Goal: Task Accomplishment & Management: Use online tool/utility

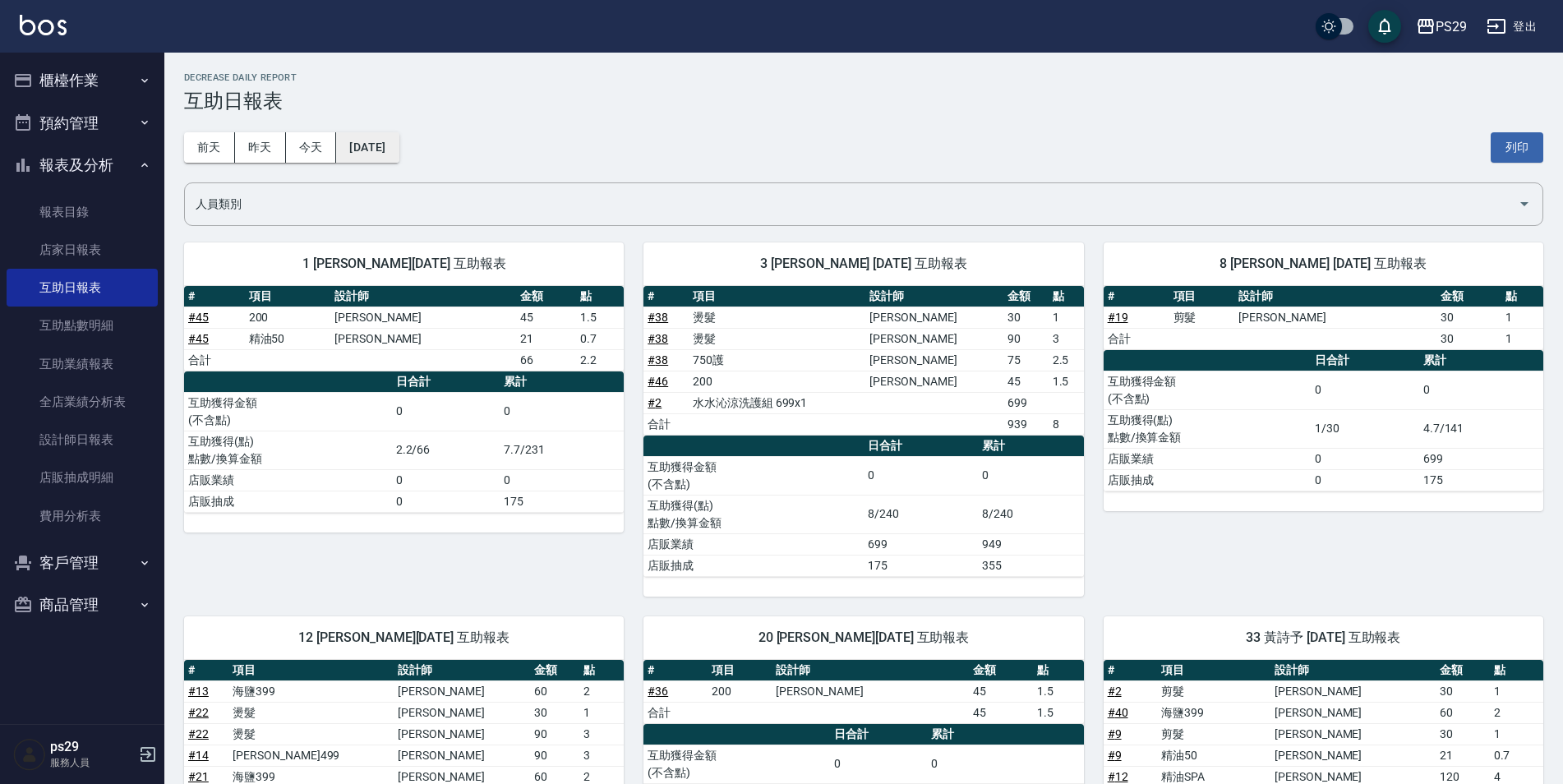
click at [389, 149] on button "[DATE]" at bounding box center [367, 147] width 63 height 30
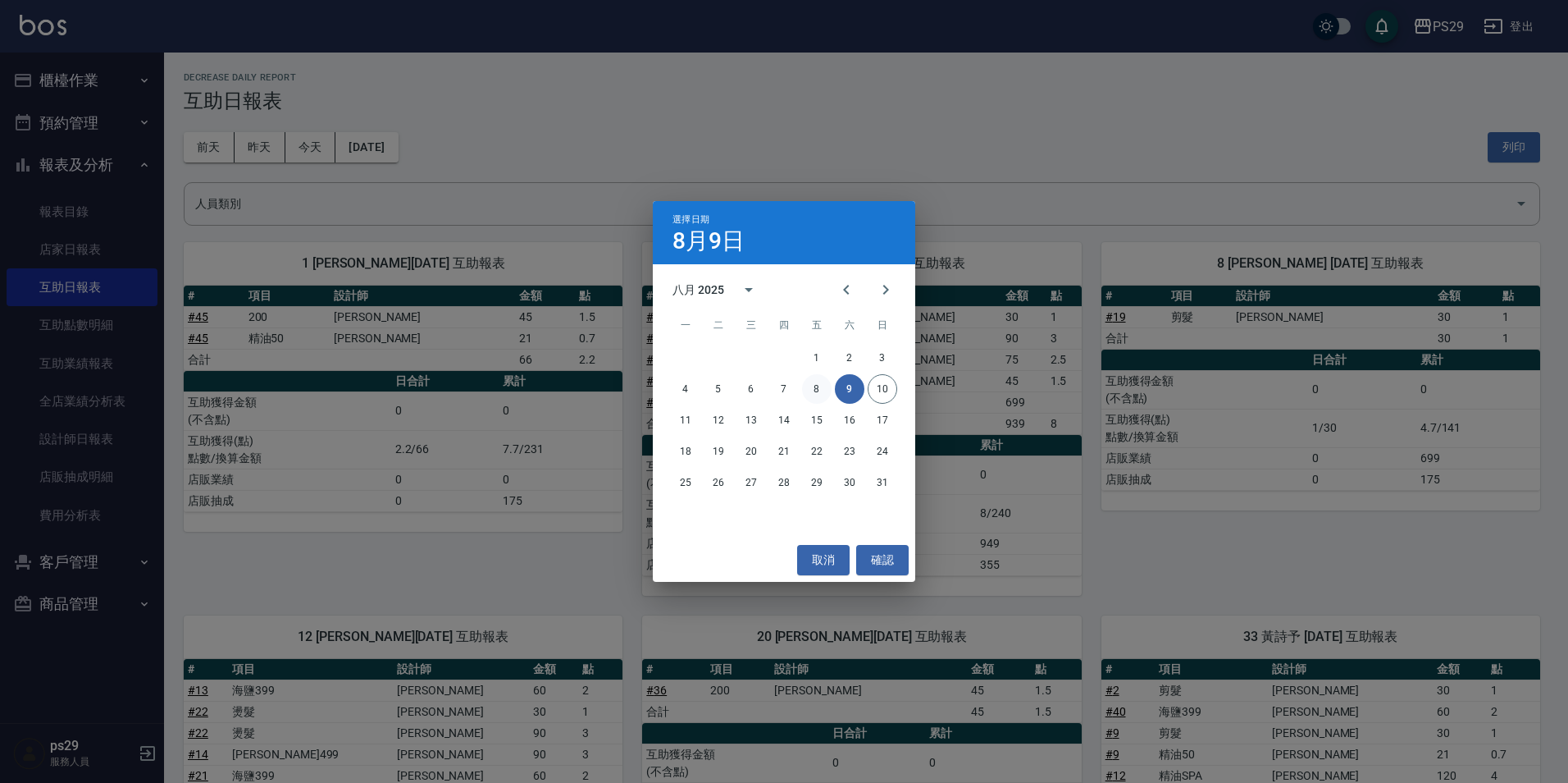
click at [823, 392] on button "8" at bounding box center [817, 388] width 29 height 29
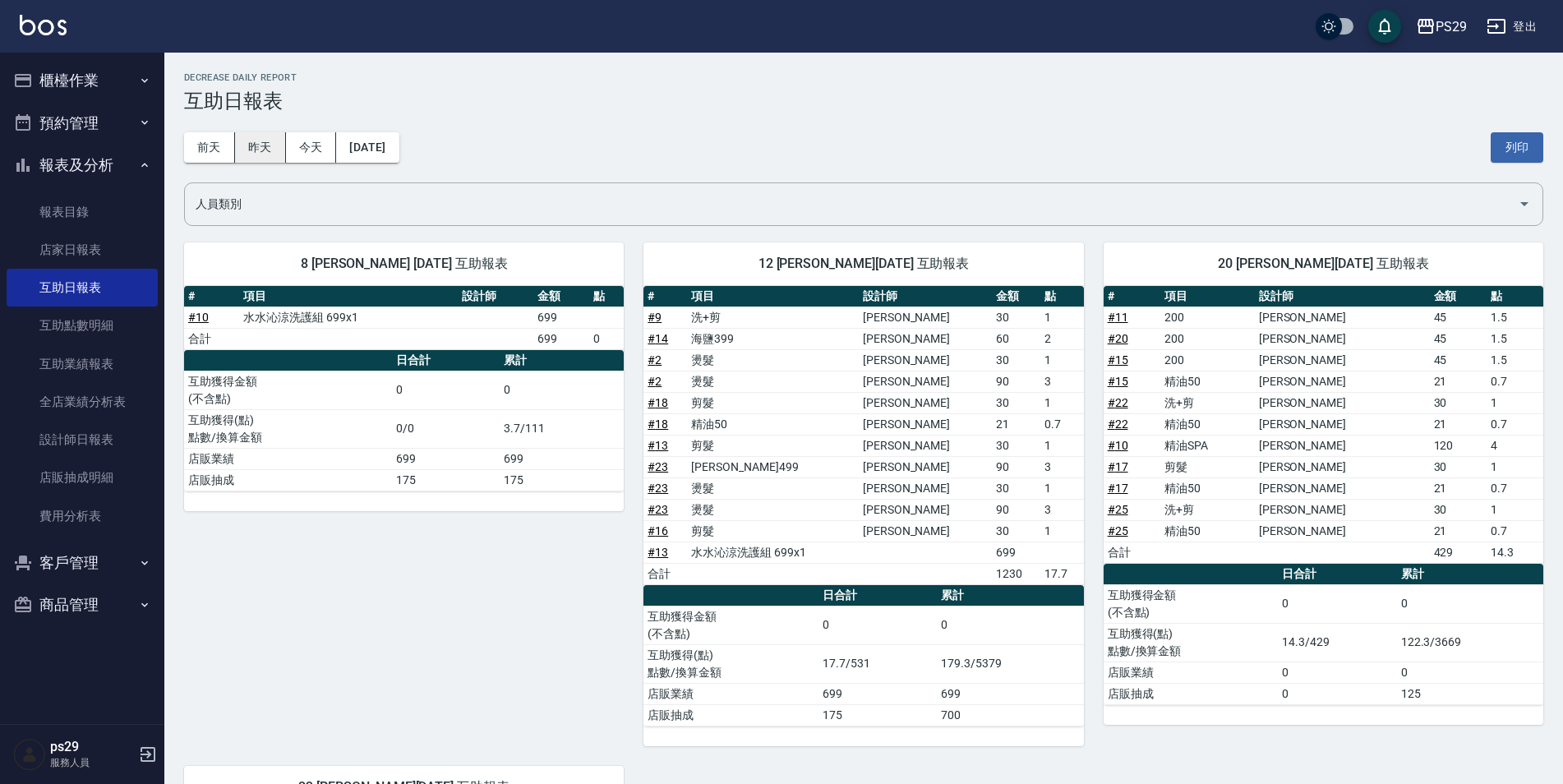
click at [265, 144] on button "昨天" at bounding box center [260, 147] width 51 height 30
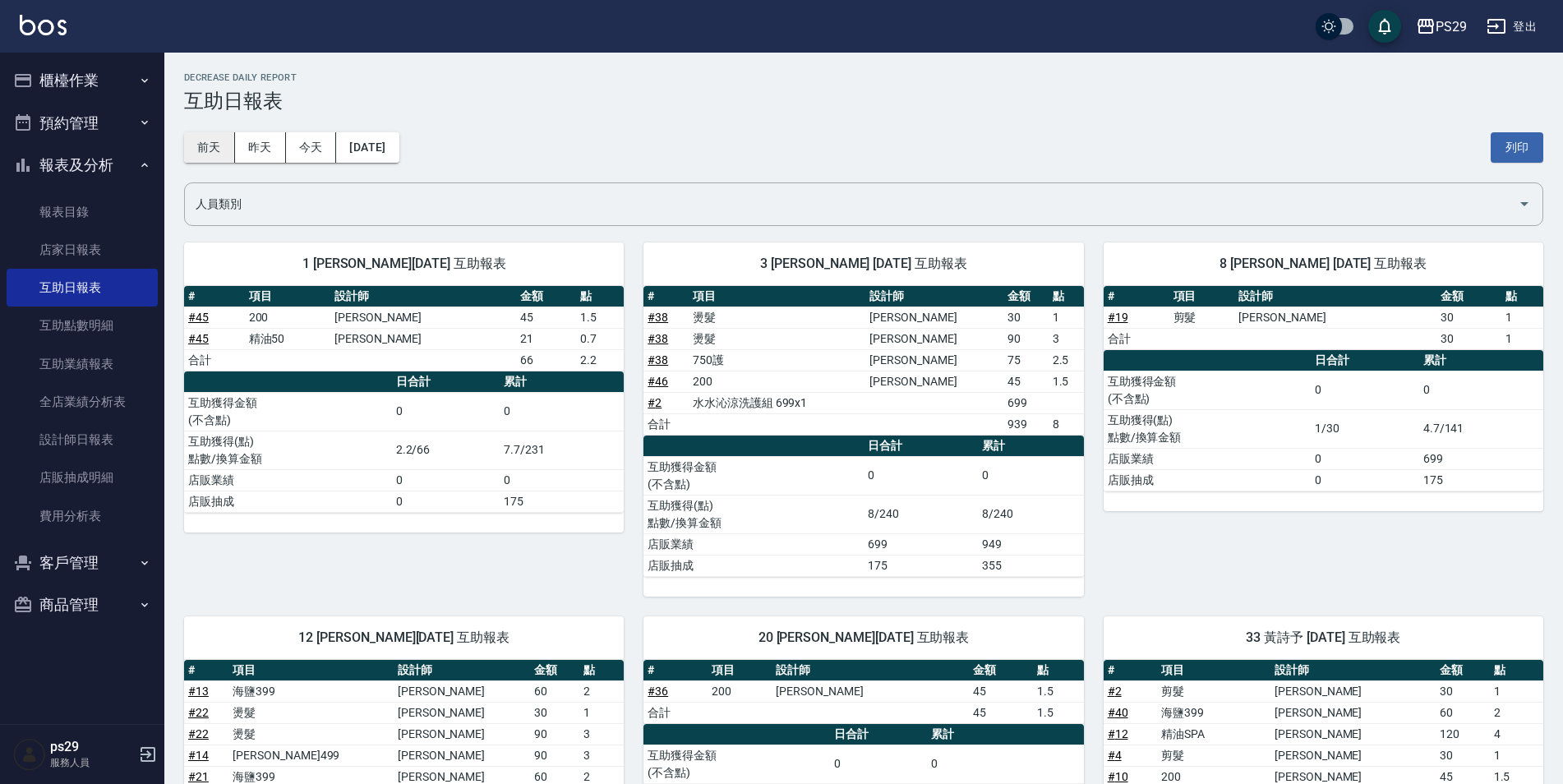
click at [198, 140] on button "前天" at bounding box center [209, 147] width 51 height 30
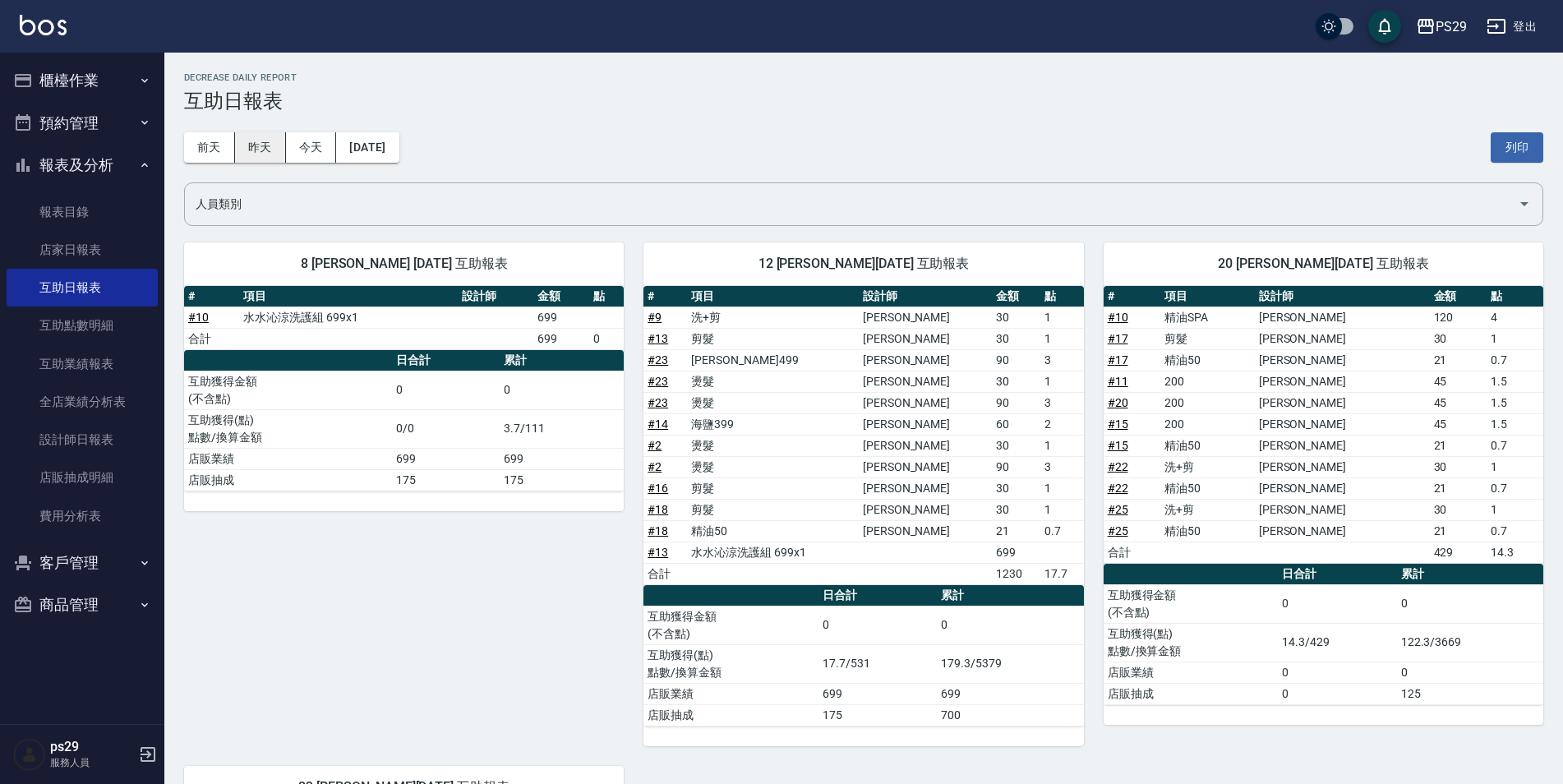
click at [272, 146] on button "昨天" at bounding box center [260, 147] width 51 height 30
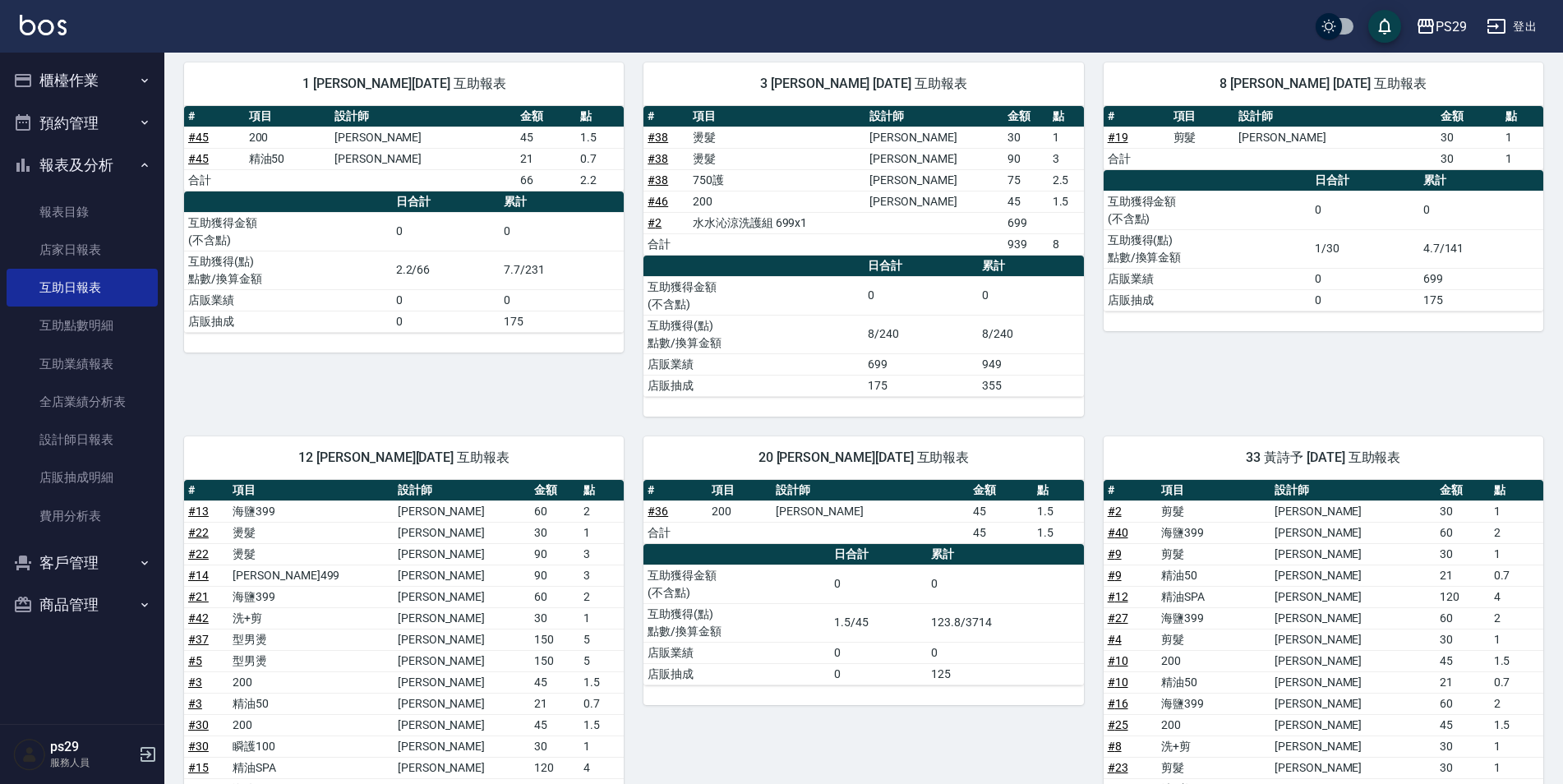
scroll to position [15, 0]
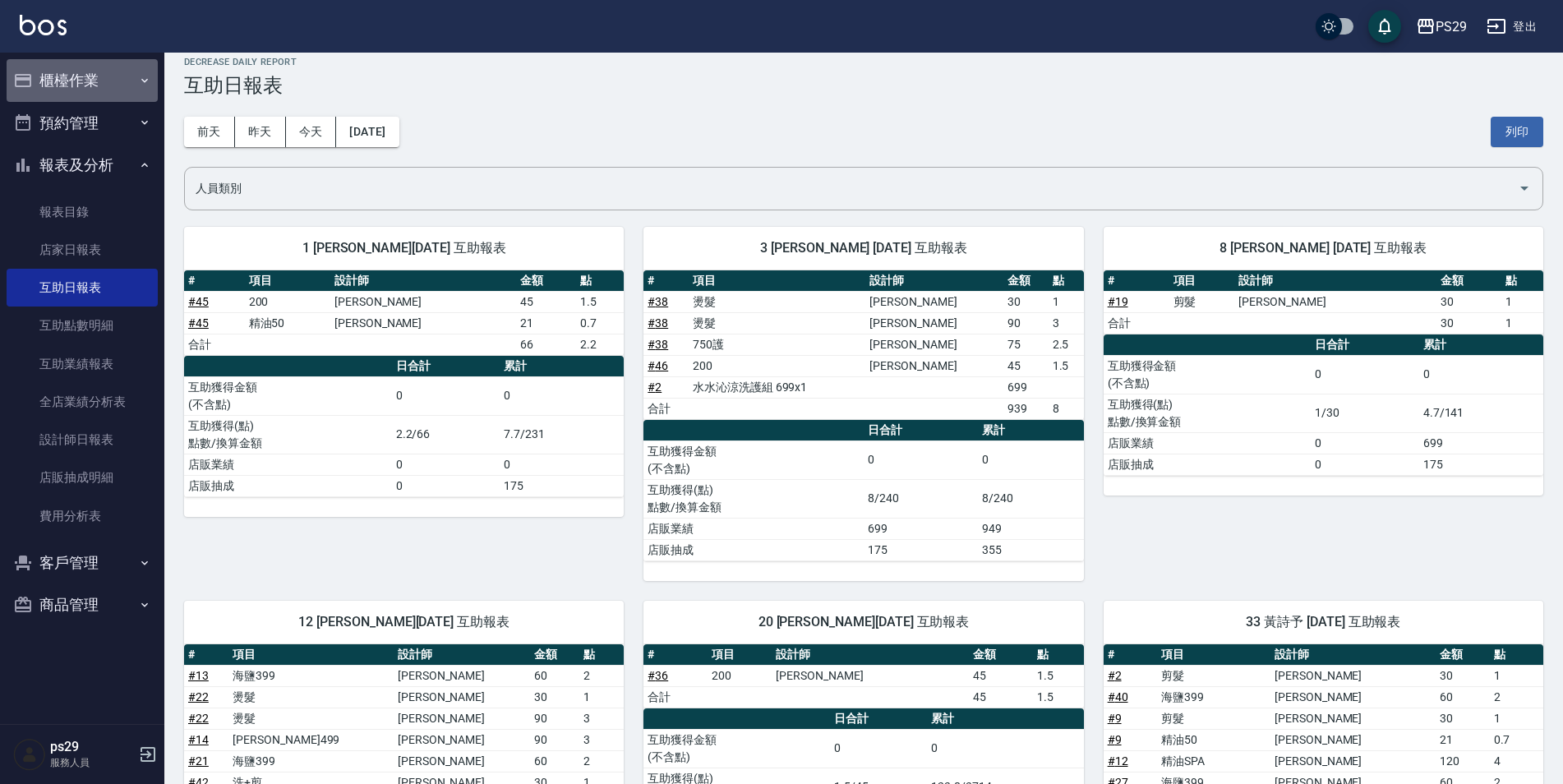
click at [103, 91] on button "櫃檯作業" at bounding box center [82, 81] width 151 height 43
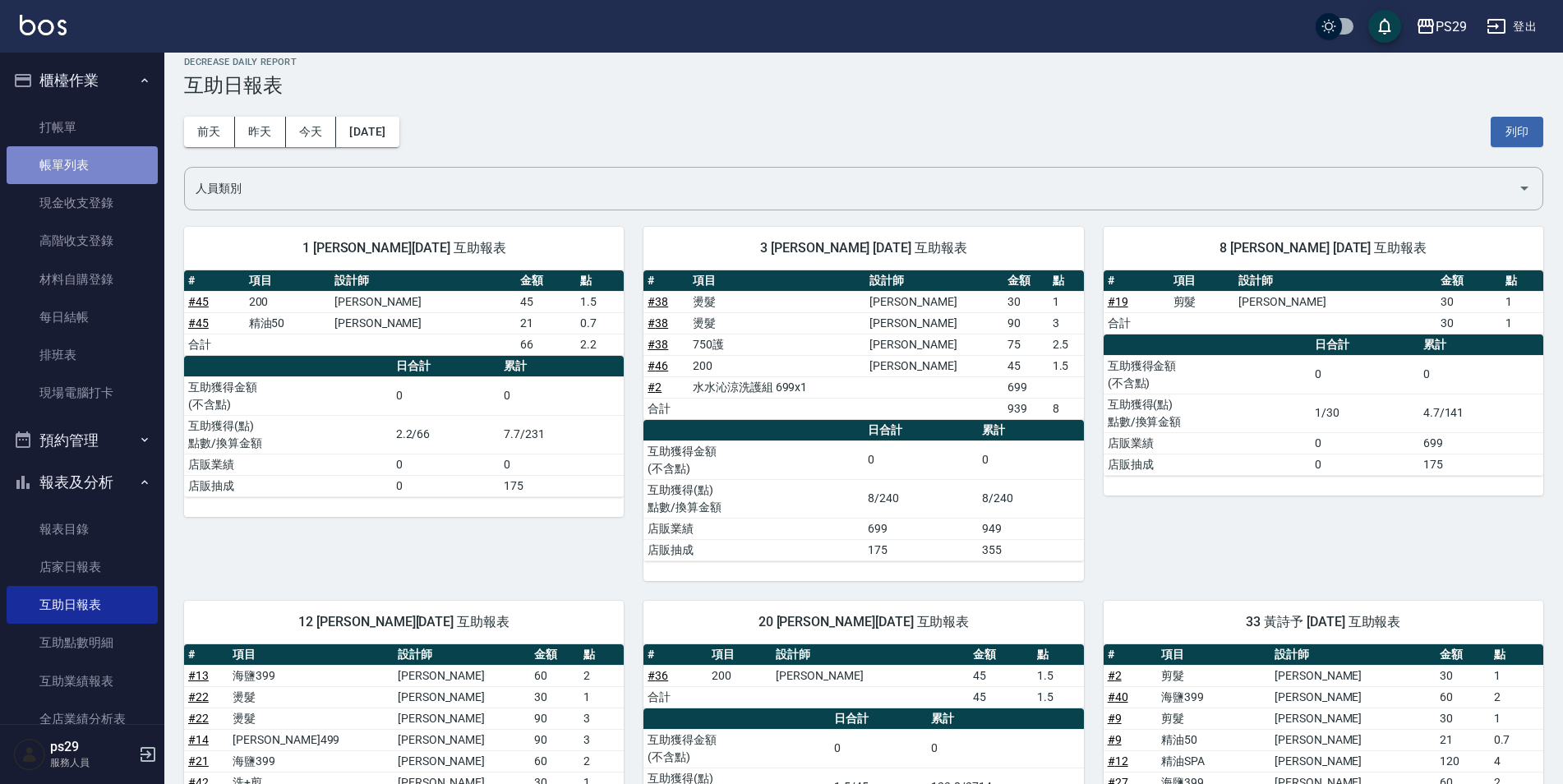
click at [107, 155] on link "帳單列表" at bounding box center [82, 165] width 151 height 38
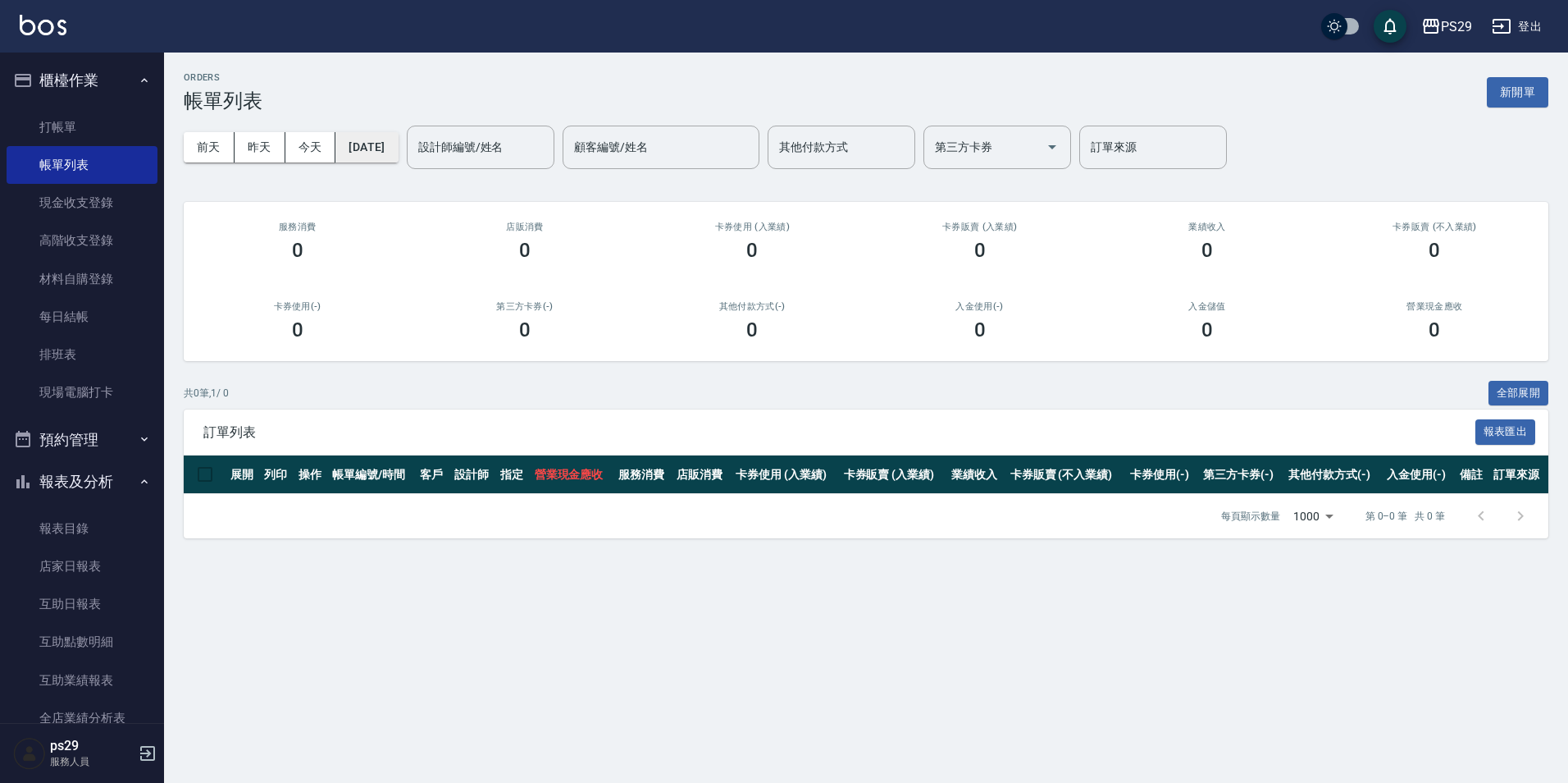
click at [388, 136] on button "[DATE]" at bounding box center [366, 147] width 63 height 30
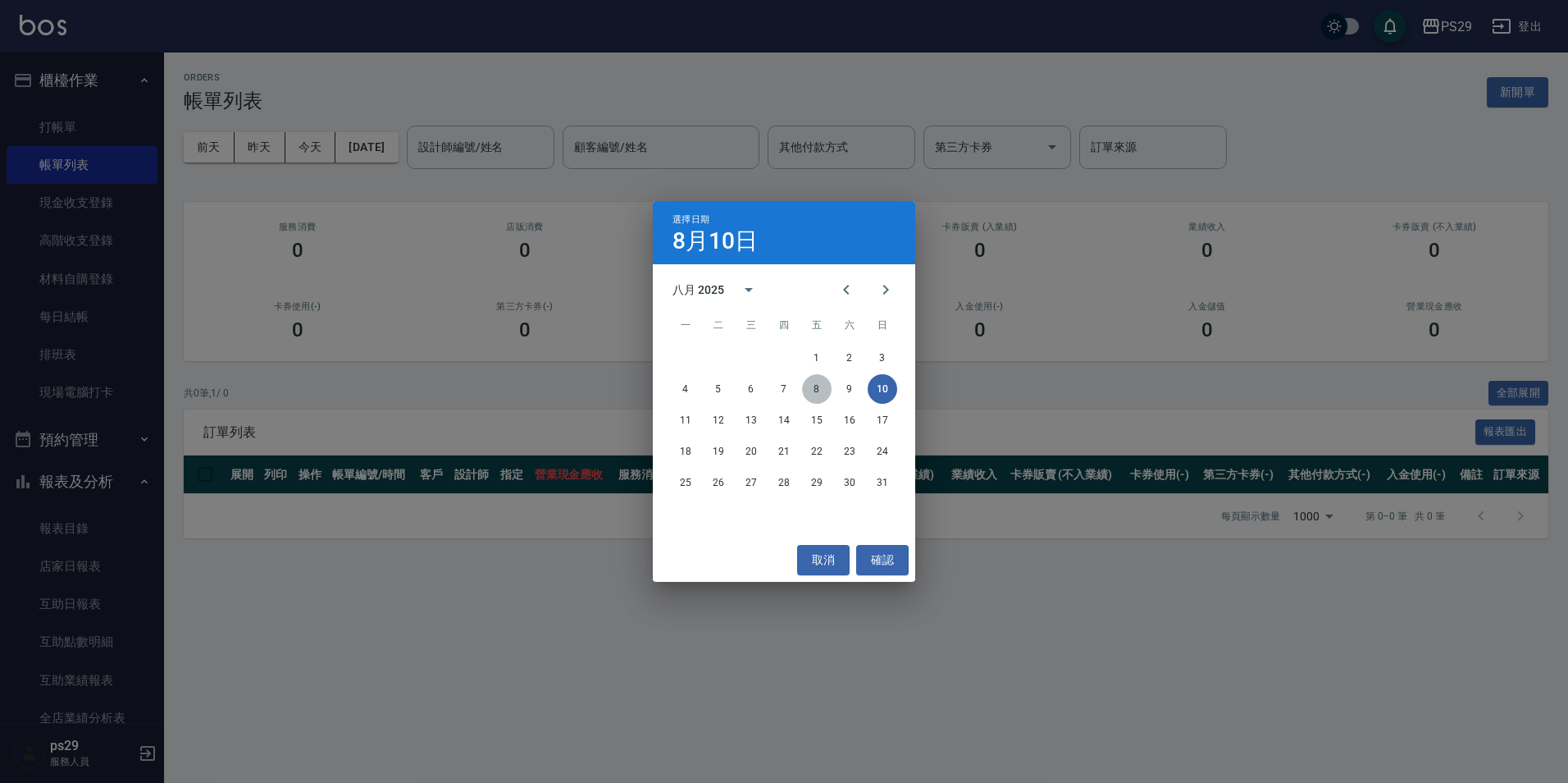
click at [822, 393] on button "8" at bounding box center [817, 388] width 29 height 29
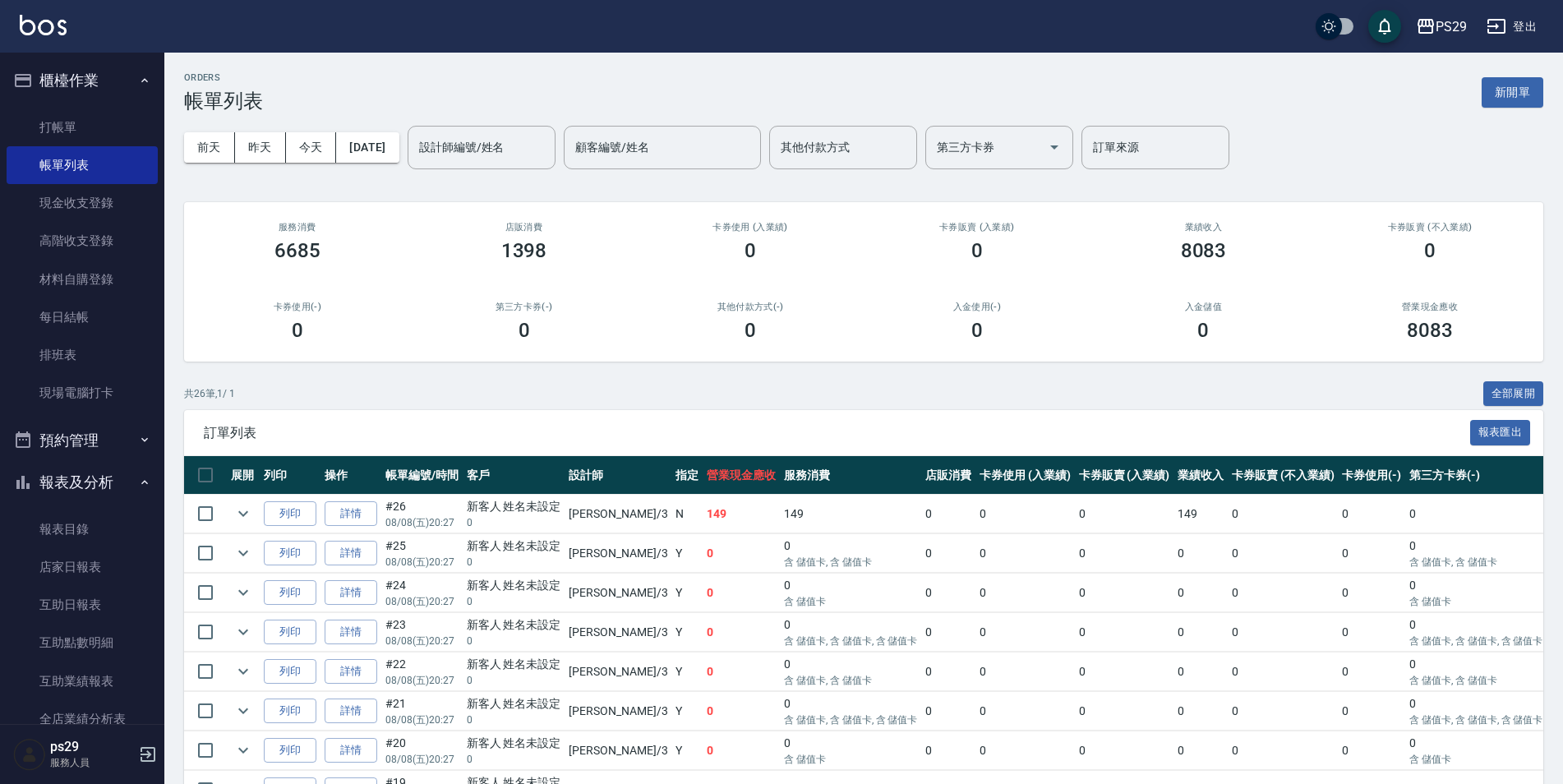
scroll to position [164, 0]
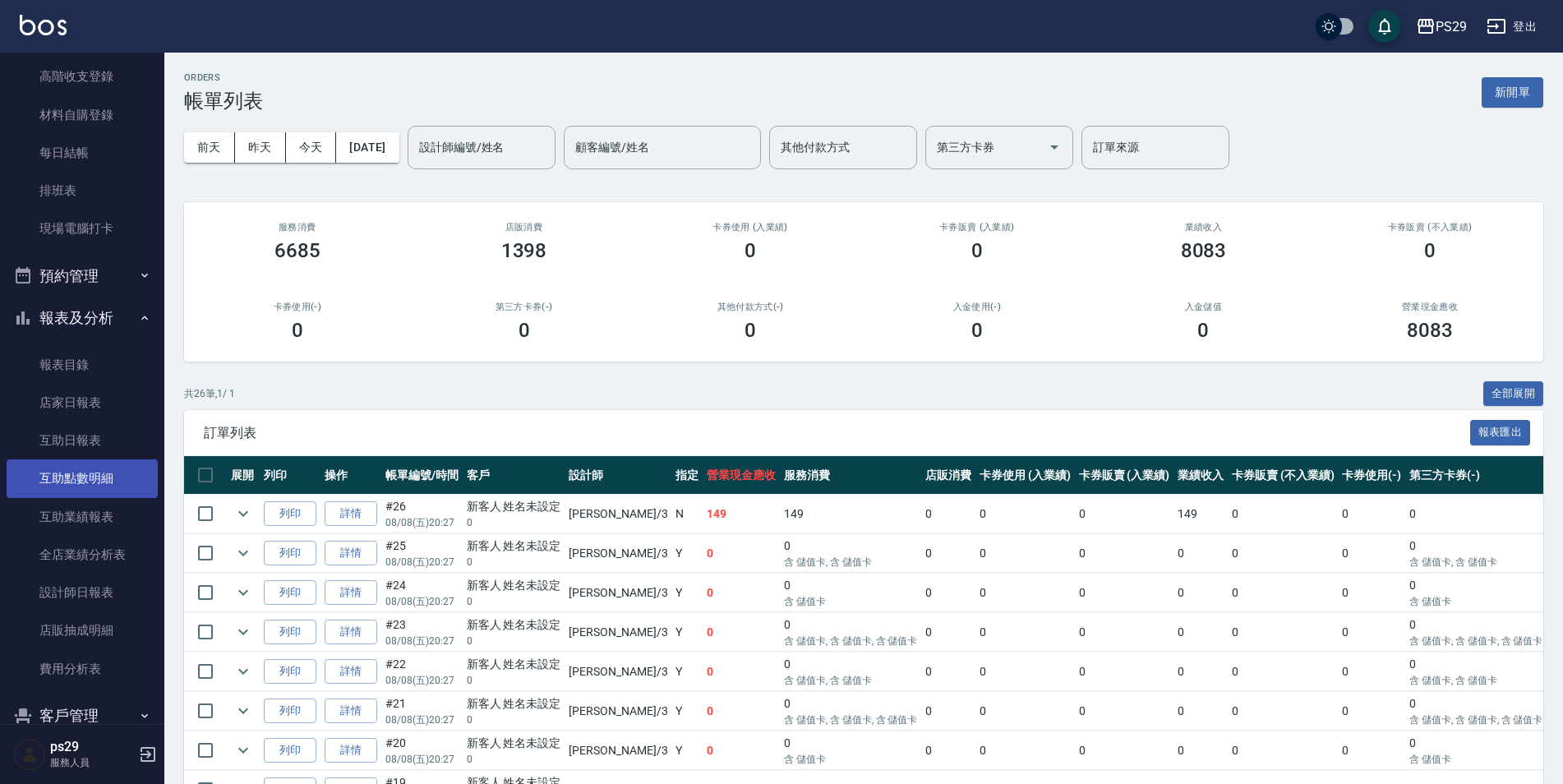
click at [101, 469] on link "互助點數明細" at bounding box center [82, 478] width 151 height 38
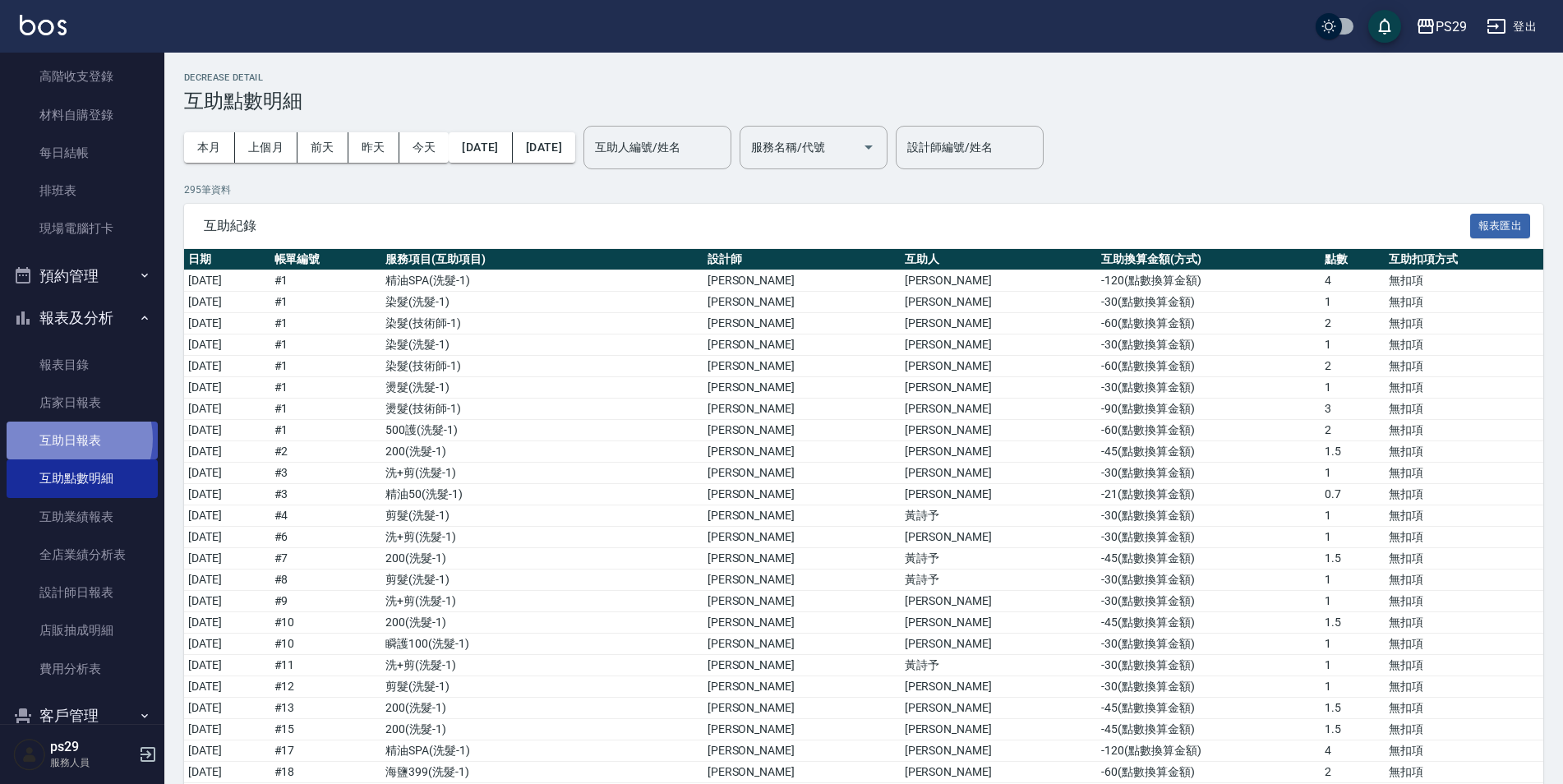
click at [69, 438] on link "互助日報表" at bounding box center [82, 441] width 151 height 38
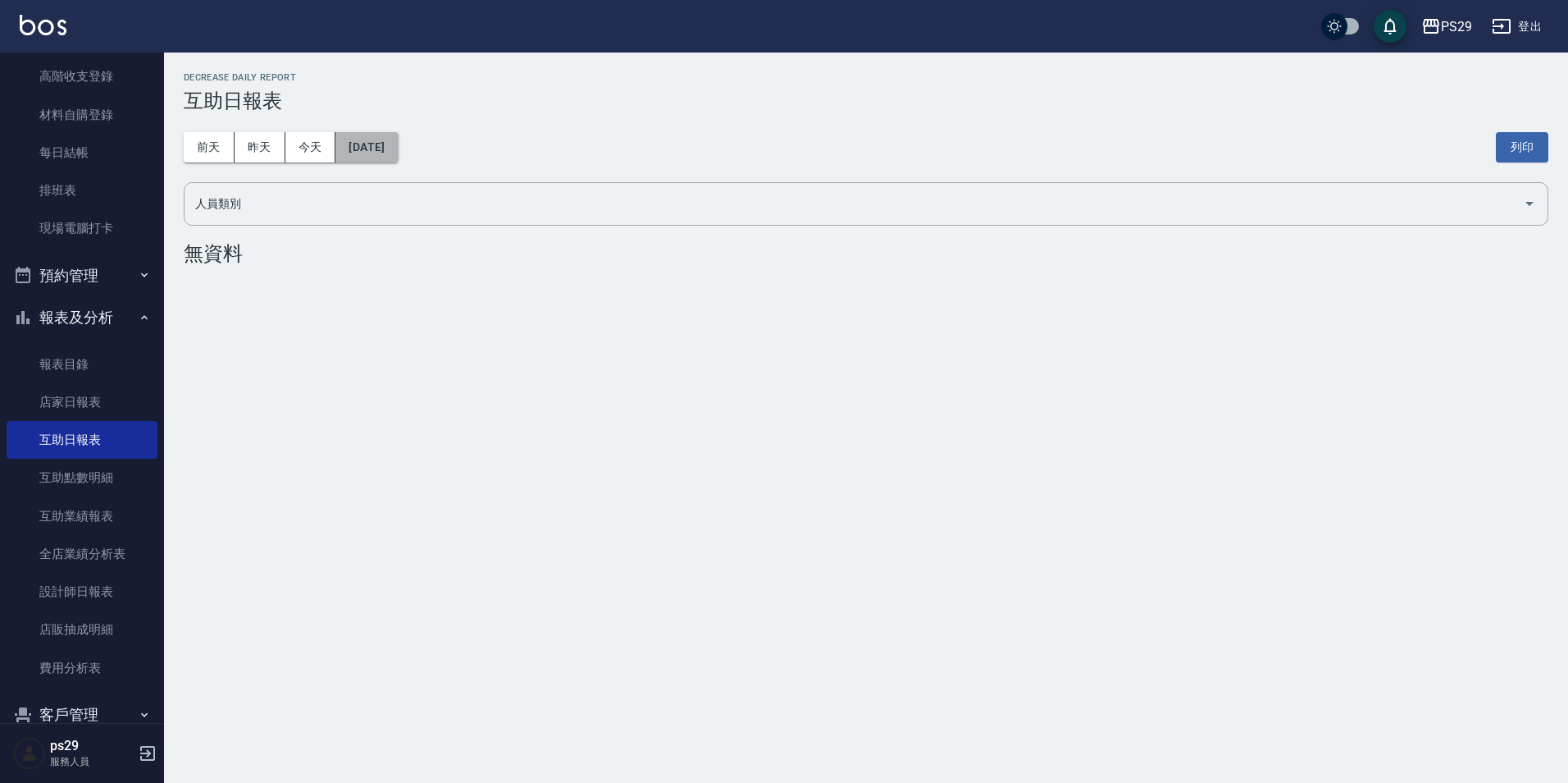
click at [359, 142] on button "[DATE]" at bounding box center [366, 147] width 63 height 30
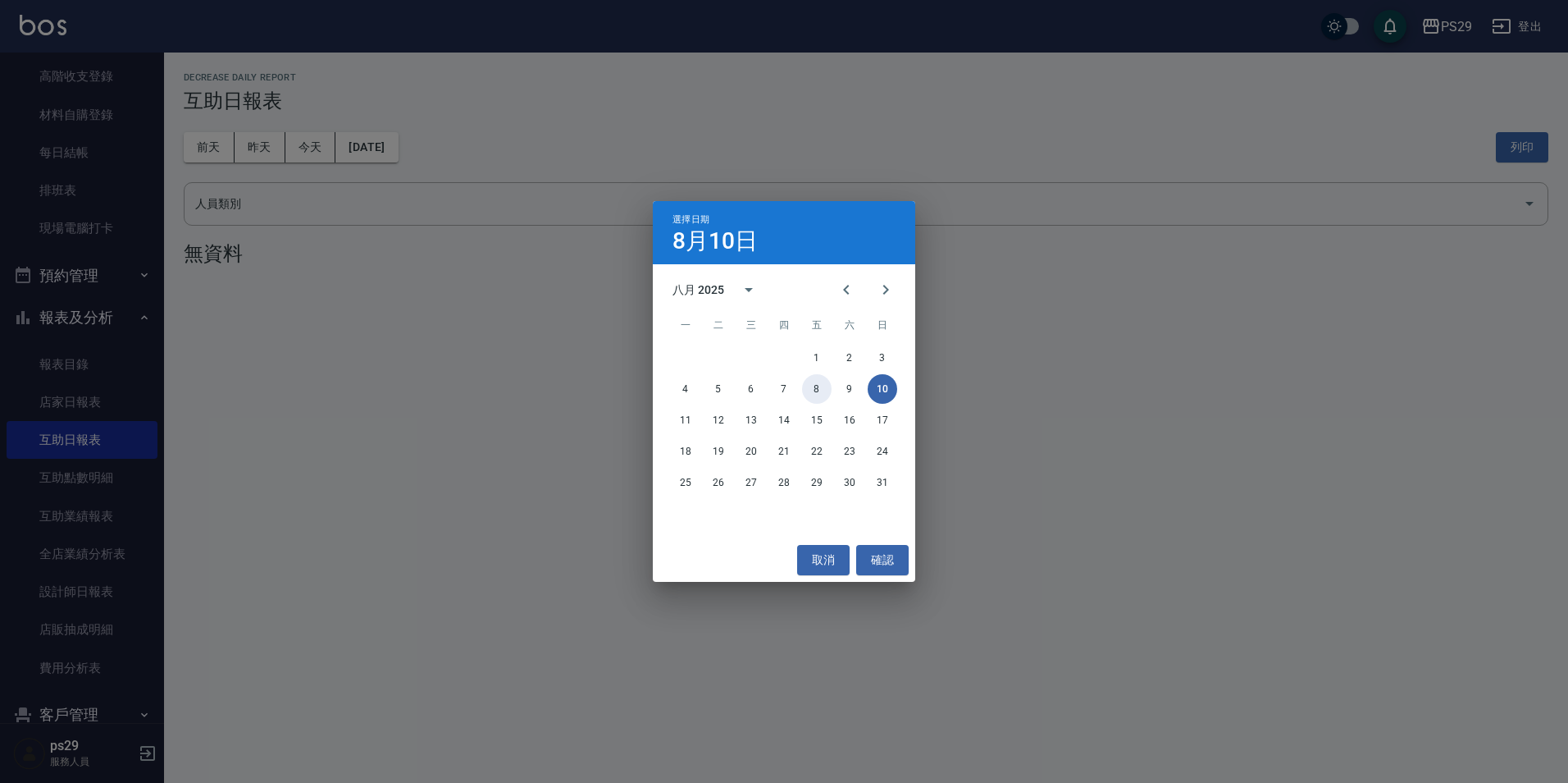
click at [815, 387] on button "8" at bounding box center [817, 388] width 29 height 29
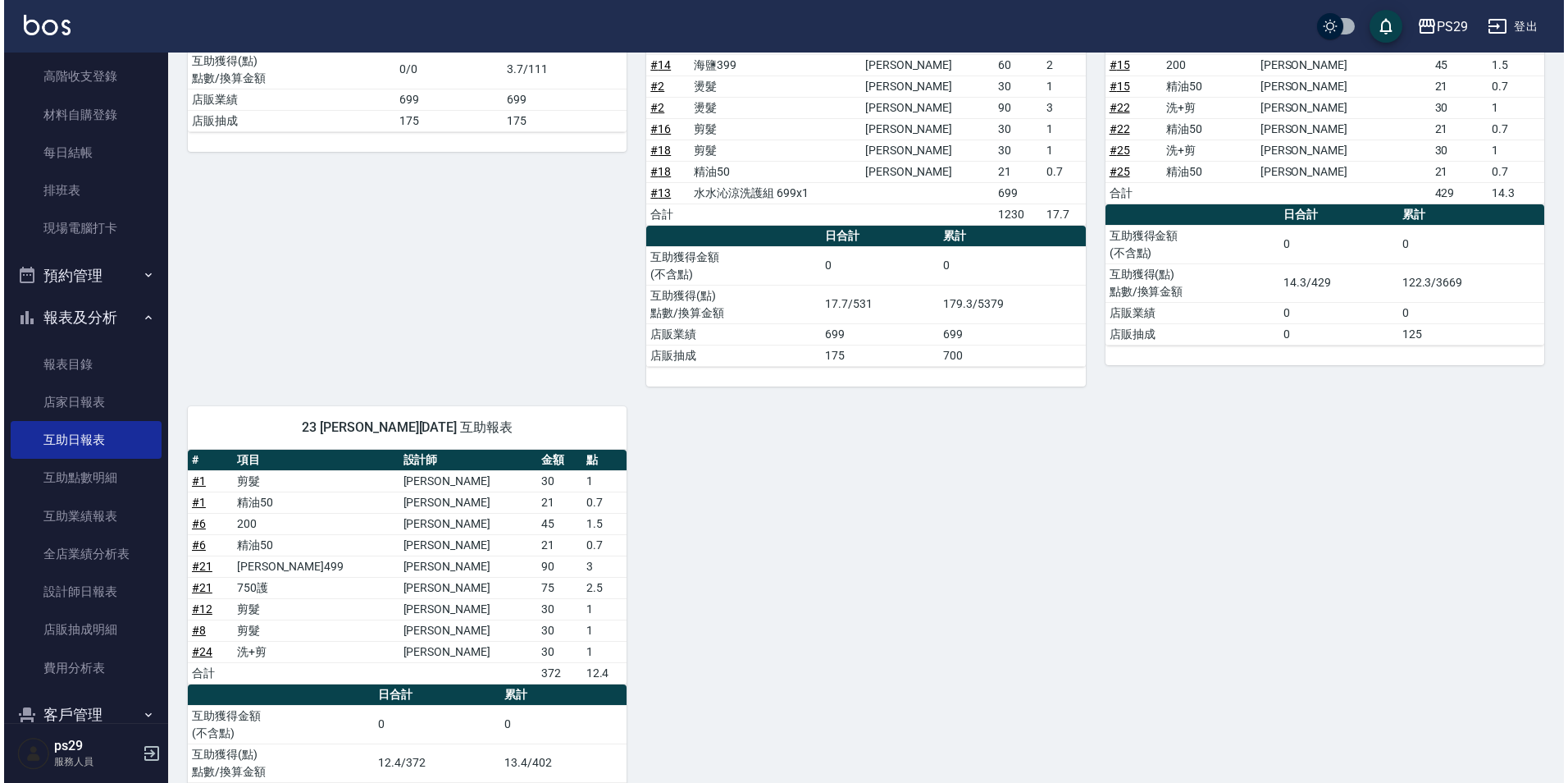
scroll to position [30, 0]
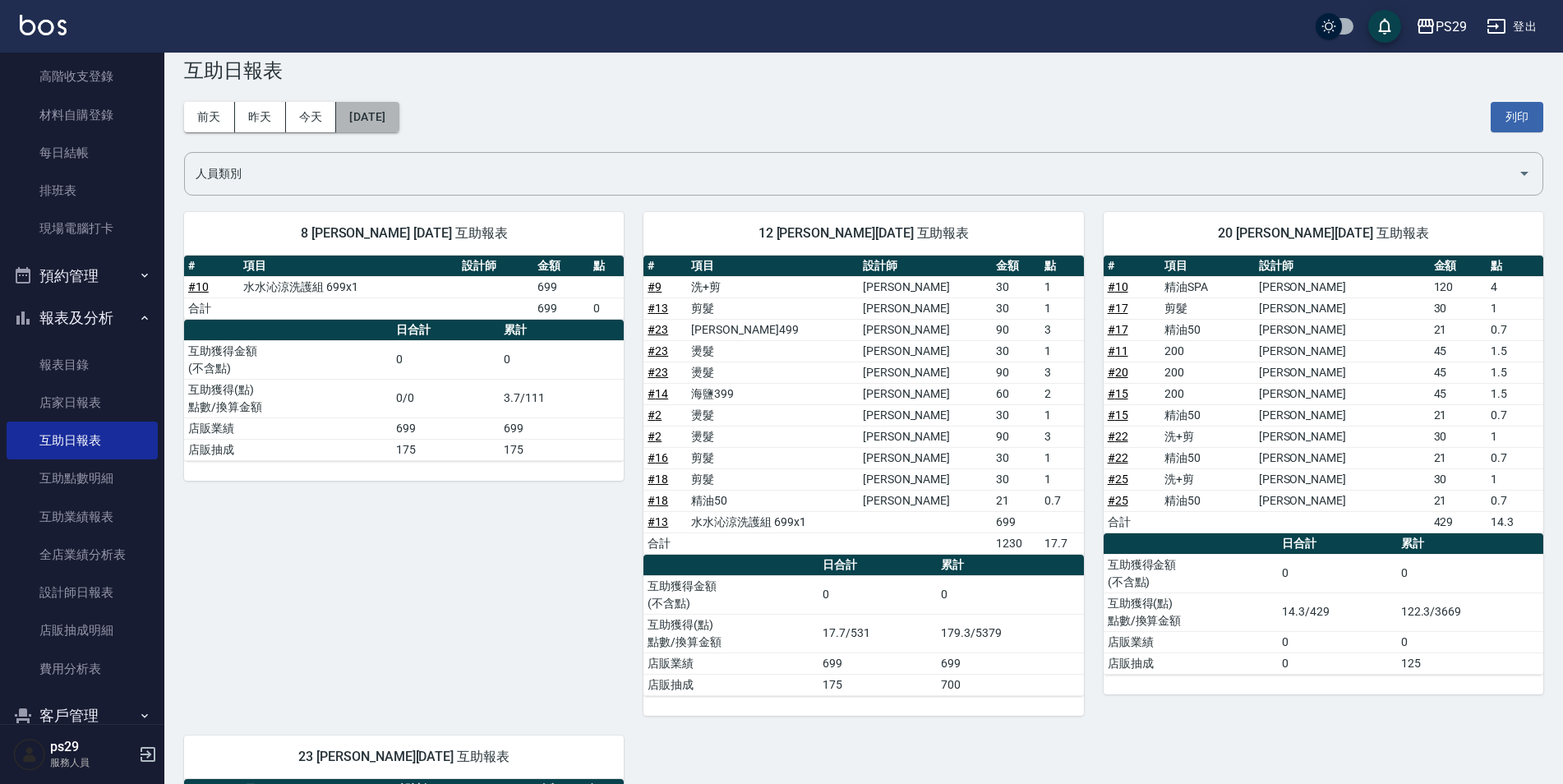
click at [376, 105] on button "[DATE]" at bounding box center [367, 117] width 63 height 30
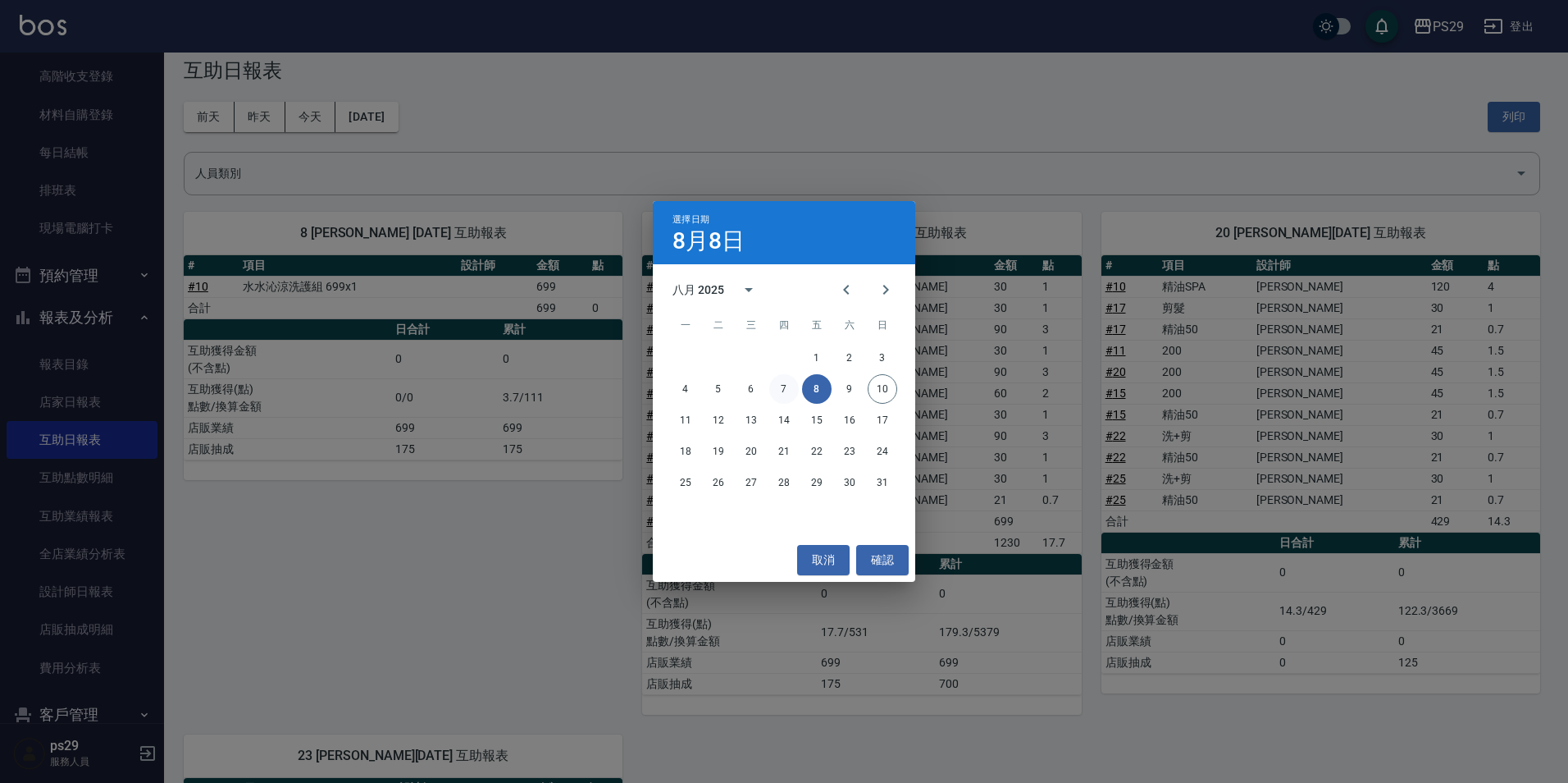
click at [783, 383] on button "7" at bounding box center [784, 388] width 29 height 29
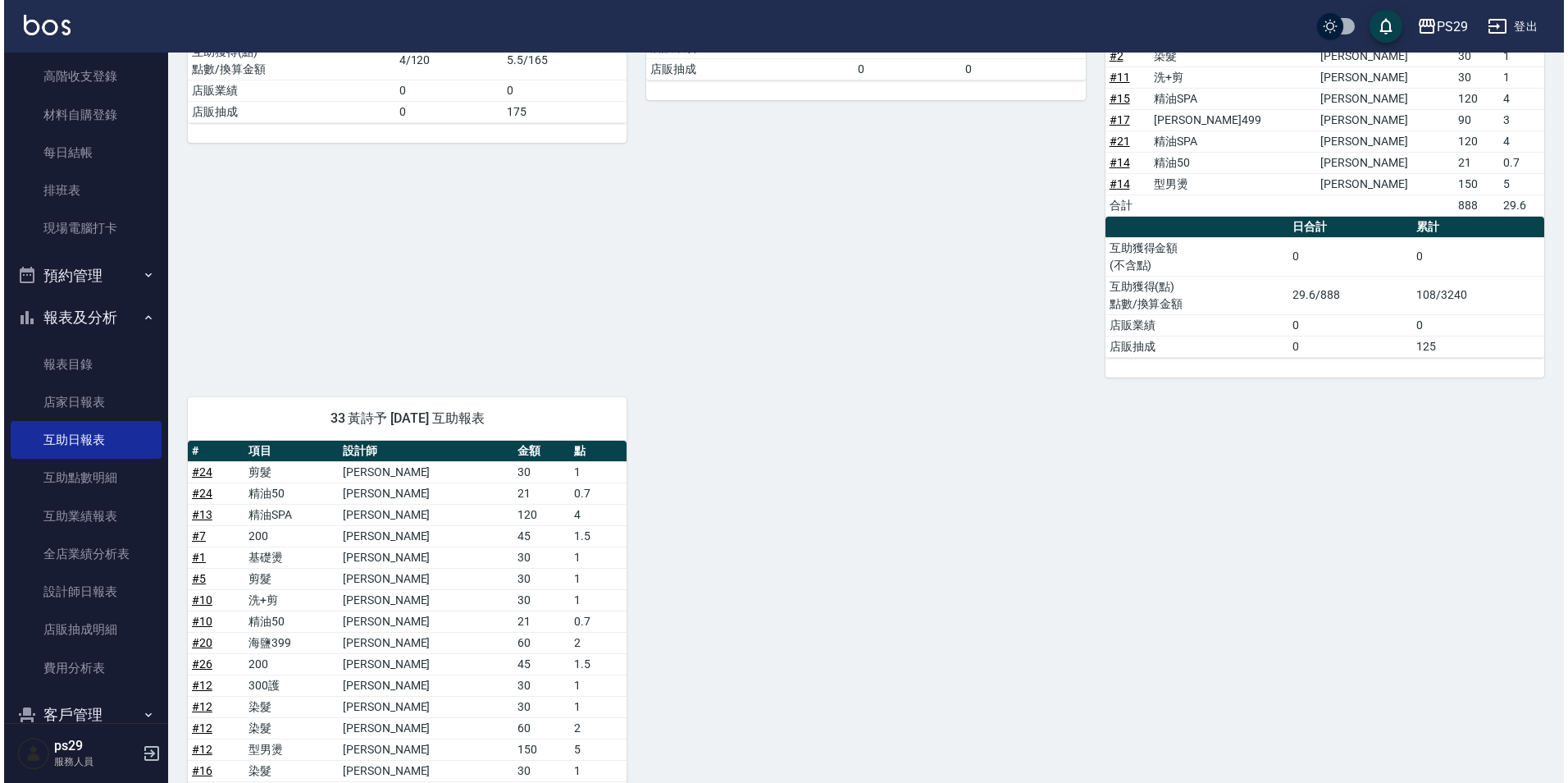
scroll to position [82, 0]
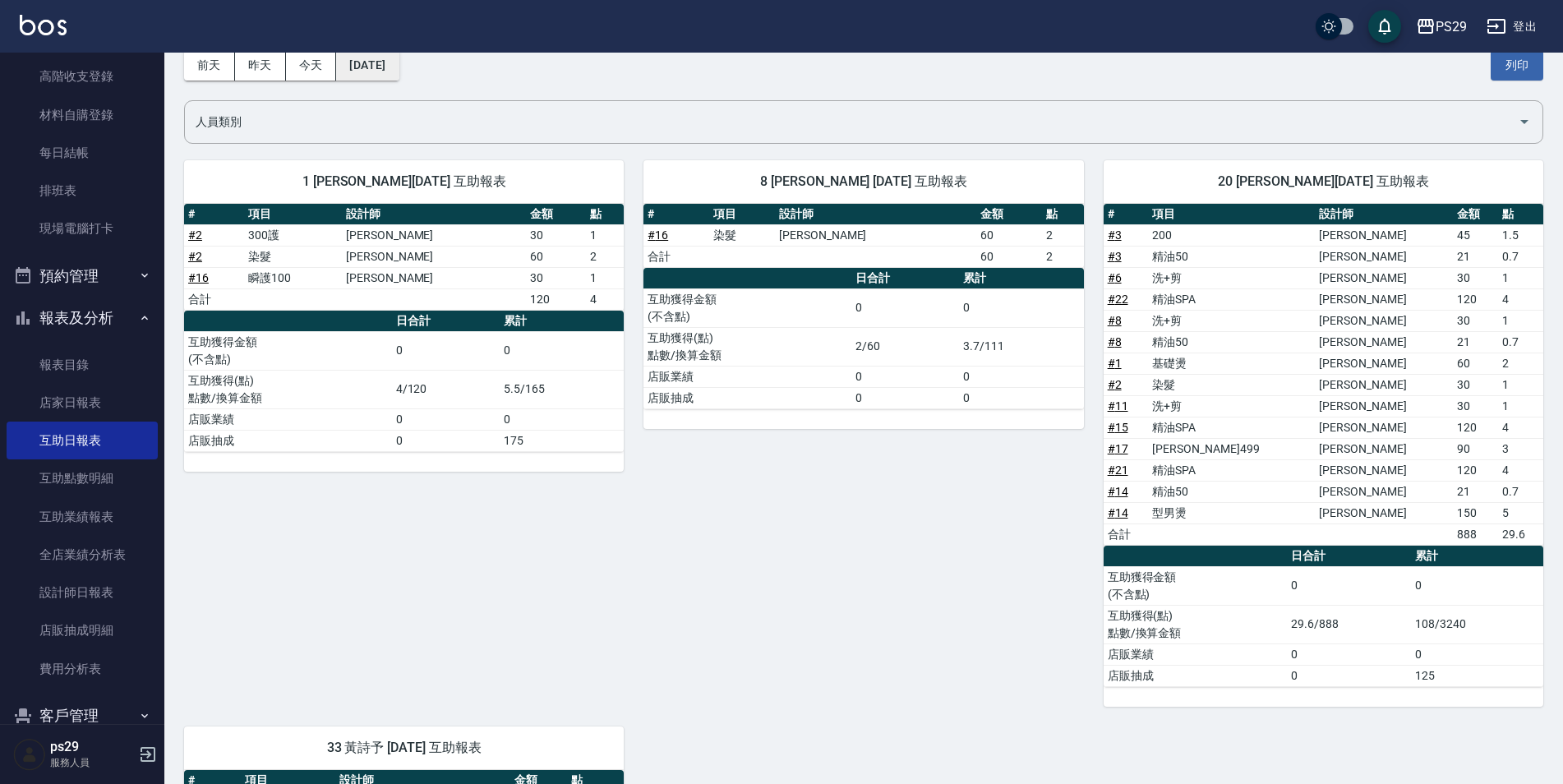
click at [398, 64] on button "[DATE]" at bounding box center [367, 64] width 63 height 30
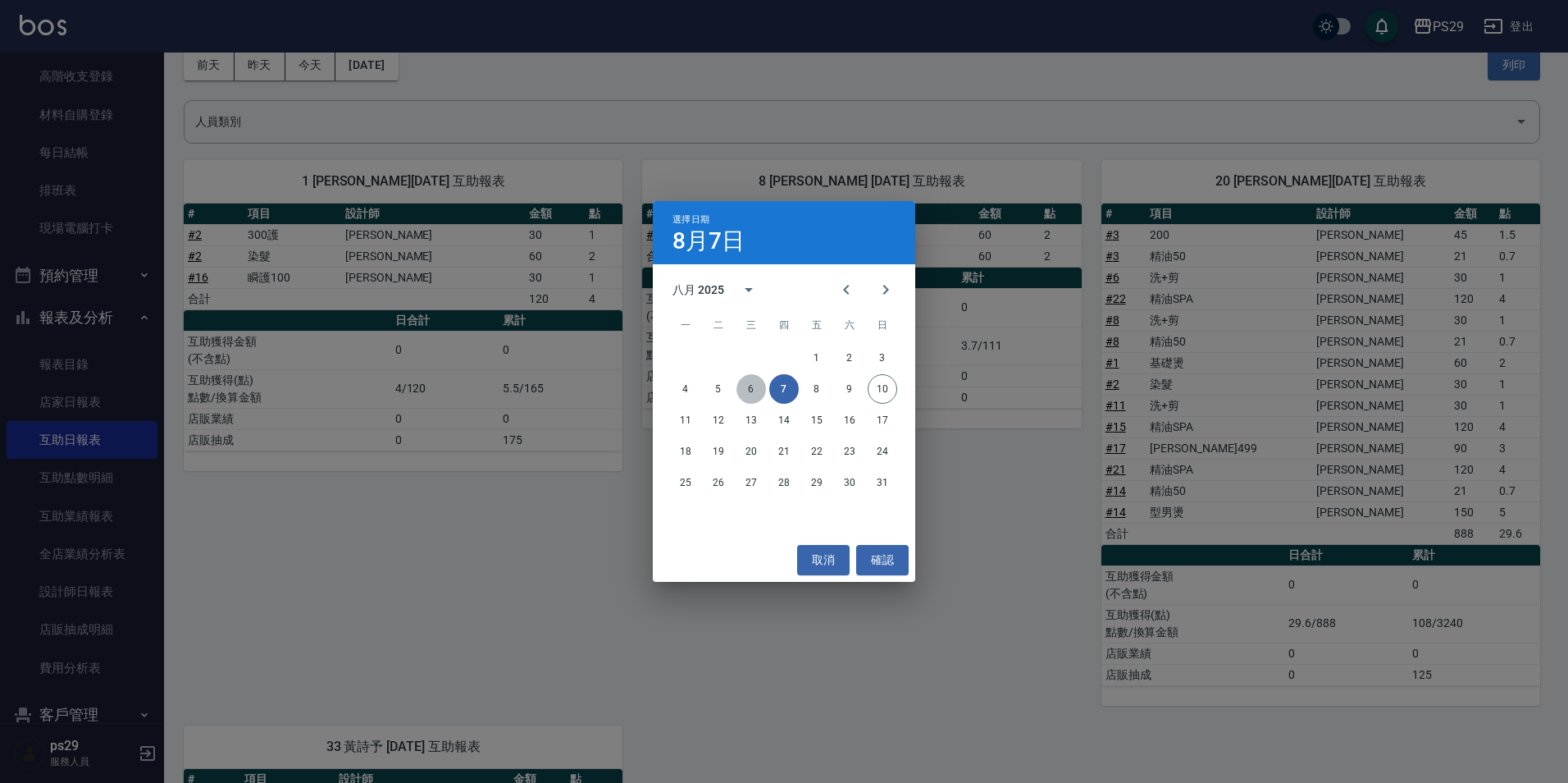
click at [740, 387] on button "6" at bounding box center [751, 388] width 29 height 29
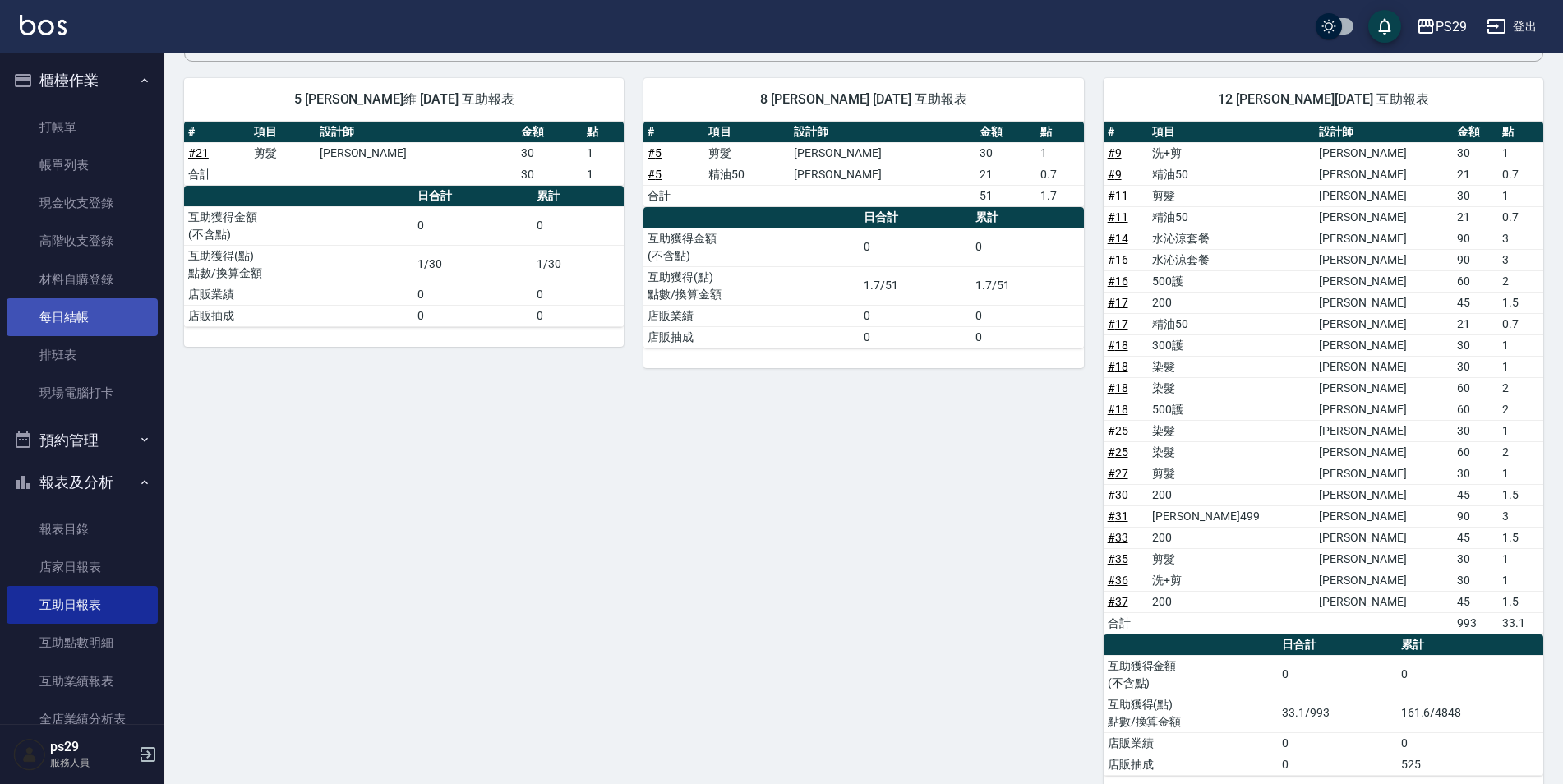
scroll to position [82, 0]
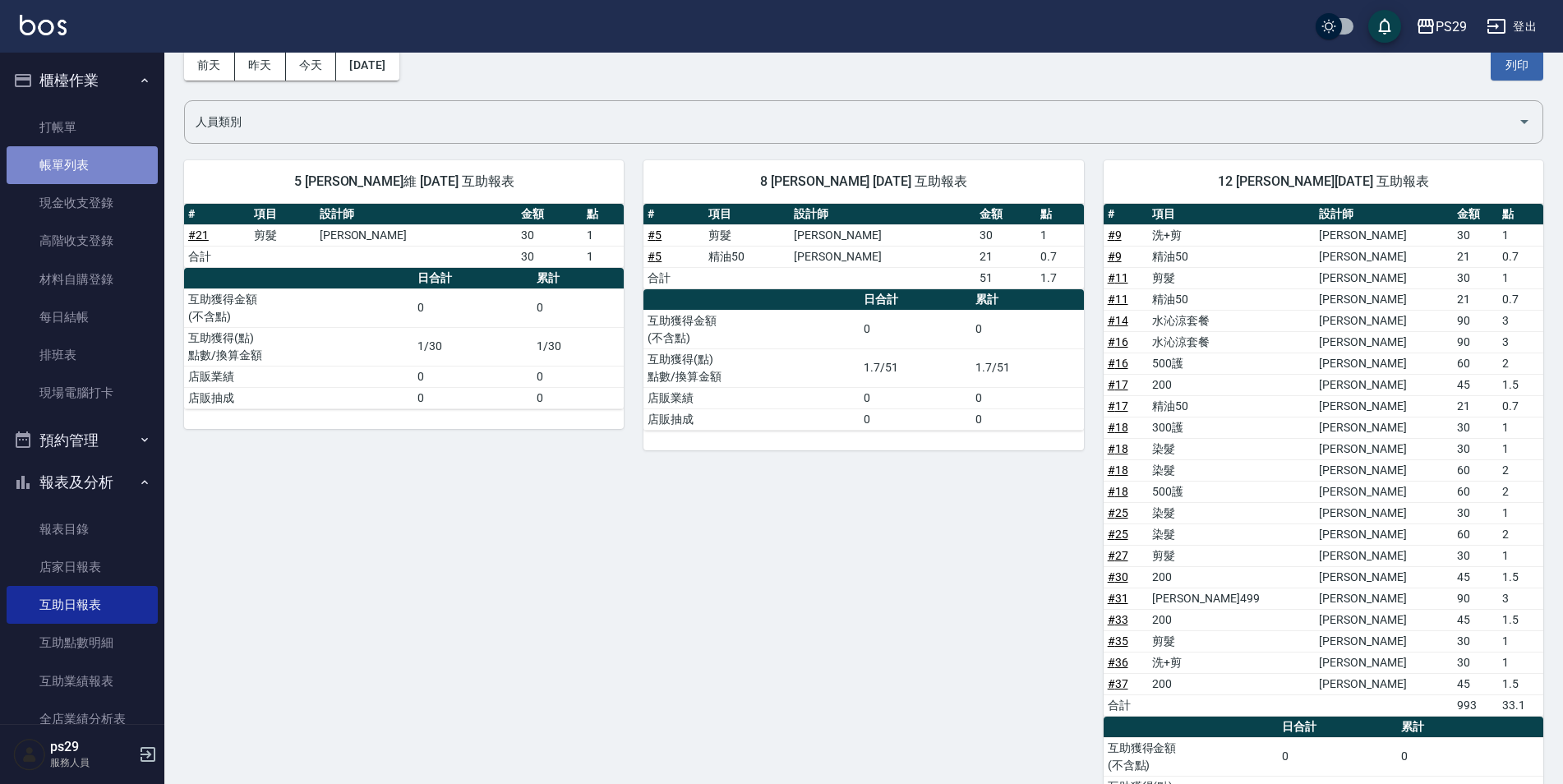
click at [101, 155] on link "帳單列表" at bounding box center [82, 165] width 151 height 38
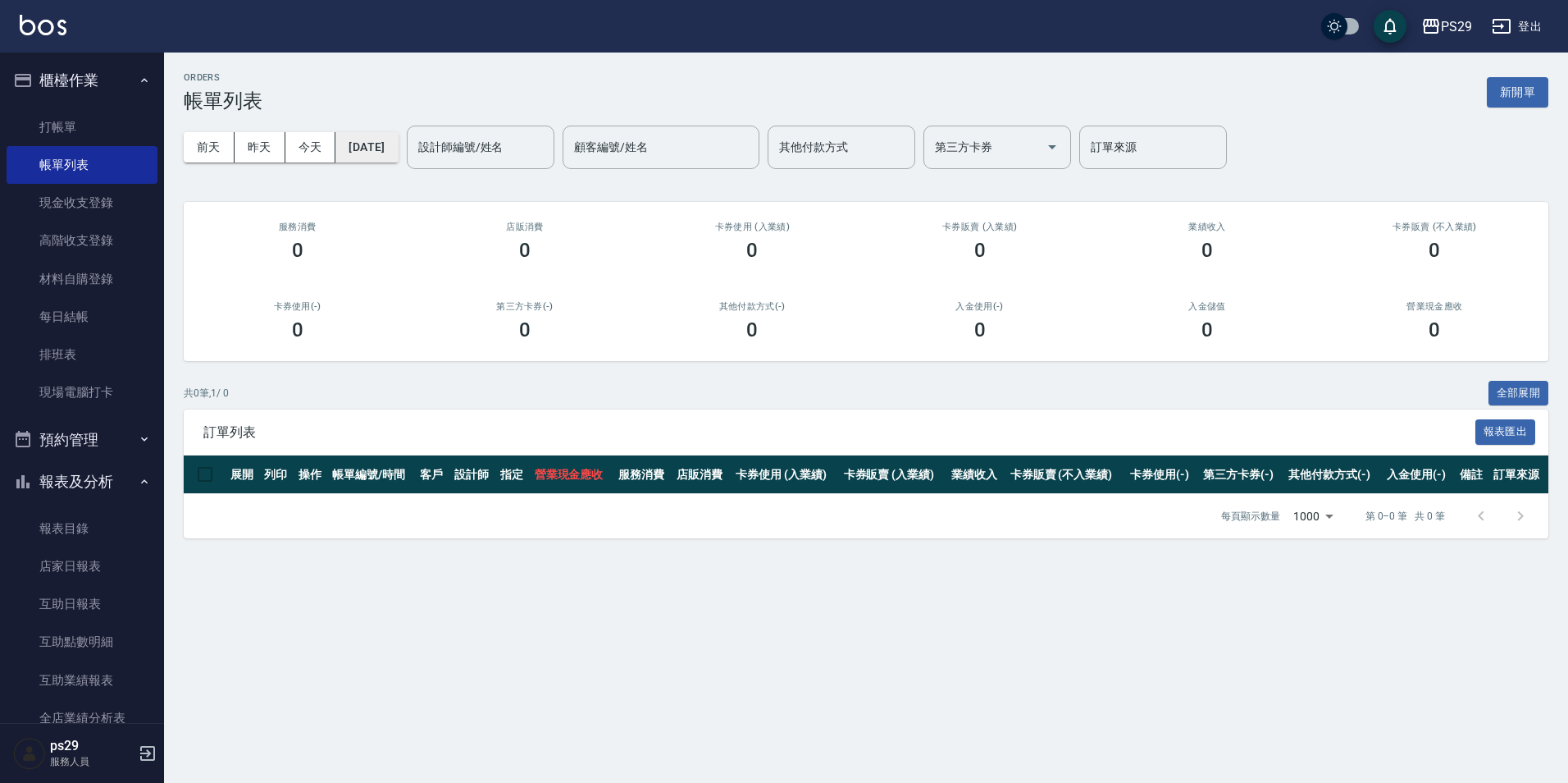
click at [355, 142] on button "[DATE]" at bounding box center [366, 147] width 63 height 30
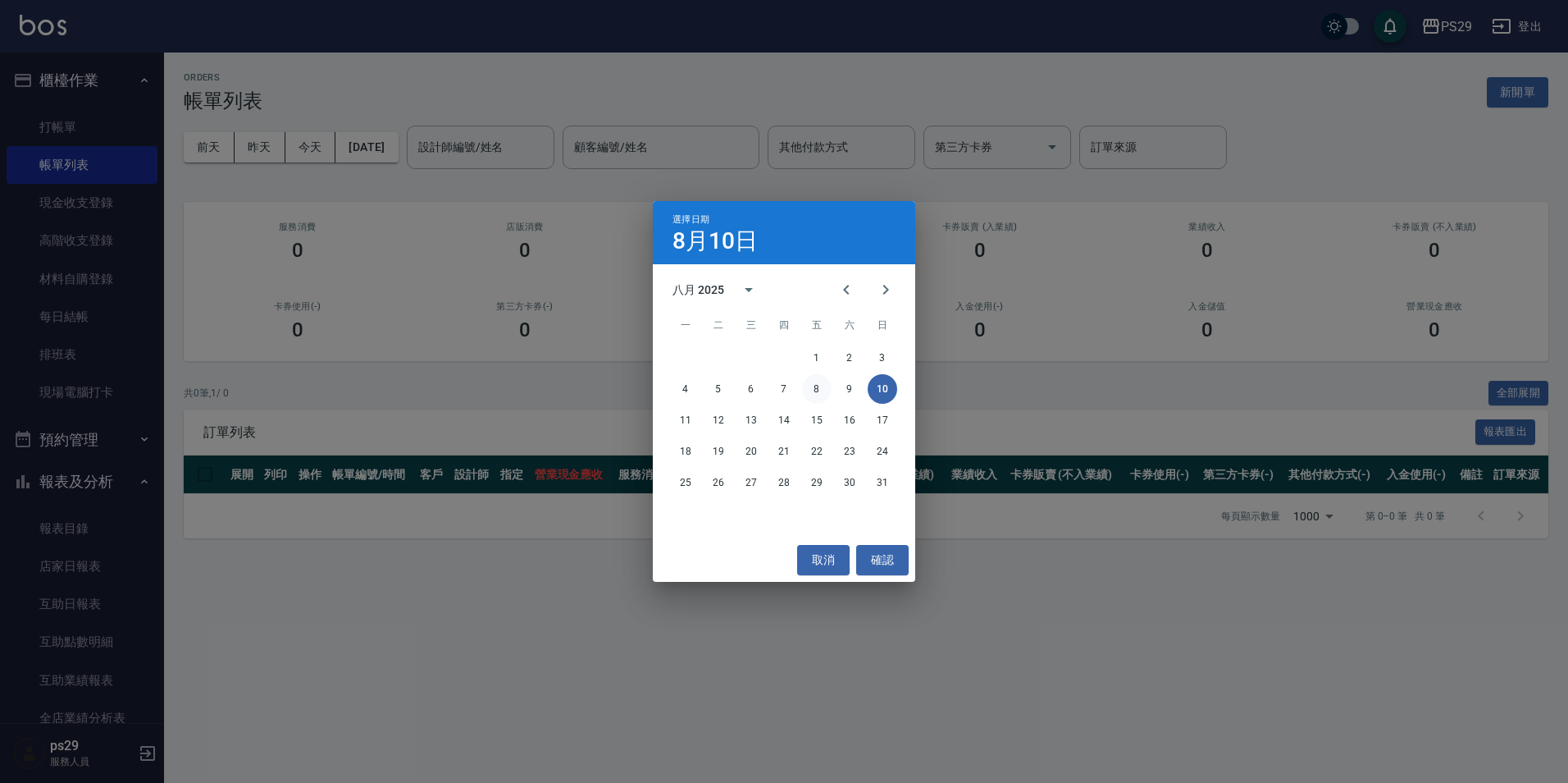
click at [814, 391] on button "8" at bounding box center [817, 388] width 29 height 29
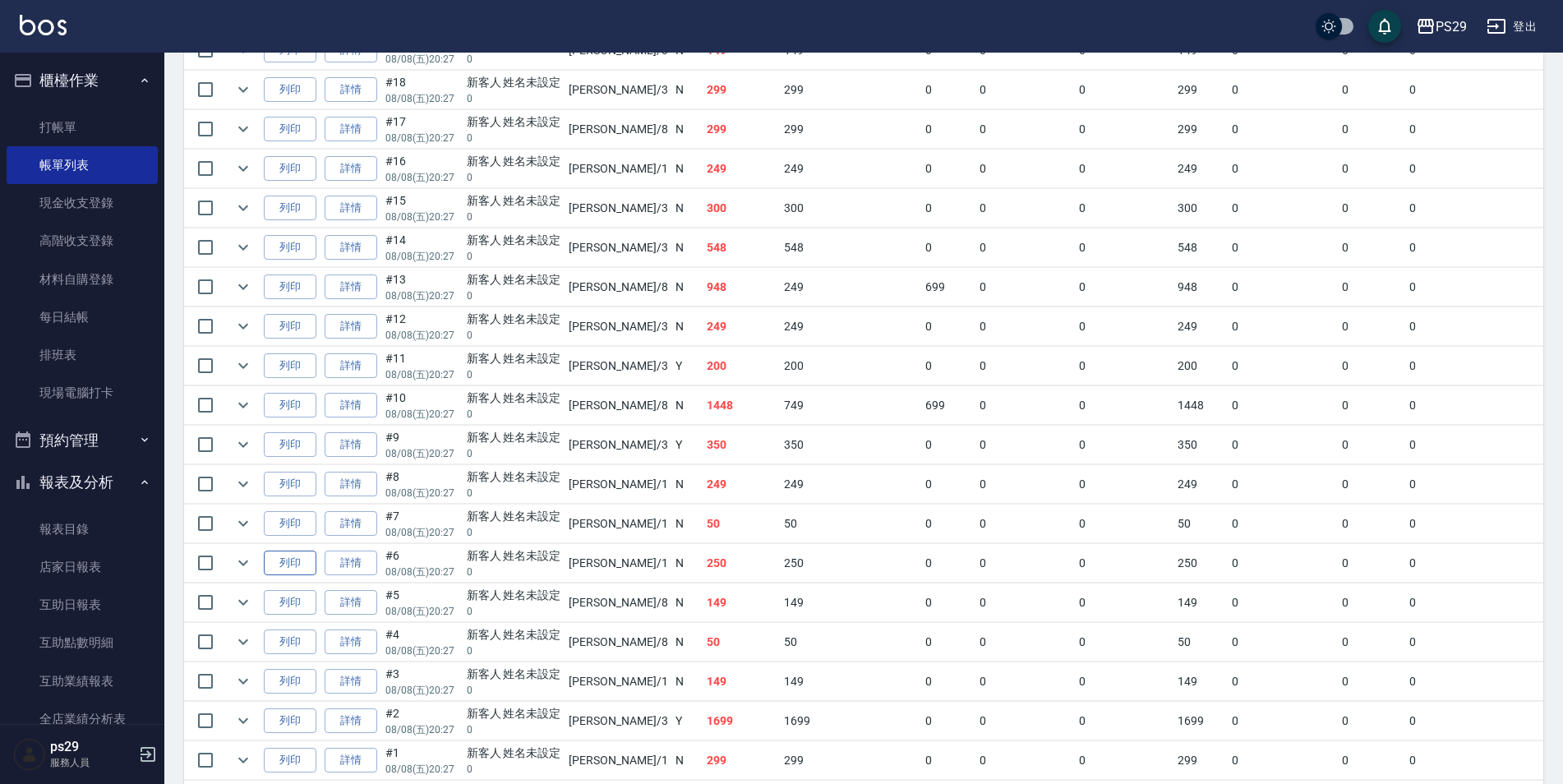
scroll to position [812, 0]
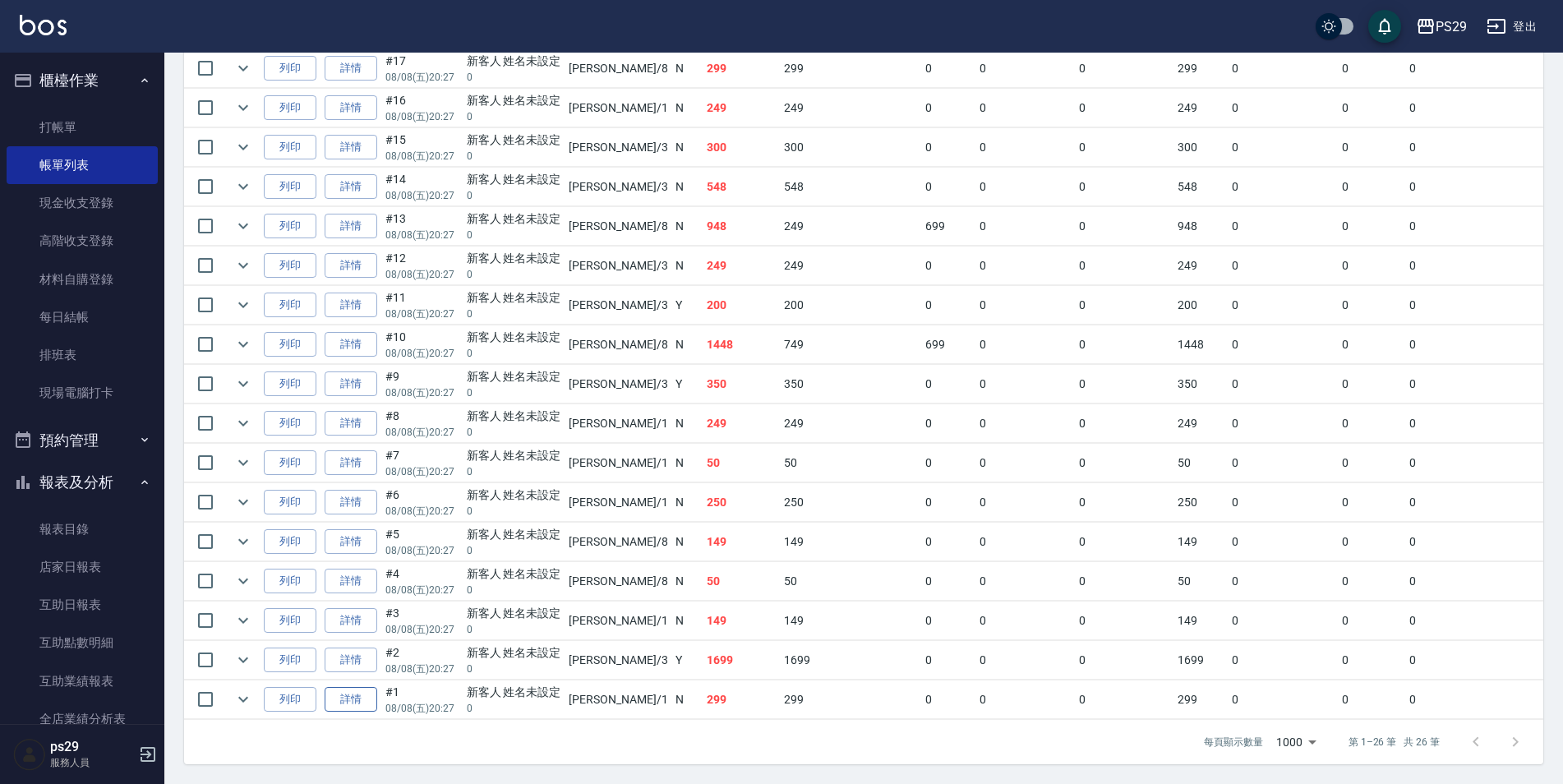
click at [354, 687] on link "詳情" at bounding box center [350, 700] width 52 height 26
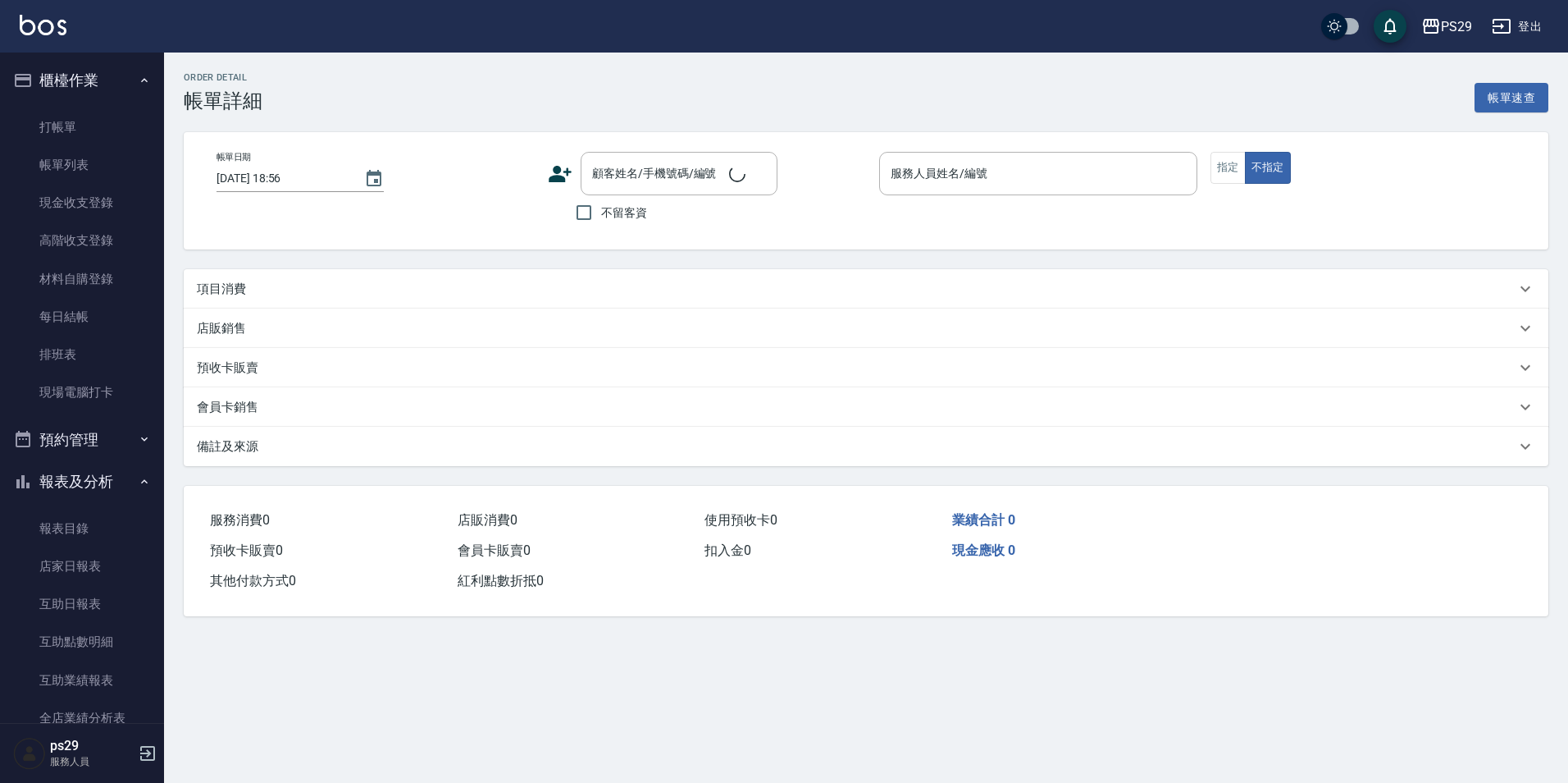
type input "[DATE] 20:27"
type input "[PERSON_NAME]-1"
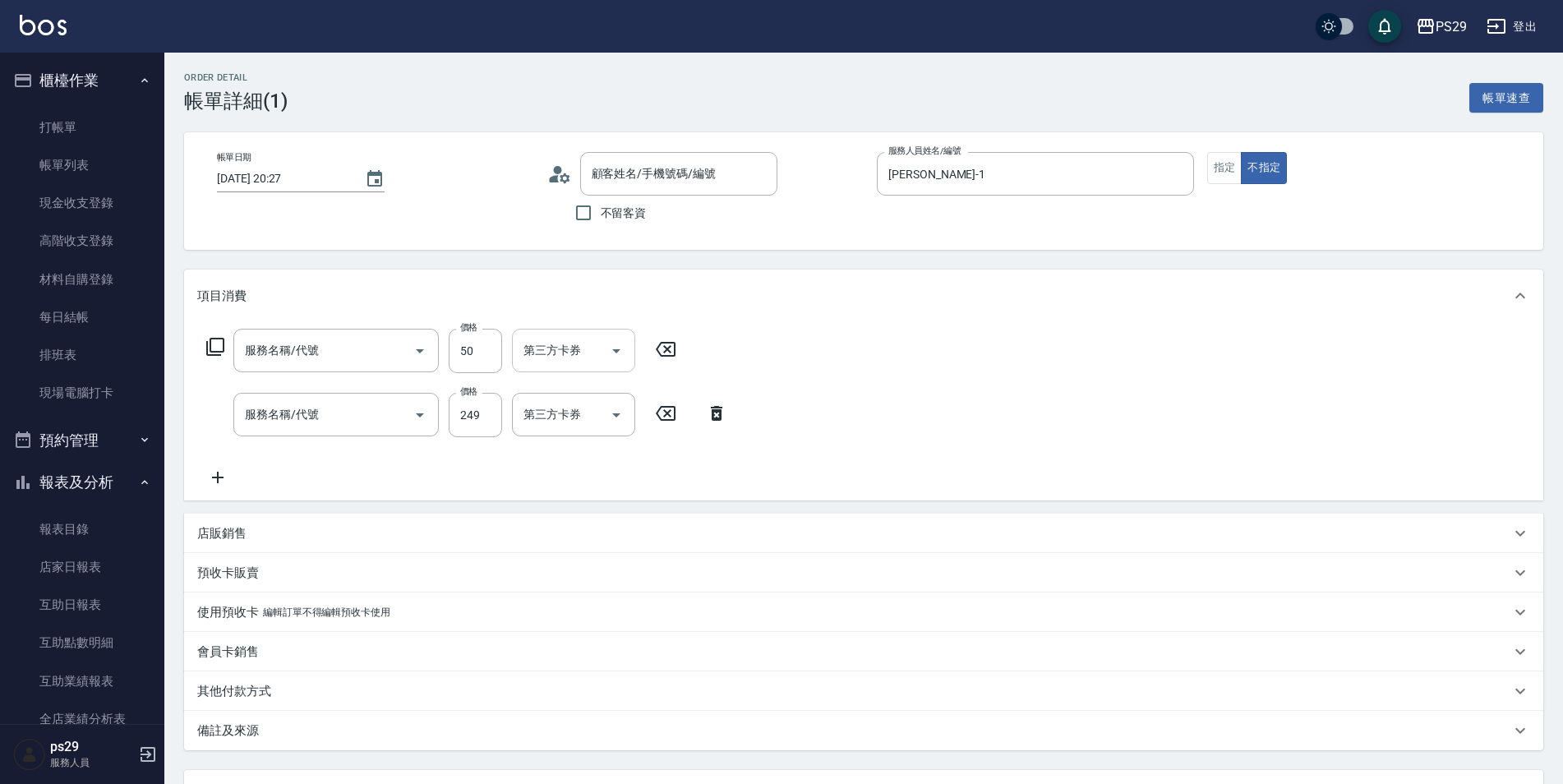
type input "新客人 姓名未設定/0/null"
type input "精油50(112)"
type input "剪髮(306)"
click at [592, 348] on icon "Clear" at bounding box center [593, 350] width 16 height 16
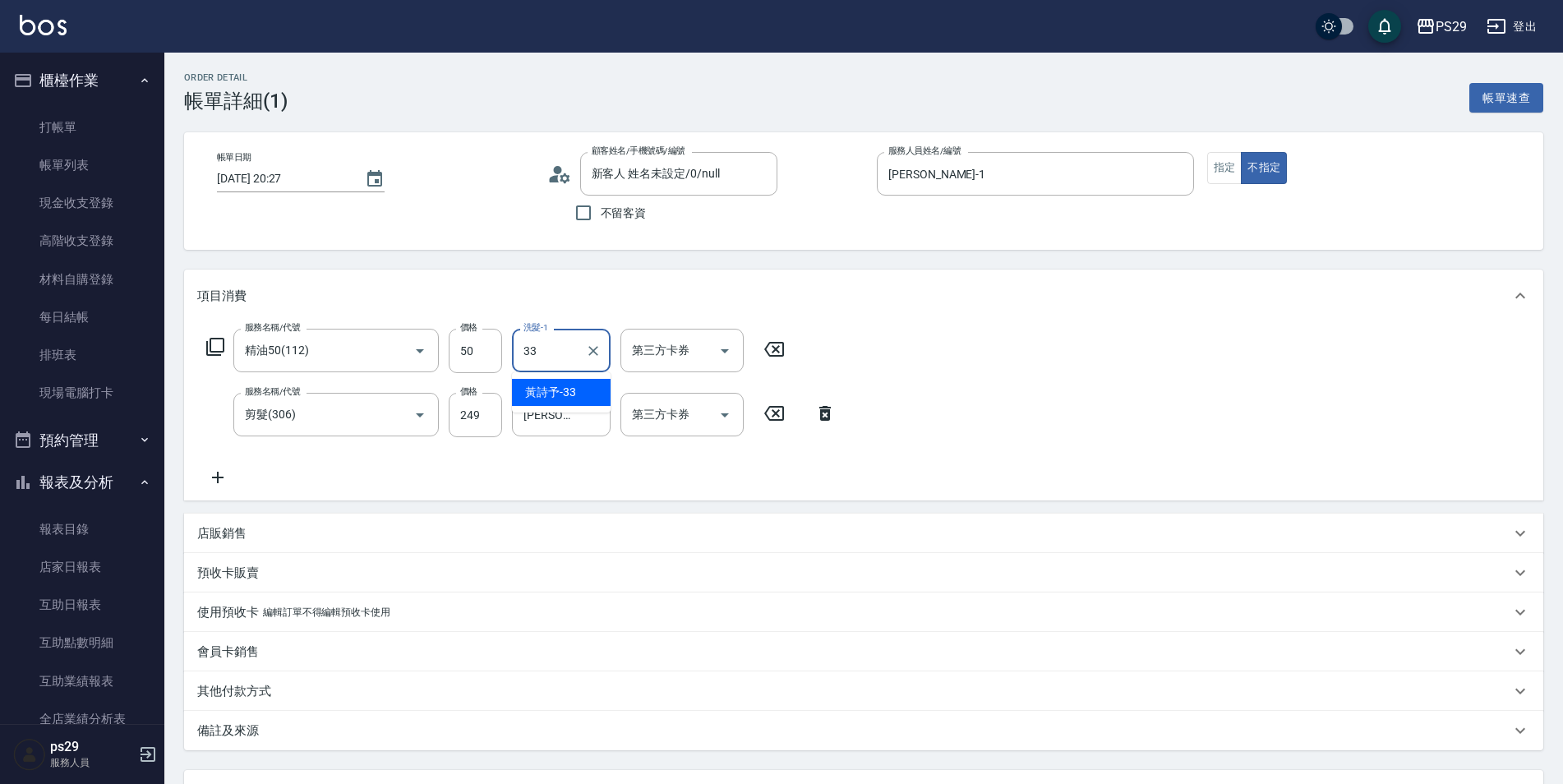
type input "黃詩予-33"
click at [580, 408] on div "[PERSON_NAME]-23 洗髮-1" at bounding box center [561, 414] width 99 height 44
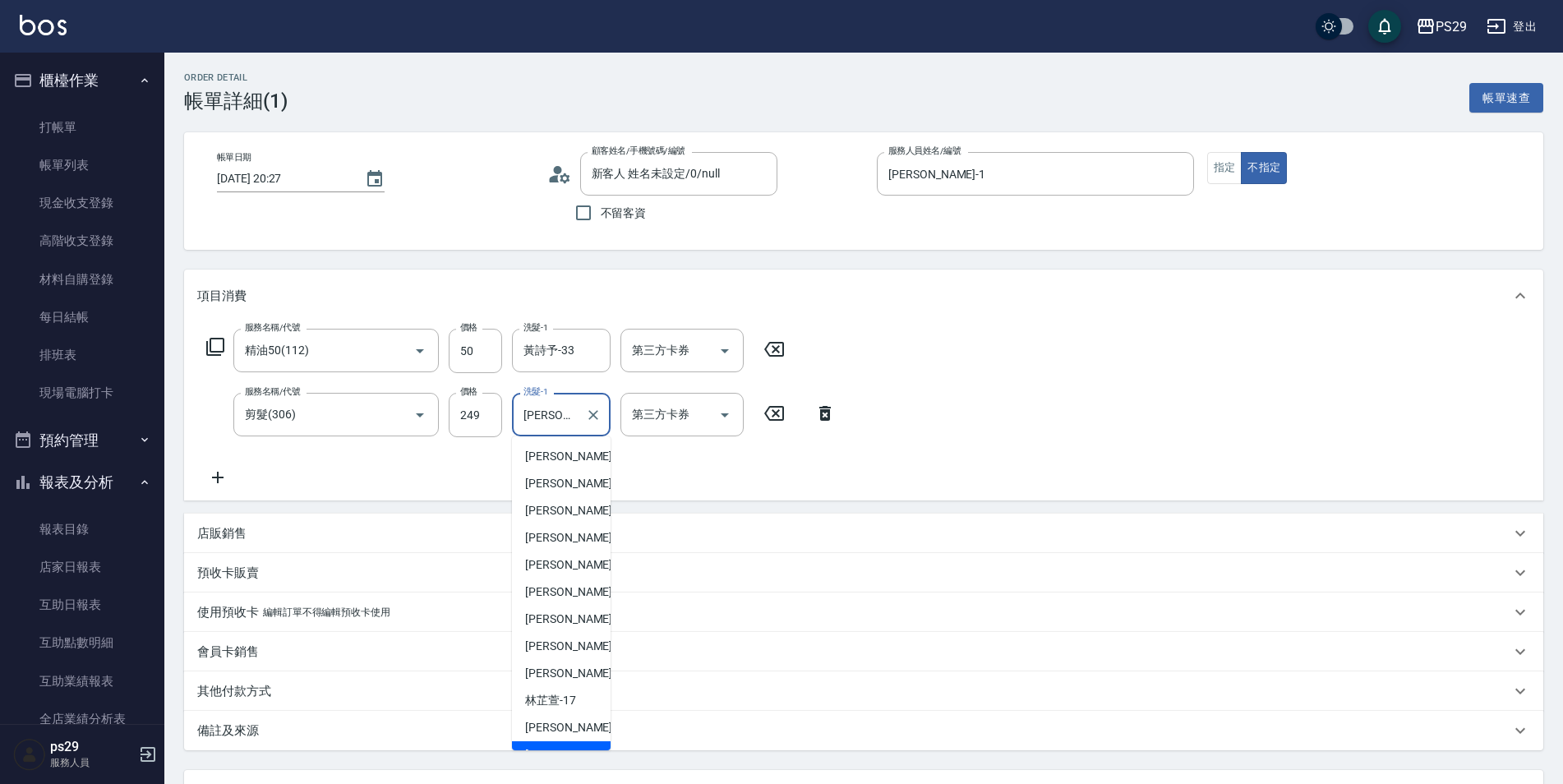
scroll to position [18, 0]
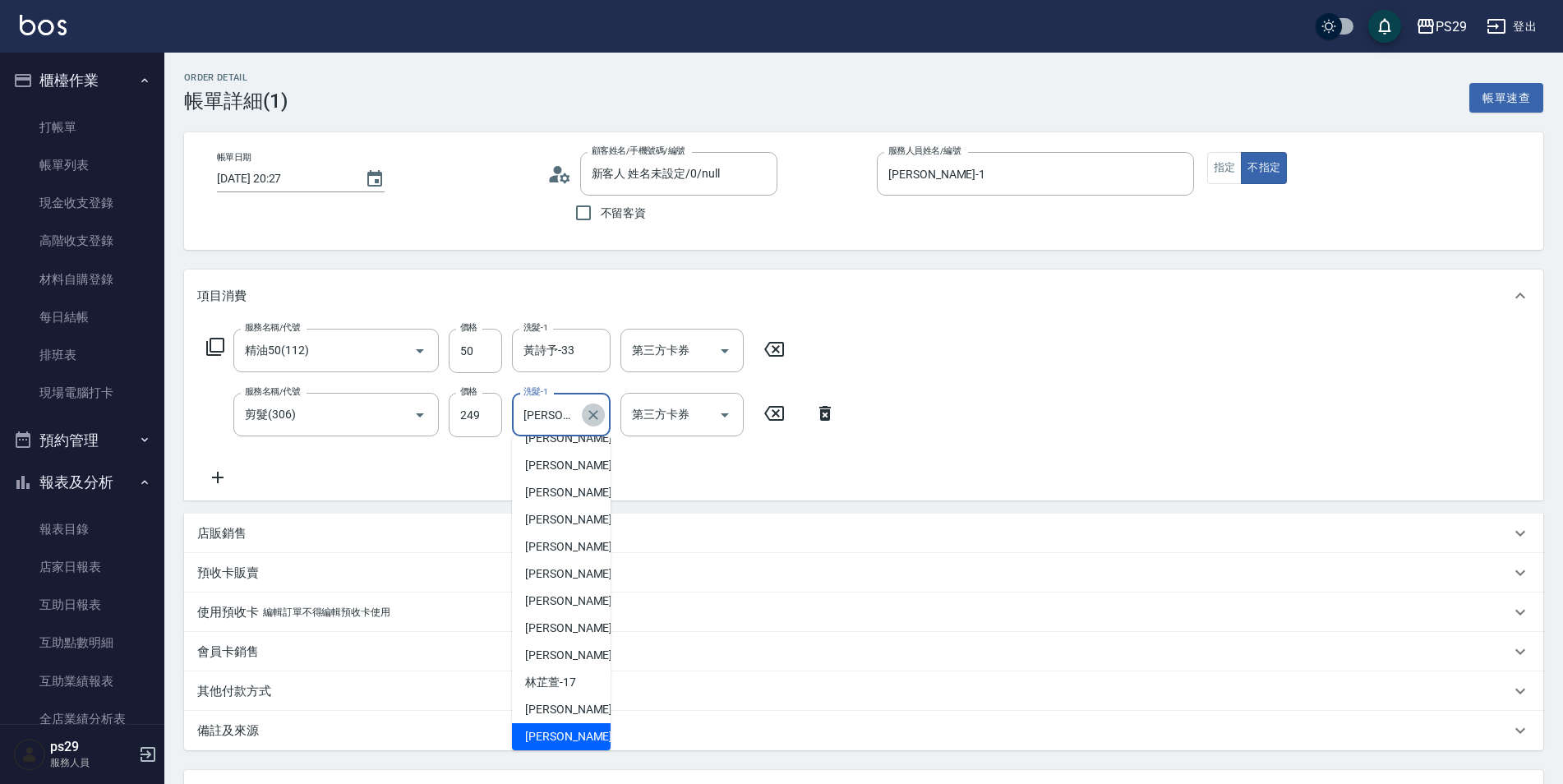
click at [603, 419] on button "Clear" at bounding box center [593, 415] width 23 height 23
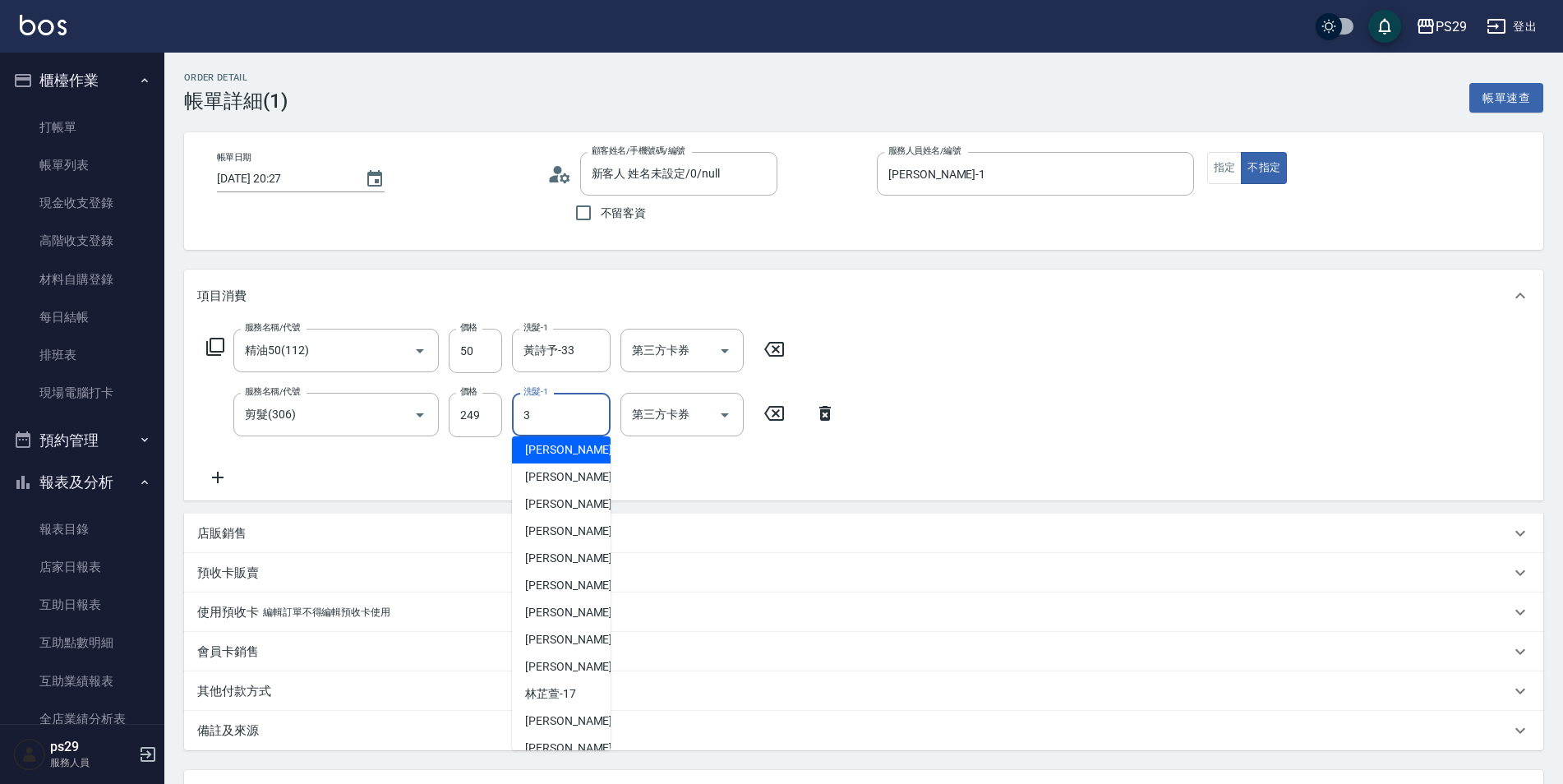
scroll to position [0, 0]
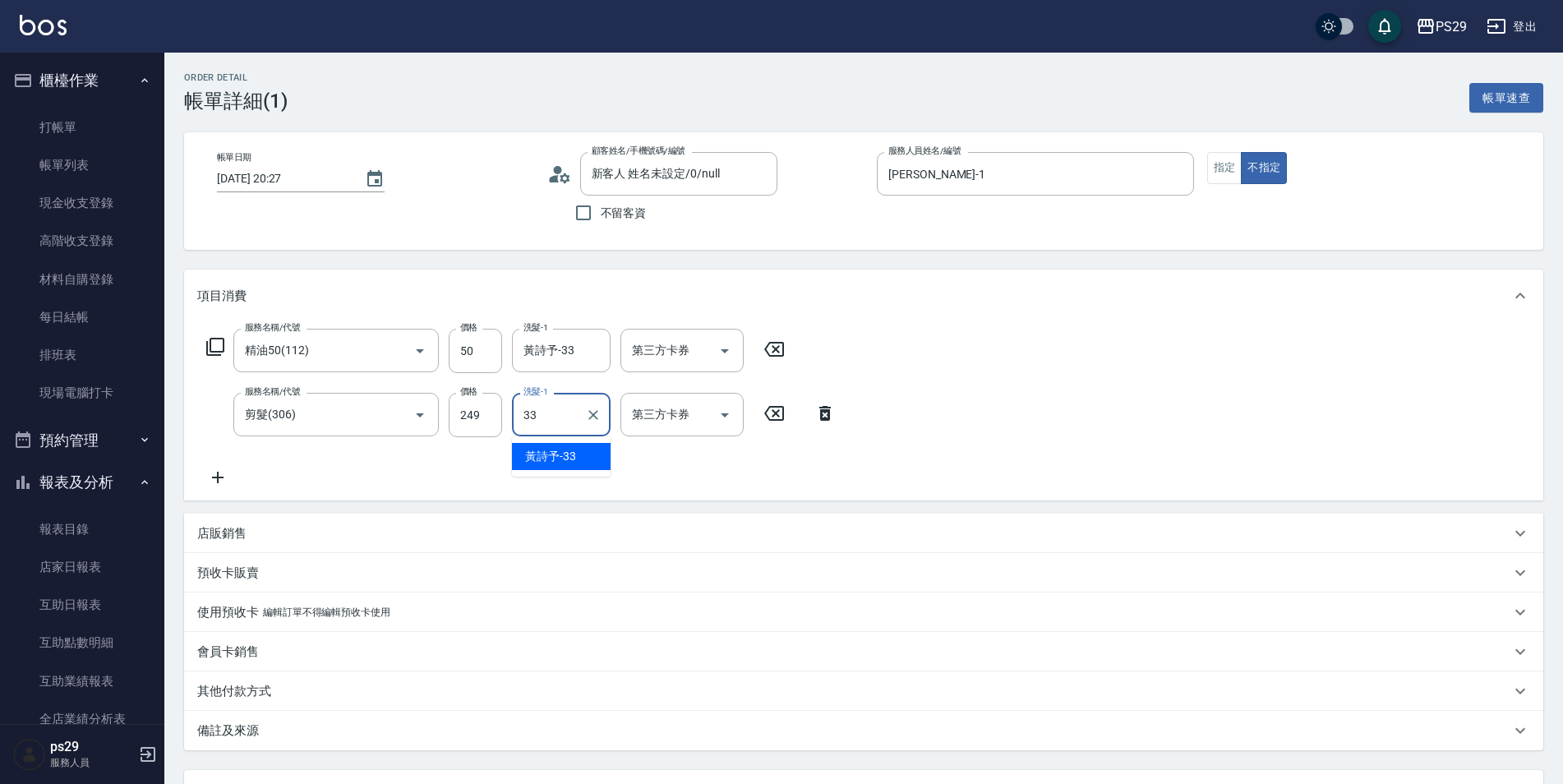
type input "黃詩予-33"
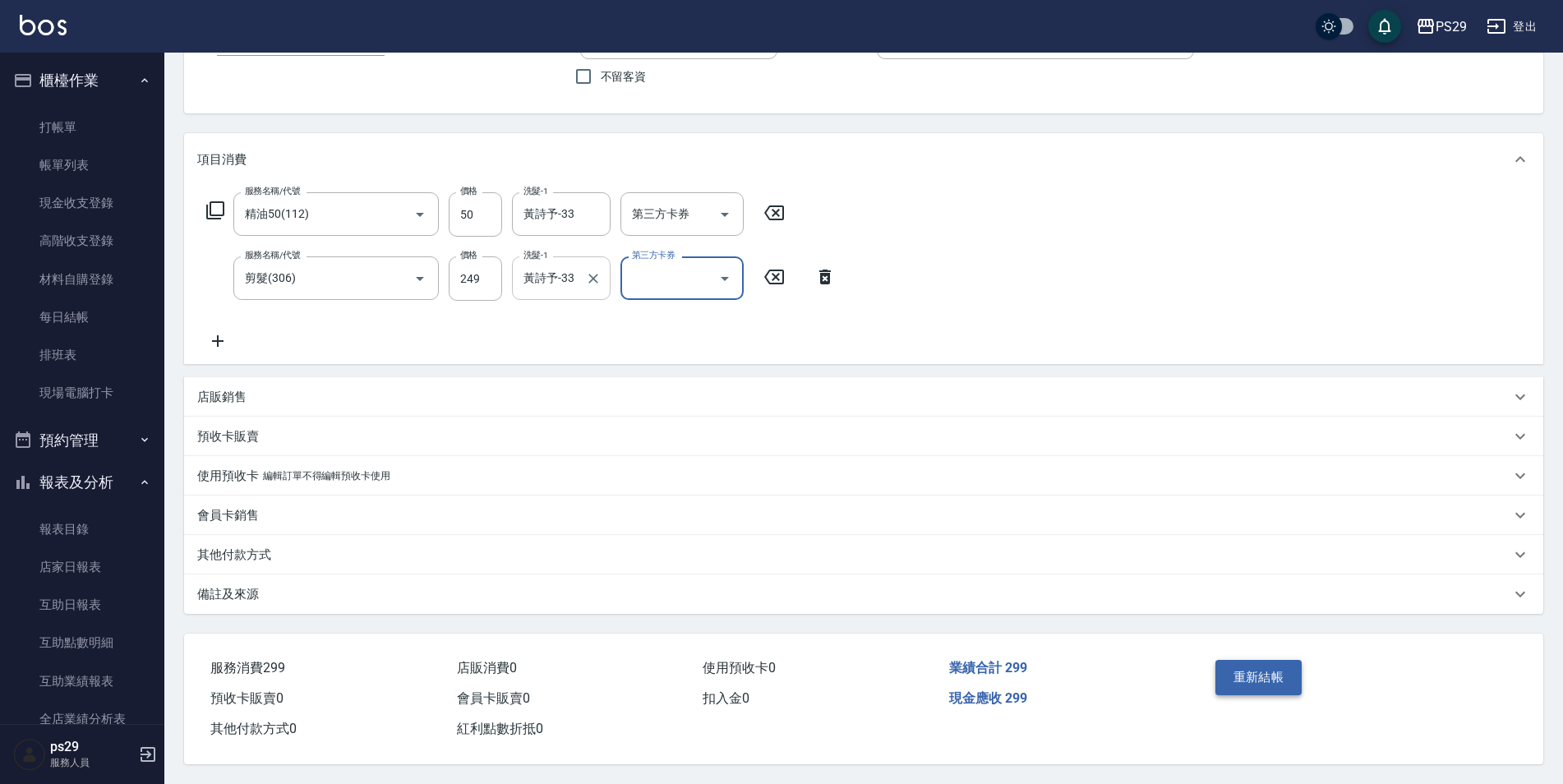
click at [1254, 662] on button "重新結帳" at bounding box center [1258, 677] width 87 height 34
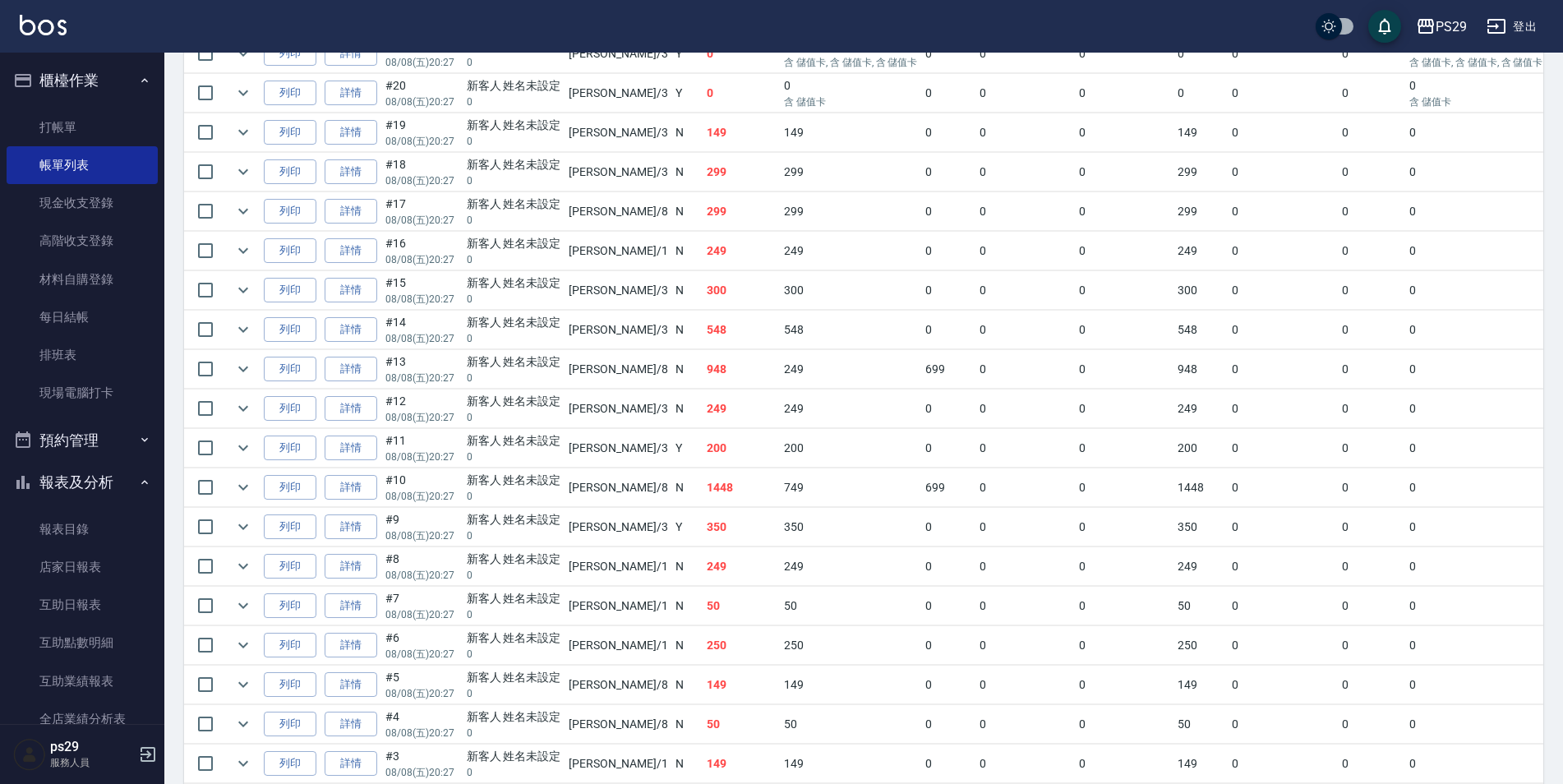
scroll to position [812, 0]
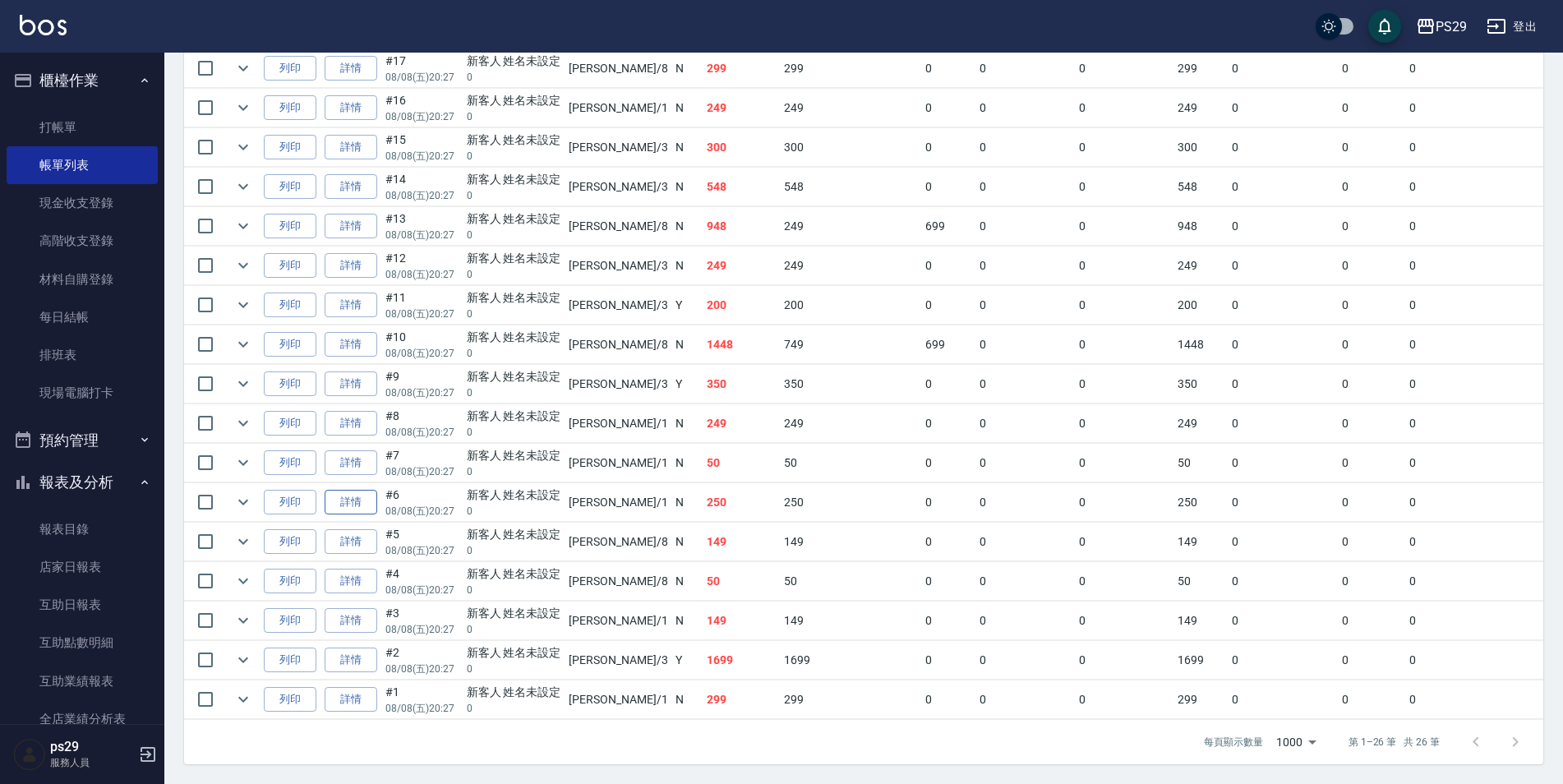
click at [362, 493] on link "詳情" at bounding box center [350, 502] width 52 height 26
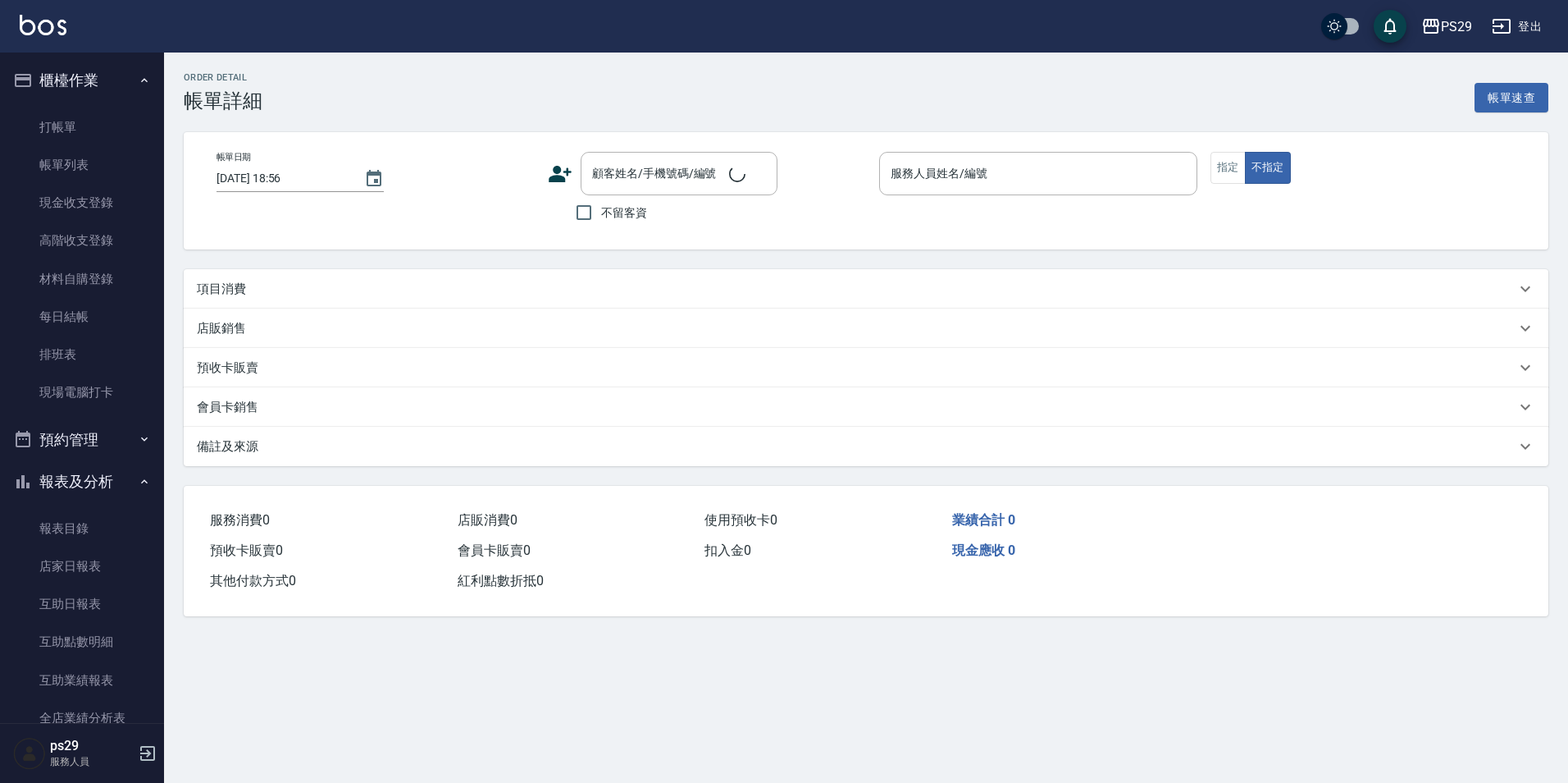
type input "[DATE] 20:27"
type input "[PERSON_NAME]-1"
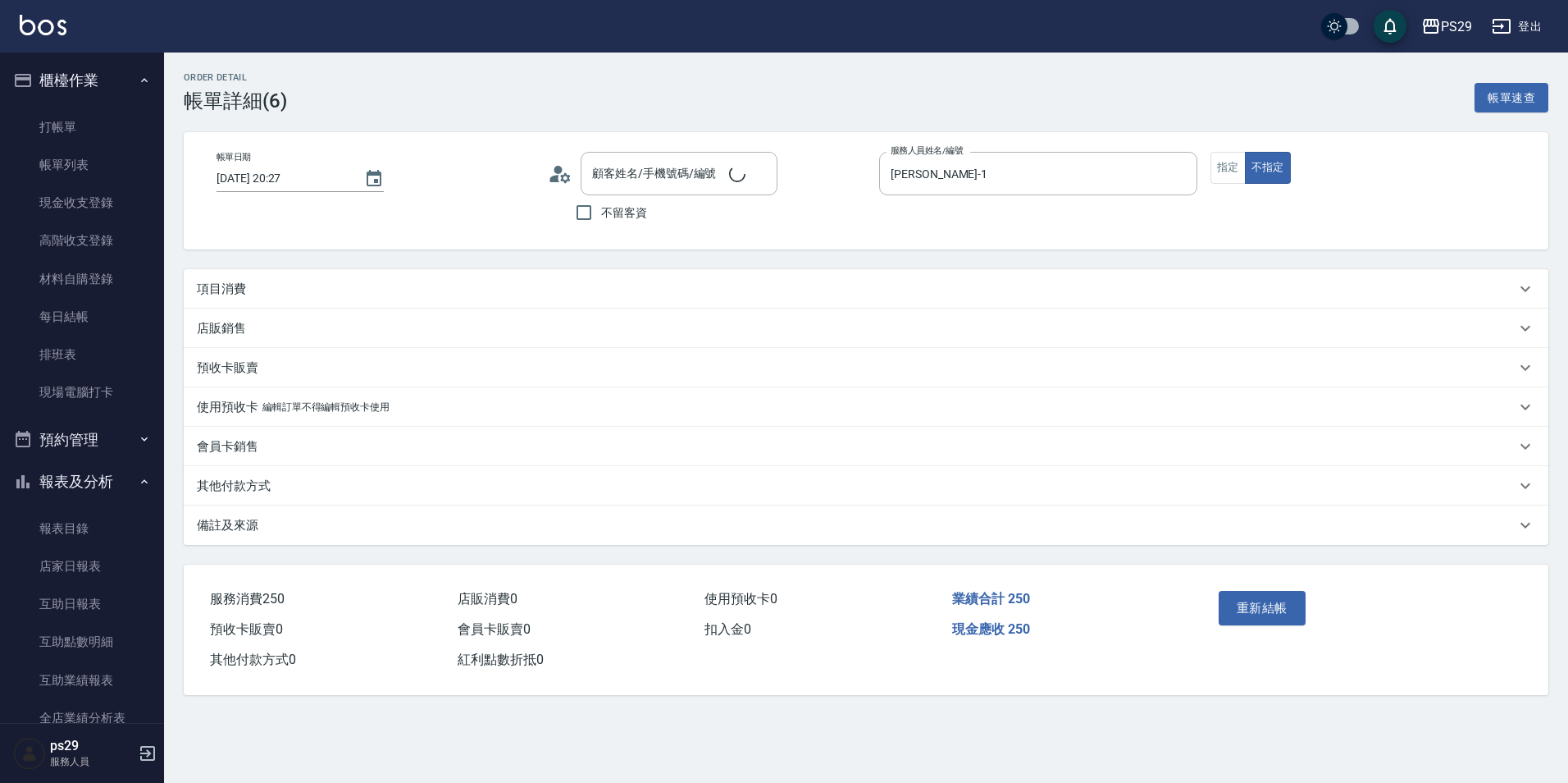
type input "新客人 姓名未設定/0/null"
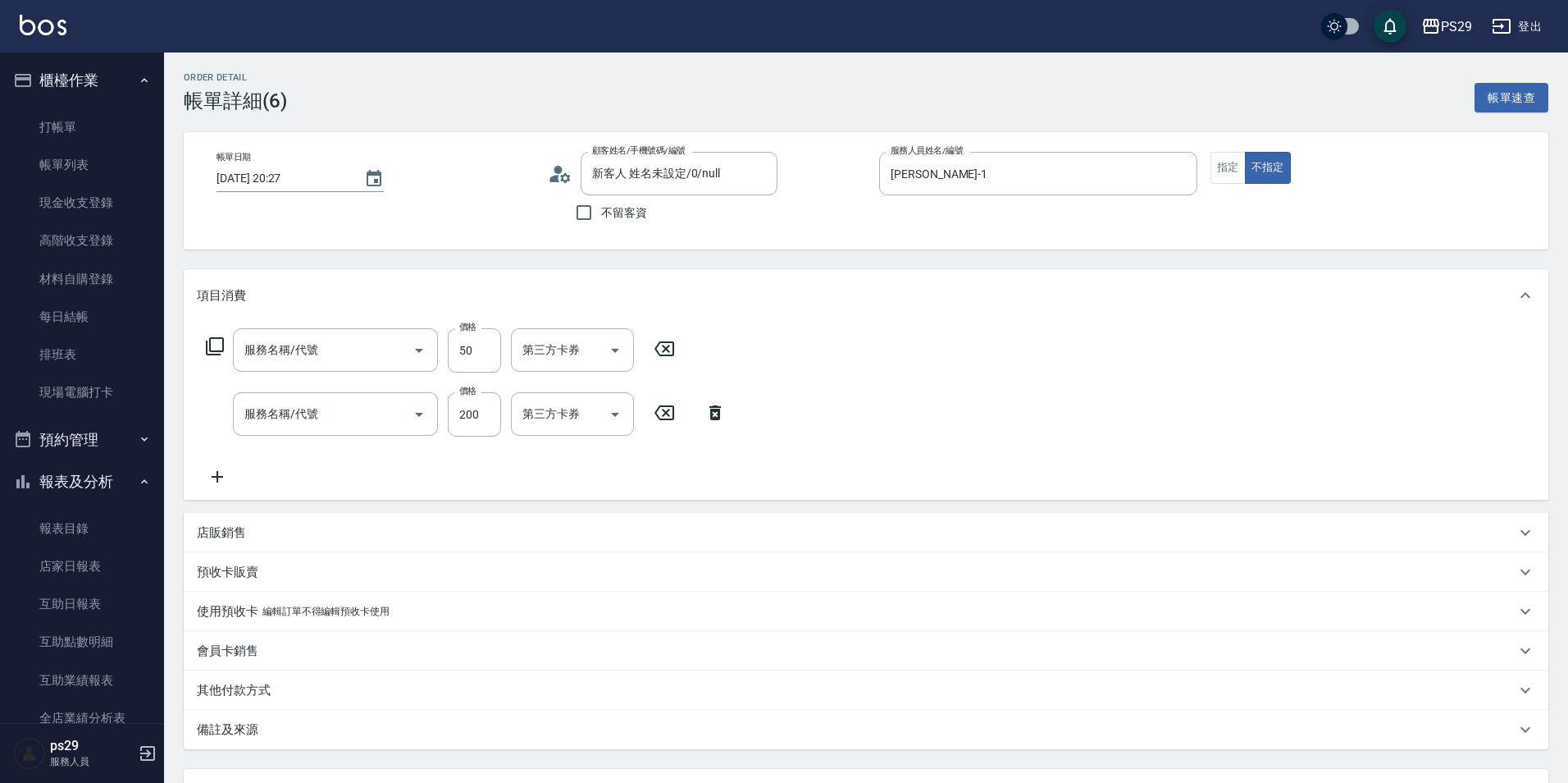
type input "精油50(112)"
type input "200(111)"
click at [583, 355] on button "Clear" at bounding box center [592, 350] width 23 height 23
click at [598, 409] on icon "Clear" at bounding box center [592, 414] width 16 height 16
click at [570, 349] on input "洗髮-1" at bounding box center [561, 349] width 84 height 28
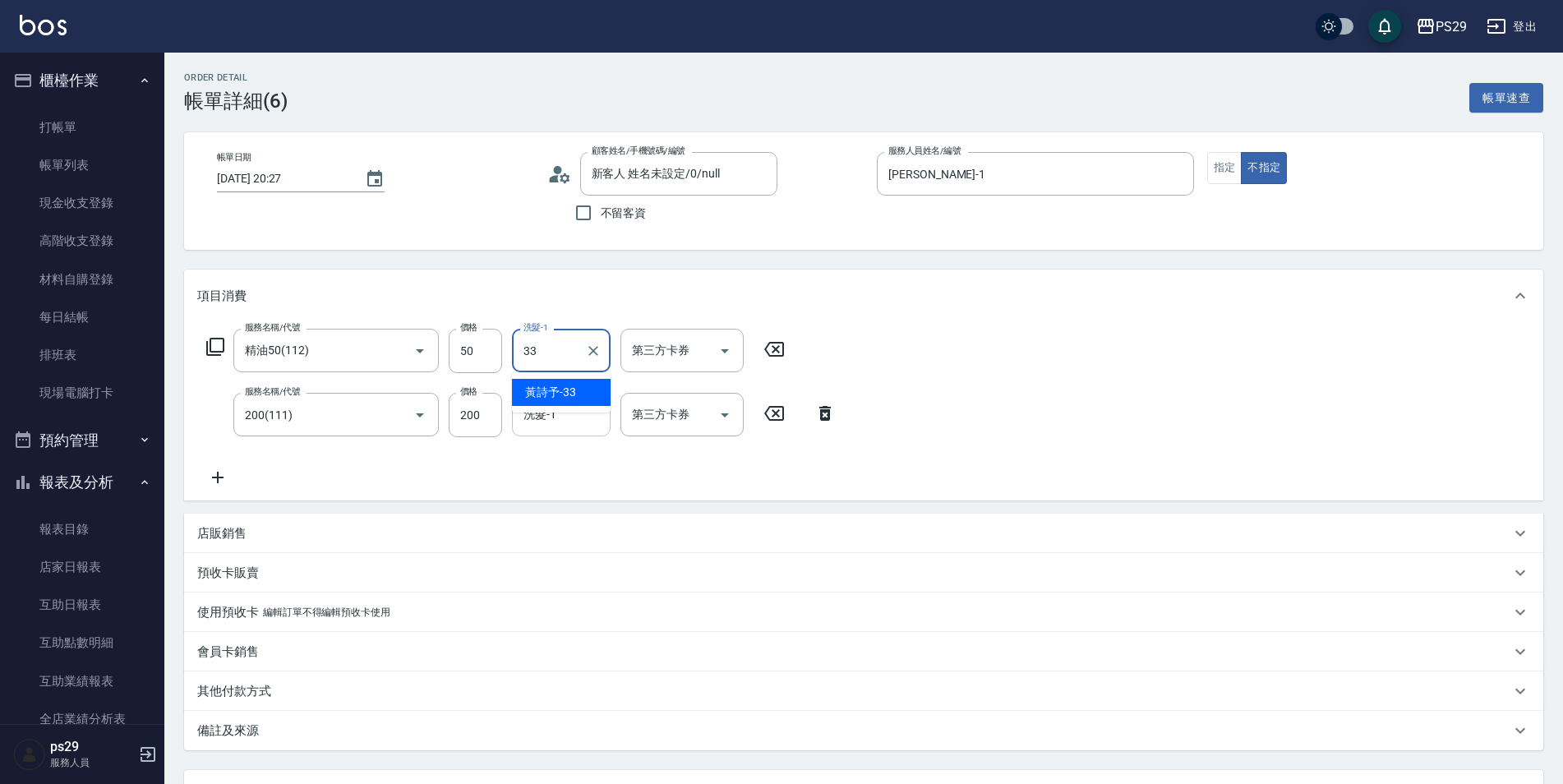
type input "黃詩予-33"
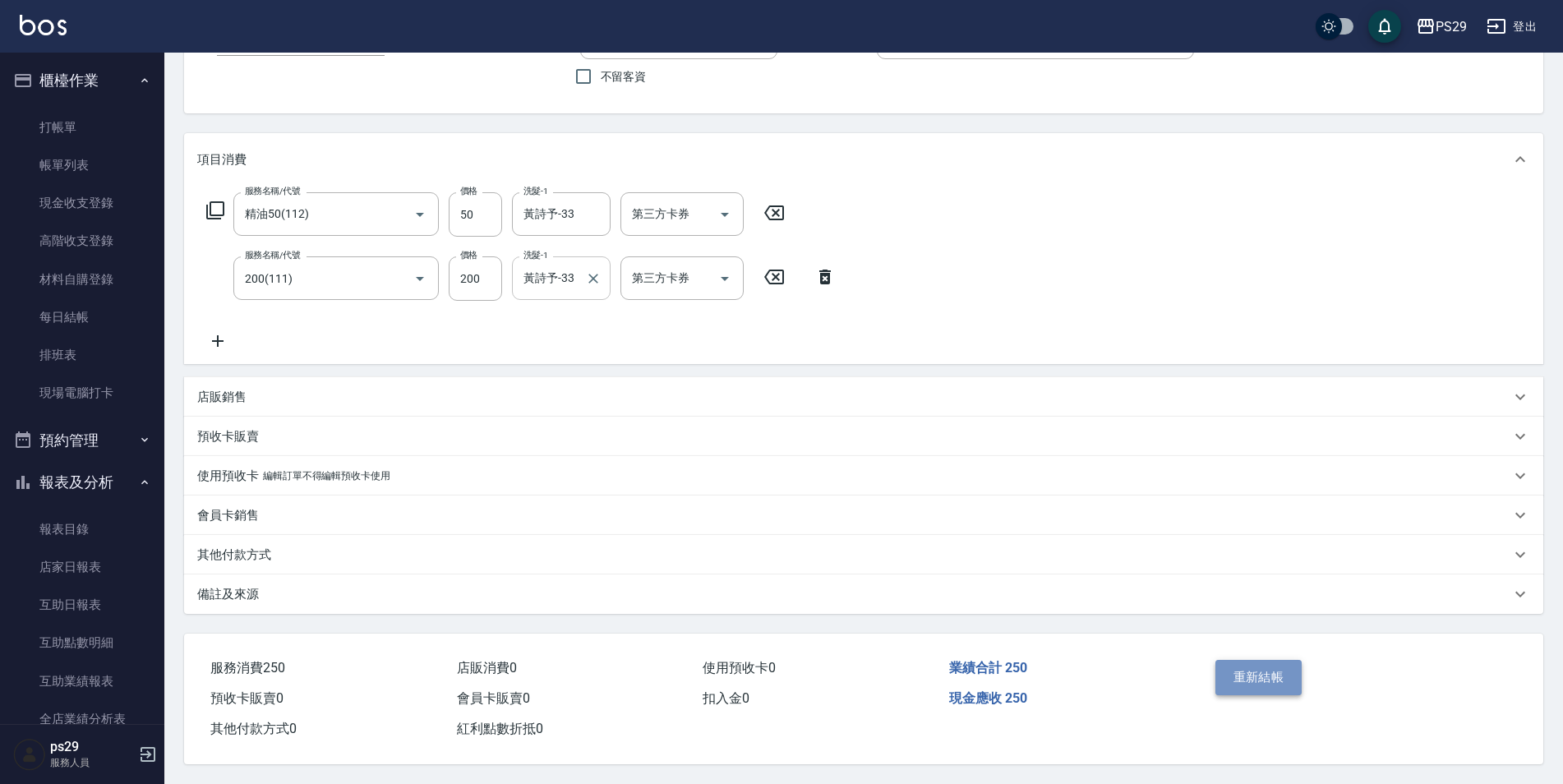
click at [1232, 664] on button "重新結帳" at bounding box center [1258, 677] width 87 height 34
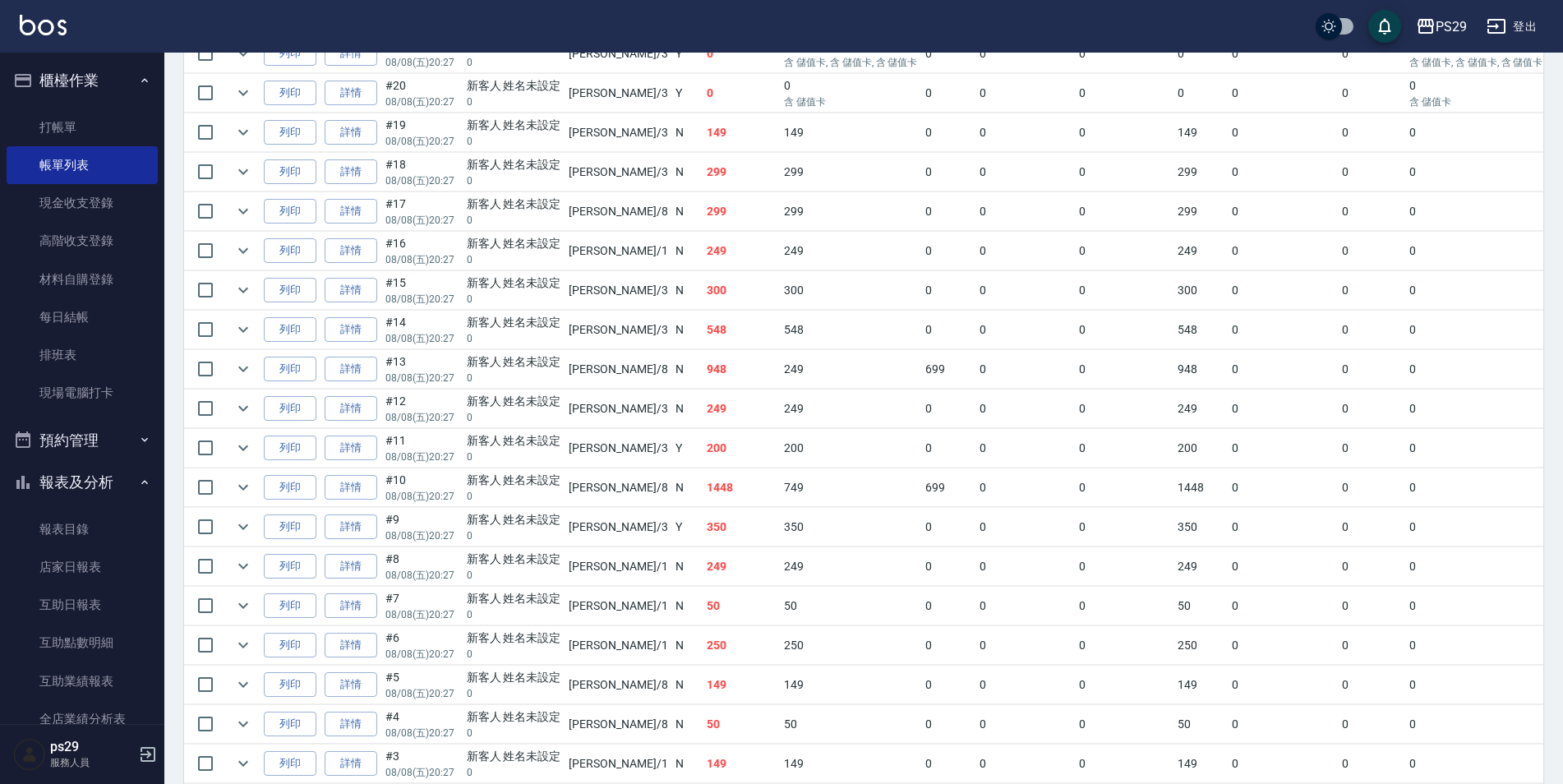
scroll to position [575, 0]
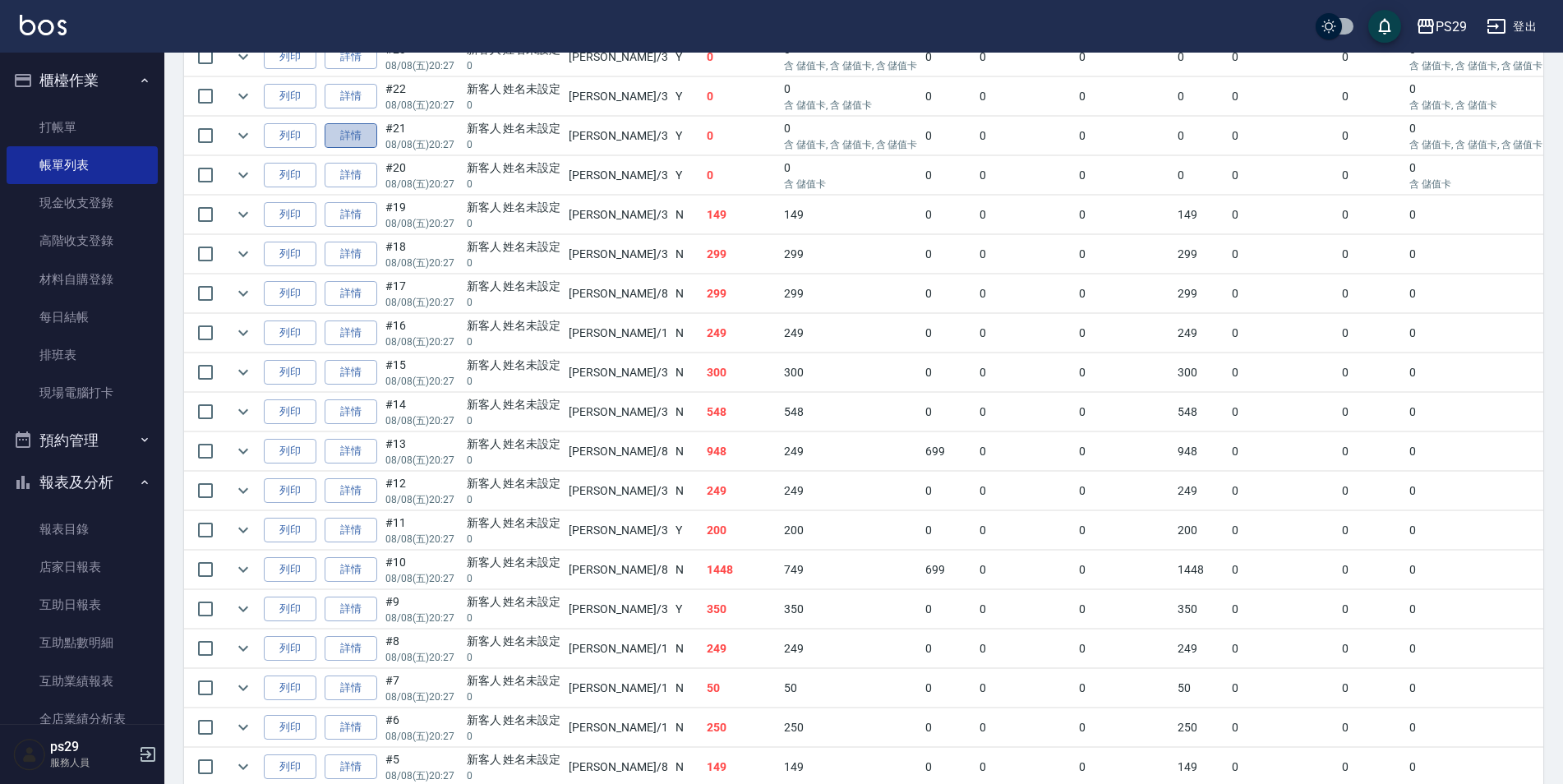
click at [361, 132] on link "詳情" at bounding box center [350, 136] width 52 height 26
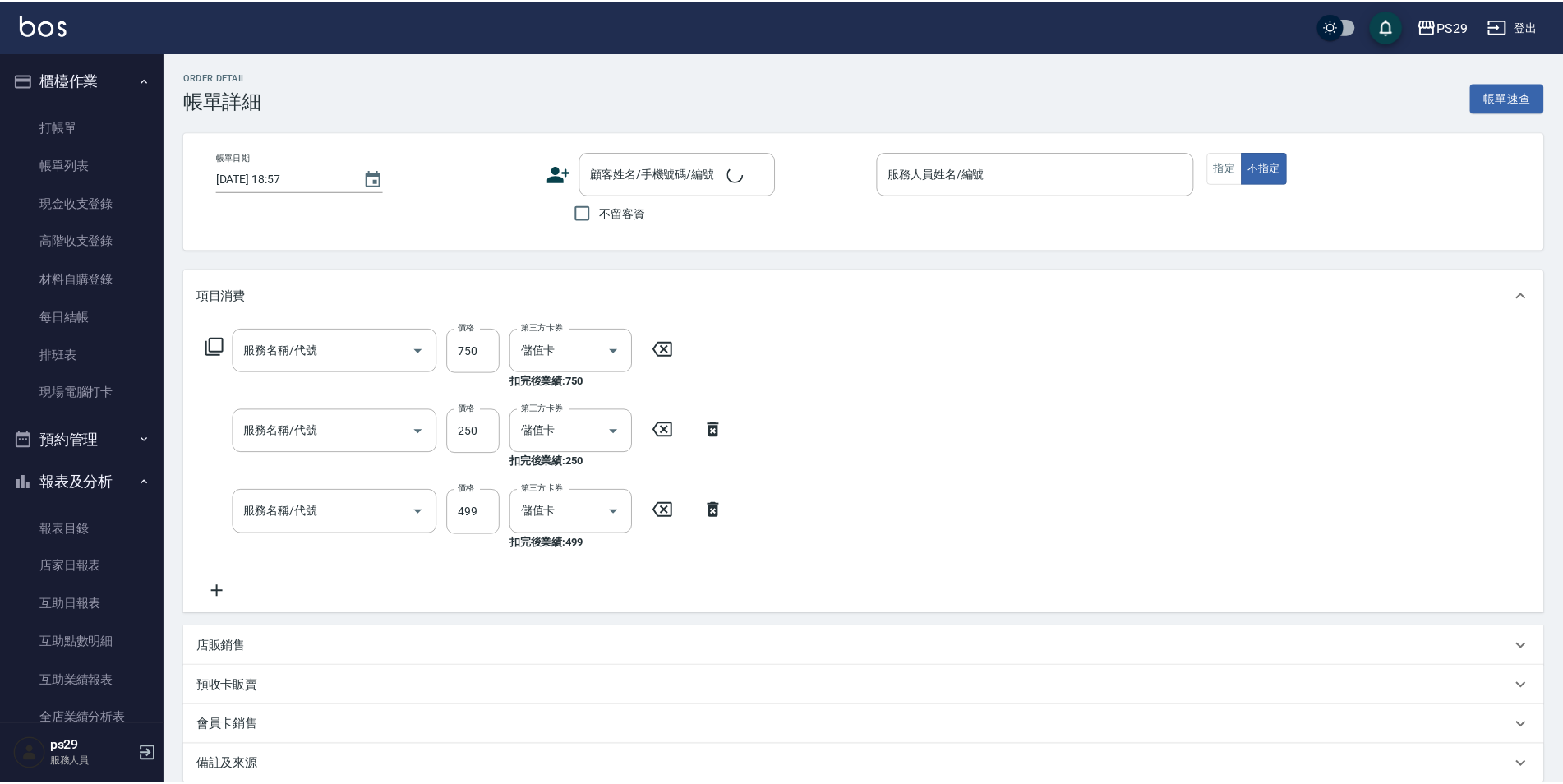
type input "[DATE] 20:27"
type input "[PERSON_NAME]-3"
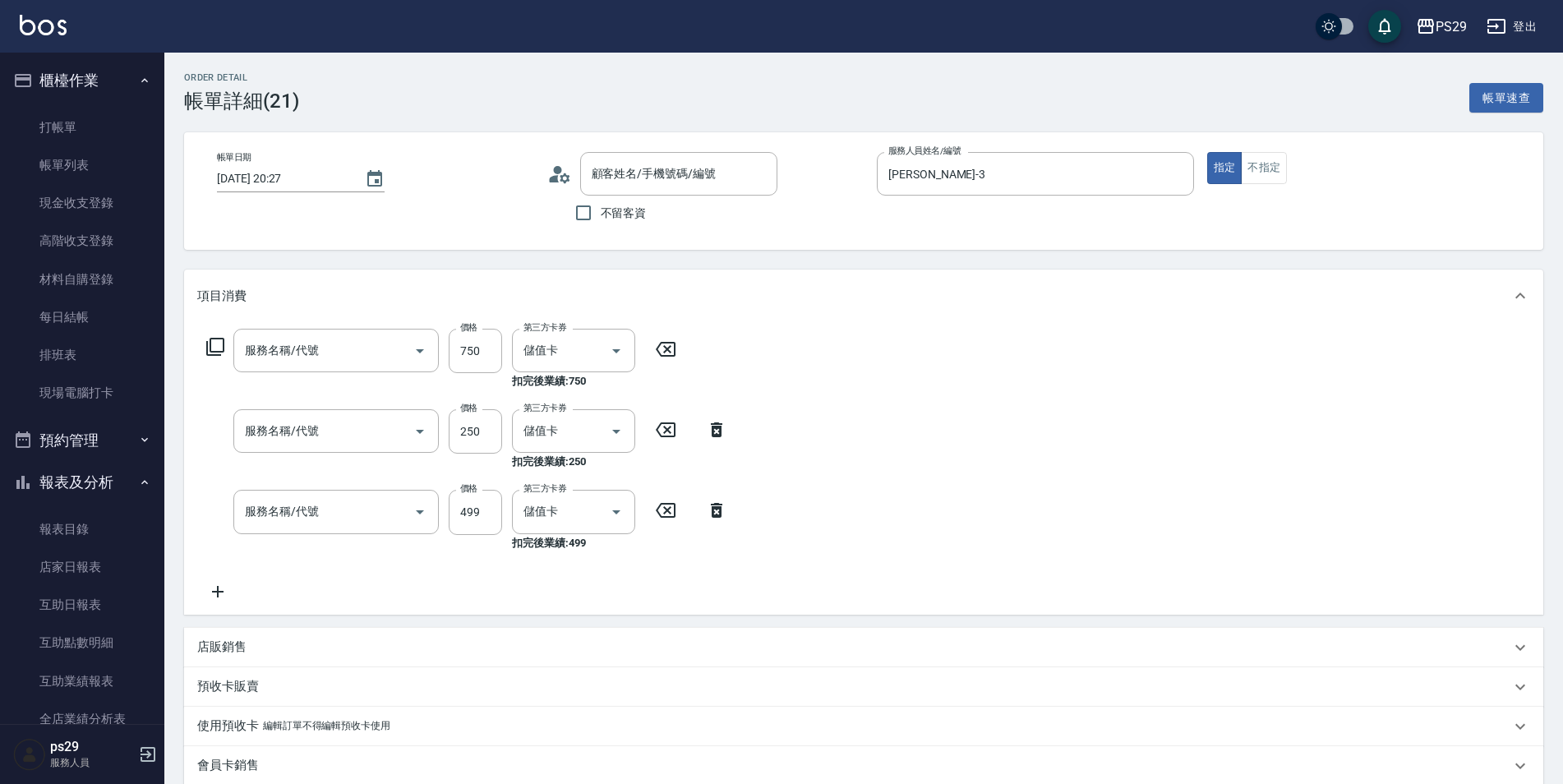
type input "750護(403)"
type input "剪髮(303)"
type input "[PERSON_NAME]499(0499)"
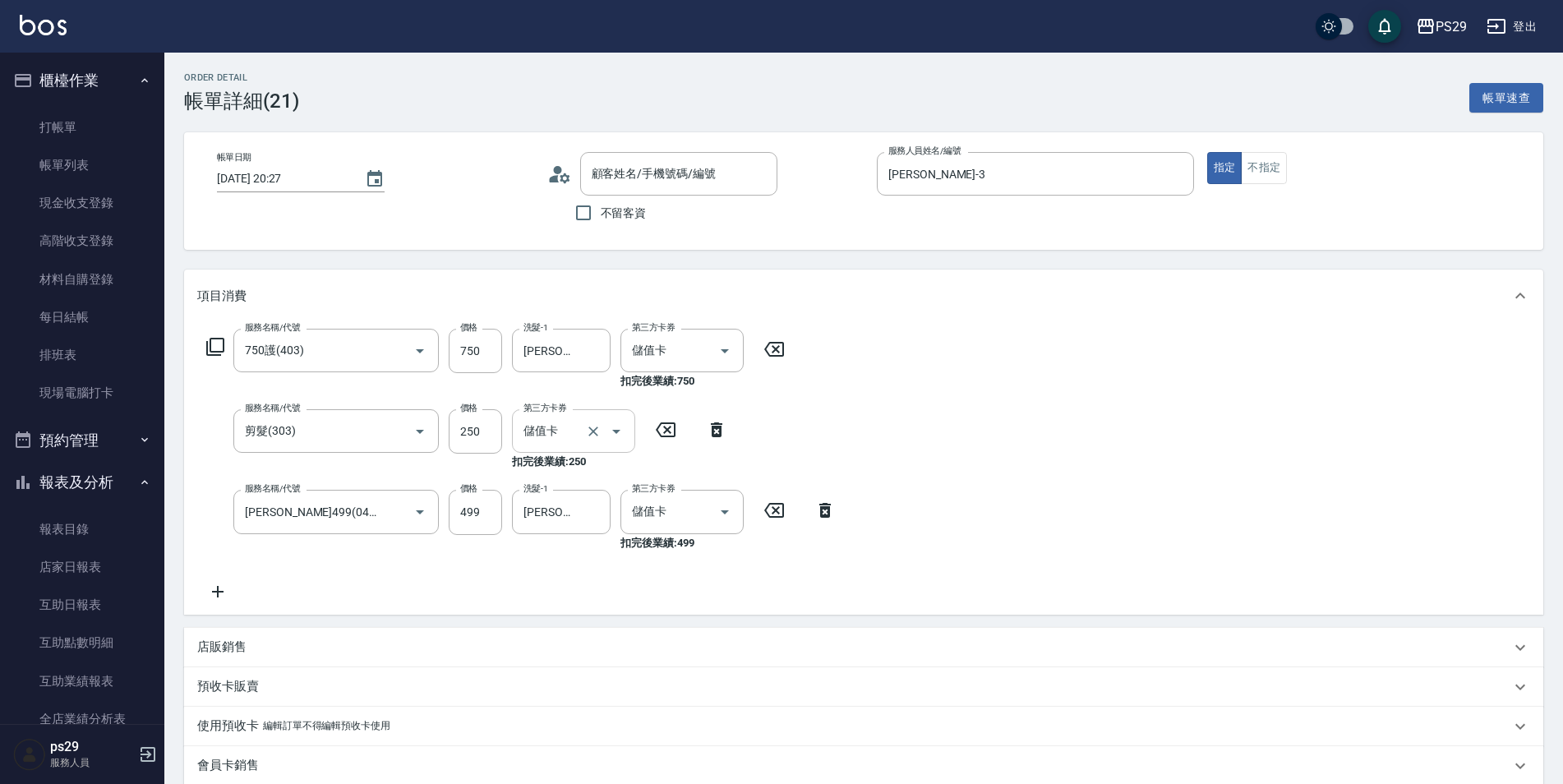
type input "新客人 姓名未設定/0/null"
click at [594, 348] on icon "Clear" at bounding box center [593, 350] width 16 height 16
click at [586, 514] on icon "Clear" at bounding box center [593, 511] width 16 height 16
click at [539, 360] on input "洗髮-1" at bounding box center [562, 349] width 84 height 28
type input "黃詩予-33"
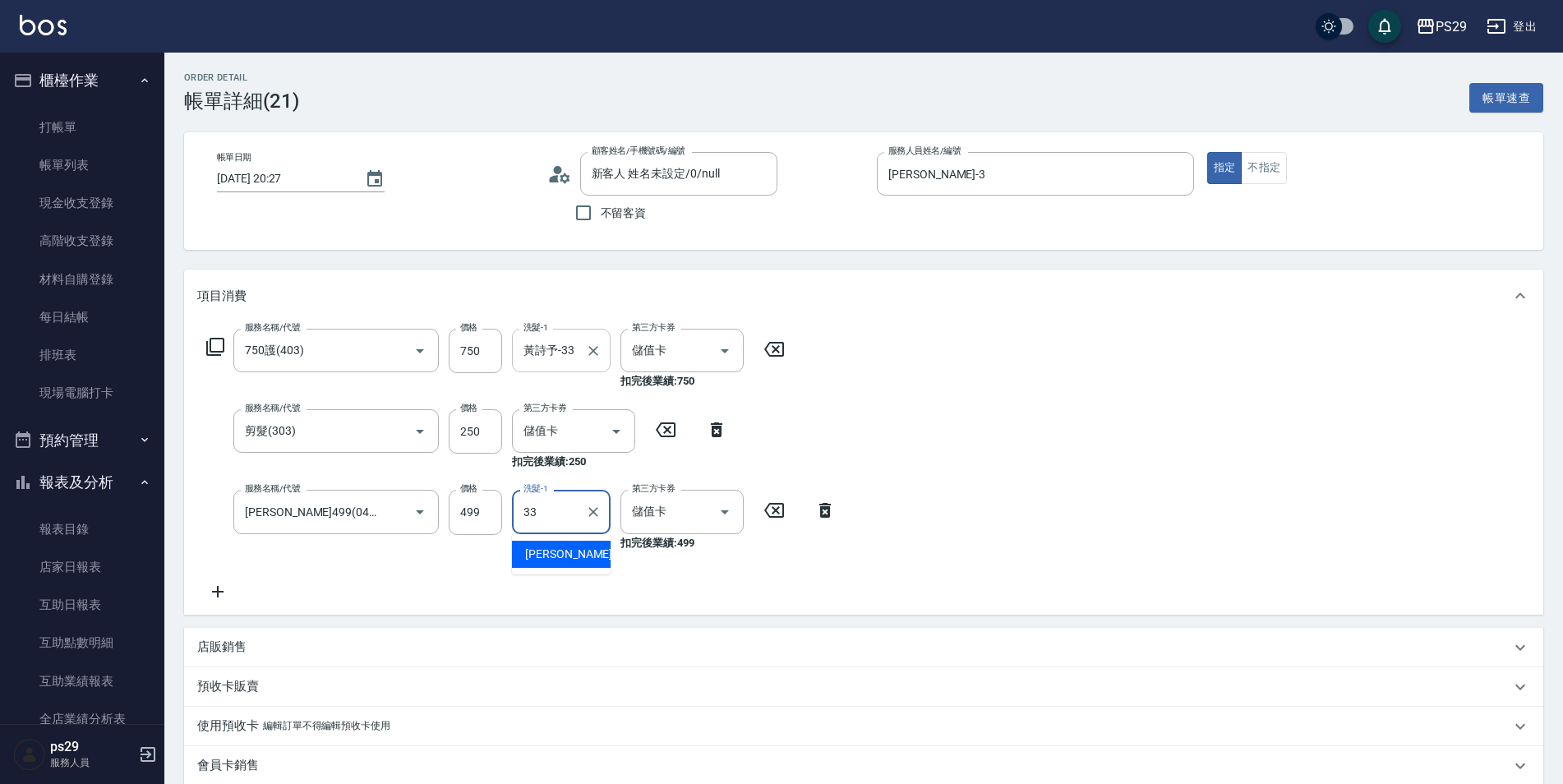
type input "黃詩予-33"
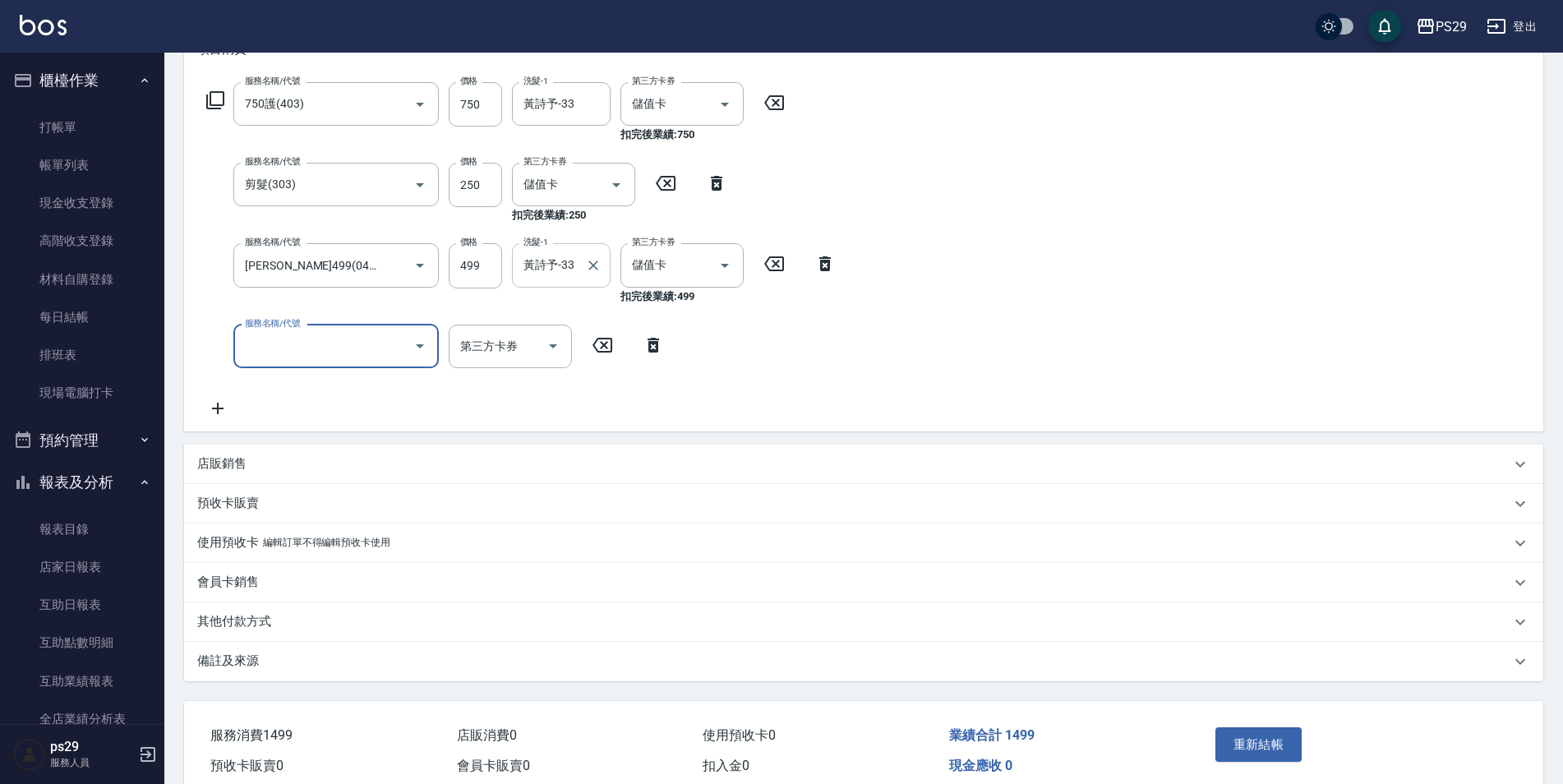
scroll to position [321, 0]
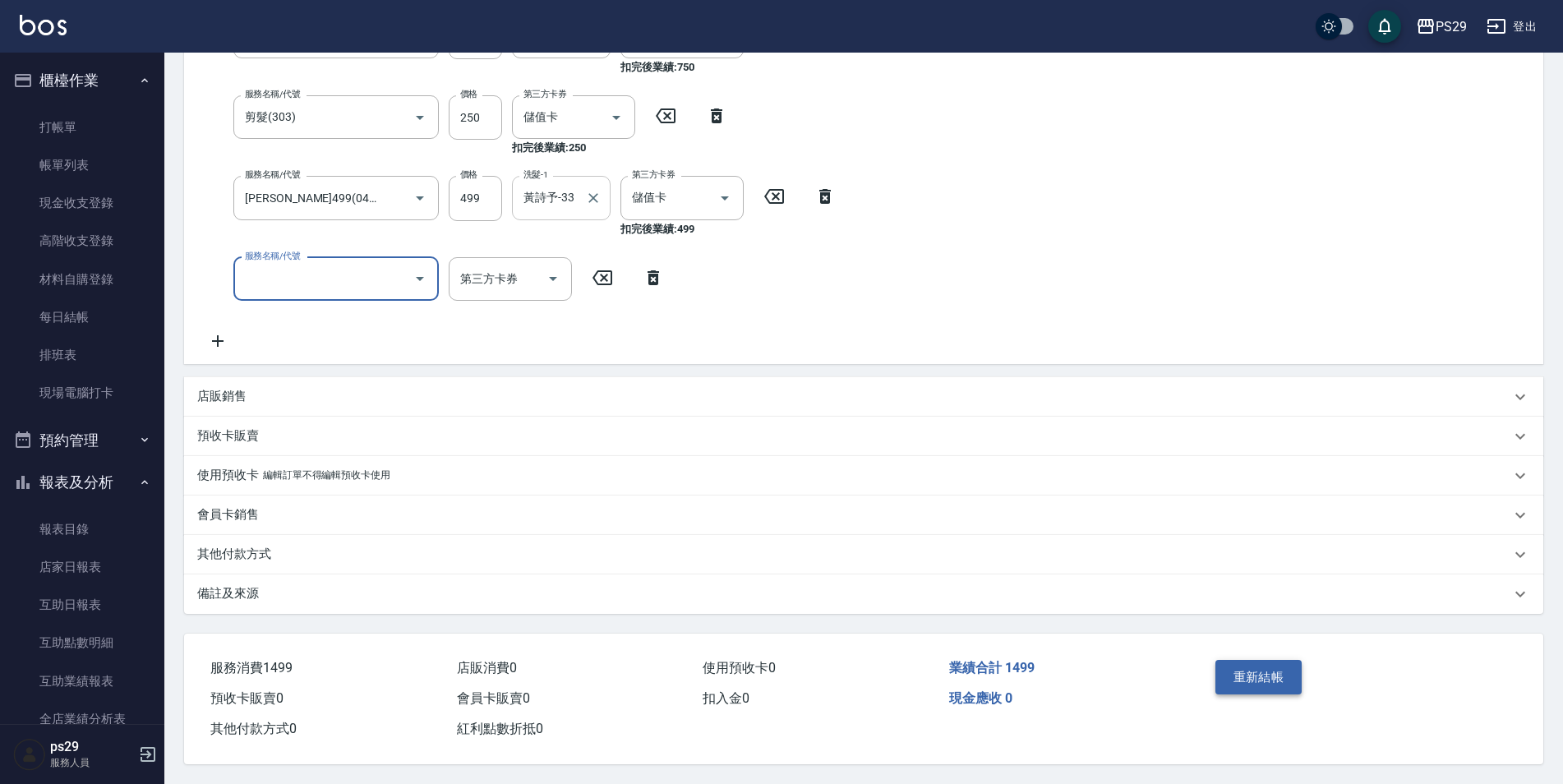
click at [1275, 665] on button "重新結帳" at bounding box center [1258, 677] width 87 height 34
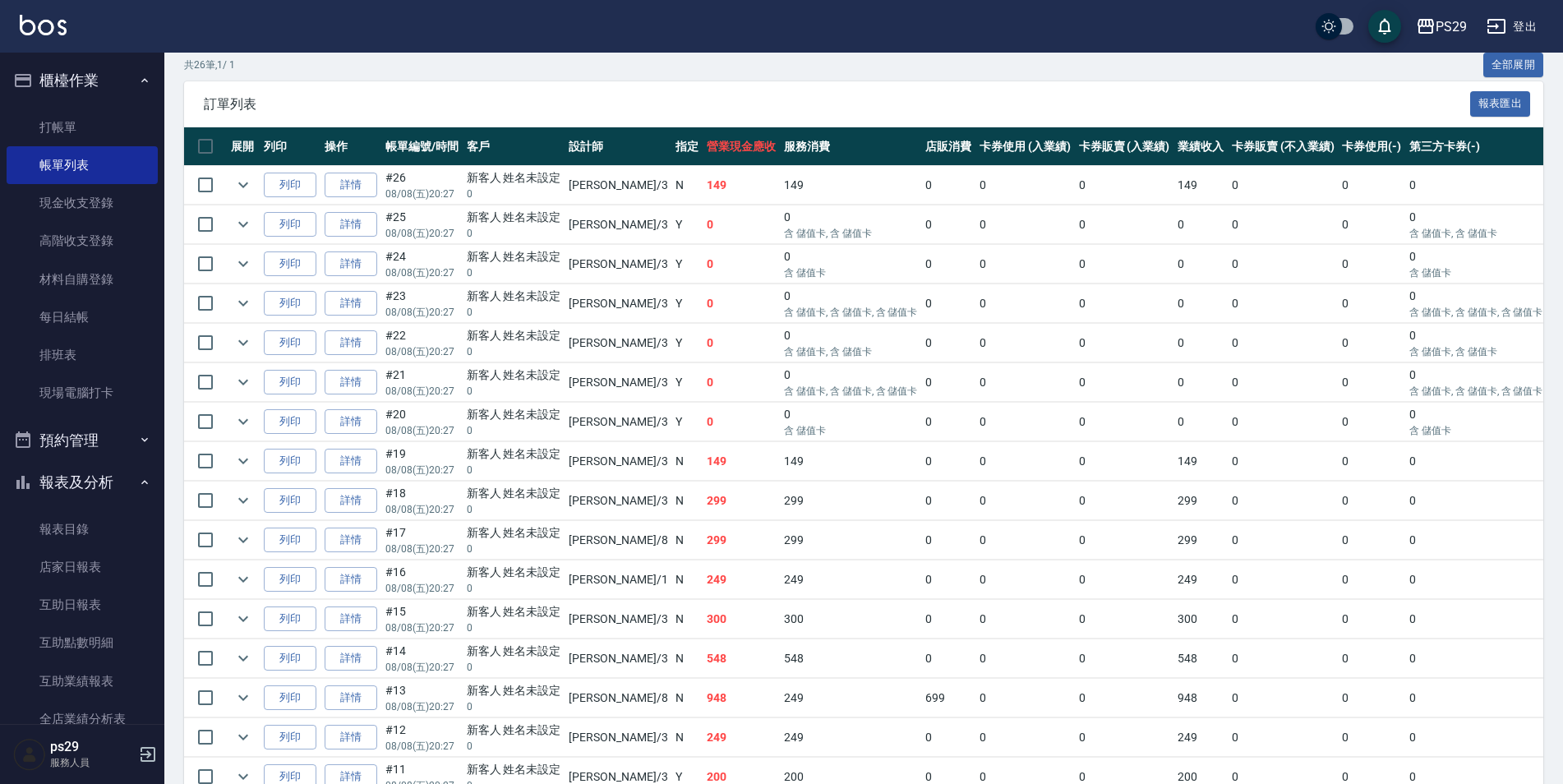
scroll to position [493, 0]
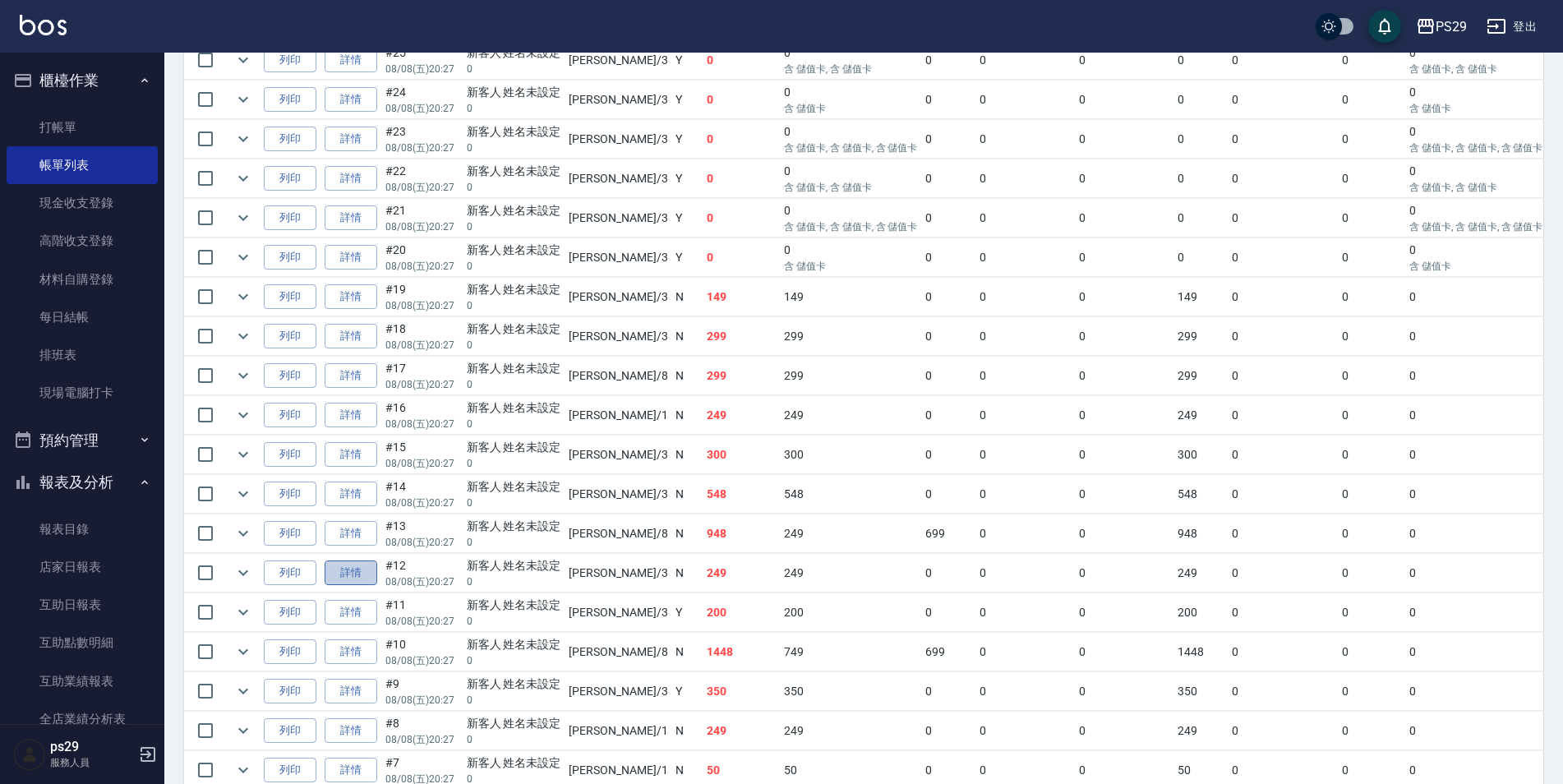
click at [365, 564] on link "詳情" at bounding box center [350, 573] width 52 height 26
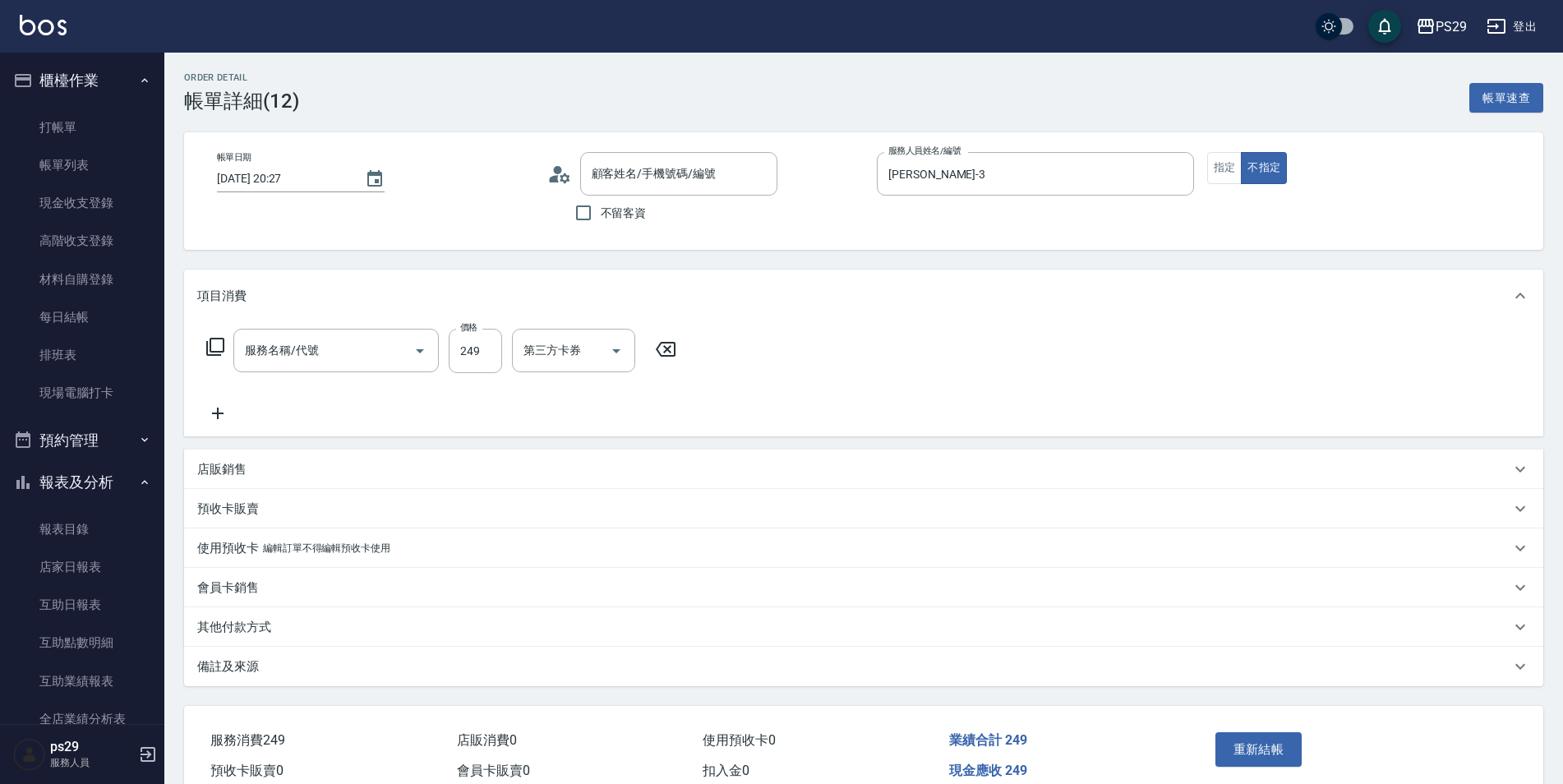
type input "[DATE] 20:27"
type input "[PERSON_NAME]-3"
type input "剪髮(306)"
type input "新客人 姓名未設定/0/null"
click at [610, 353] on div "[PERSON_NAME]-23 洗髮-1" at bounding box center [561, 350] width 99 height 44
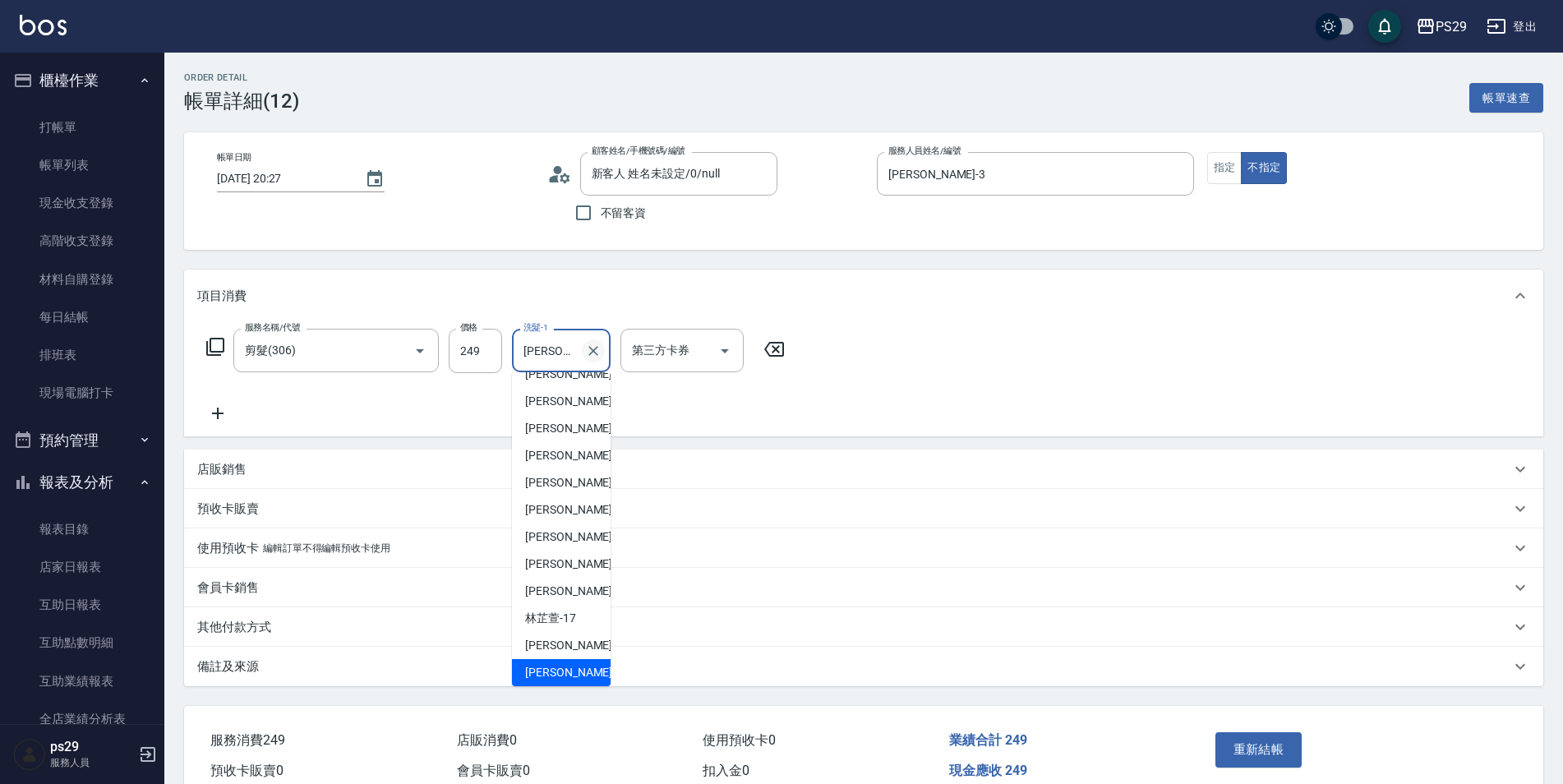
click at [596, 349] on icon "Clear" at bounding box center [593, 350] width 9 height 9
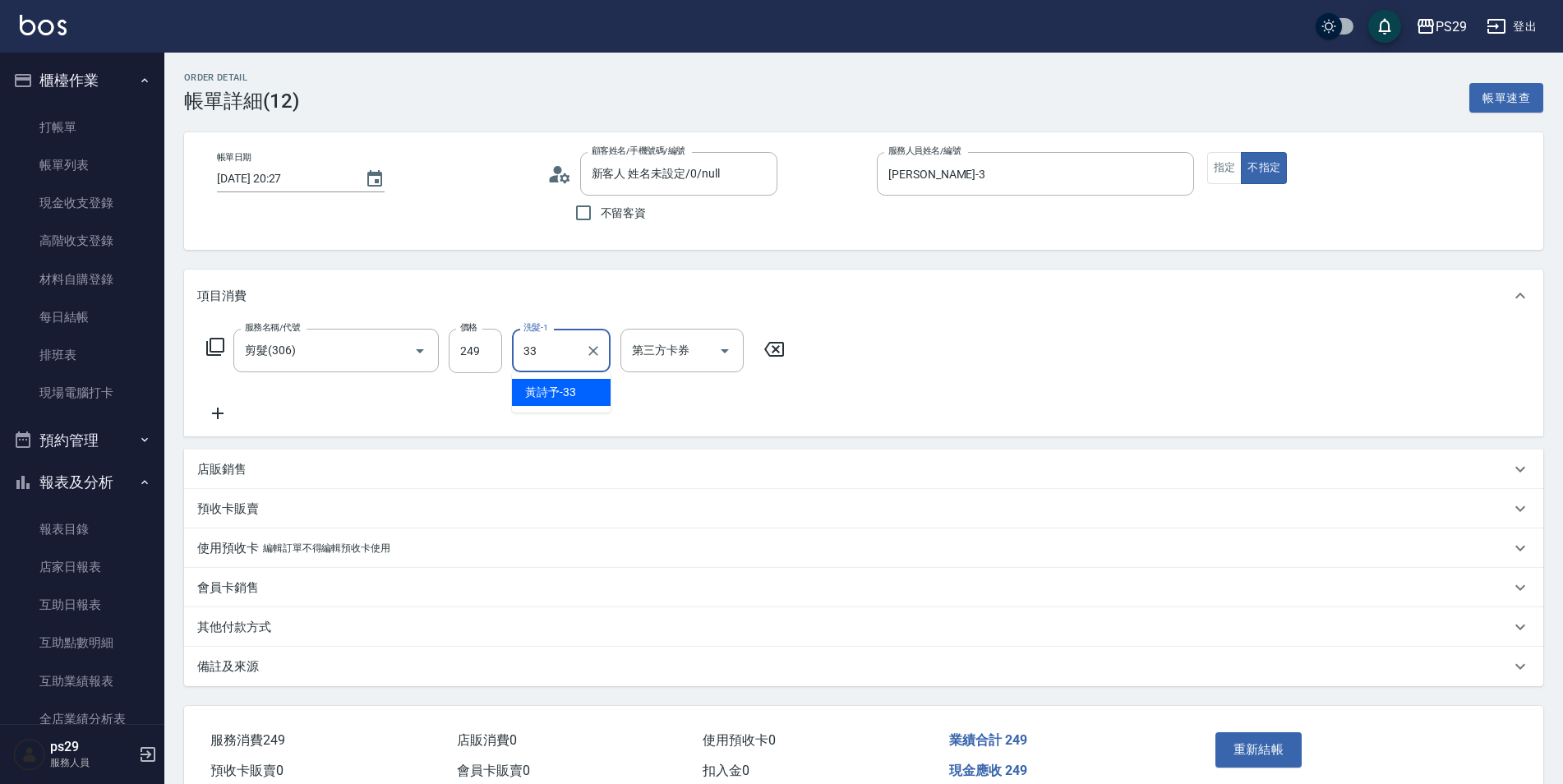
type input "黃詩予-33"
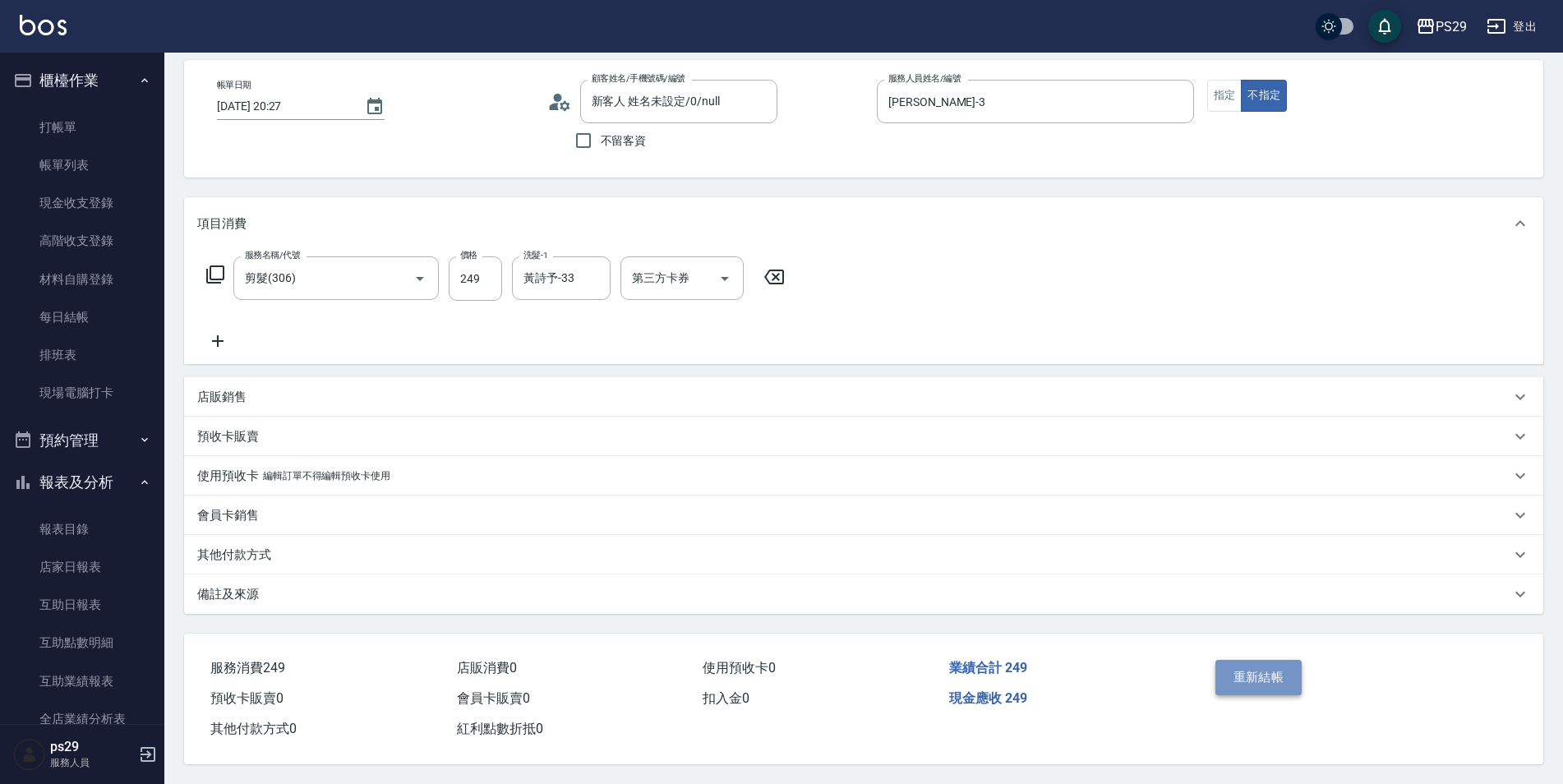
click at [1245, 669] on button "重新結帳" at bounding box center [1258, 677] width 87 height 34
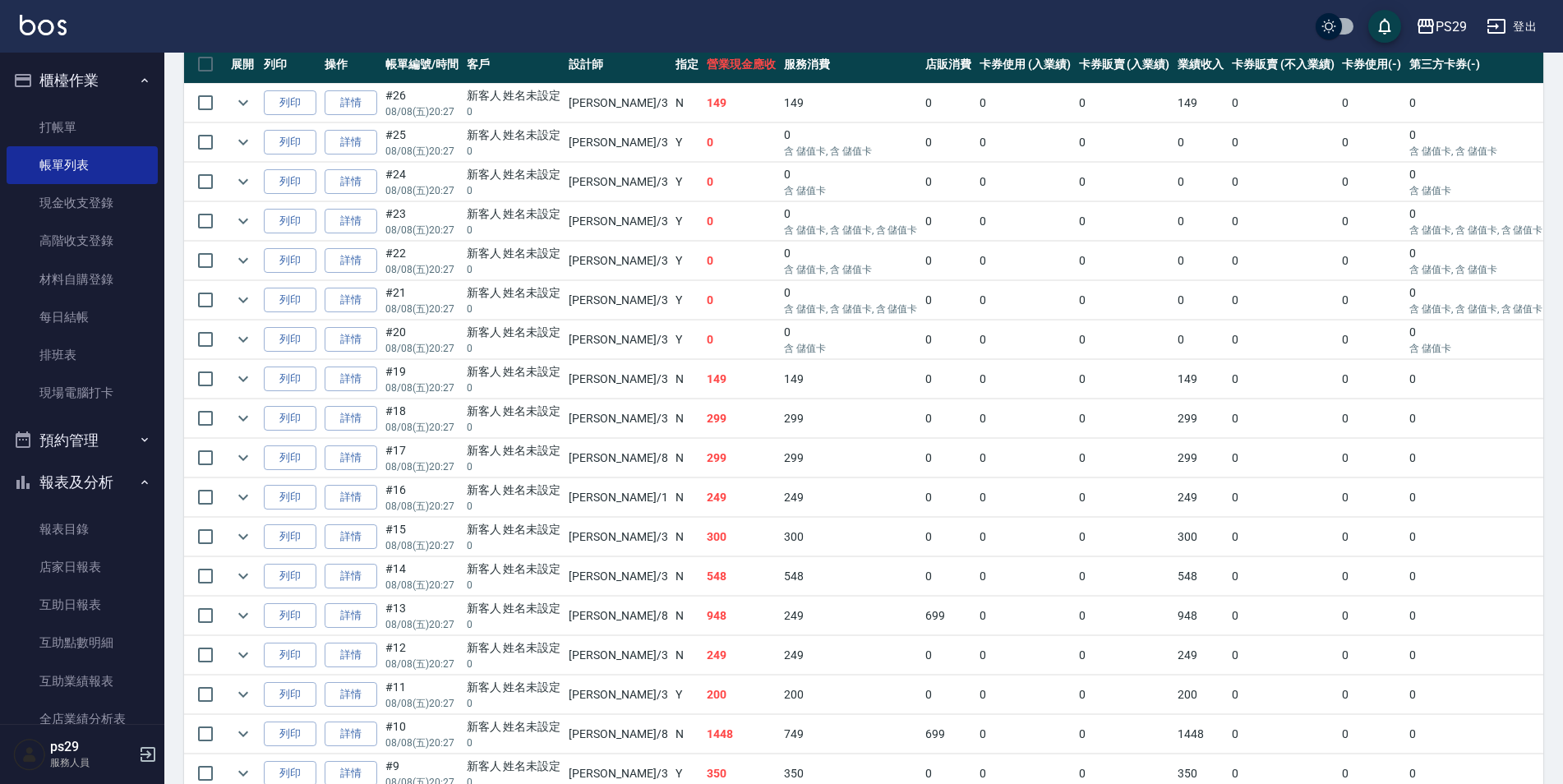
scroll to position [575, 0]
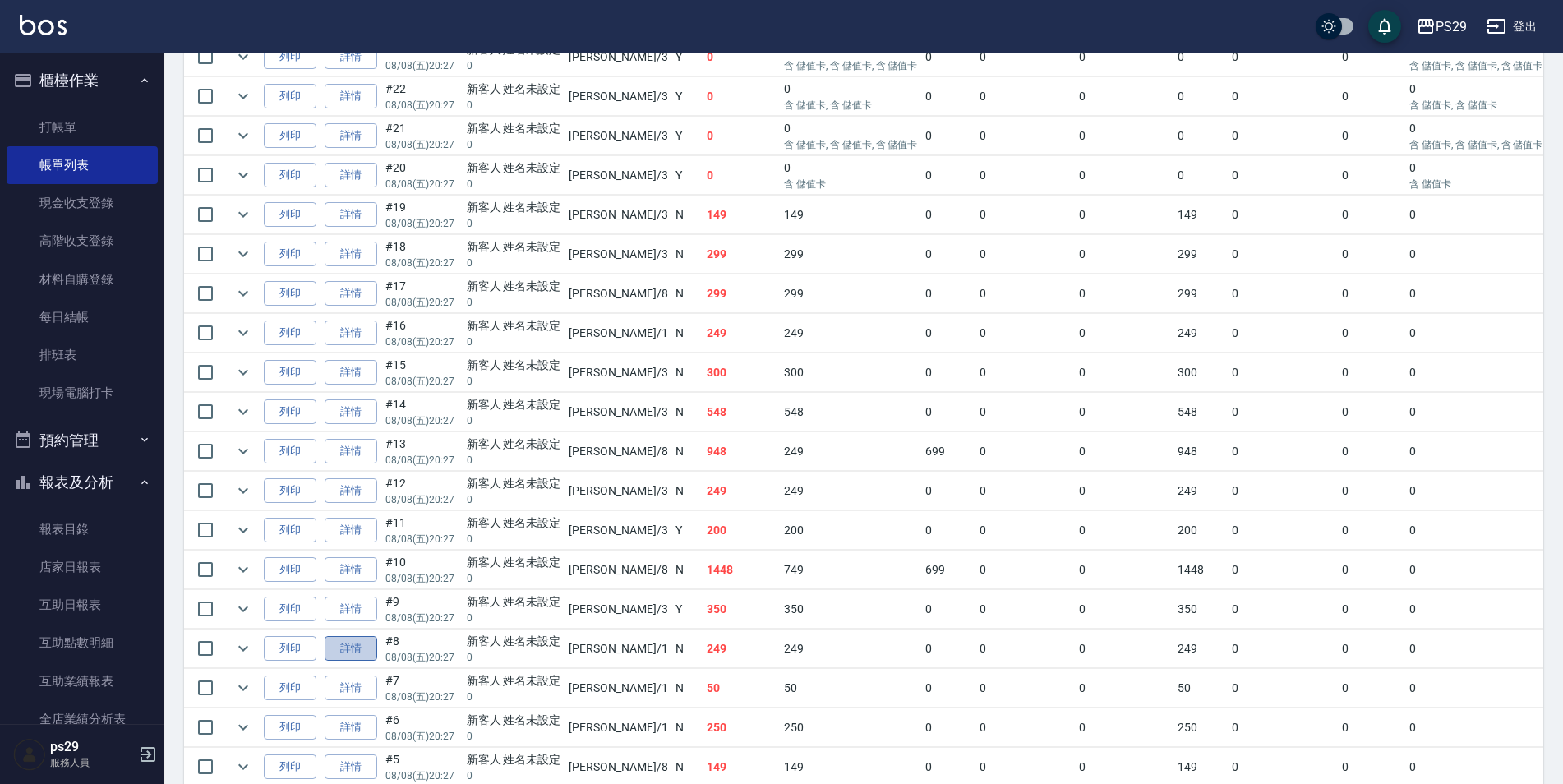
click at [339, 640] on link "詳情" at bounding box center [350, 648] width 52 height 26
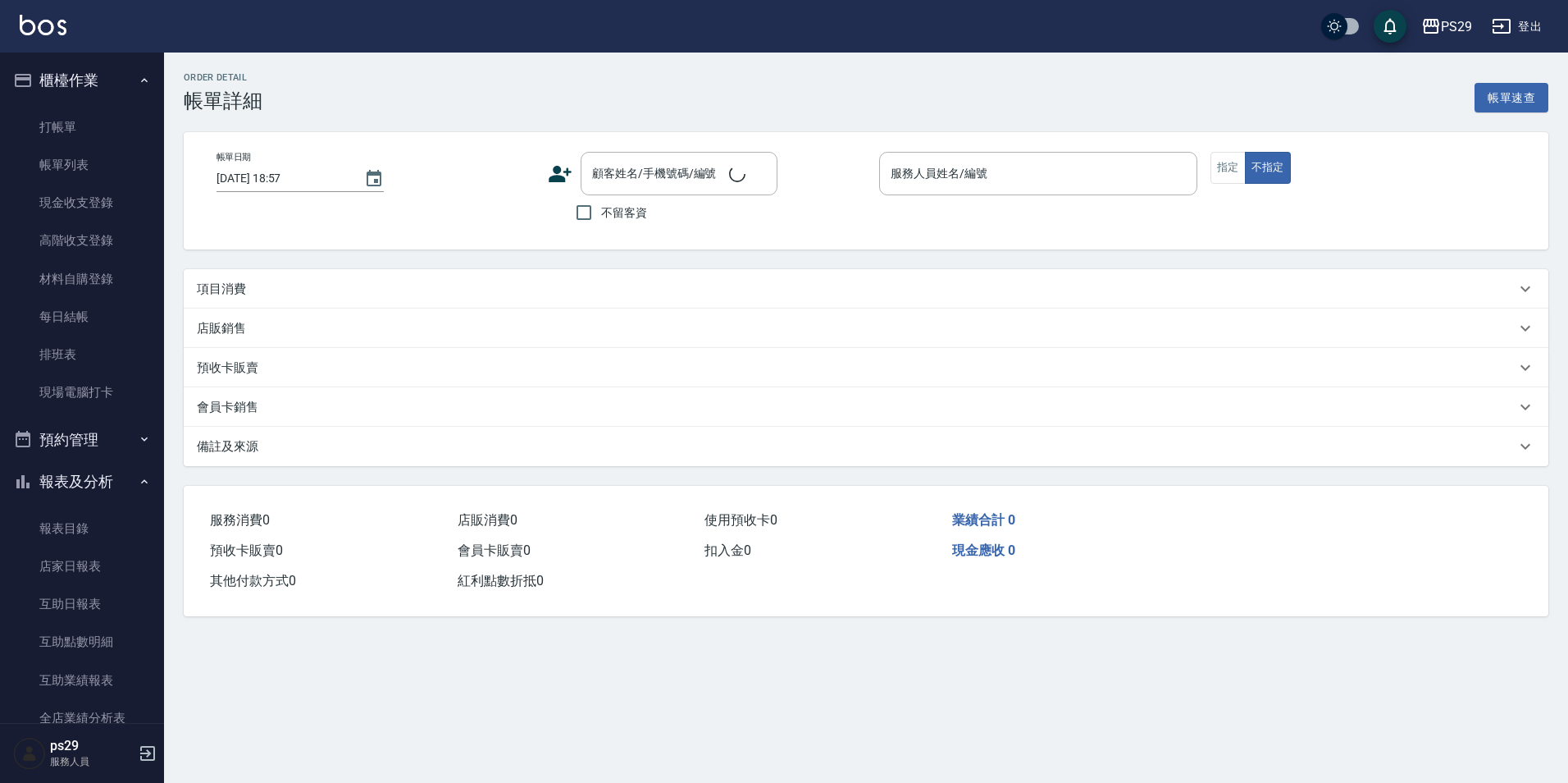
type input "[DATE] 20:27"
type input "[PERSON_NAME]-1"
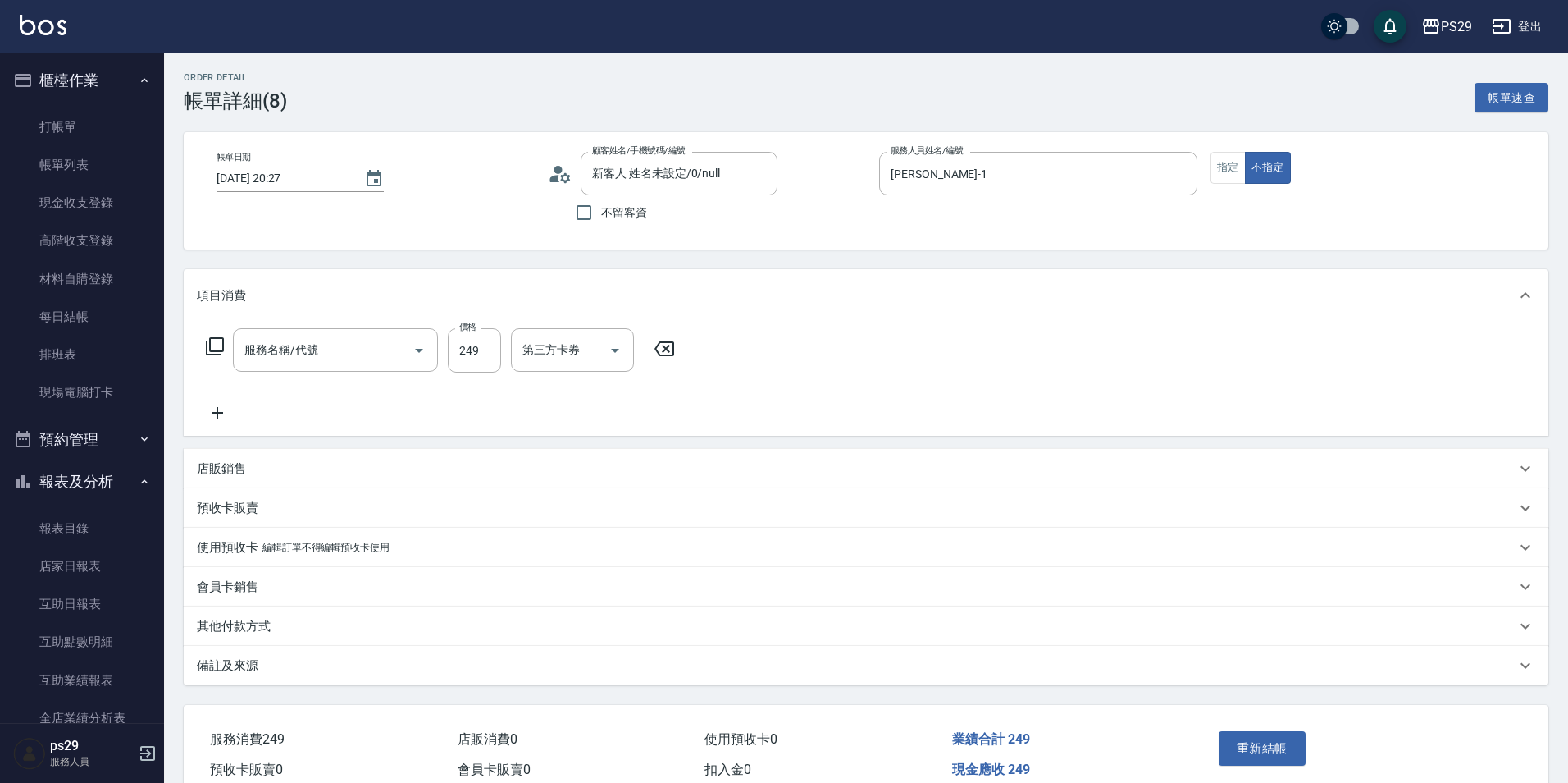
type input "新客人 姓名未設定/0/null"
type input "剪髮(306)"
click at [594, 352] on icon "Clear" at bounding box center [592, 350] width 16 height 16
type input "黃詩予-33"
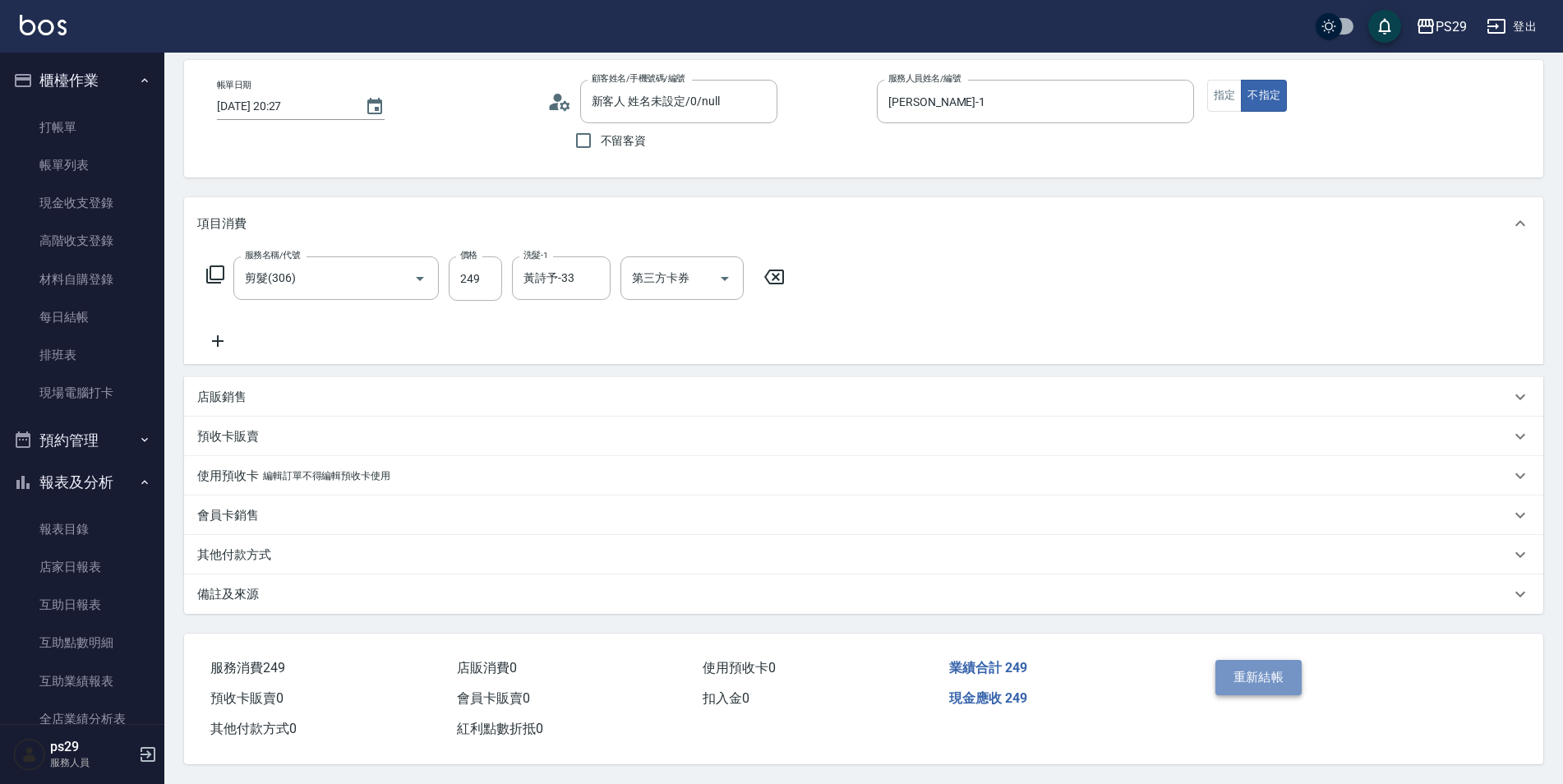
click at [1253, 676] on button "重新結帳" at bounding box center [1258, 677] width 87 height 34
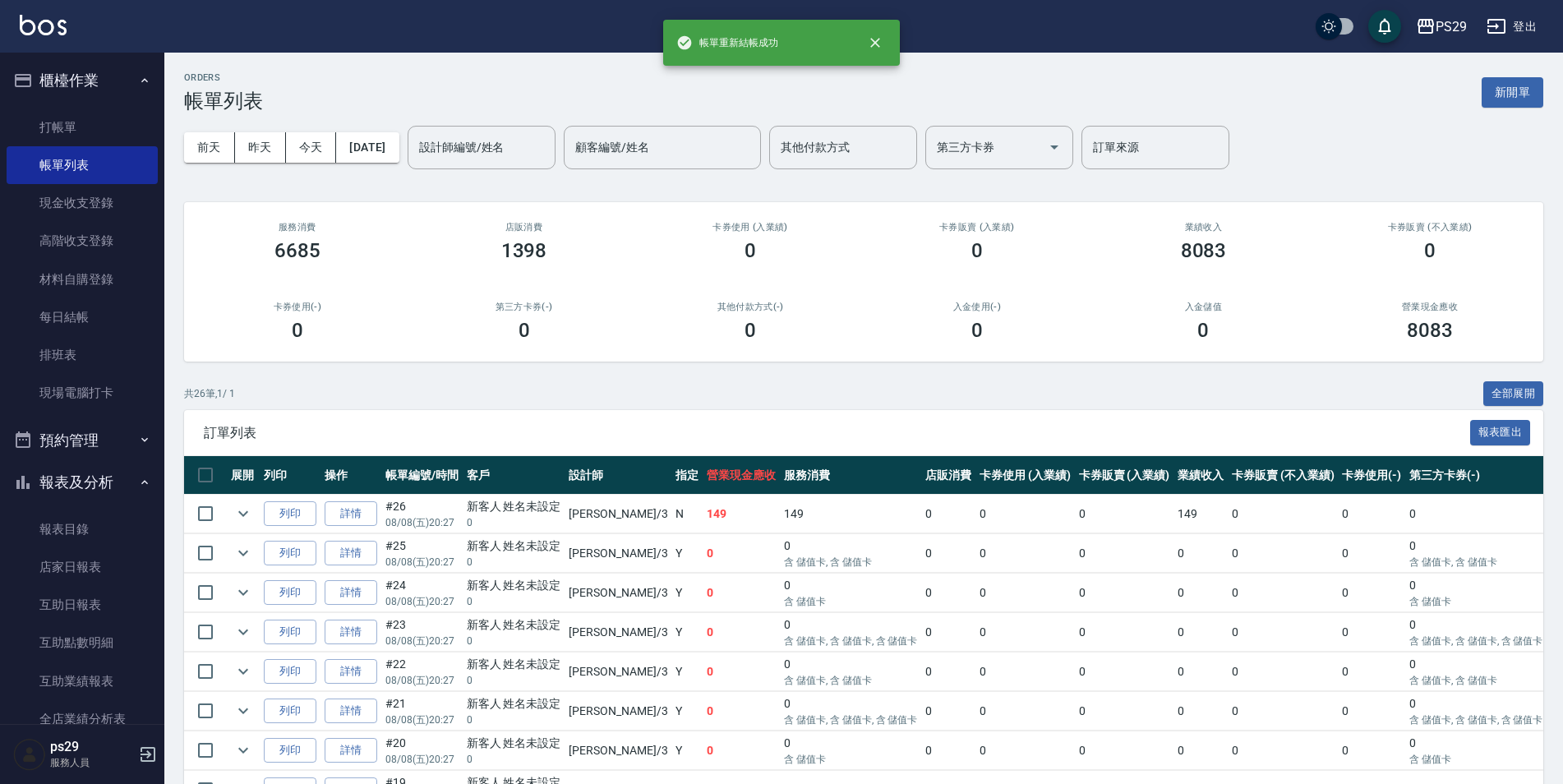
scroll to position [246, 0]
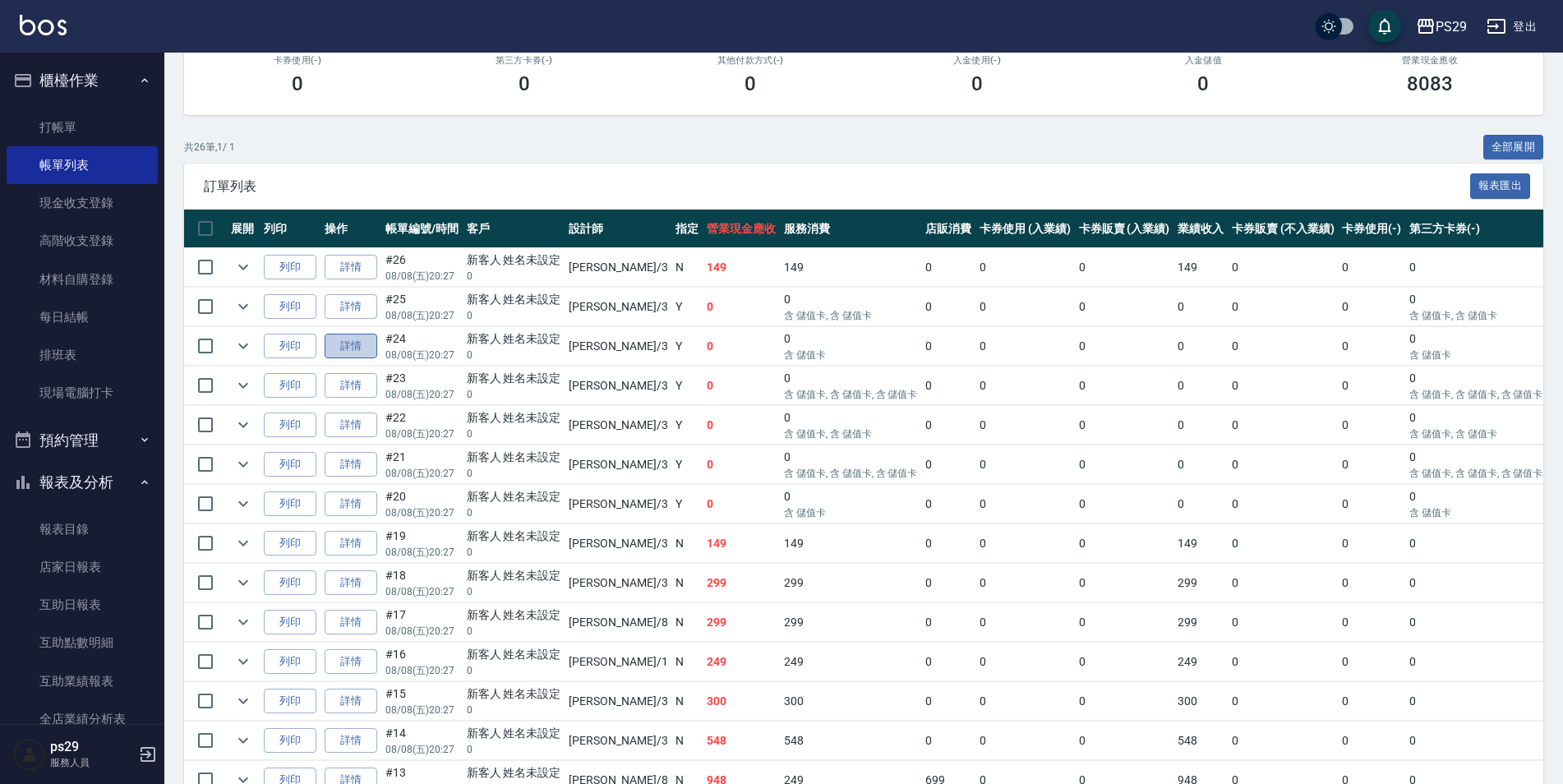
click at [358, 340] on link "詳情" at bounding box center [350, 346] width 52 height 26
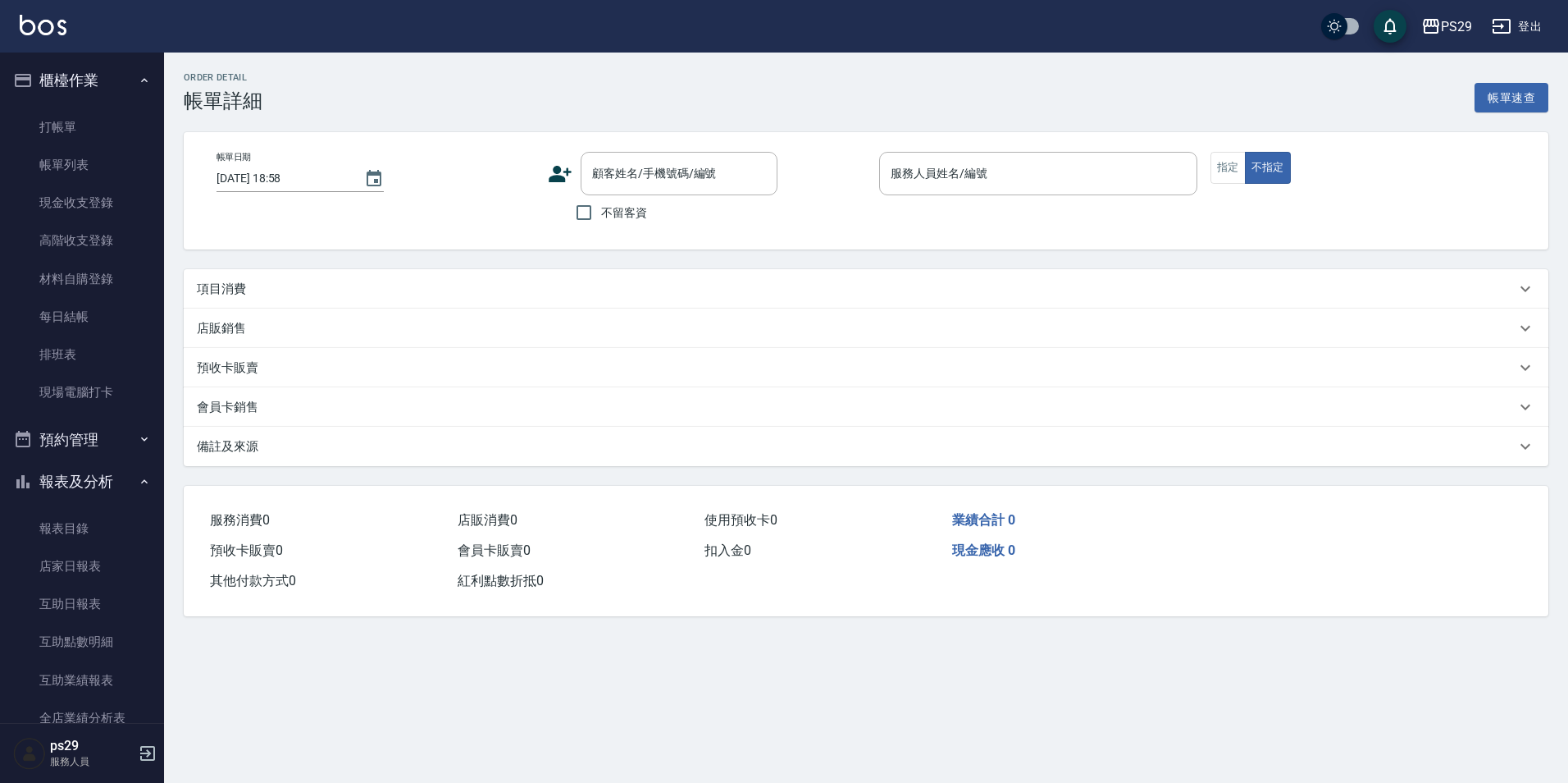
type input "[DATE] 20:27"
type input "[PERSON_NAME]-3"
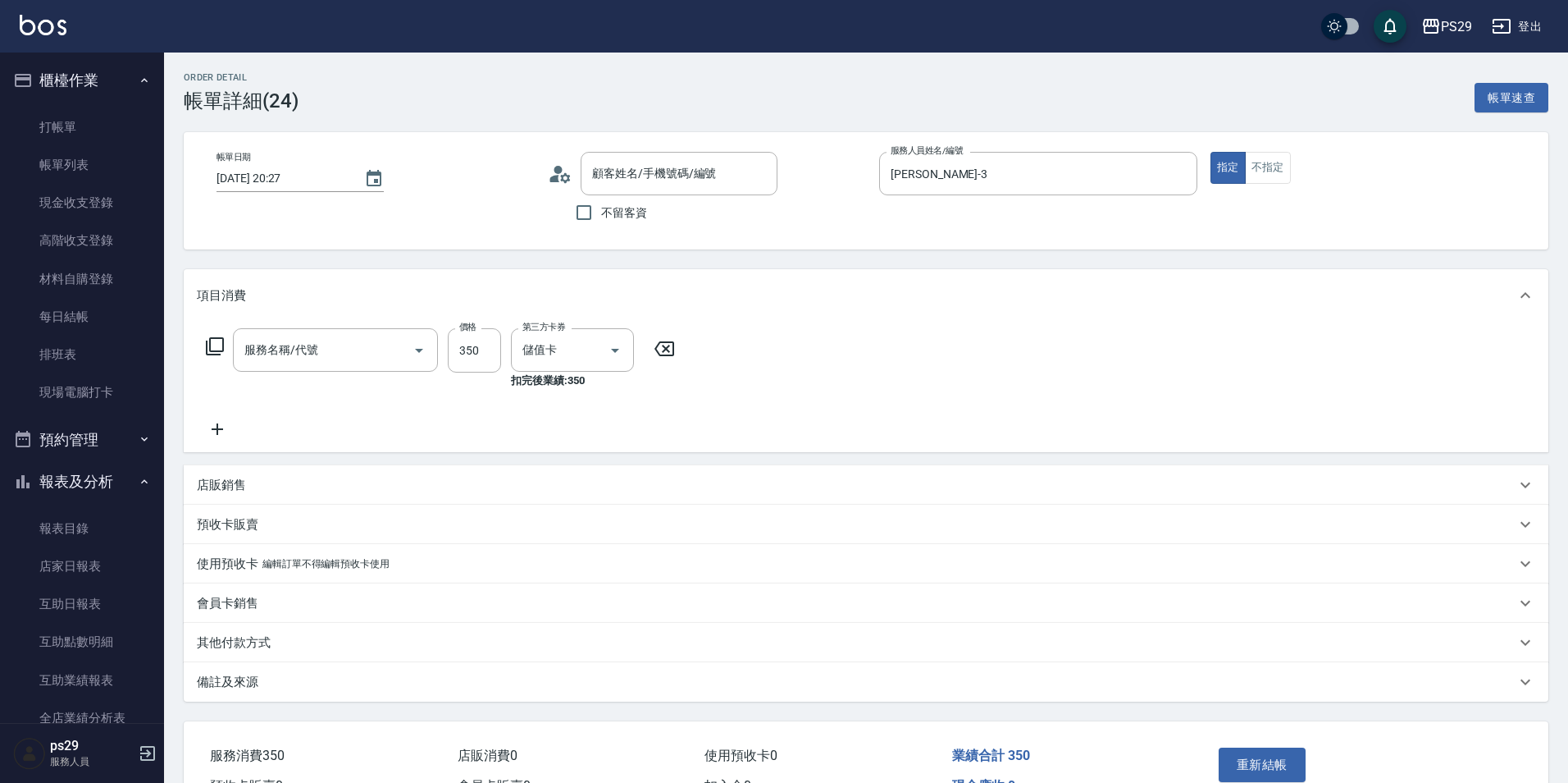
type input "新客人 姓名未設定/0/null"
type input "洗+剪(308)"
click at [597, 358] on button "Clear" at bounding box center [592, 350] width 23 height 23
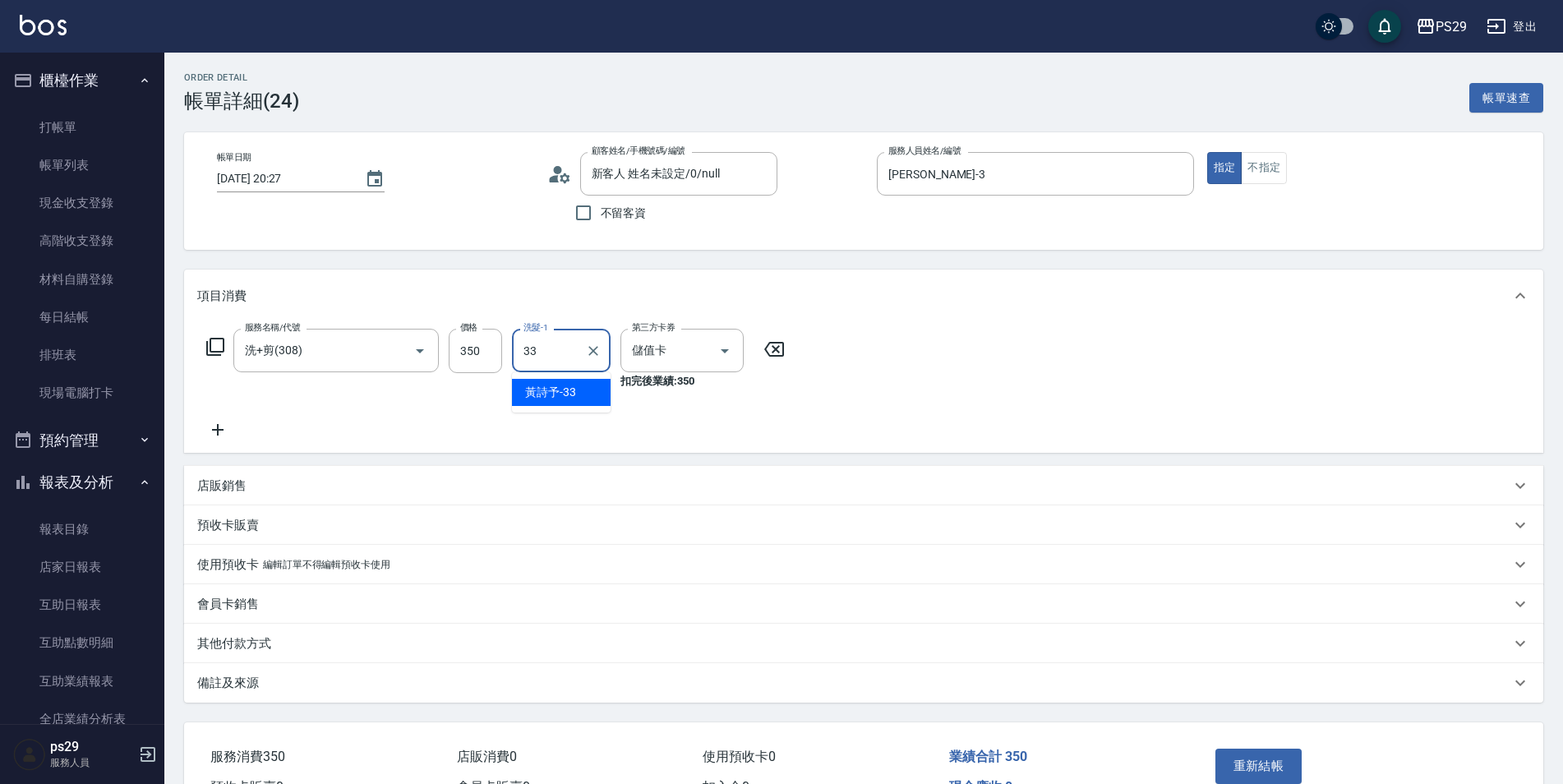
type input "黃詩予-33"
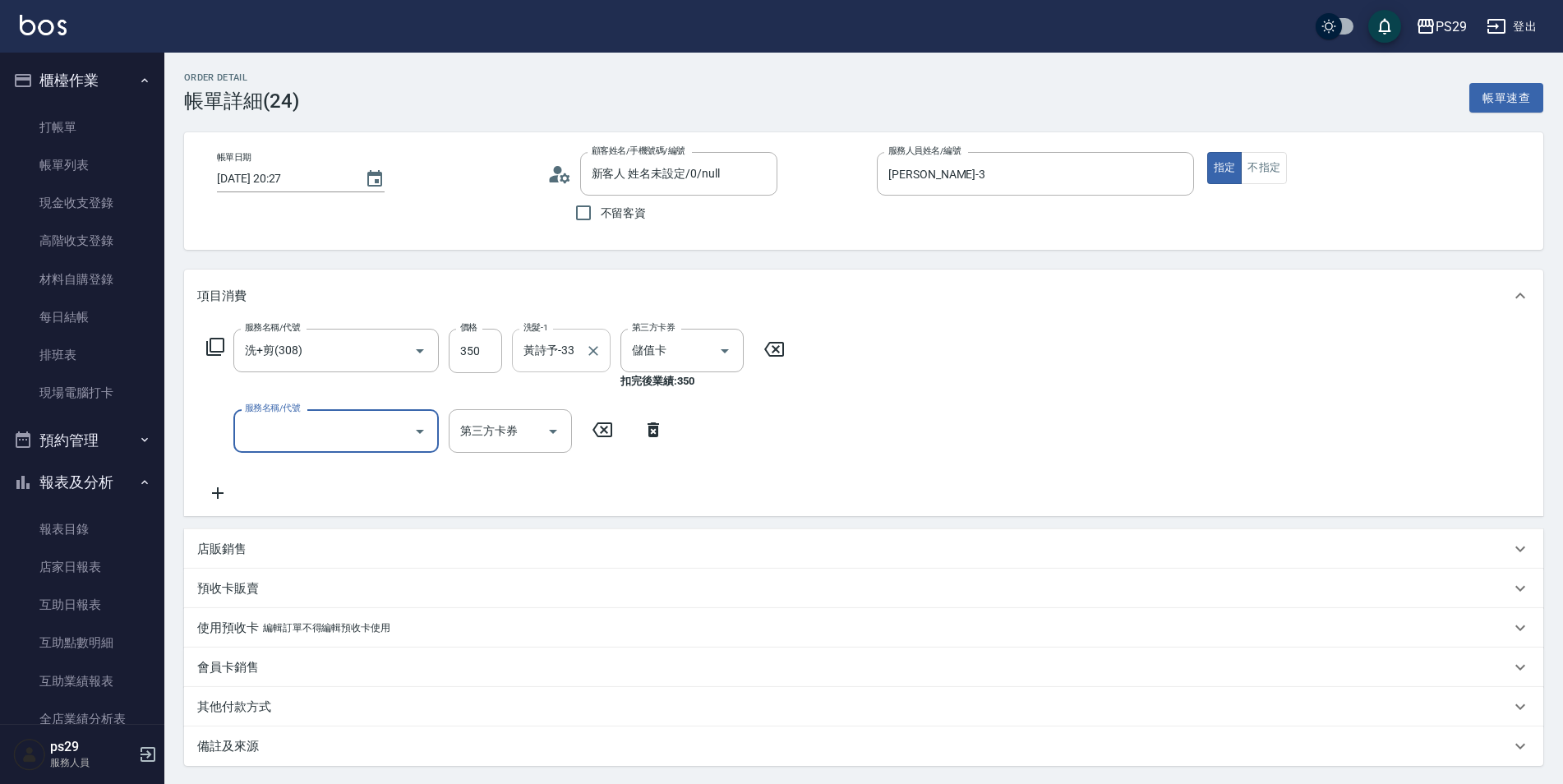
scroll to position [160, 0]
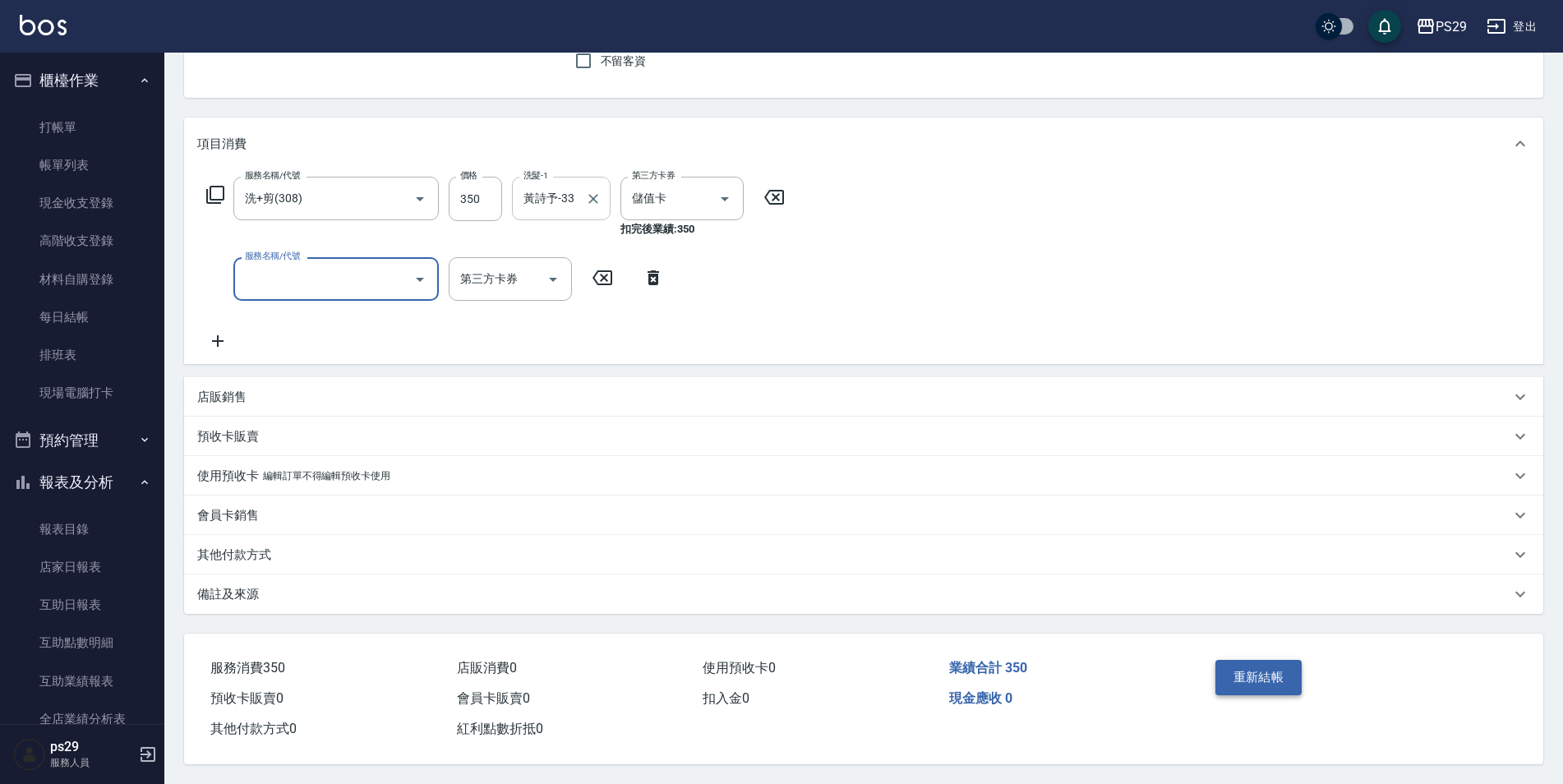
click at [1270, 659] on button "重新結帳" at bounding box center [1258, 677] width 87 height 34
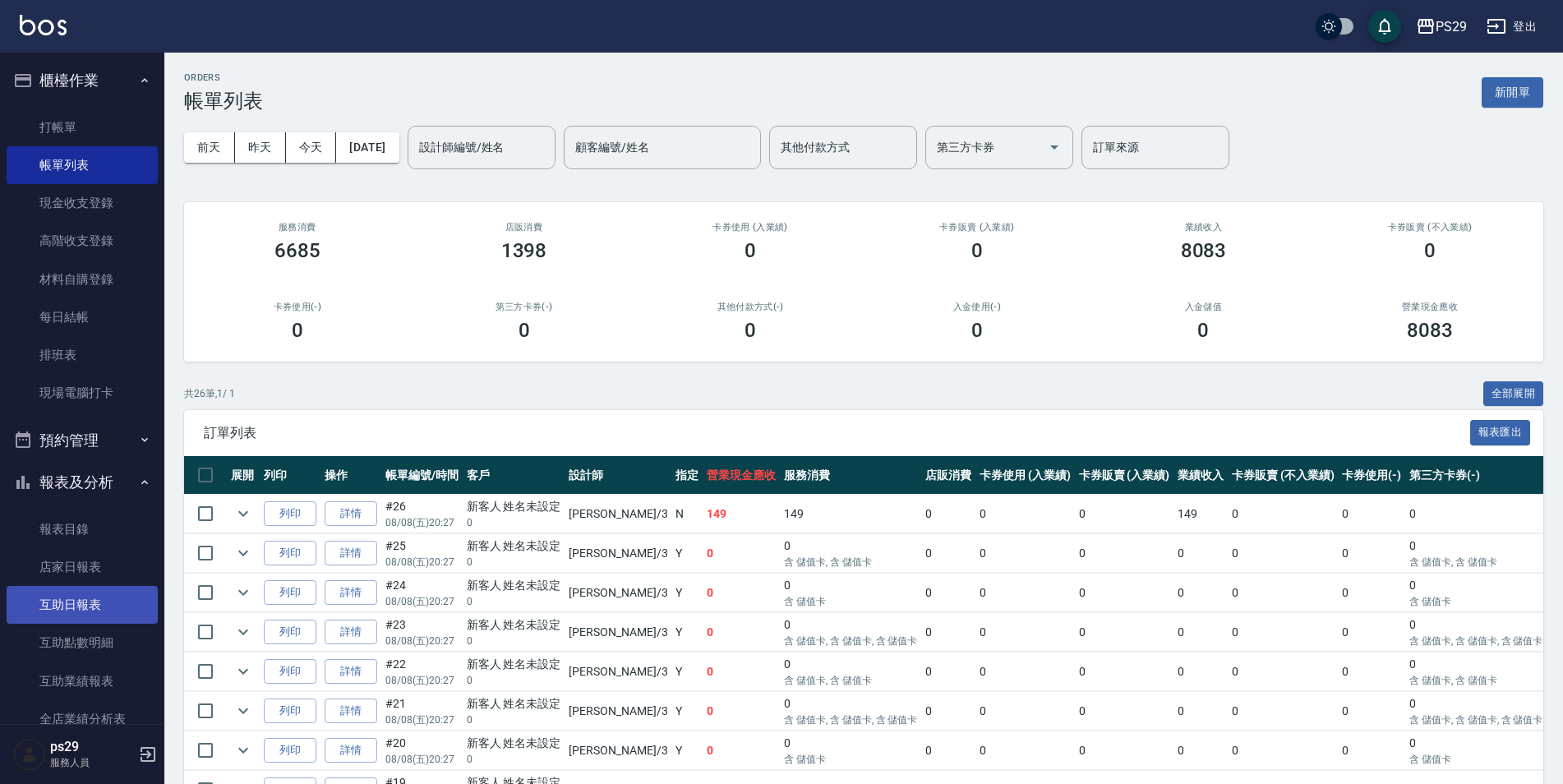
click at [95, 601] on link "互助日報表" at bounding box center [82, 605] width 151 height 38
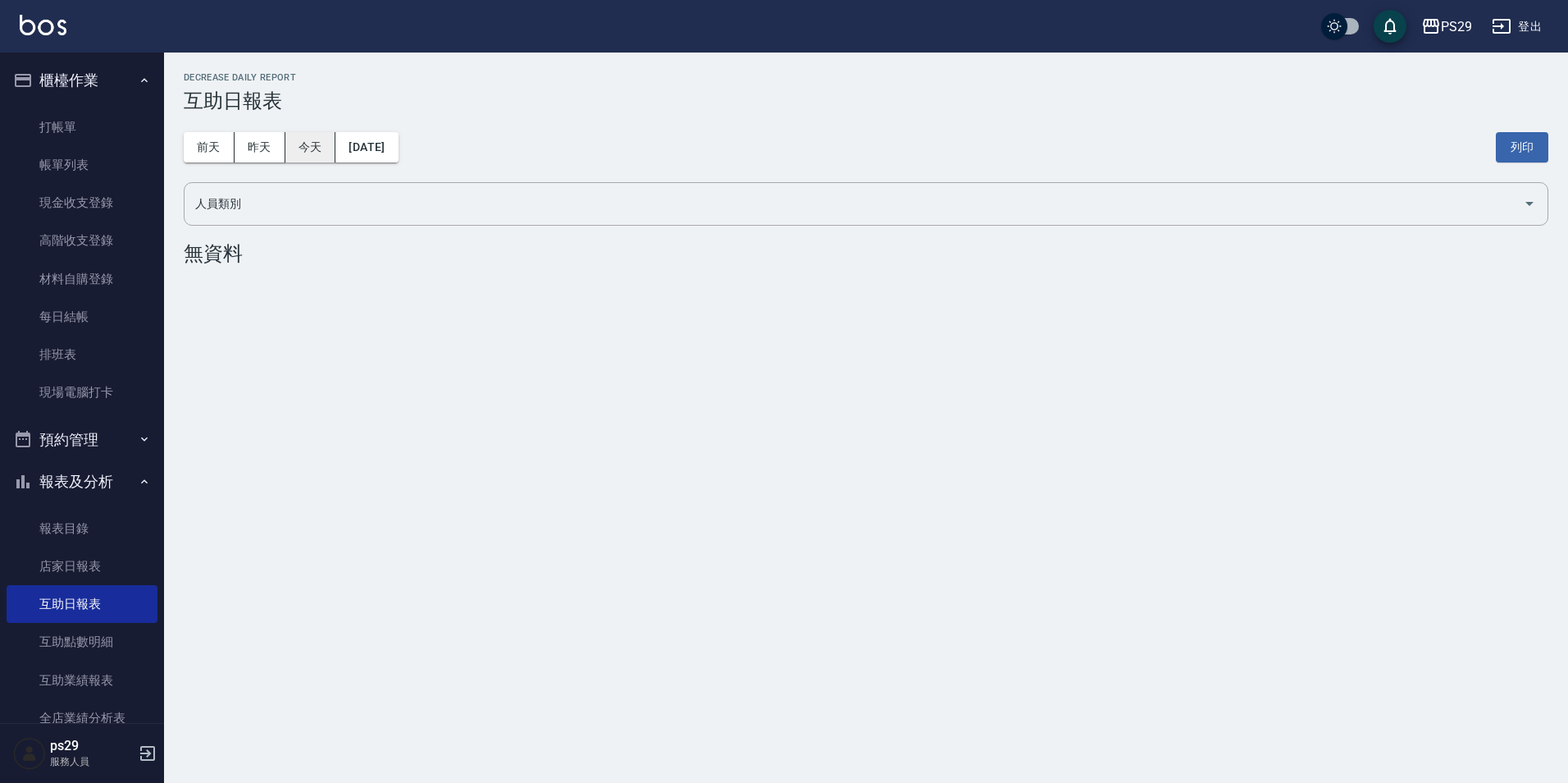
click at [301, 142] on button "今天" at bounding box center [310, 147] width 51 height 30
click at [263, 152] on button "昨天" at bounding box center [260, 147] width 51 height 30
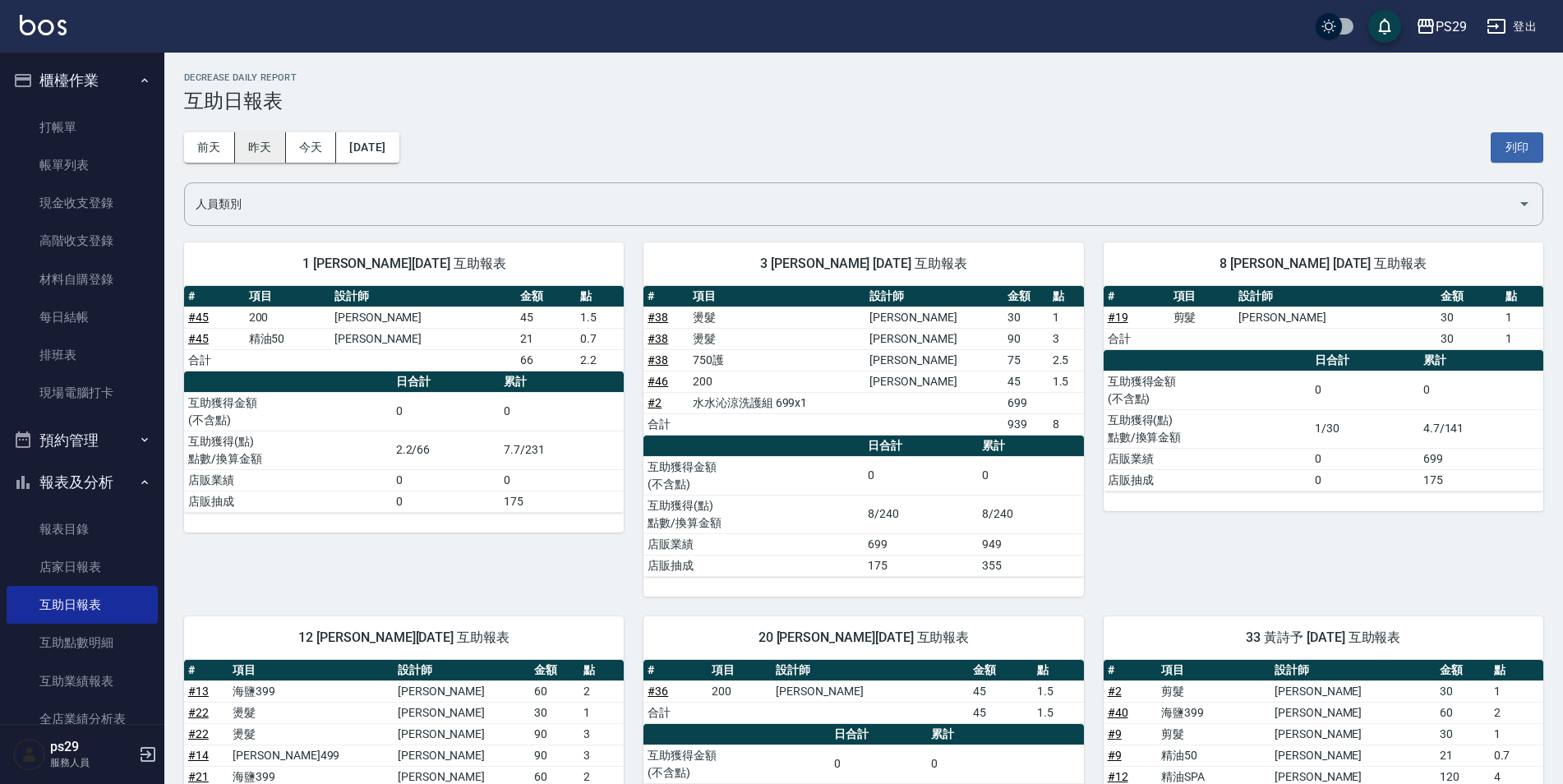
click at [277, 137] on button "昨天" at bounding box center [260, 147] width 51 height 30
click at [273, 143] on button "昨天" at bounding box center [260, 147] width 51 height 30
click at [222, 150] on button "前天" at bounding box center [209, 147] width 51 height 30
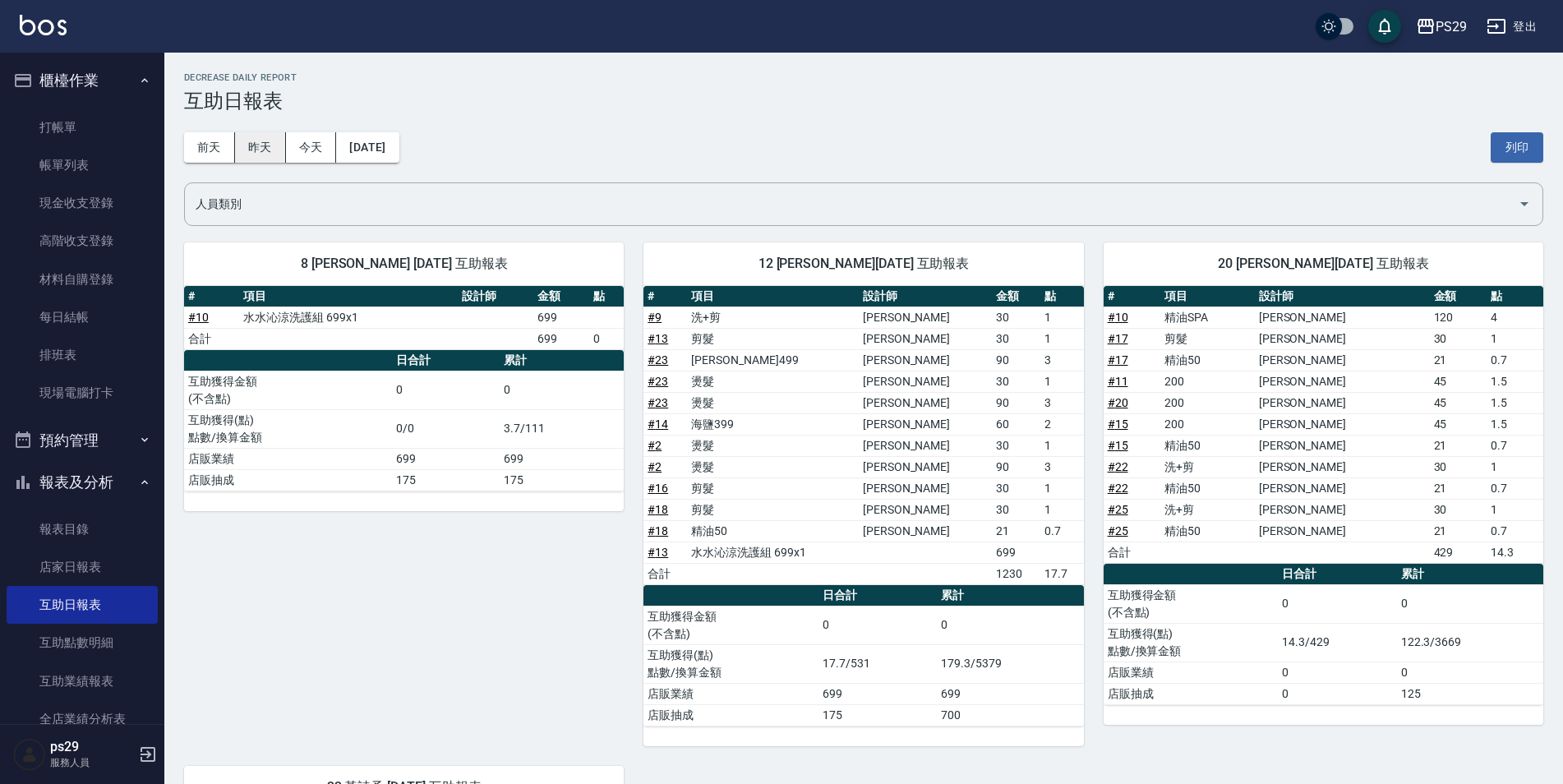
click at [263, 154] on button "昨天" at bounding box center [260, 147] width 51 height 30
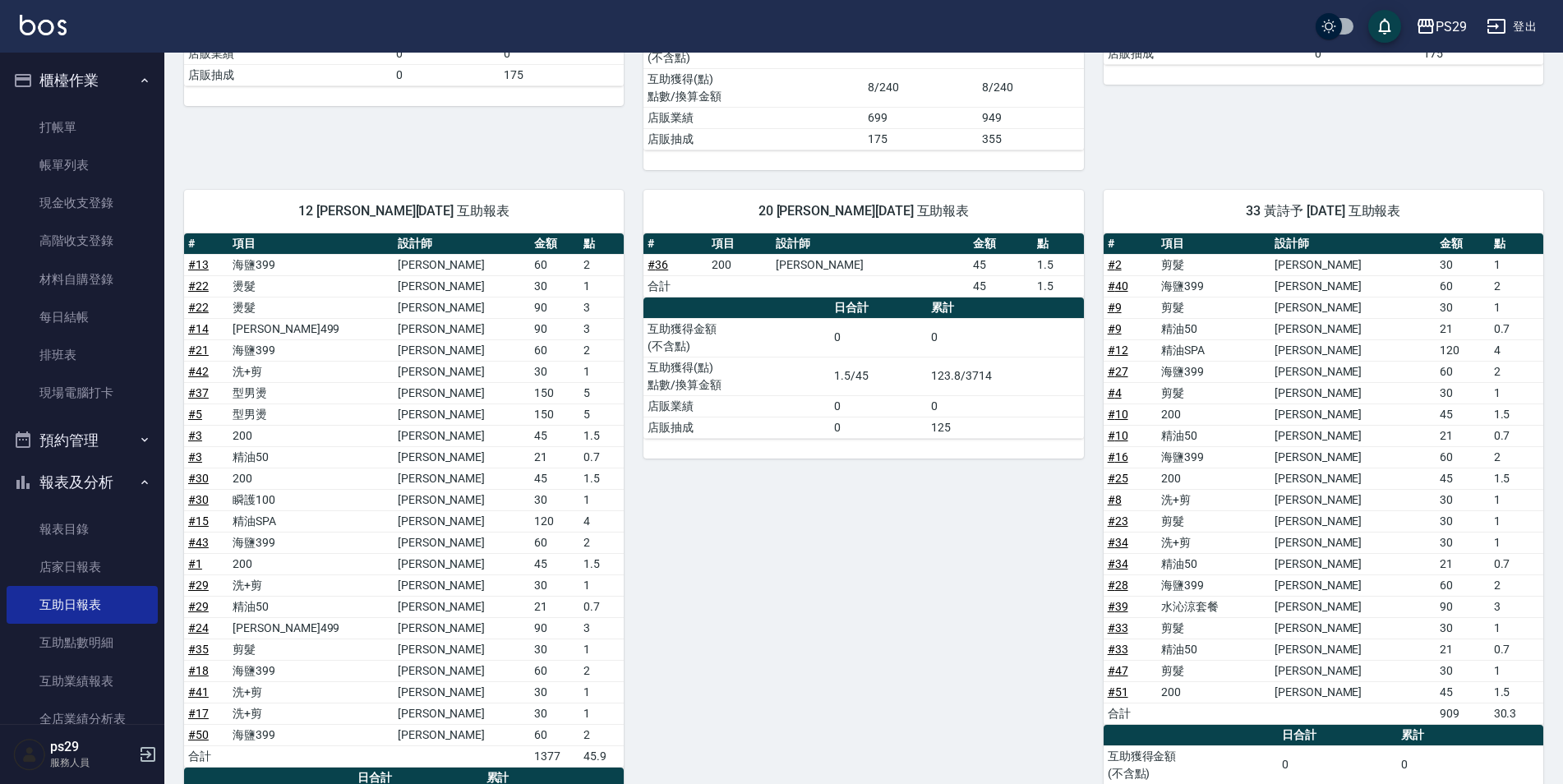
scroll to position [98, 0]
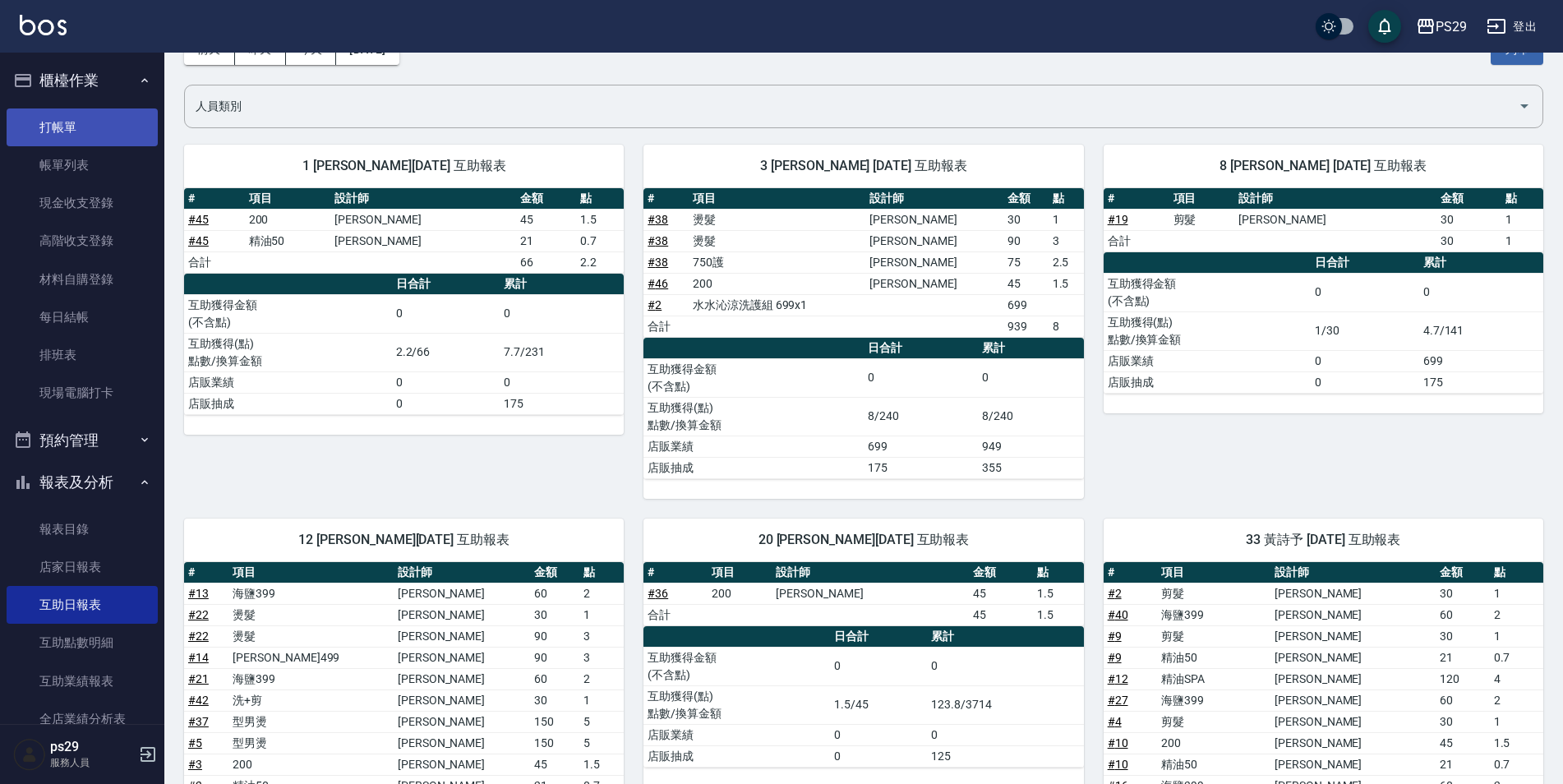
click at [100, 109] on link "打帳單" at bounding box center [82, 127] width 151 height 38
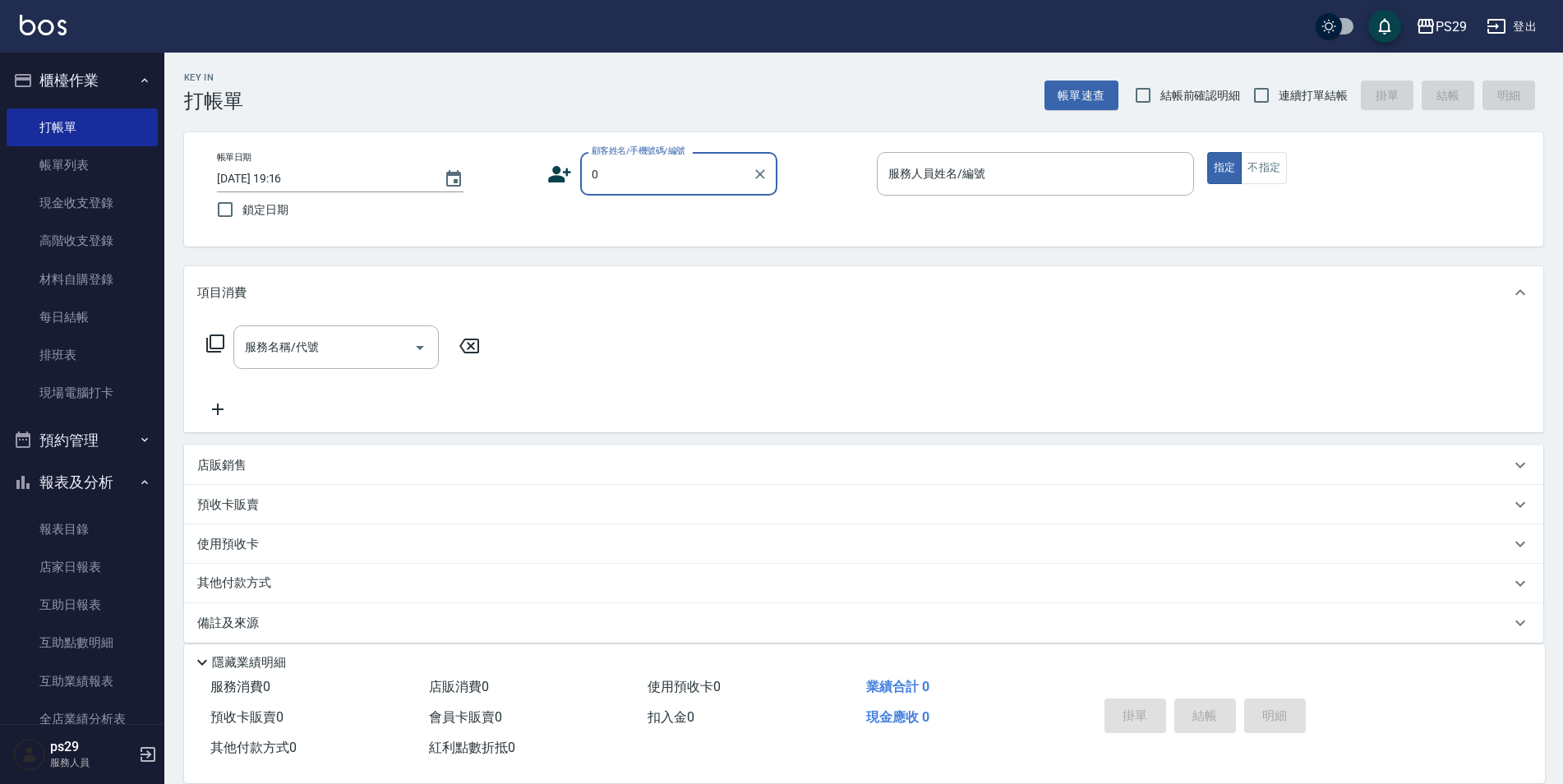
type input "新客人 姓名未設定/0/null"
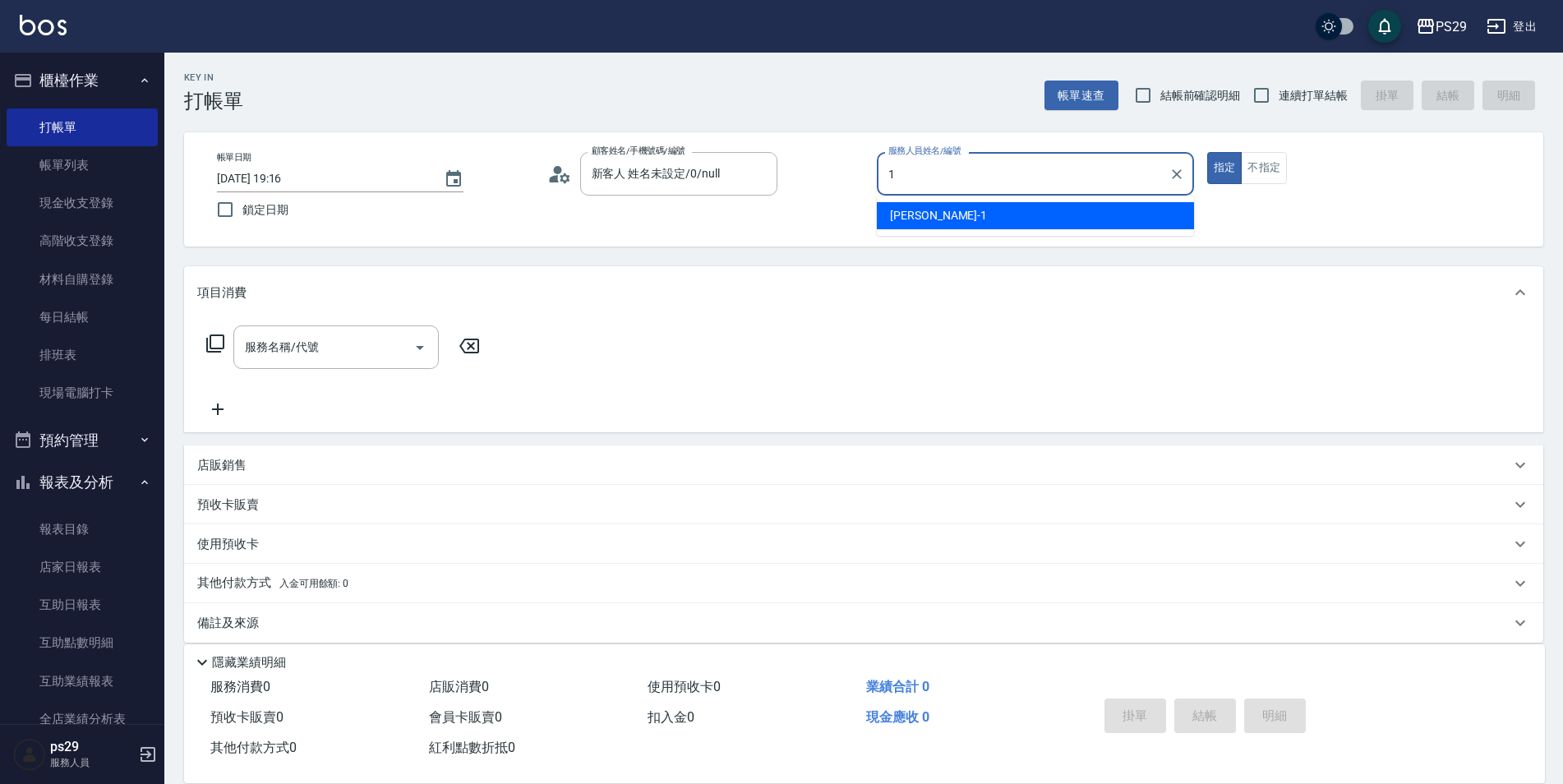
type input "[PERSON_NAME]-1"
type button "true"
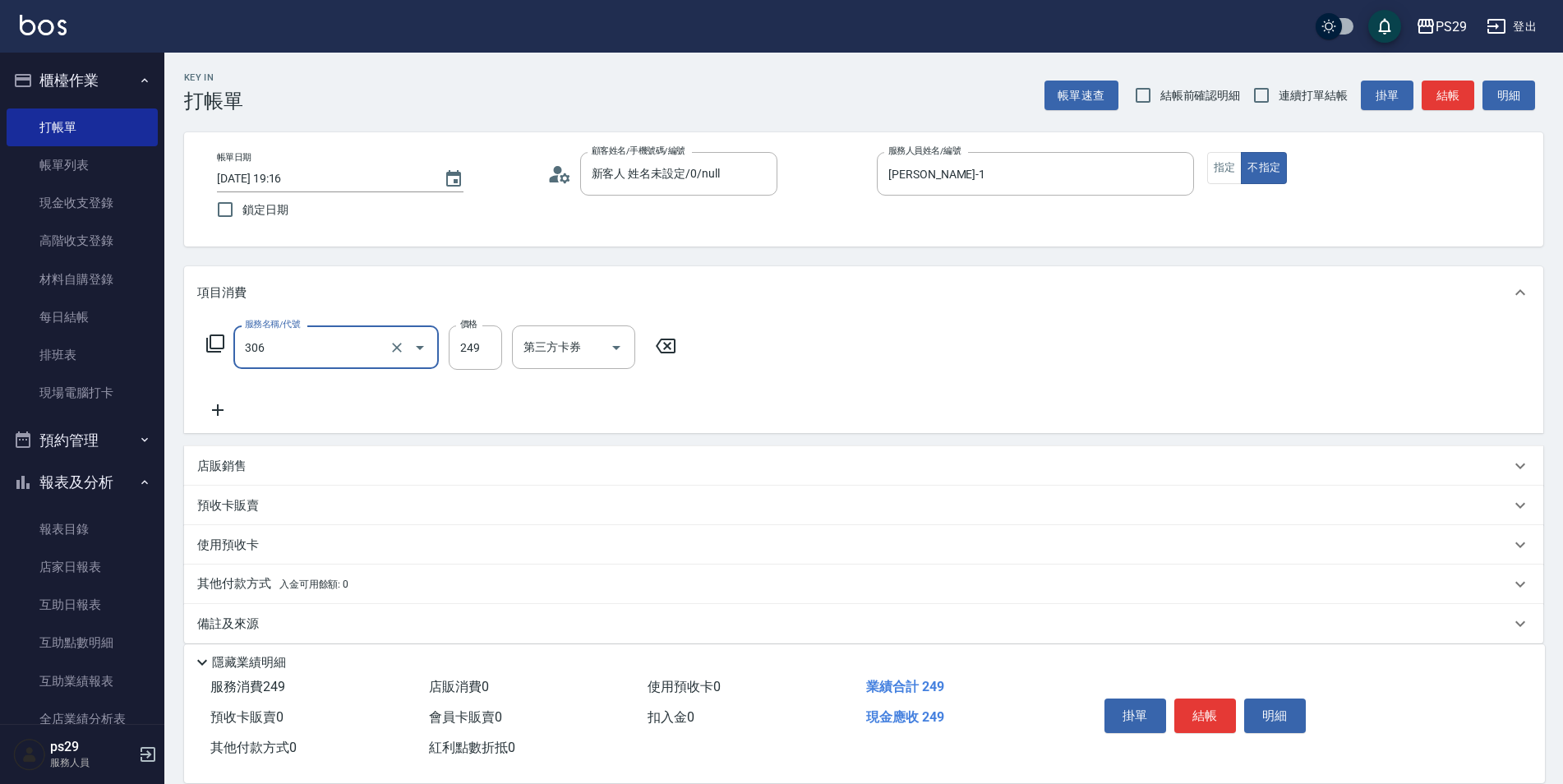
type input "剪髮(306)"
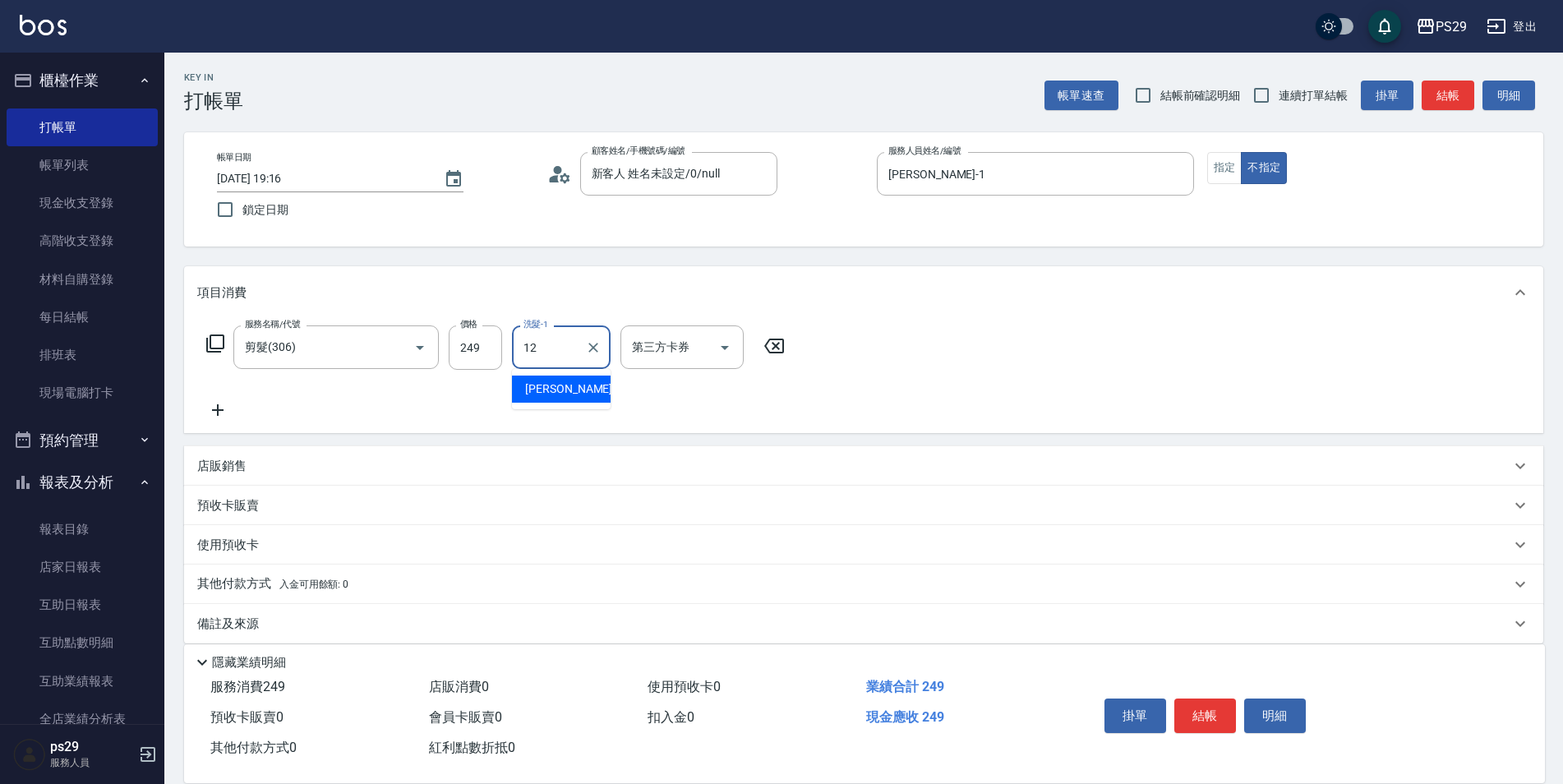
type input "[PERSON_NAME]-12"
click at [227, 185] on input "[DATE] 19:16" at bounding box center [322, 179] width 210 height 27
click at [228, 204] on input "鎖定日期" at bounding box center [225, 210] width 34 height 34
checkbox input "true"
click at [1269, 102] on input "連續打單結帳" at bounding box center [1261, 95] width 34 height 34
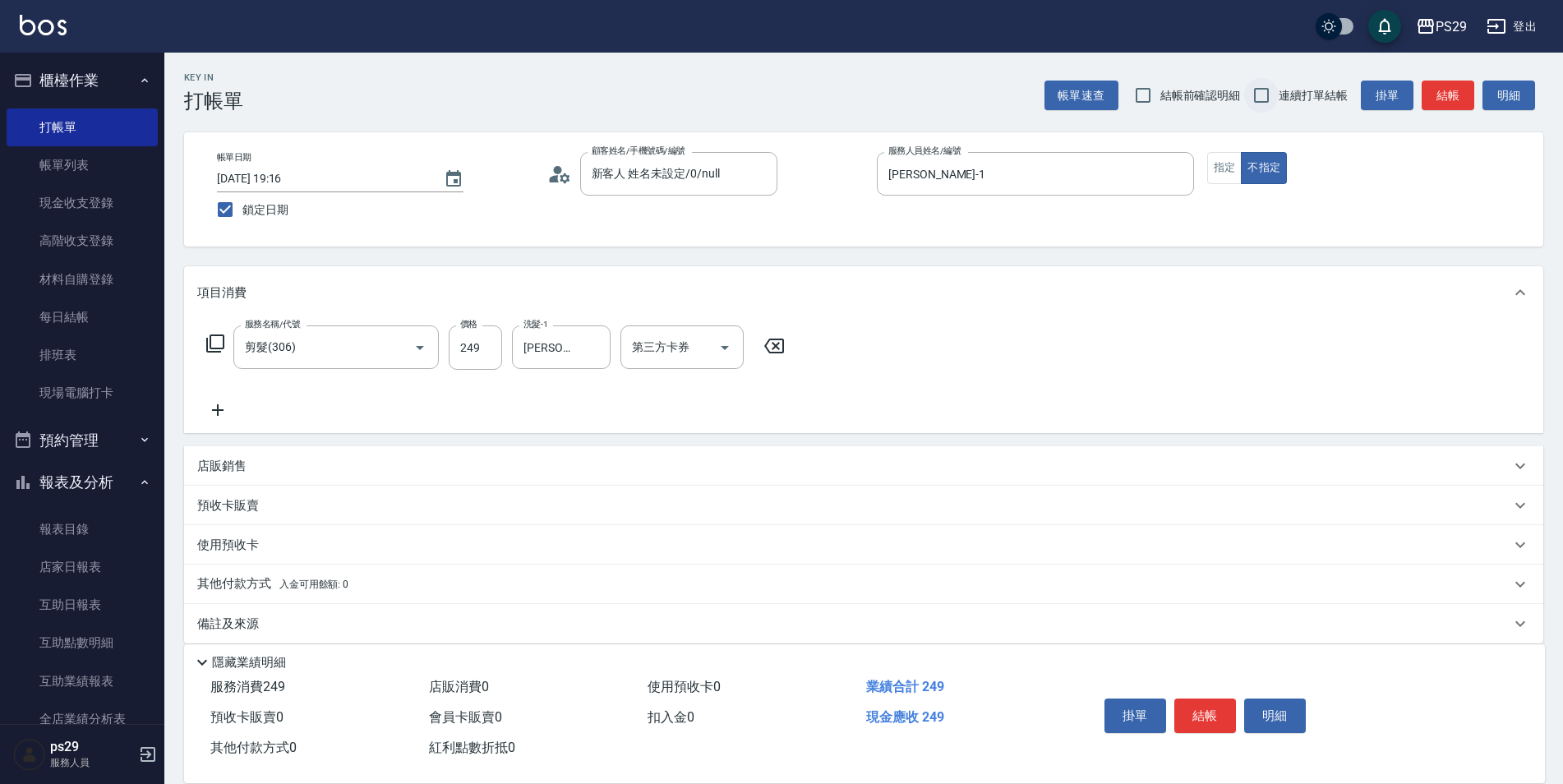
checkbox input "true"
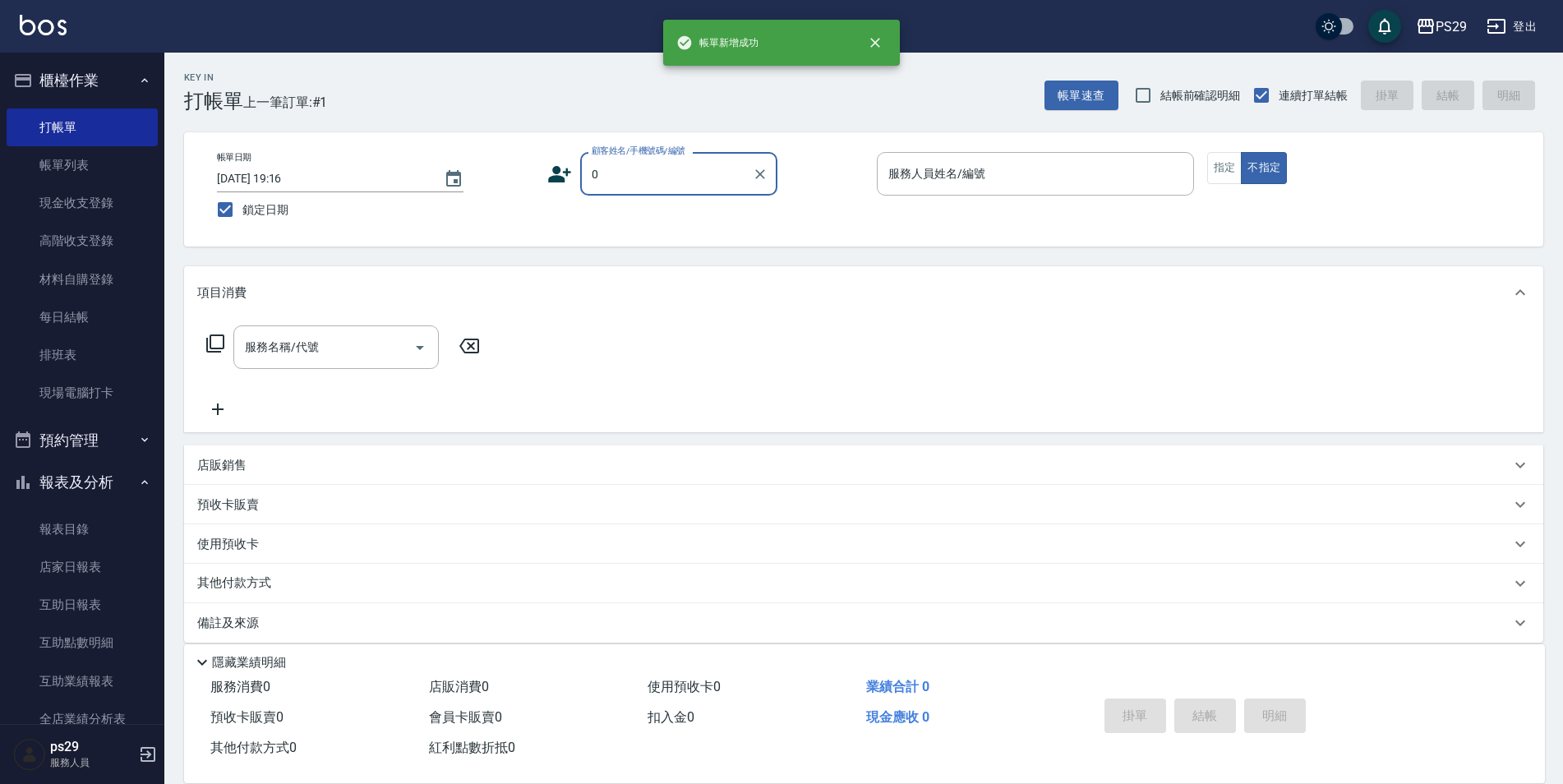
type input "新客人 姓名未設定/0/null"
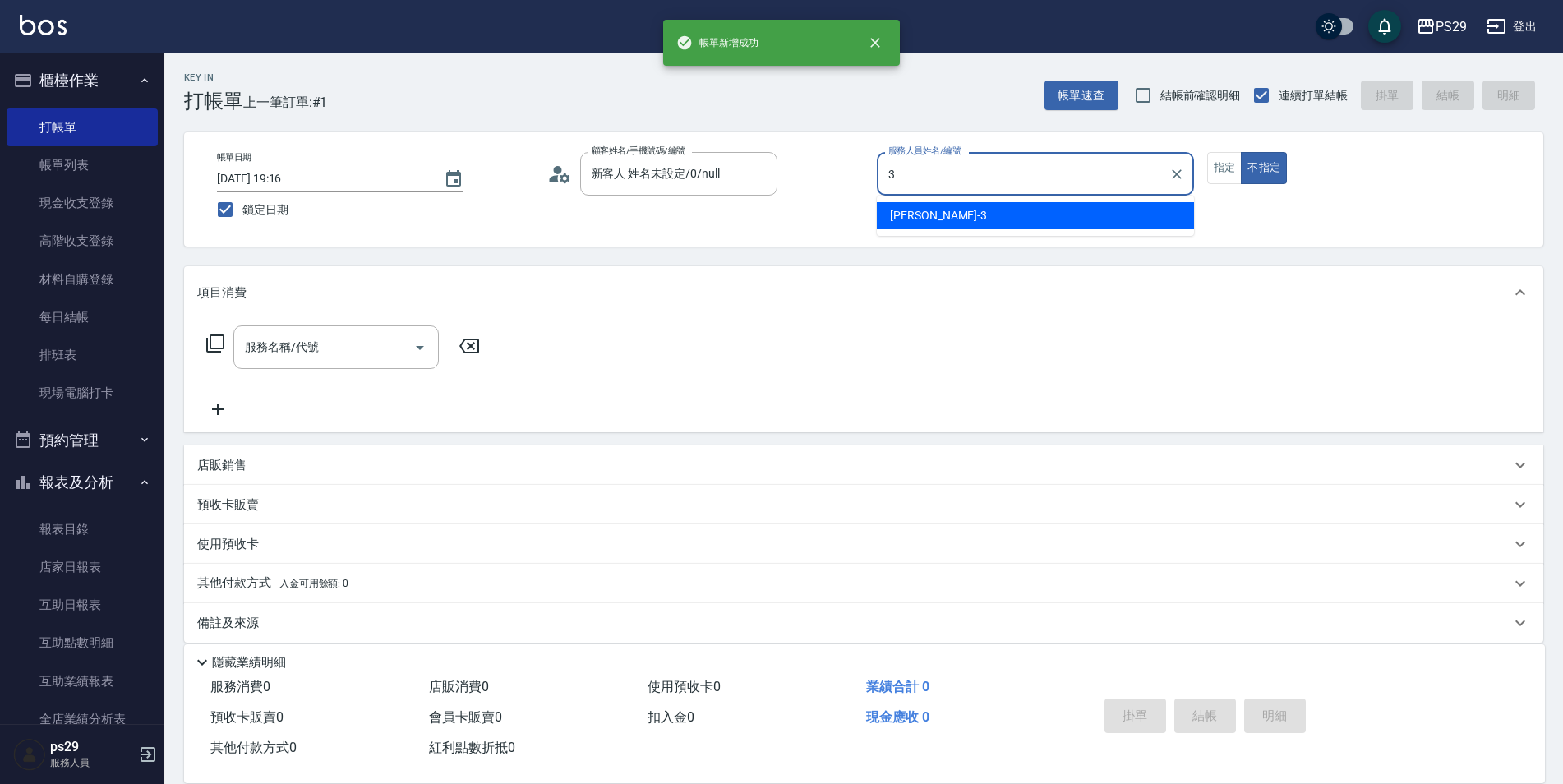
type input "[PERSON_NAME]-3"
type button "false"
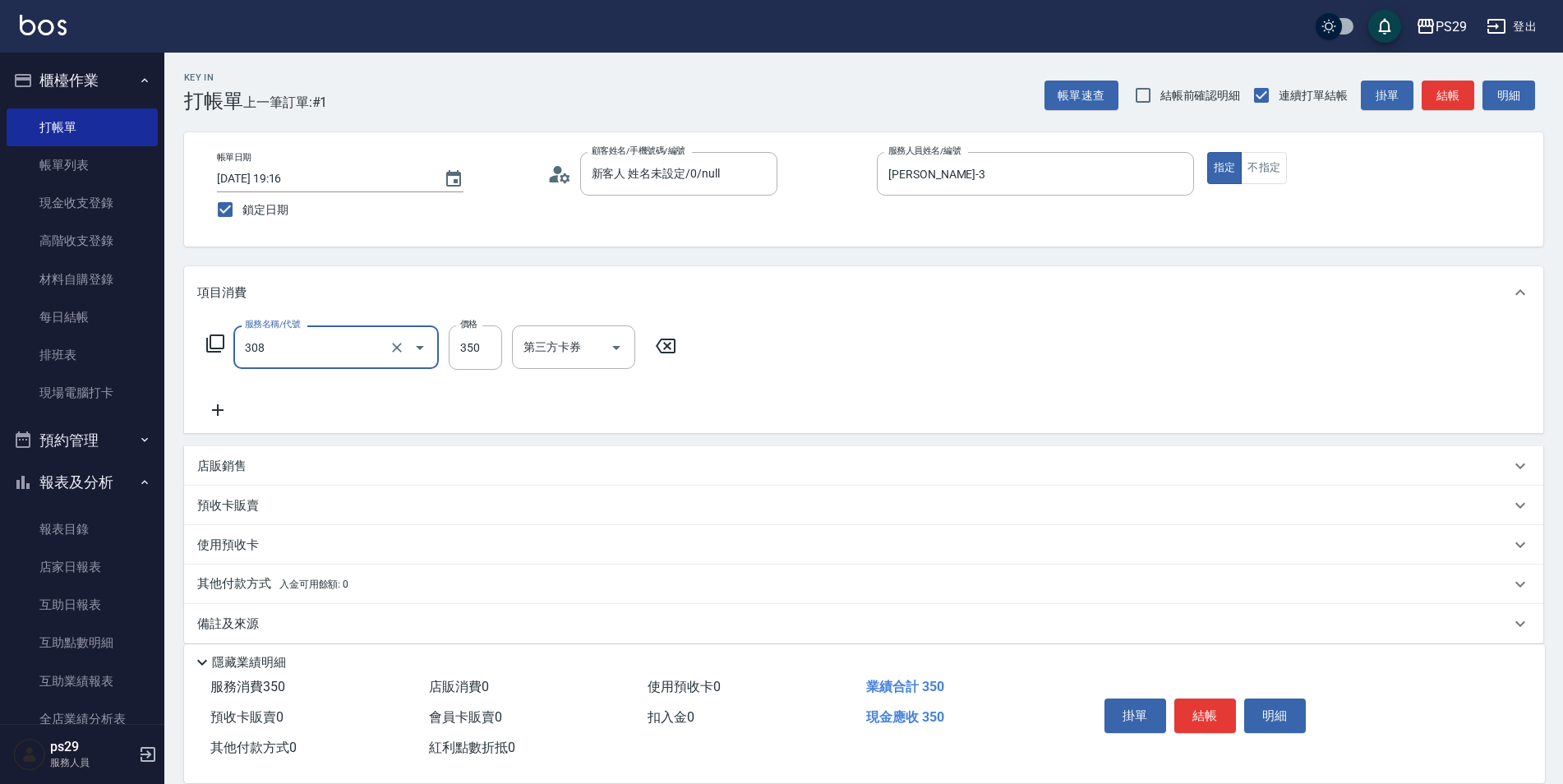
type input "洗+剪(308)"
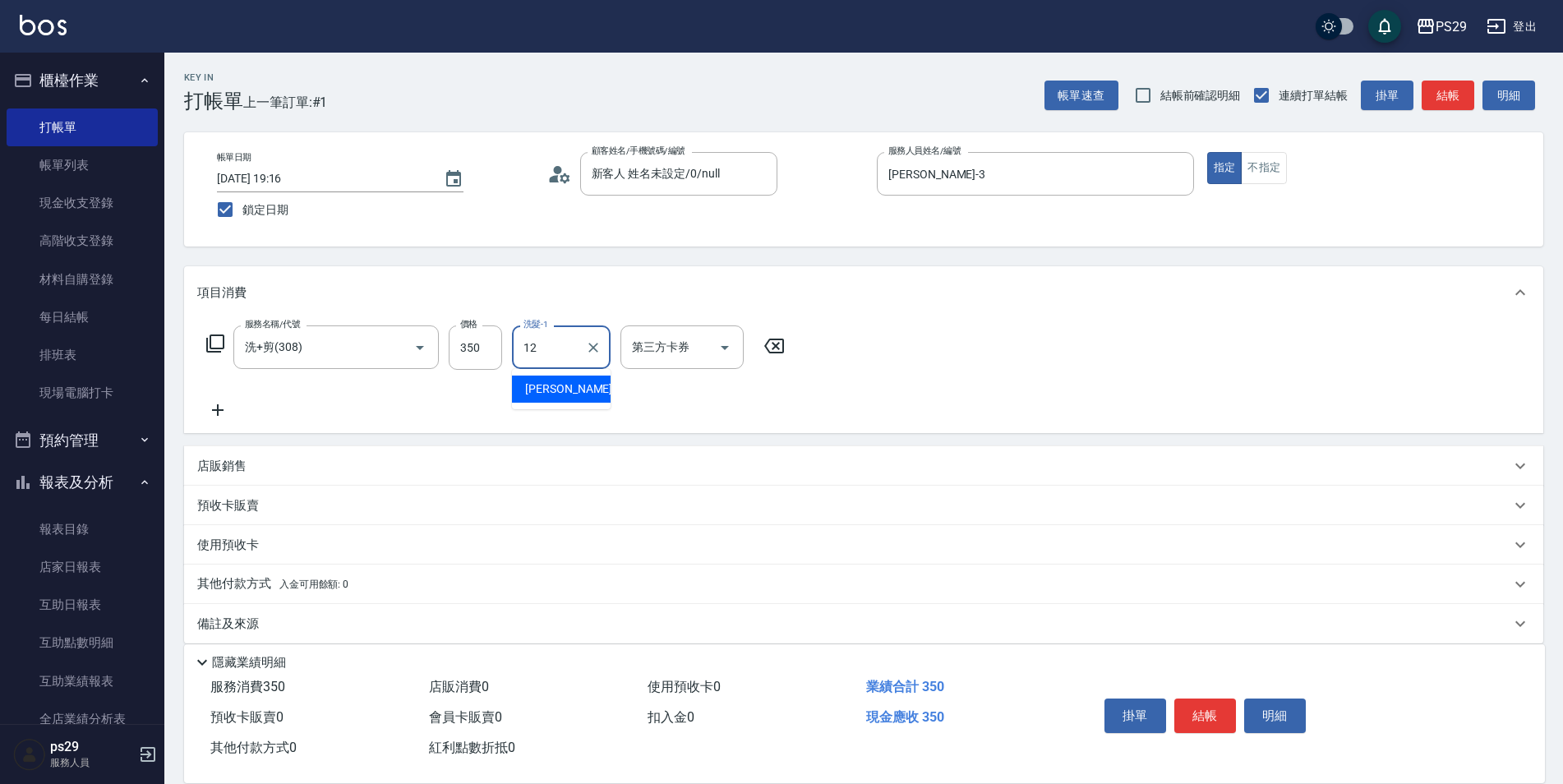
type input "[PERSON_NAME]-12"
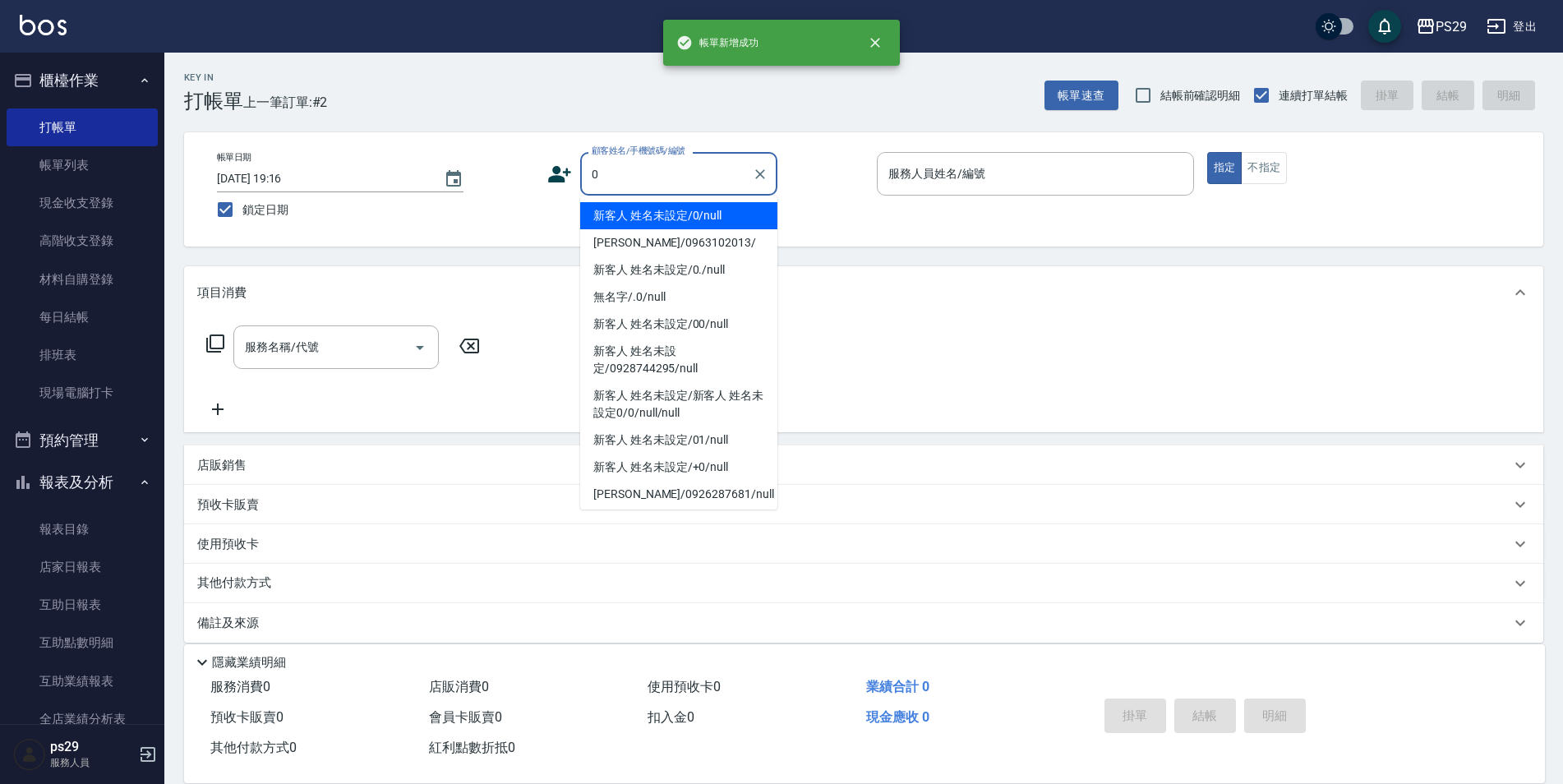
type input "新客人 姓名未設定/0/null"
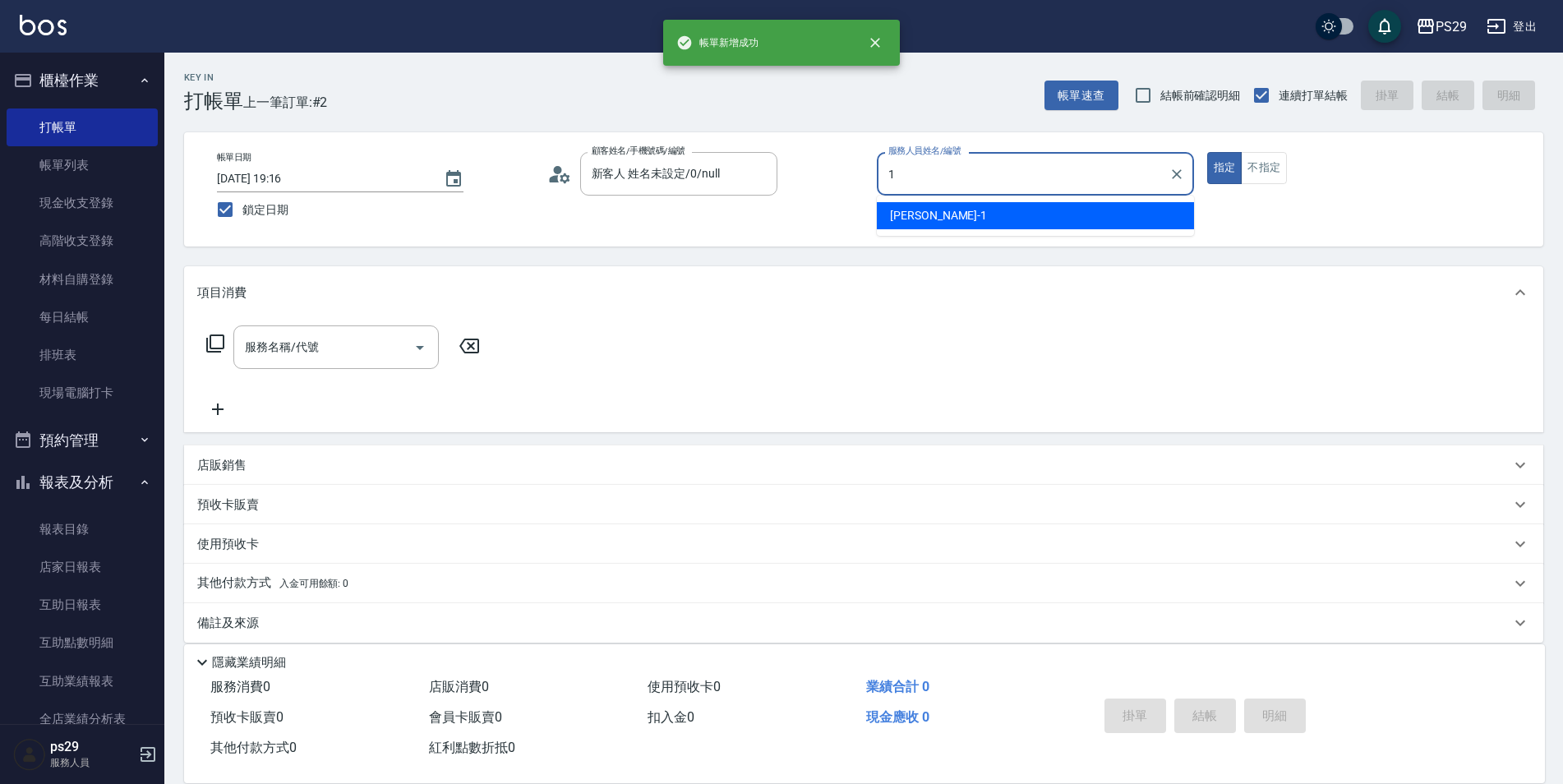
type input "[PERSON_NAME]-1"
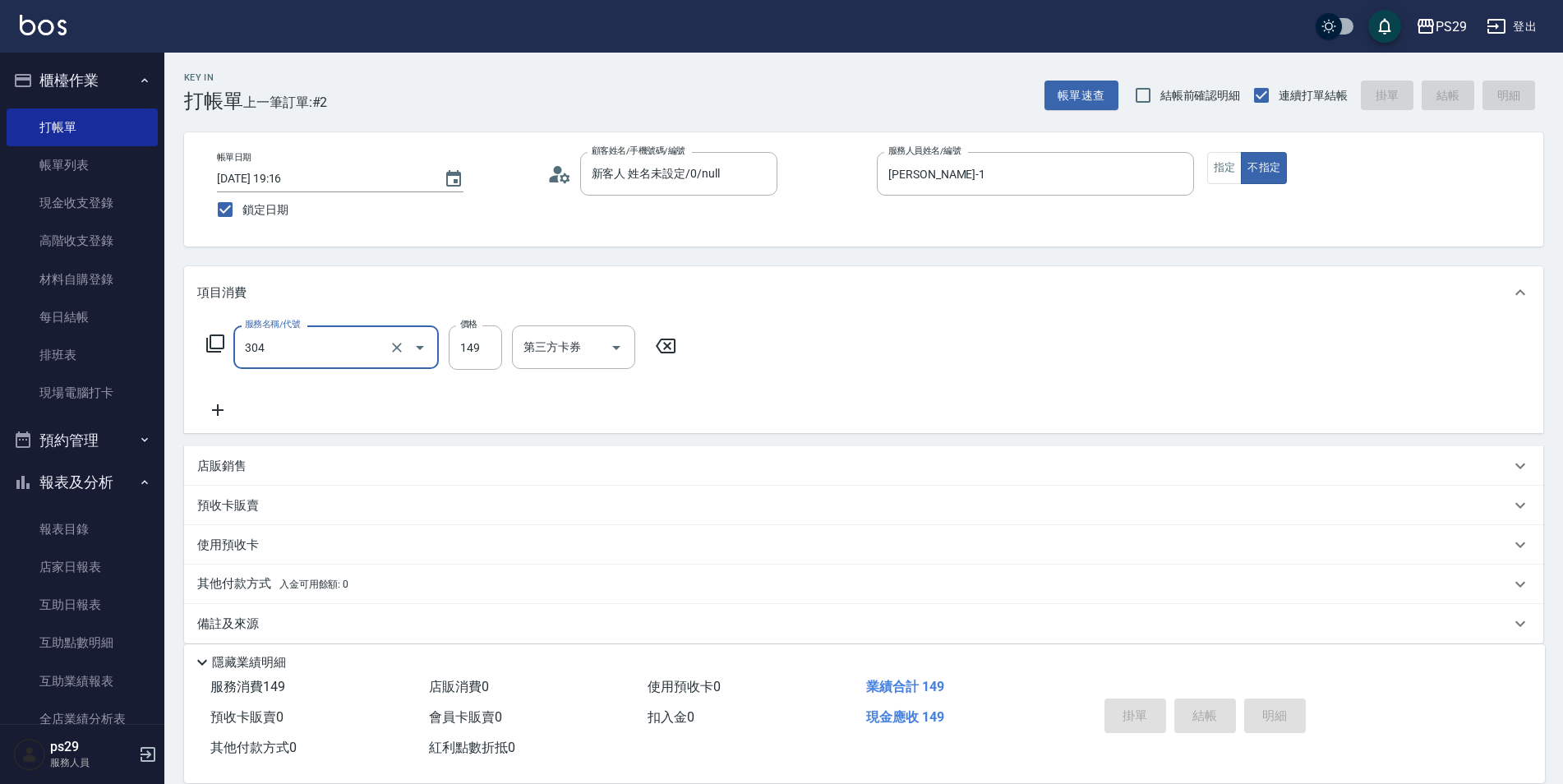
type input "304"
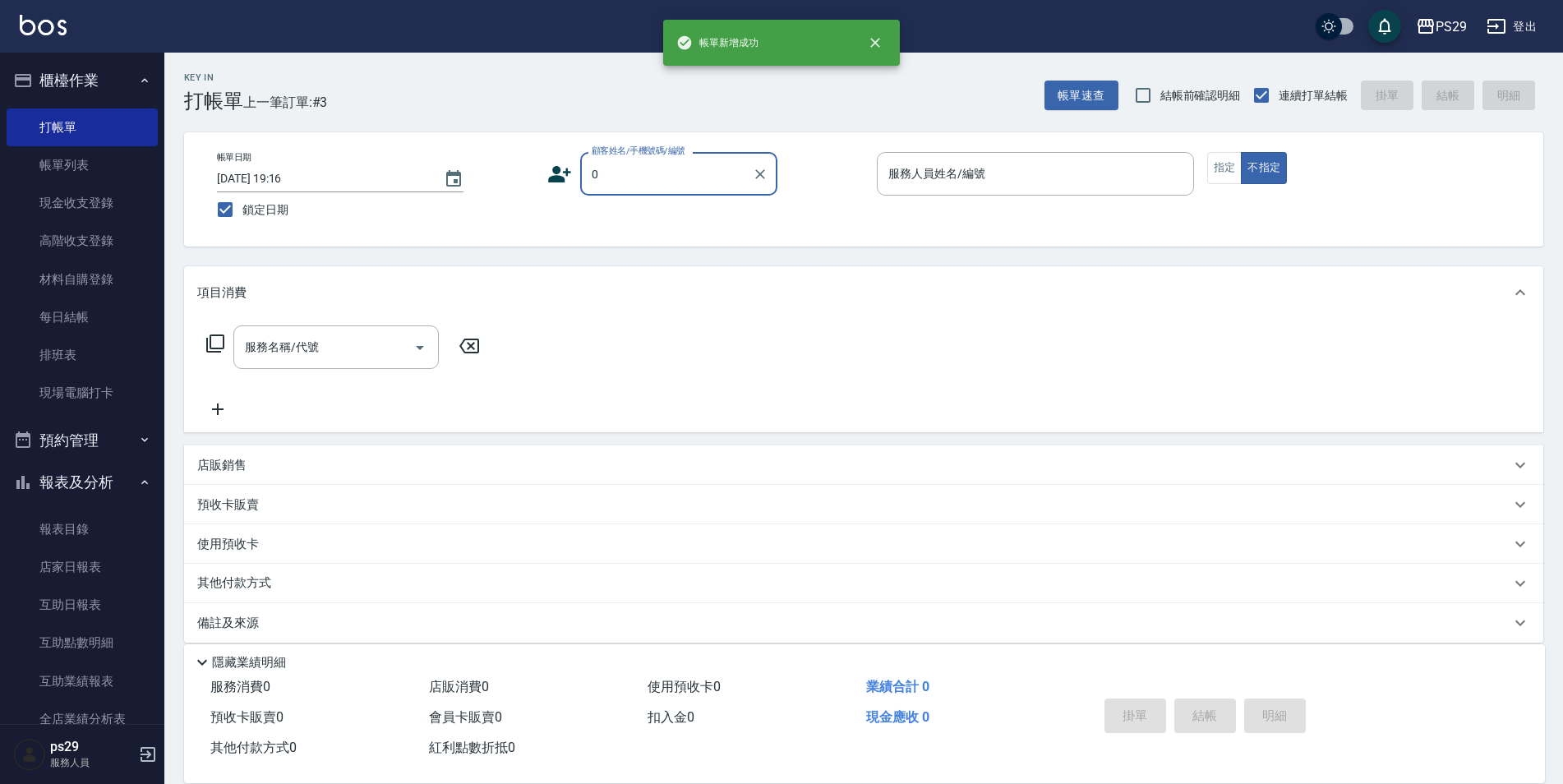
type input "新客人 姓名未設定/0/null"
type input "[PERSON_NAME]-3"
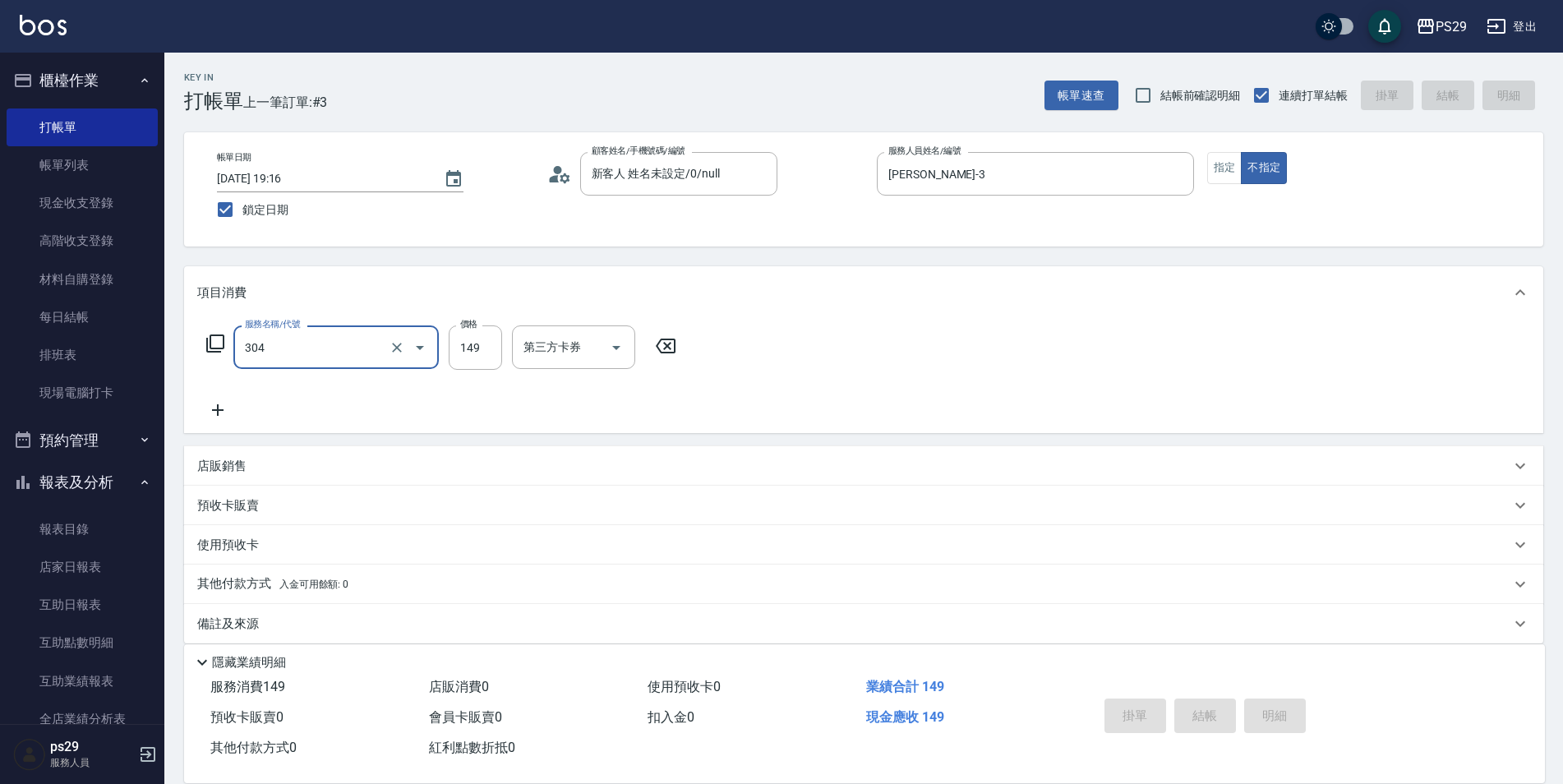
type input "304"
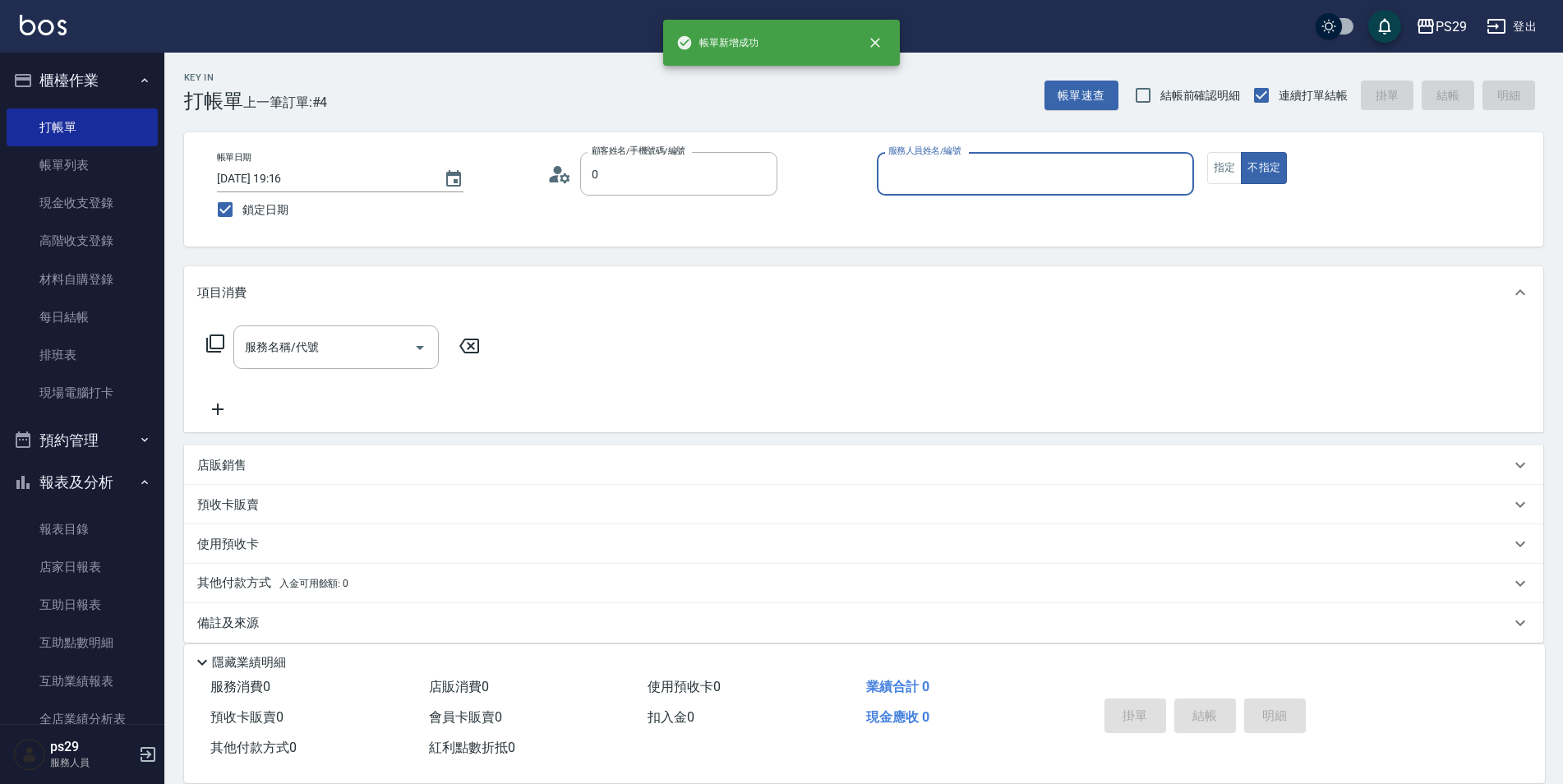
type input "新客人 姓名未設定/0/null"
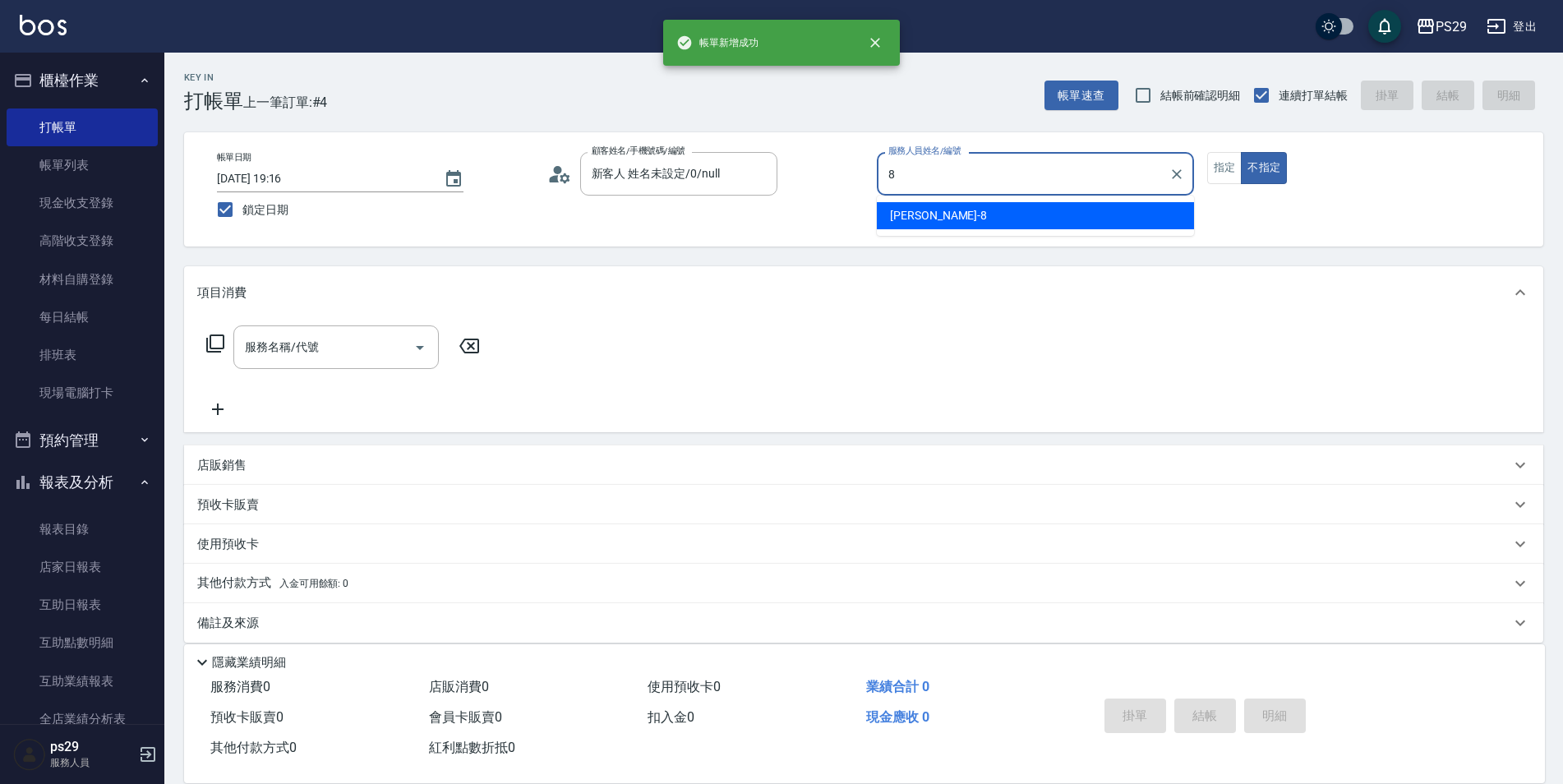
type input "[PERSON_NAME]-8"
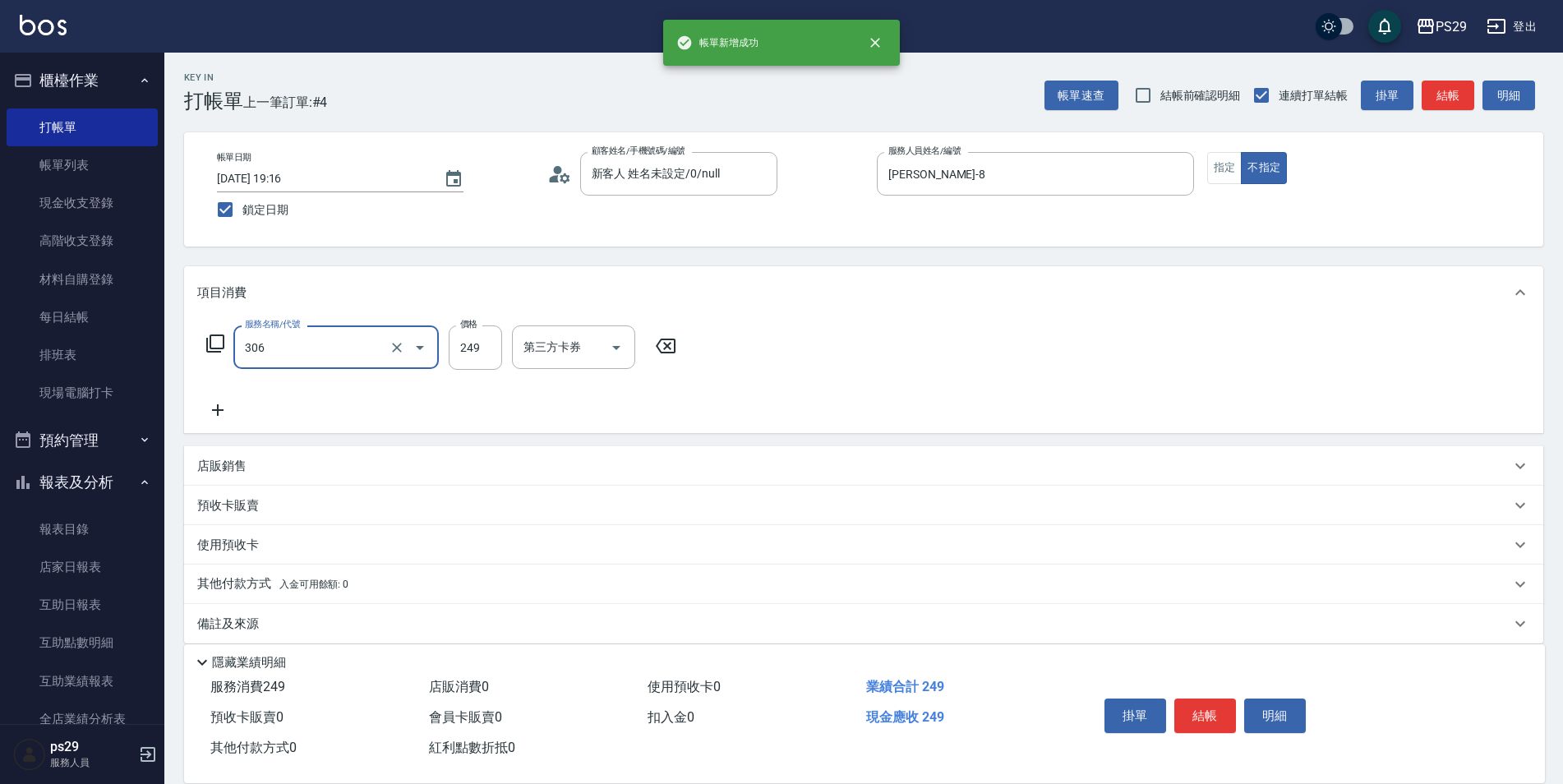
type input "剪髮(306)"
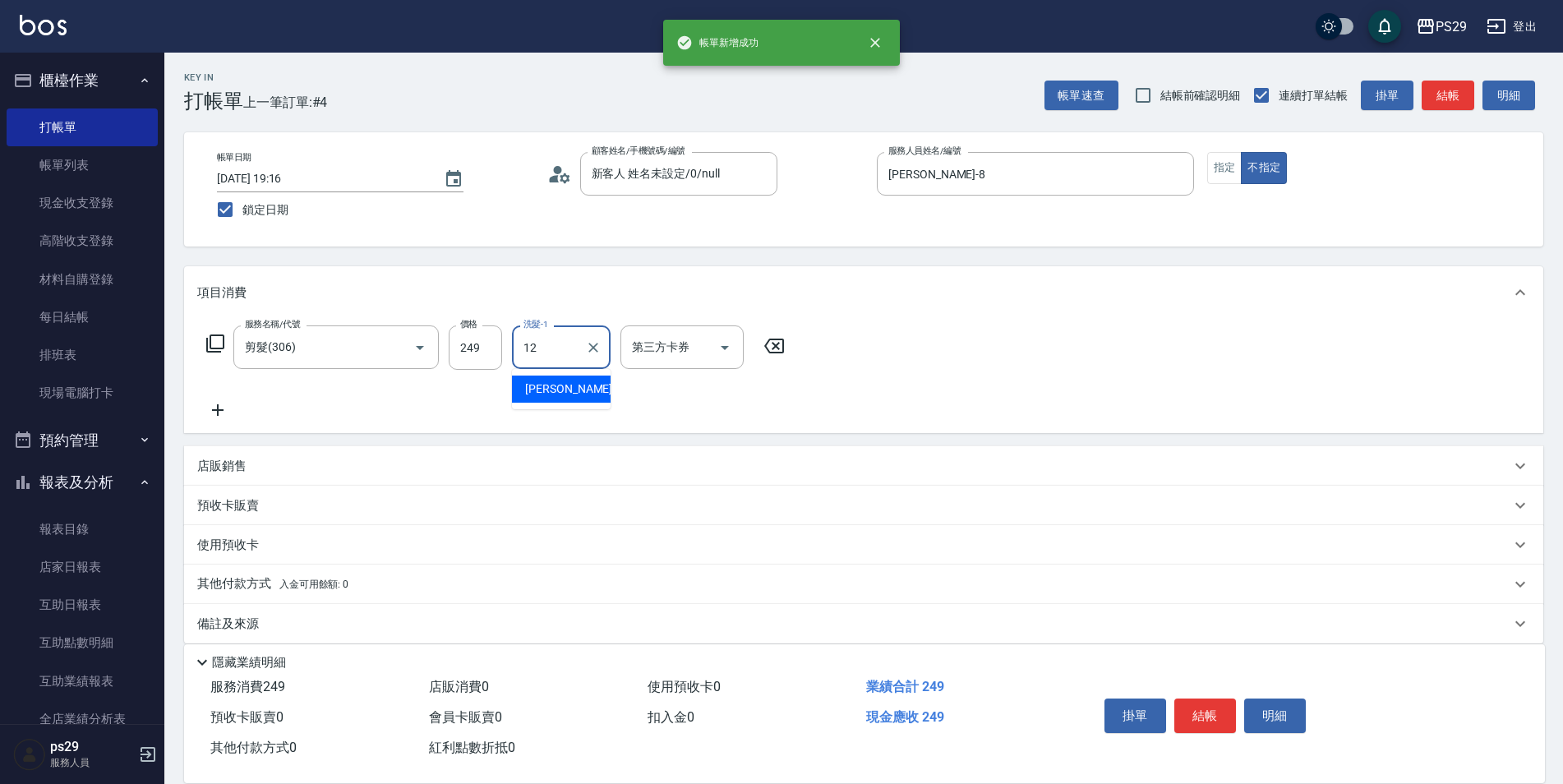
type input "[PERSON_NAME]-12"
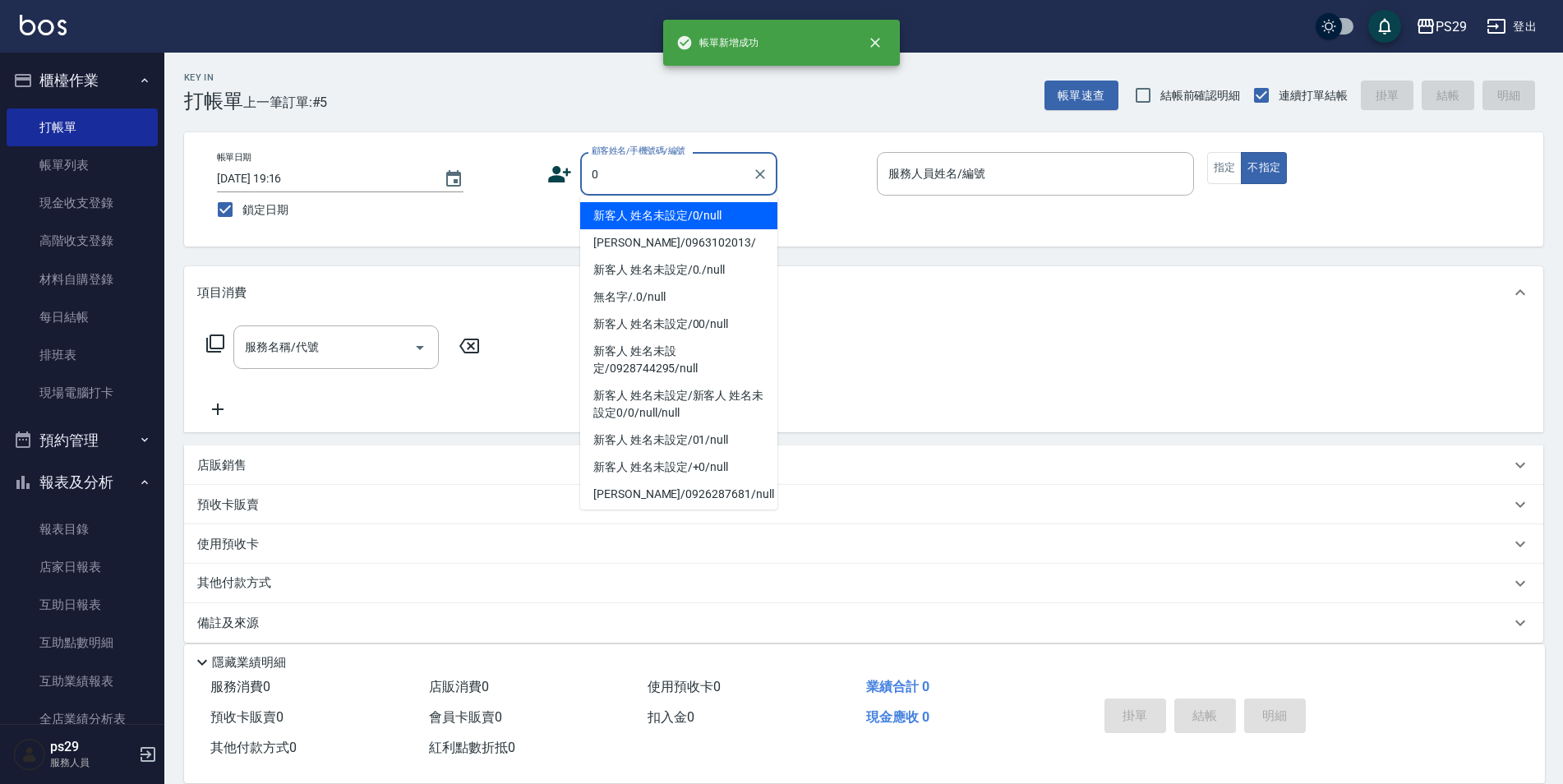
type input "新客人 姓名未設定/0/null"
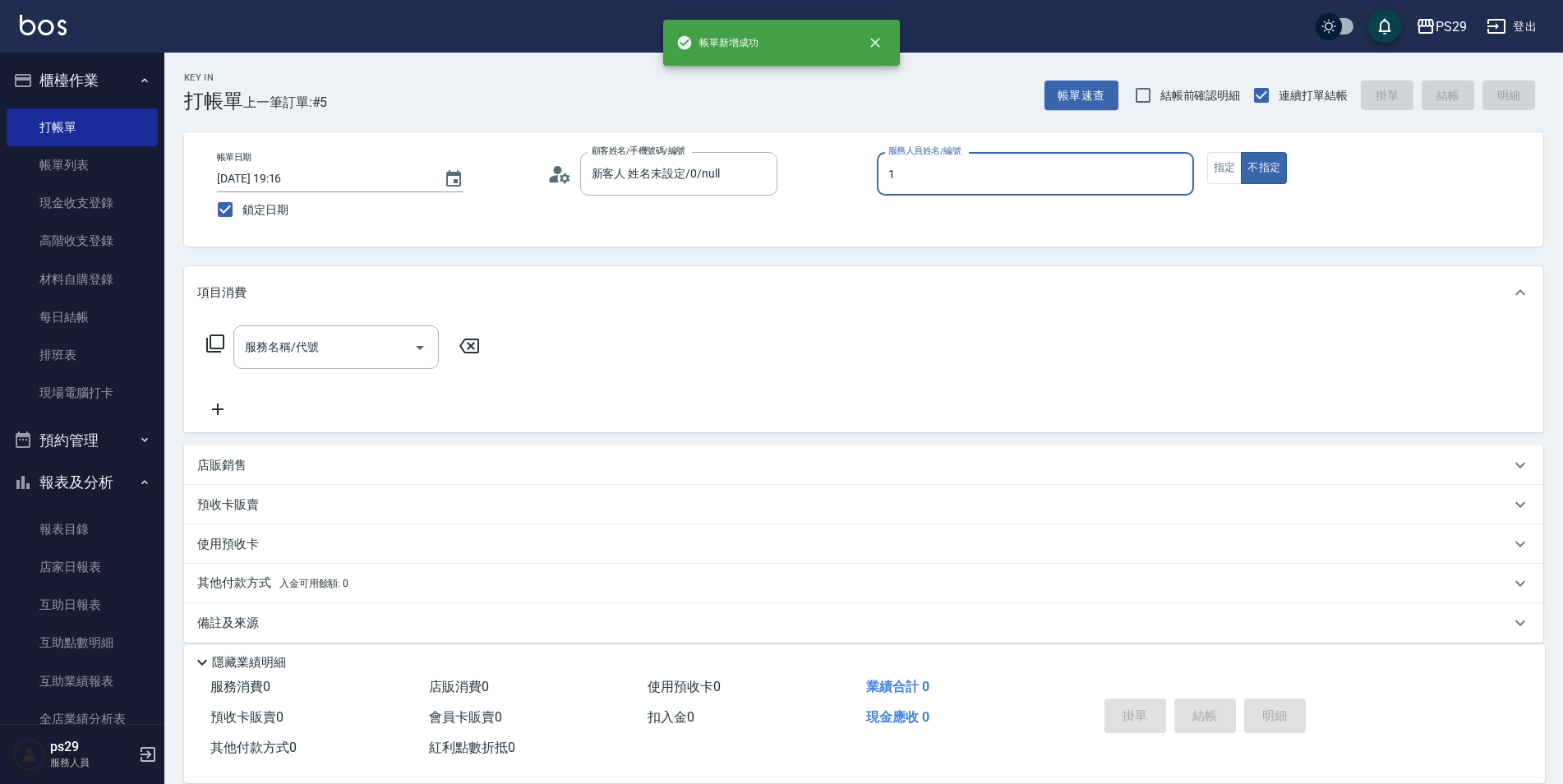
type input "[PERSON_NAME]-1"
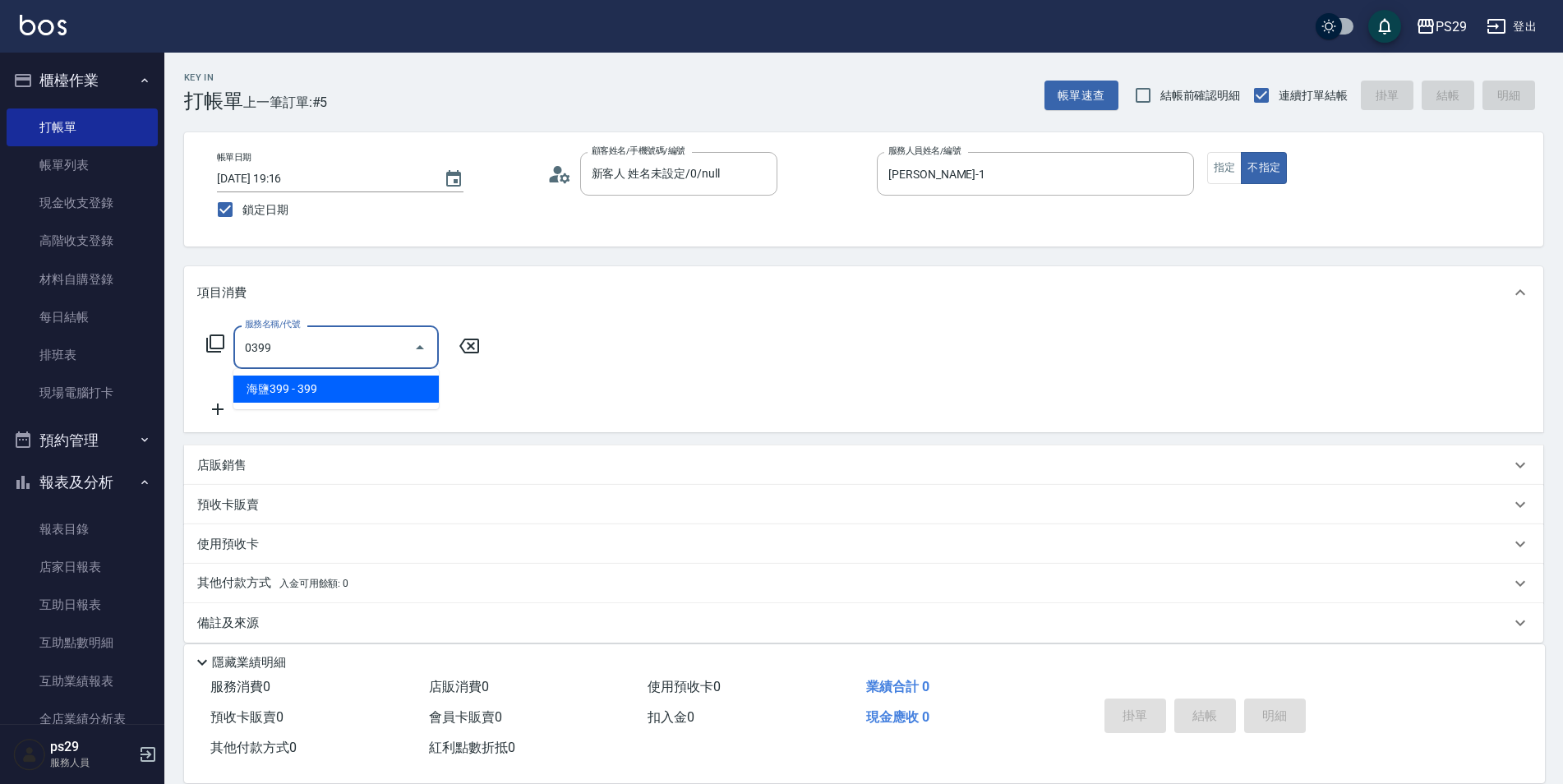
type input "海鹽399(0399)"
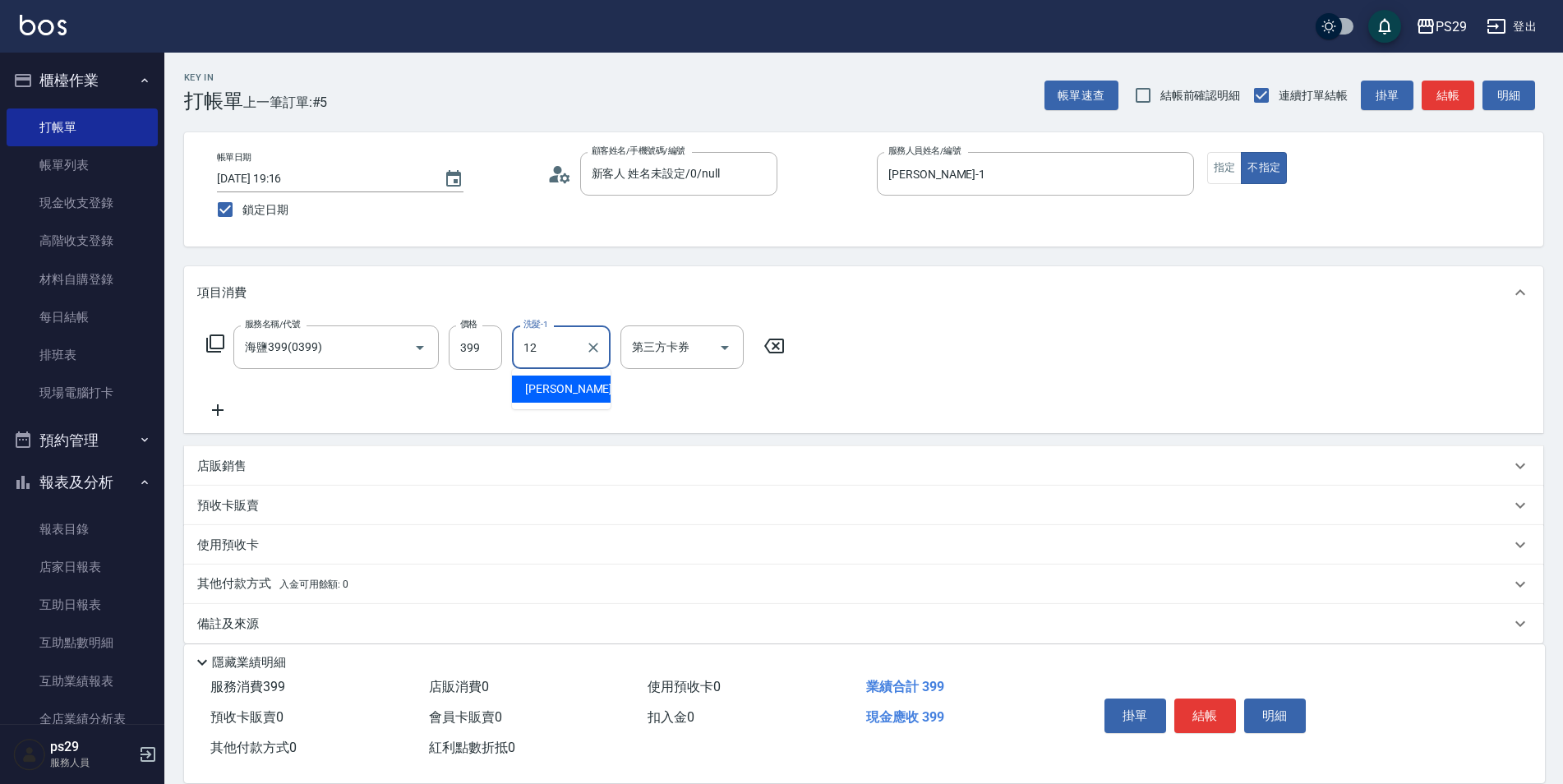
type input "[PERSON_NAME]-12"
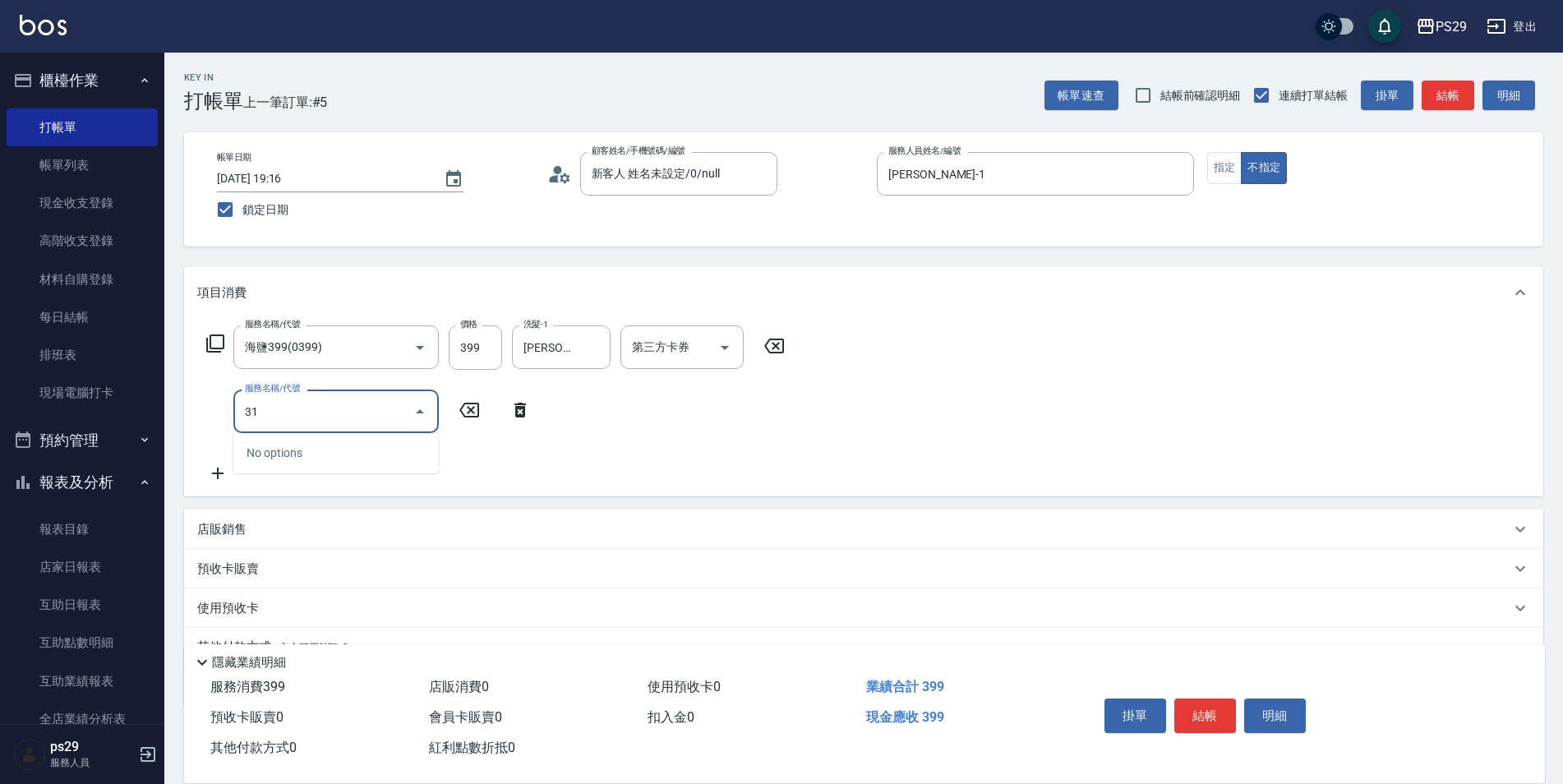
type input "310"
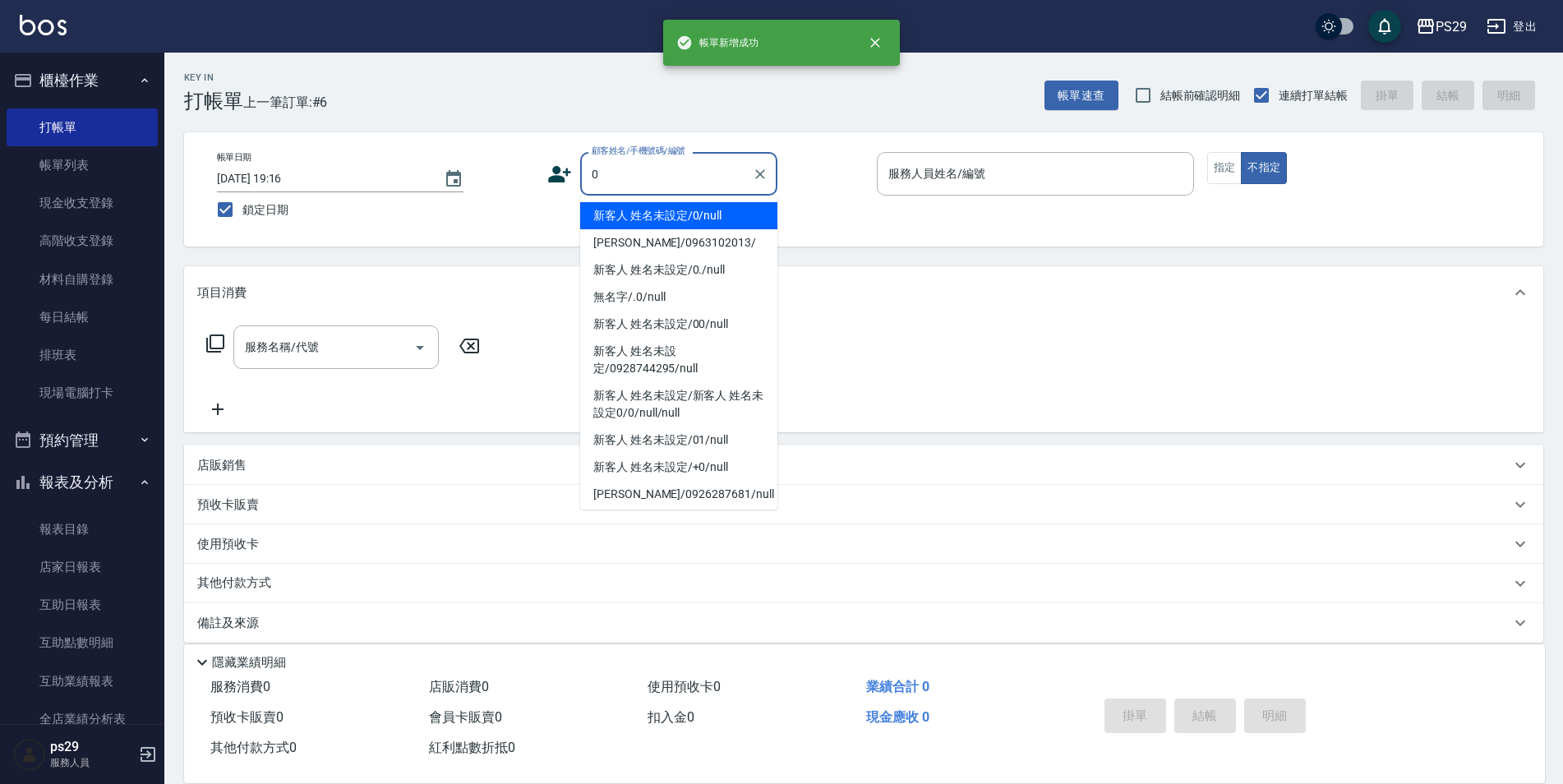
type input "新客人 姓名未設定/0/null"
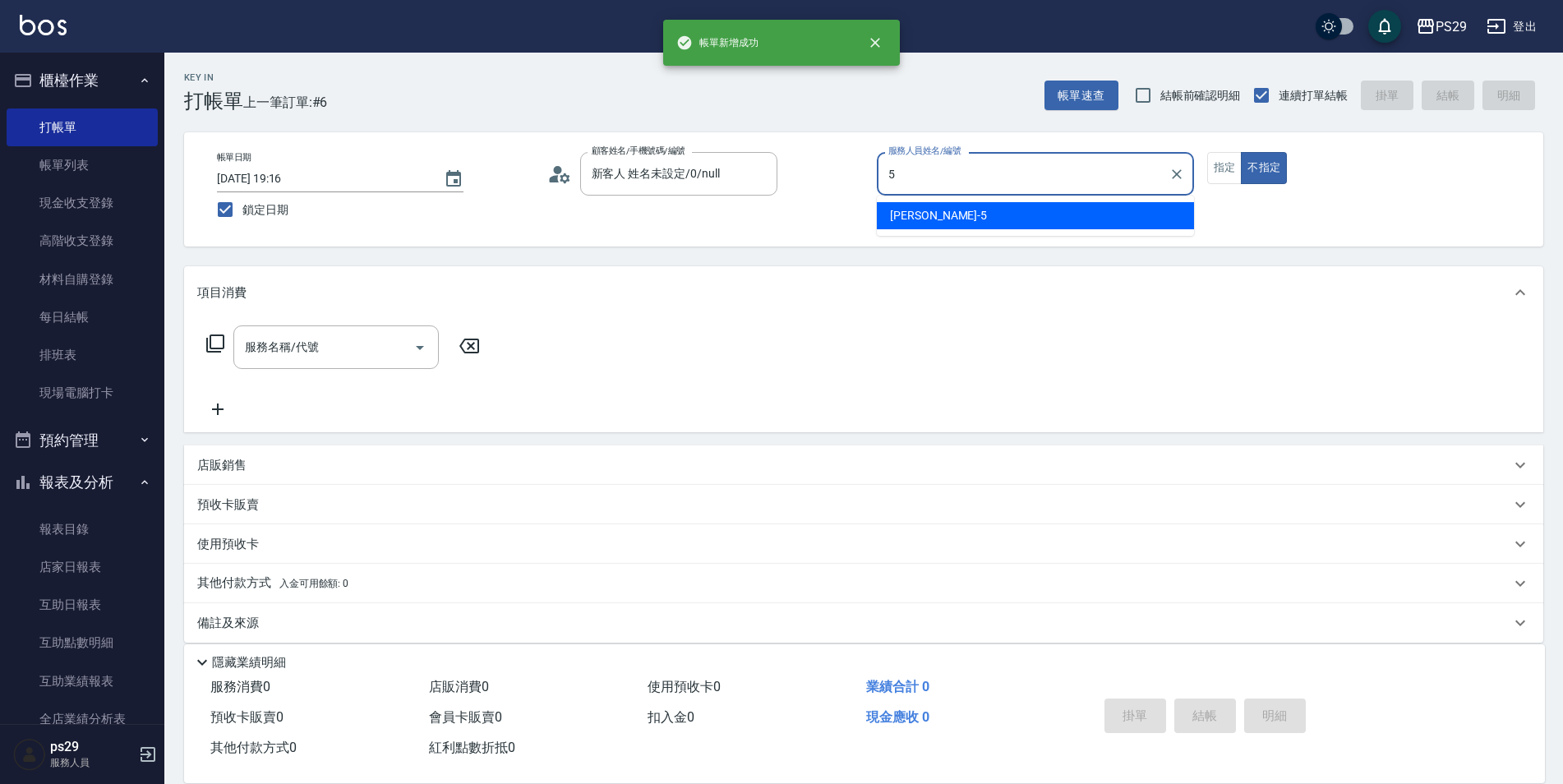
type input "[PERSON_NAME]維-5"
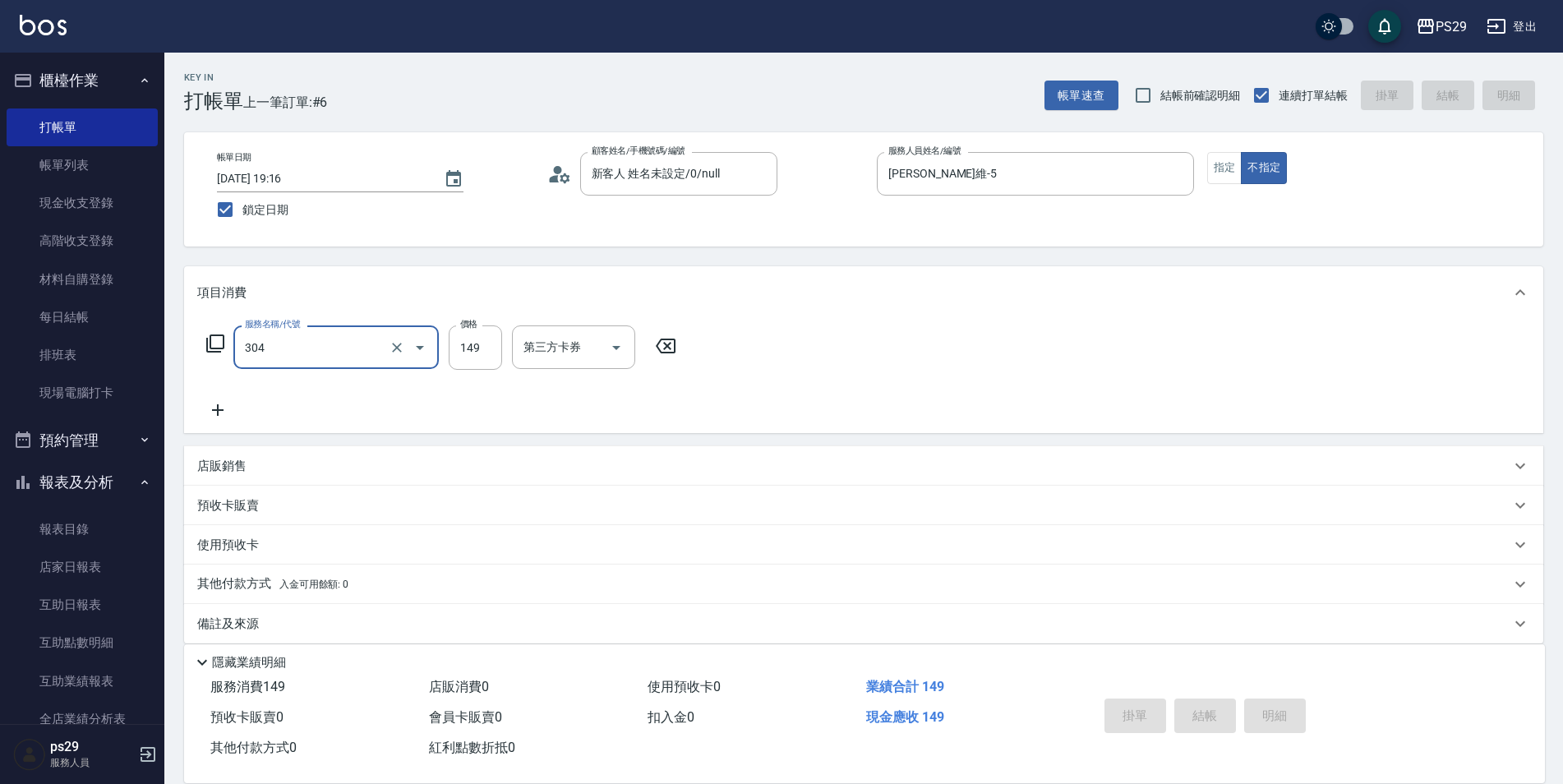
type input "304"
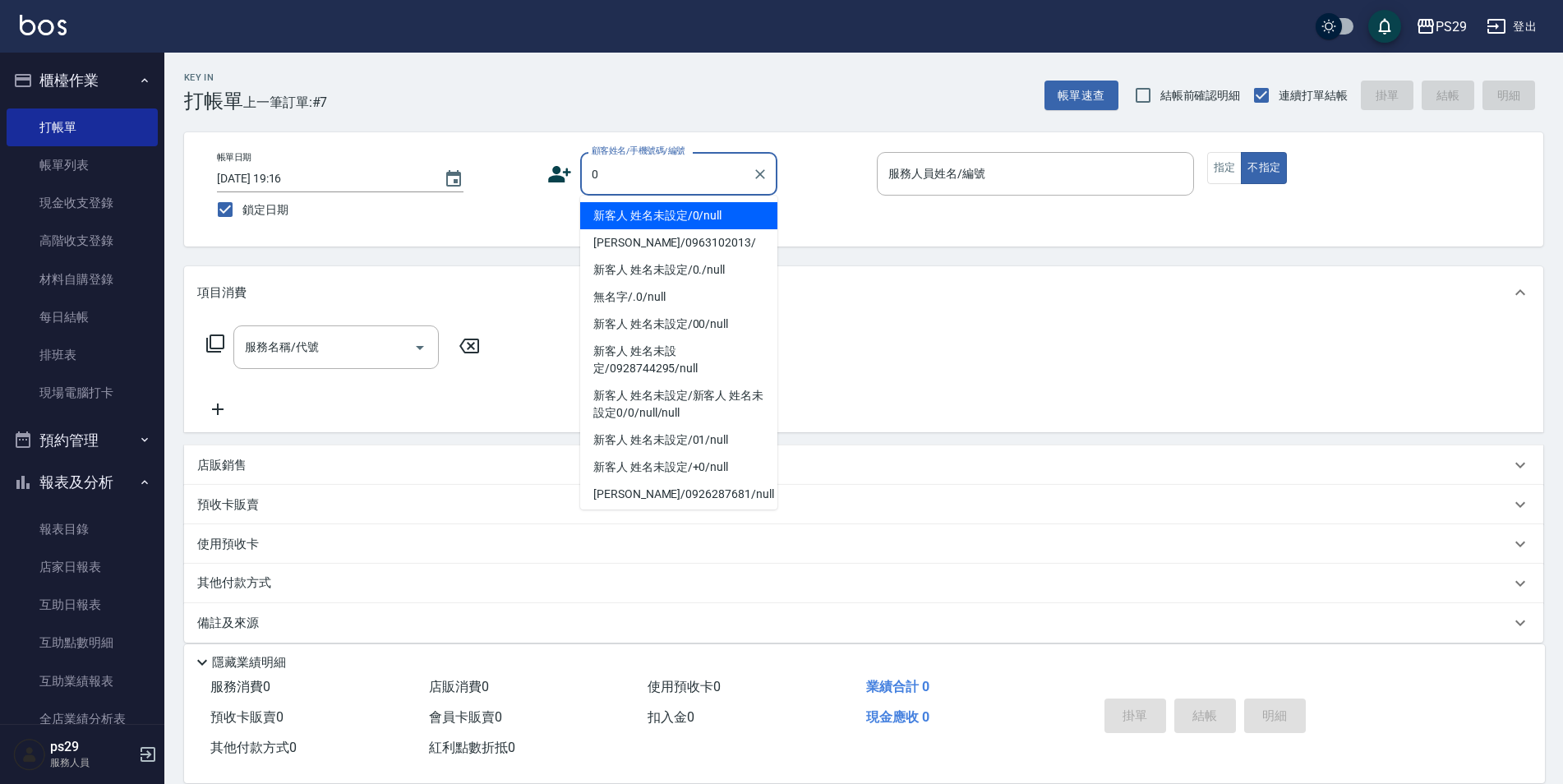
type input "新客人 姓名未設定/0/null"
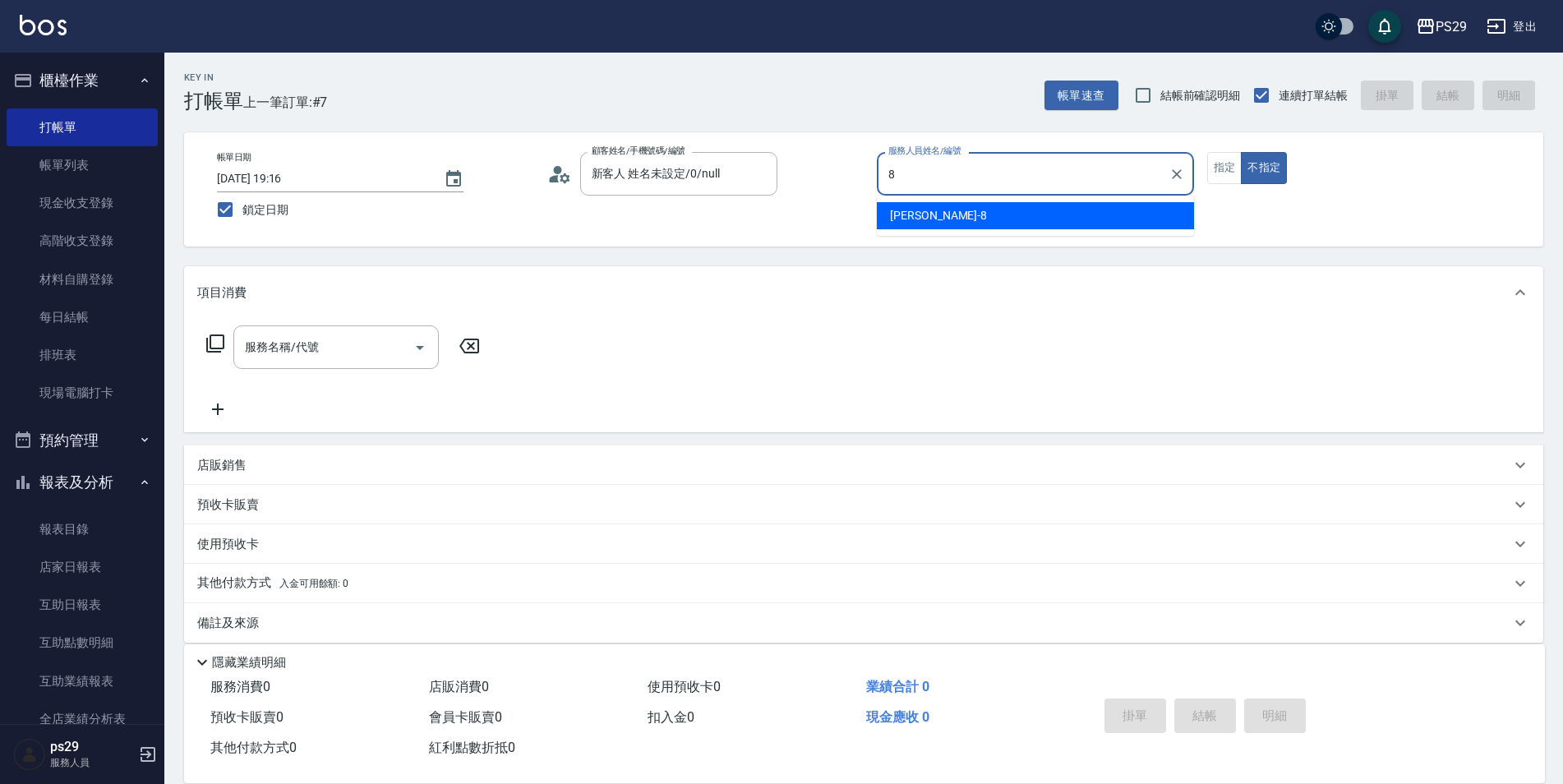
type input "[PERSON_NAME]-8"
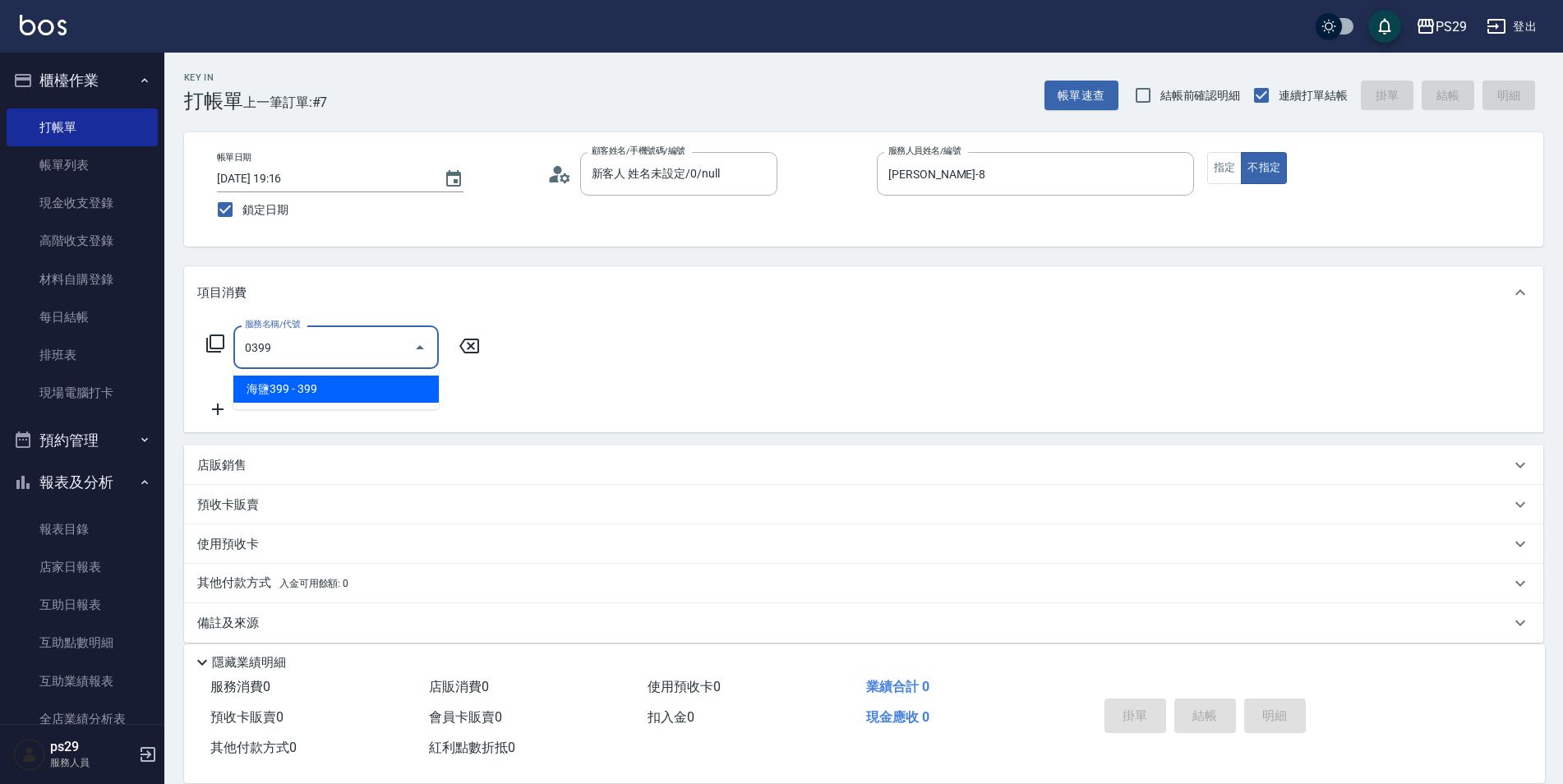
type input "海鹽399(0399)"
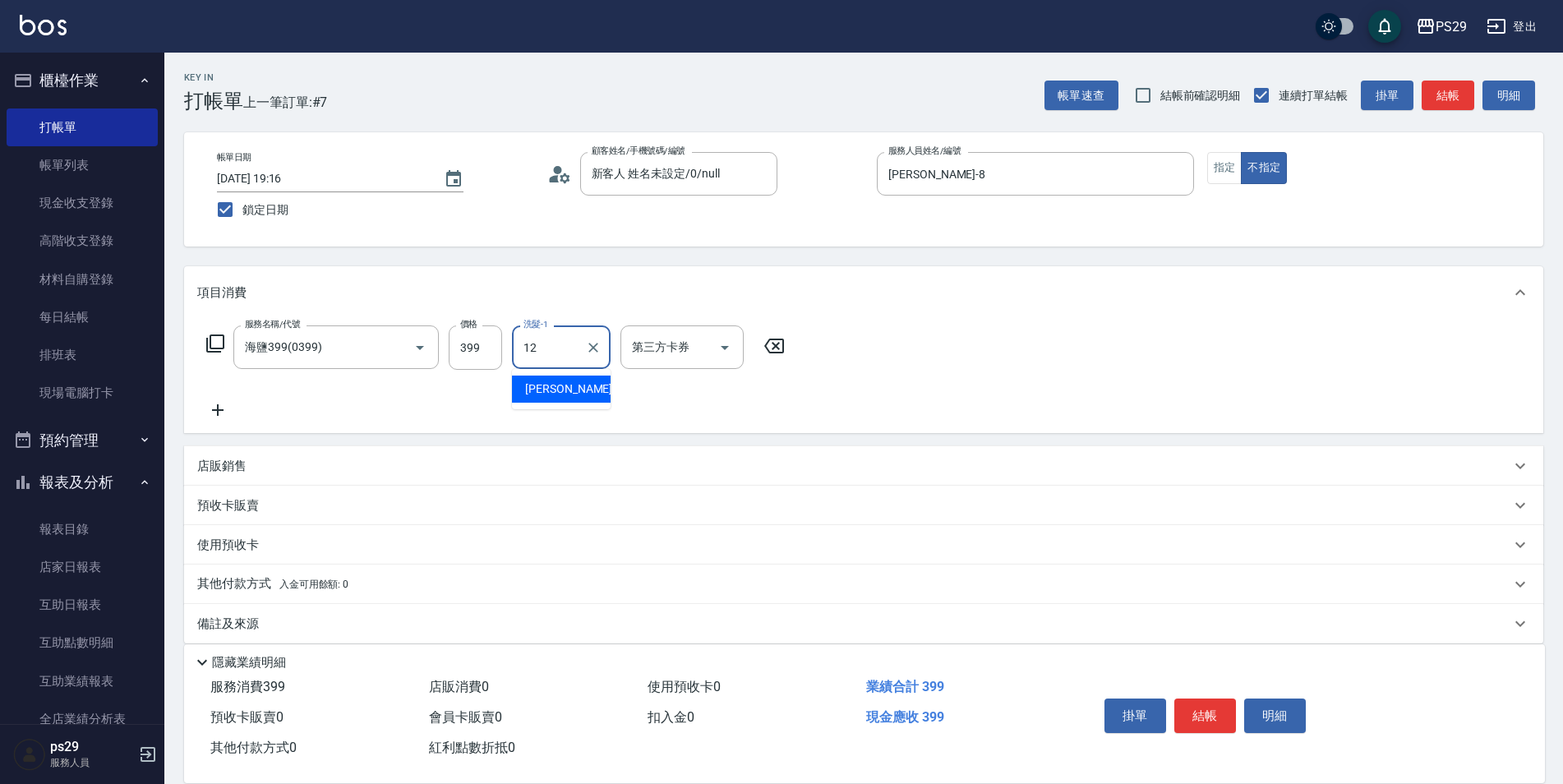
type input "[PERSON_NAME]-12"
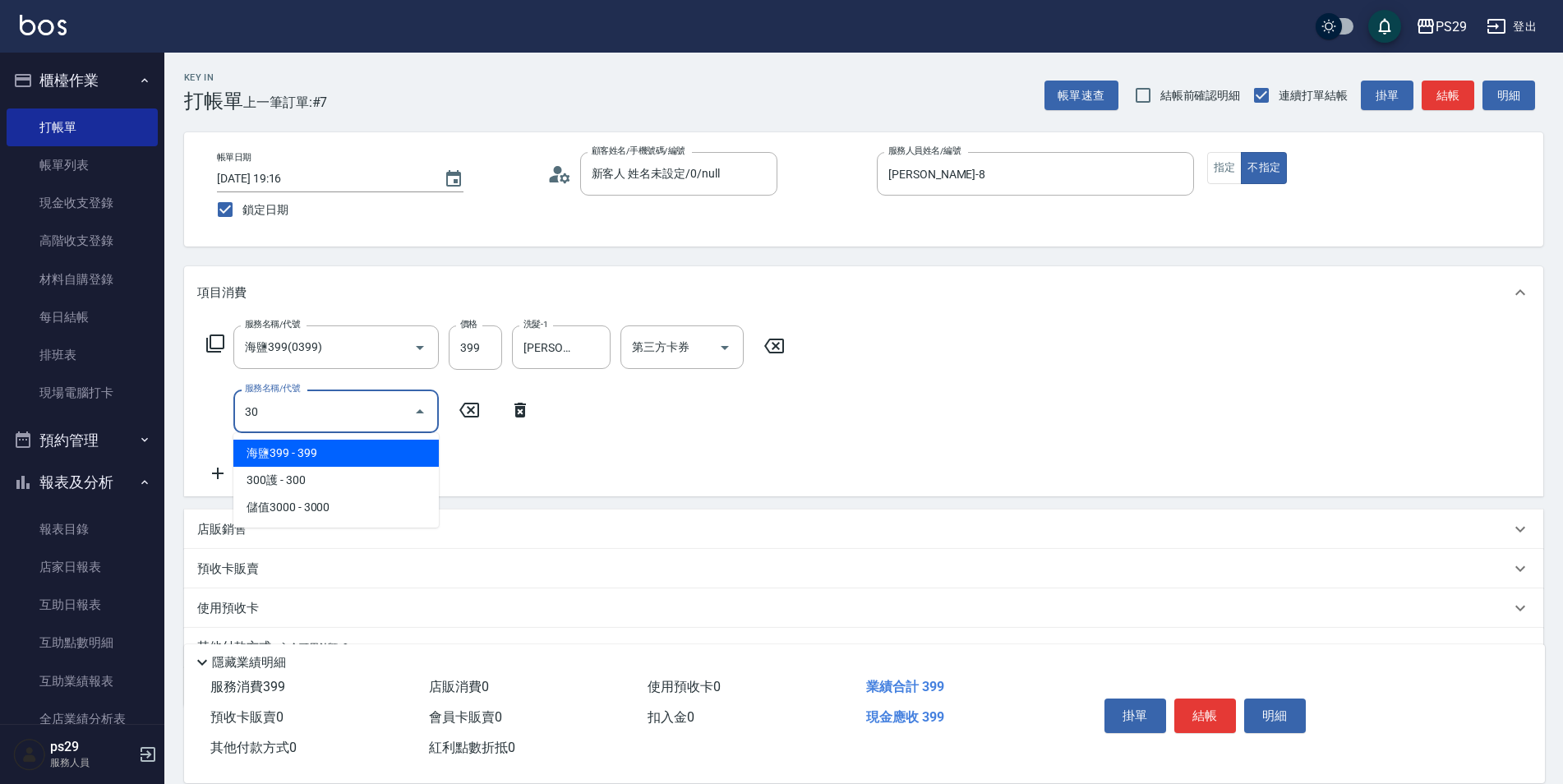
type input "304"
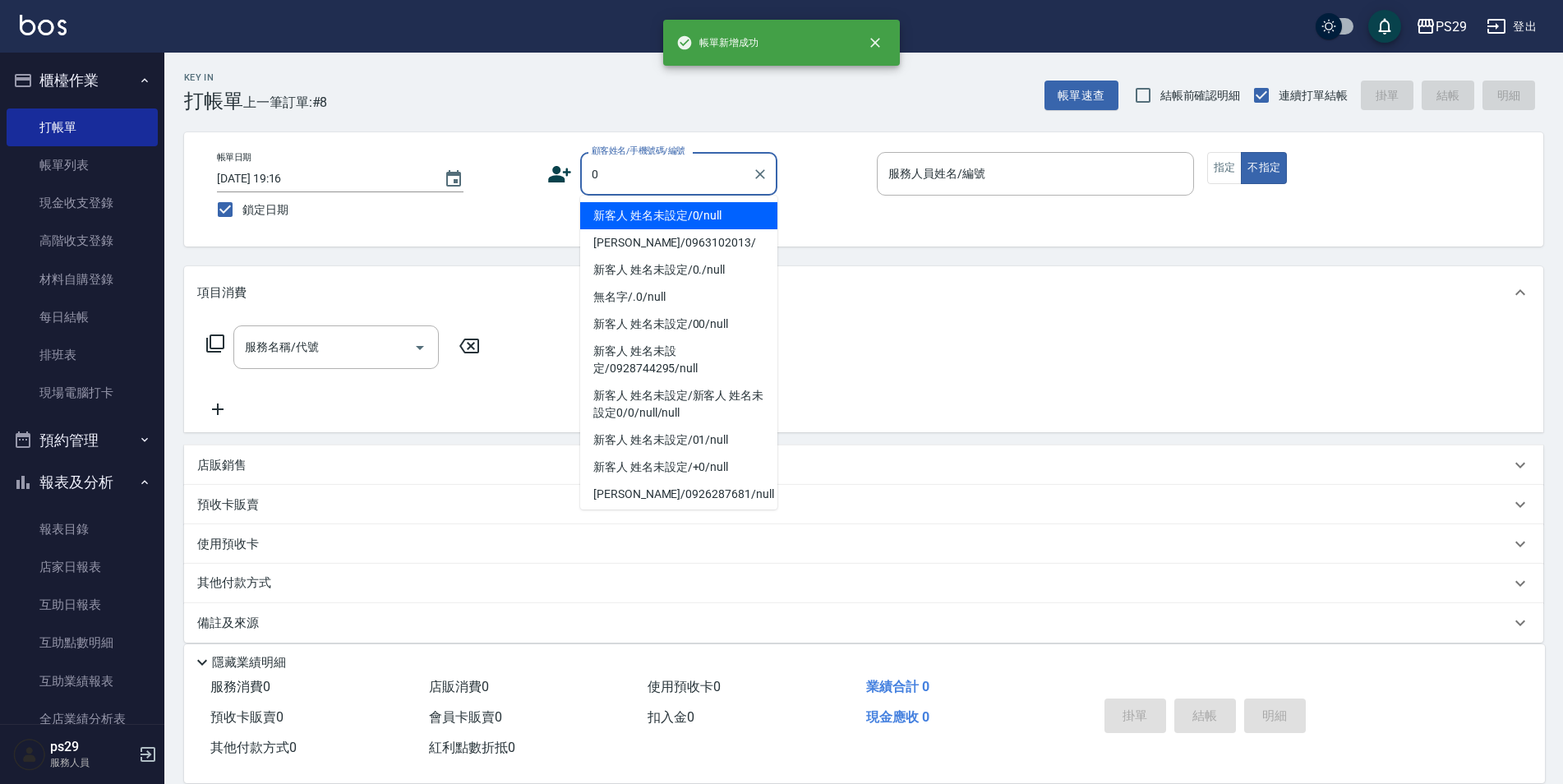
type input "新客人 姓名未設定/0/null"
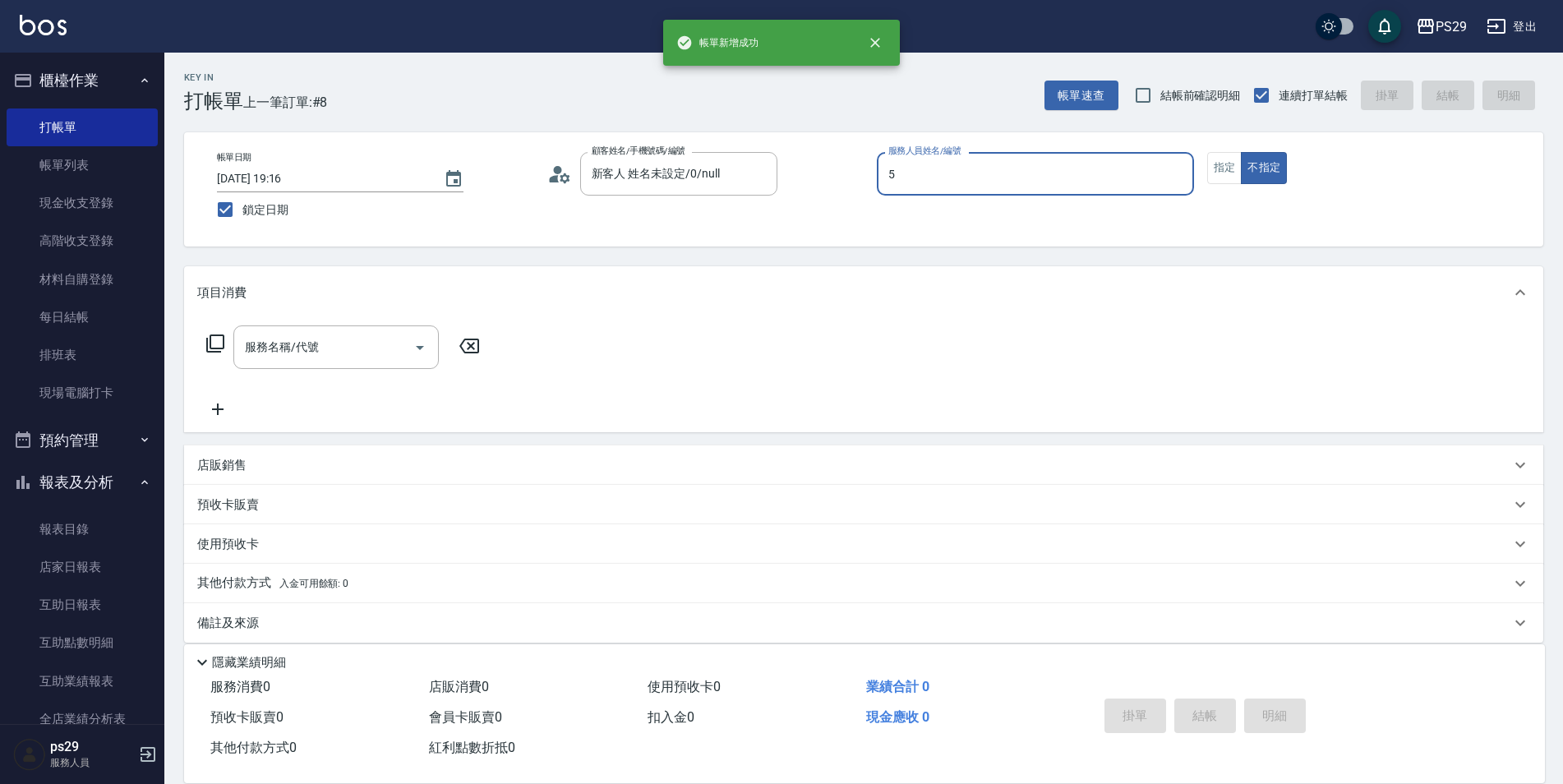
type input "[PERSON_NAME]維-5"
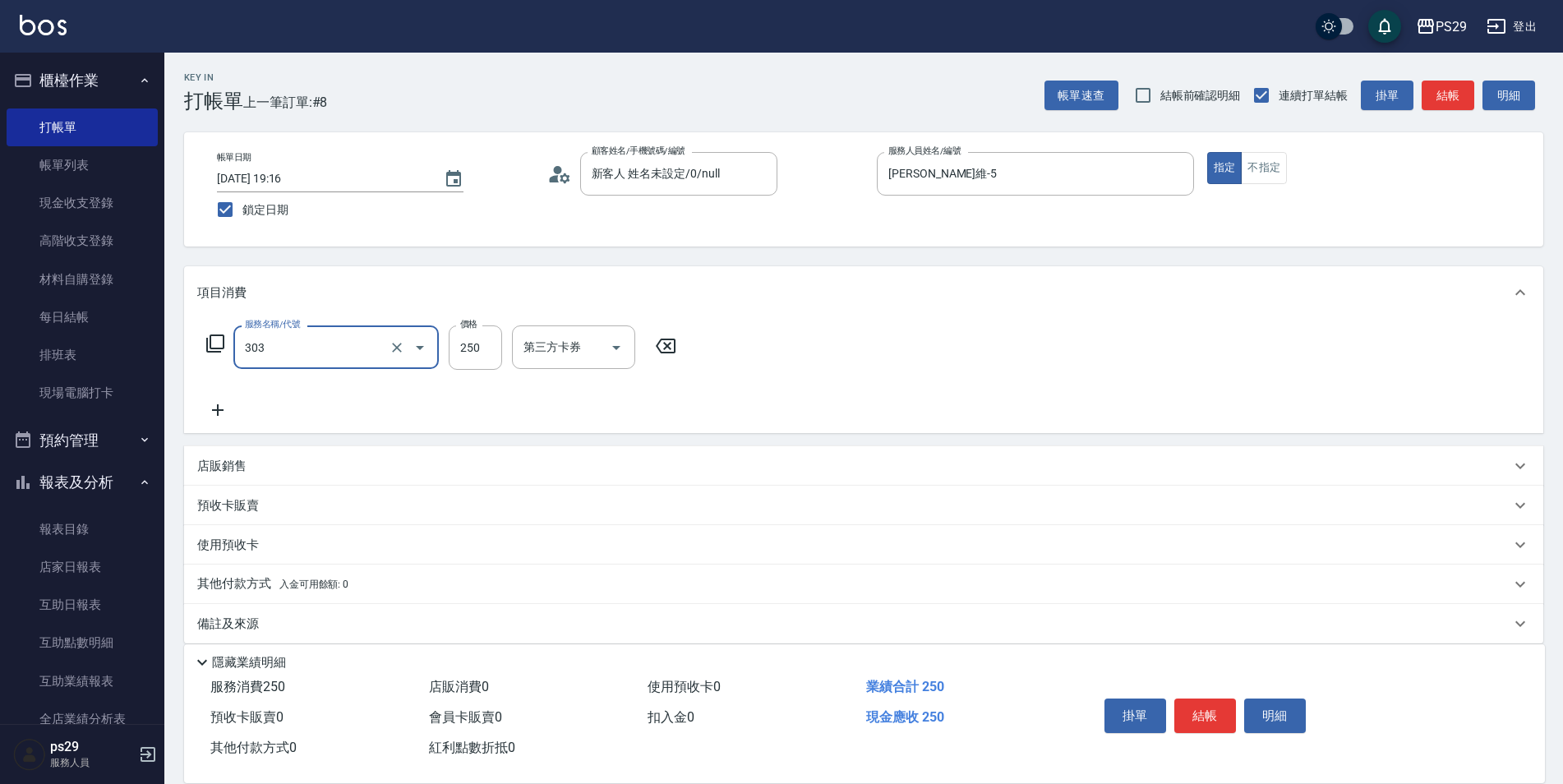
type input "剪髮(303)"
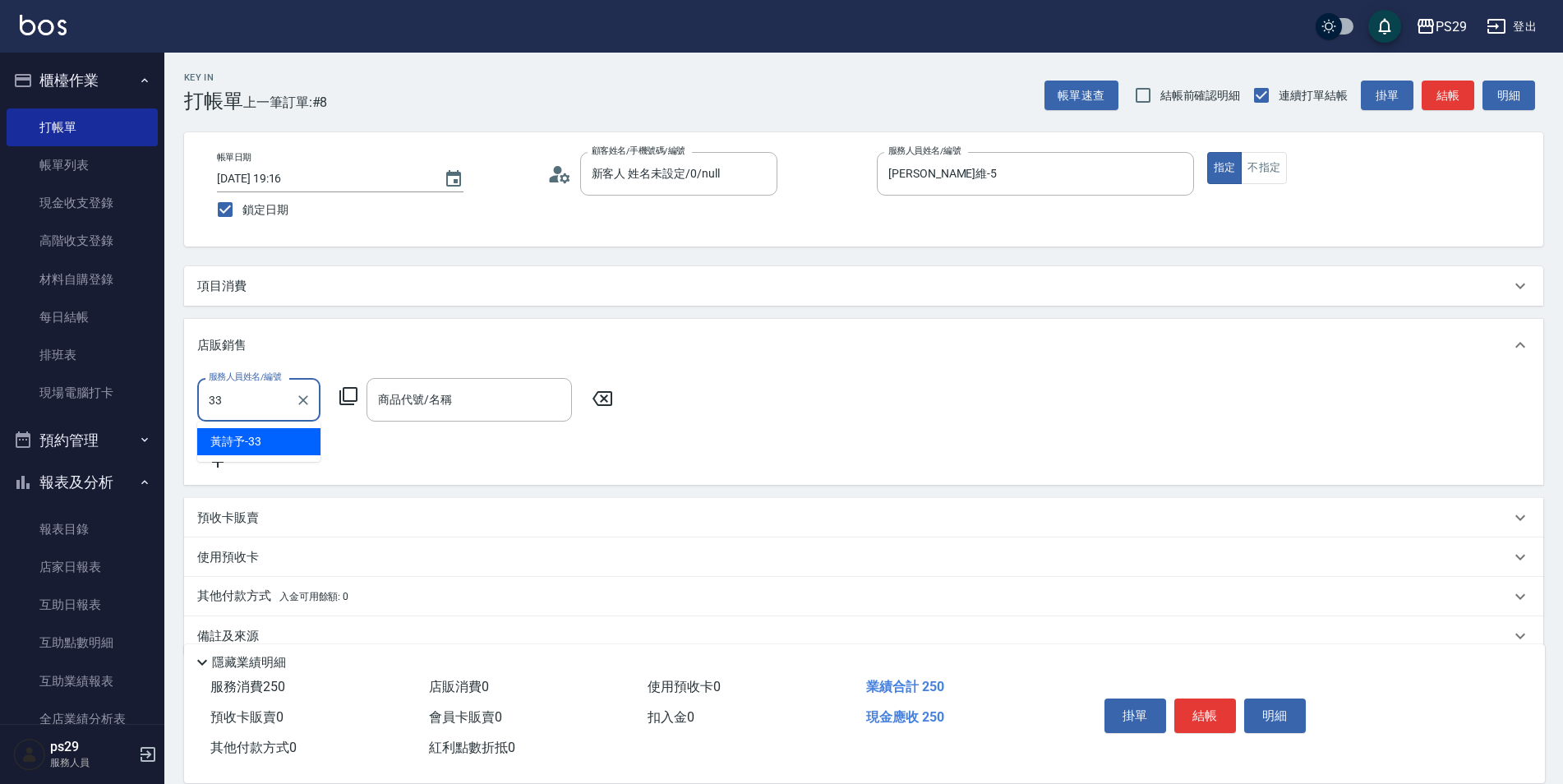
type input "黃詩予-33"
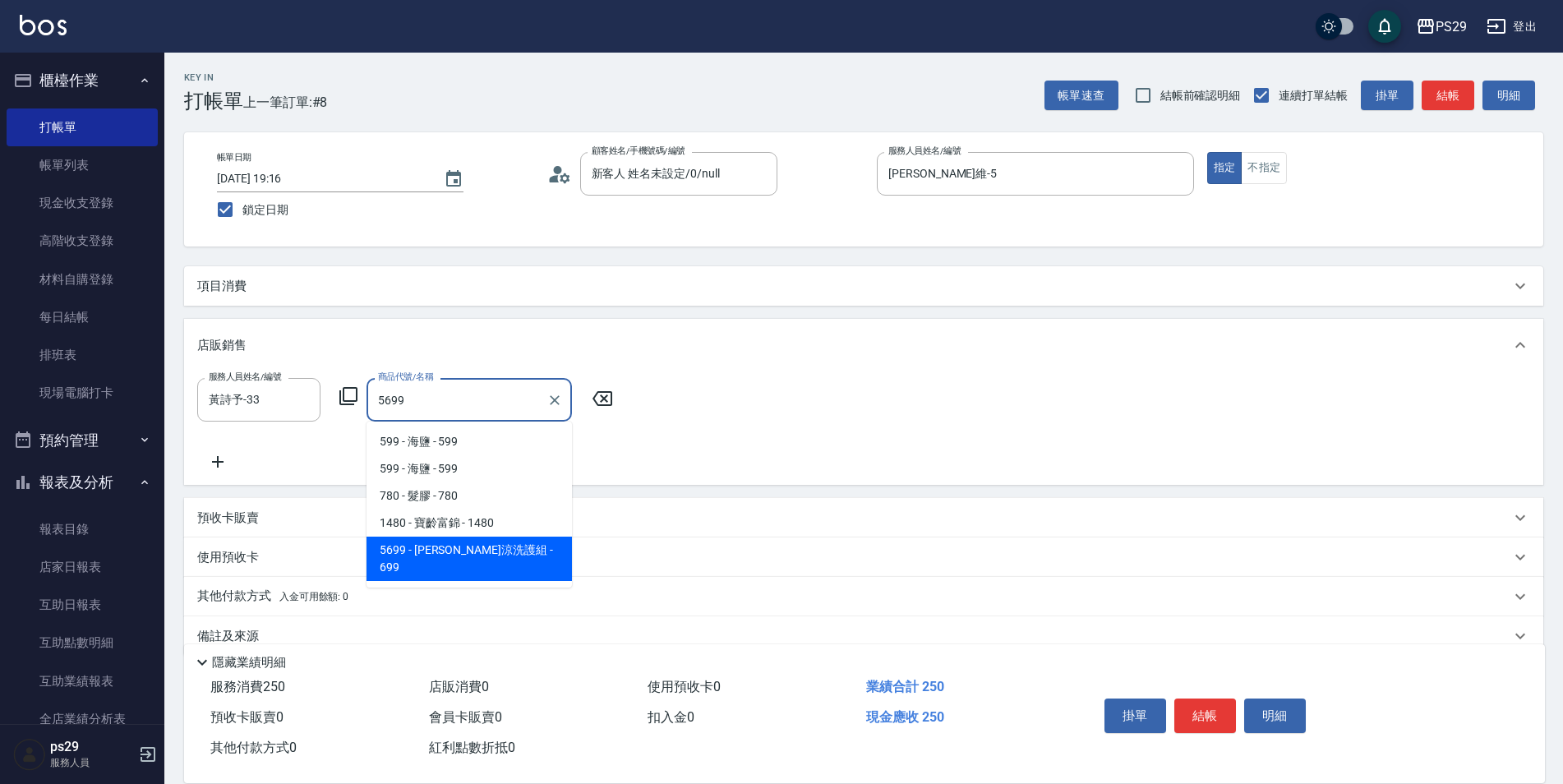
type input "水水沁涼洗護組"
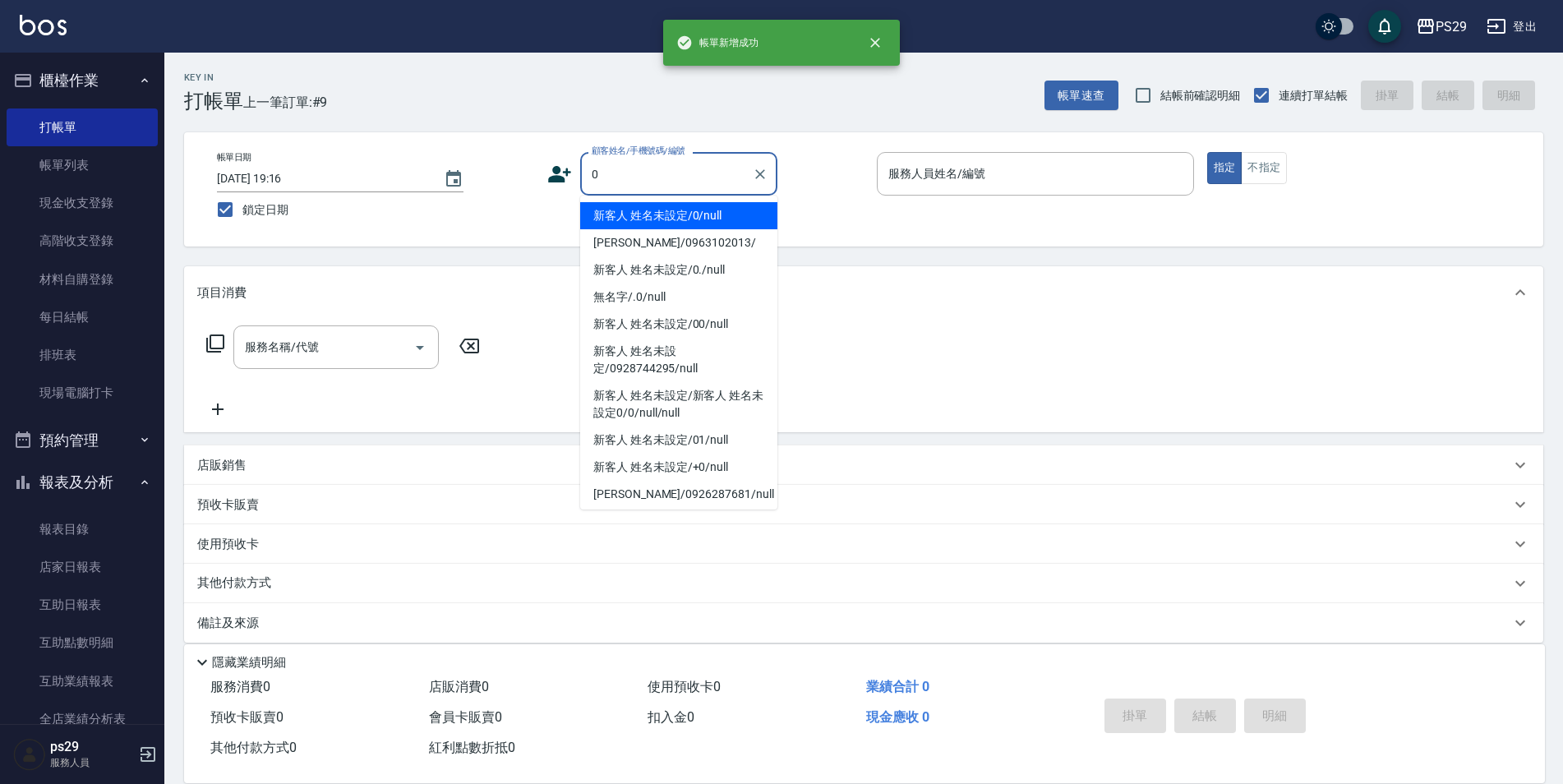
type input "新客人 姓名未設定/0/null"
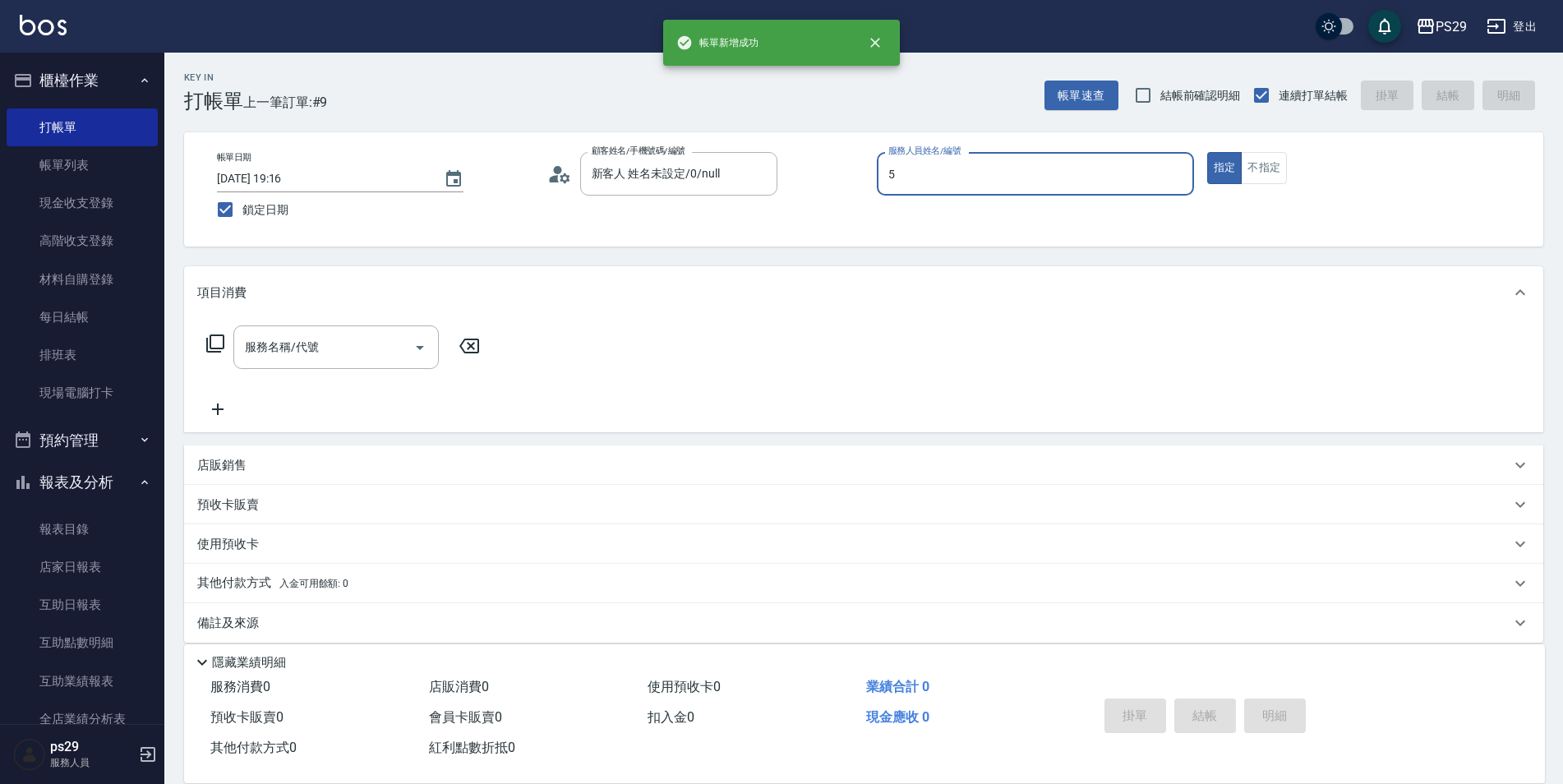
type input "[PERSON_NAME]維-5"
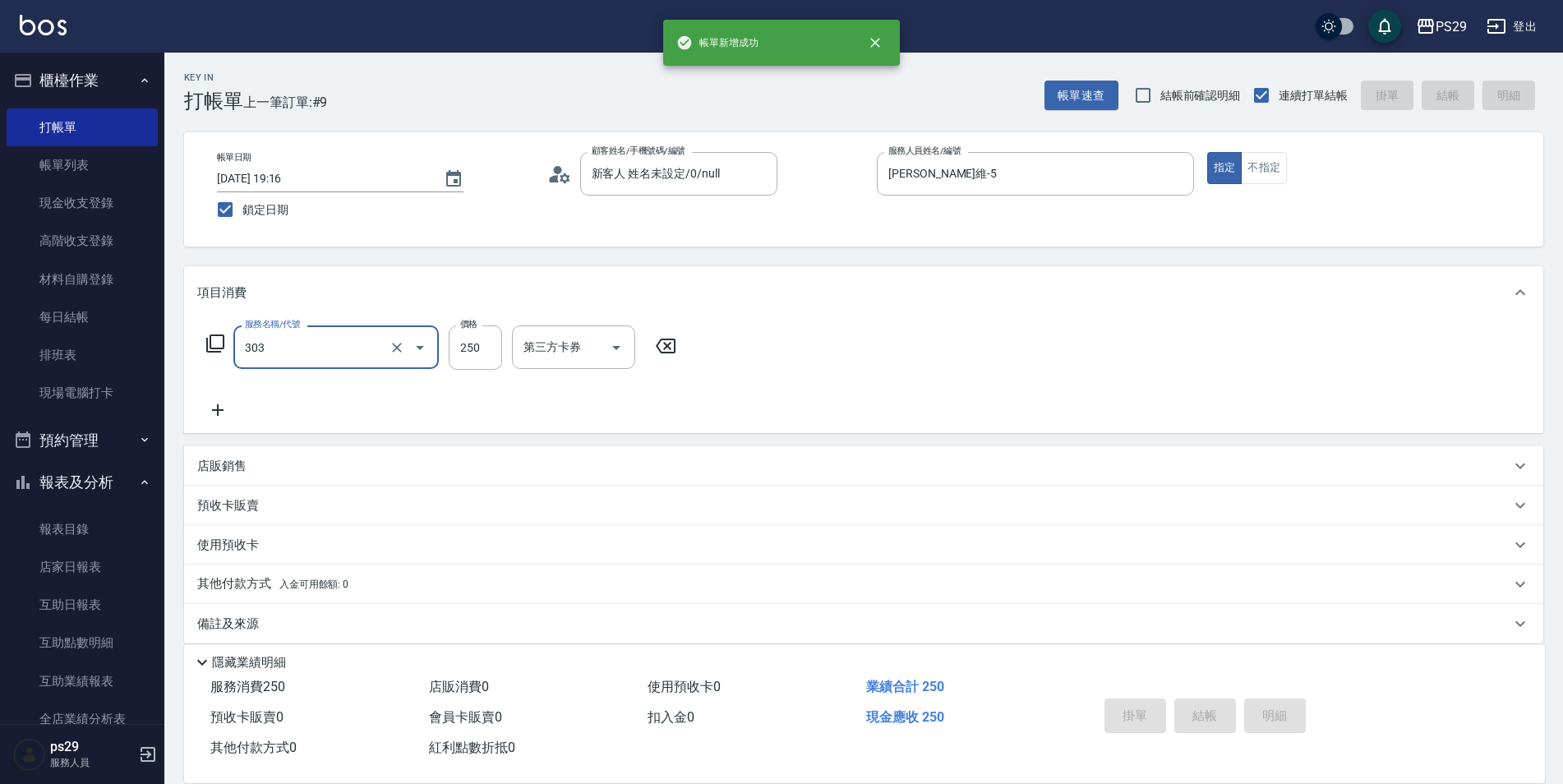
type input "303"
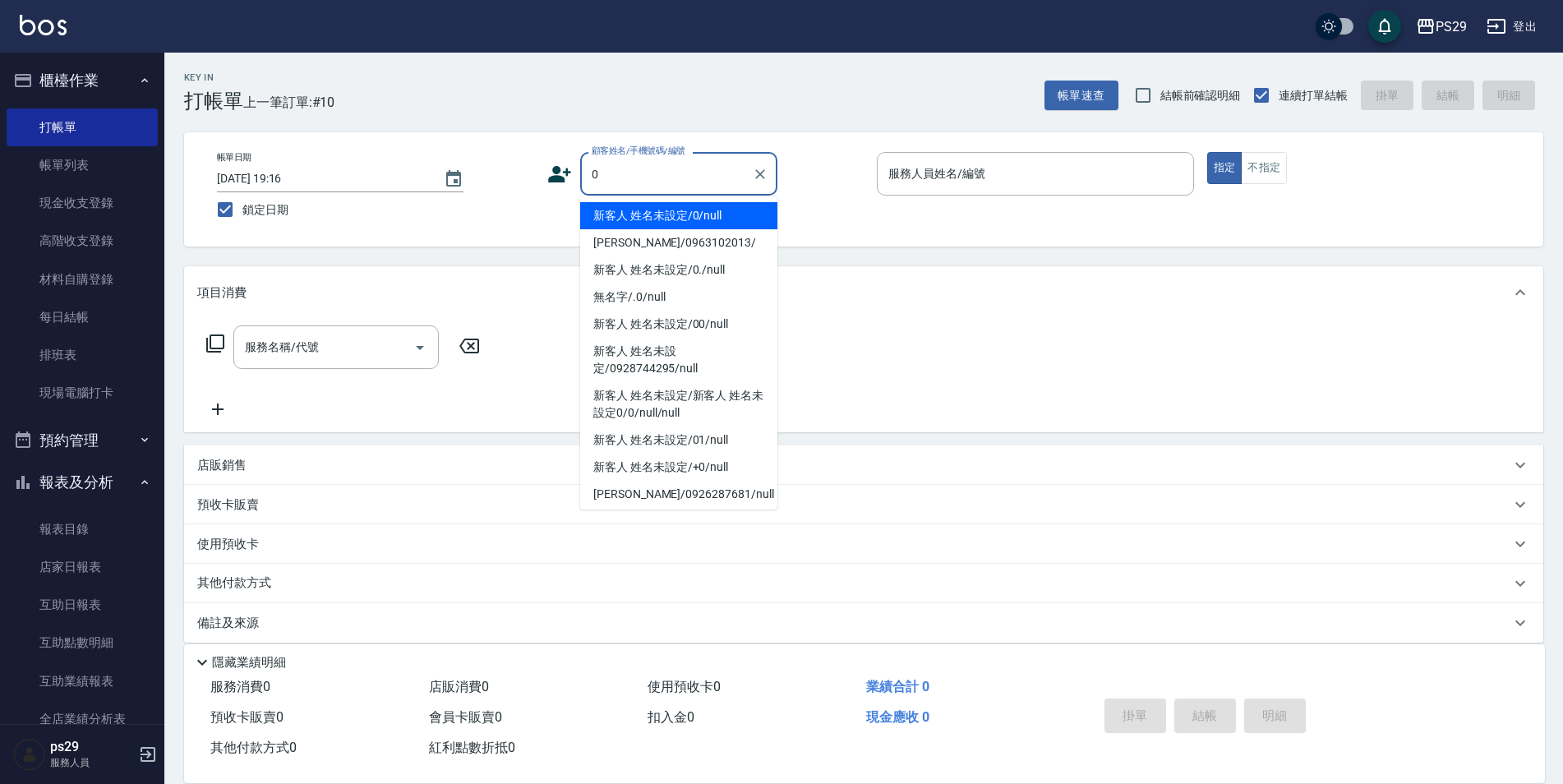
type input "新客人 姓名未設定/0/null"
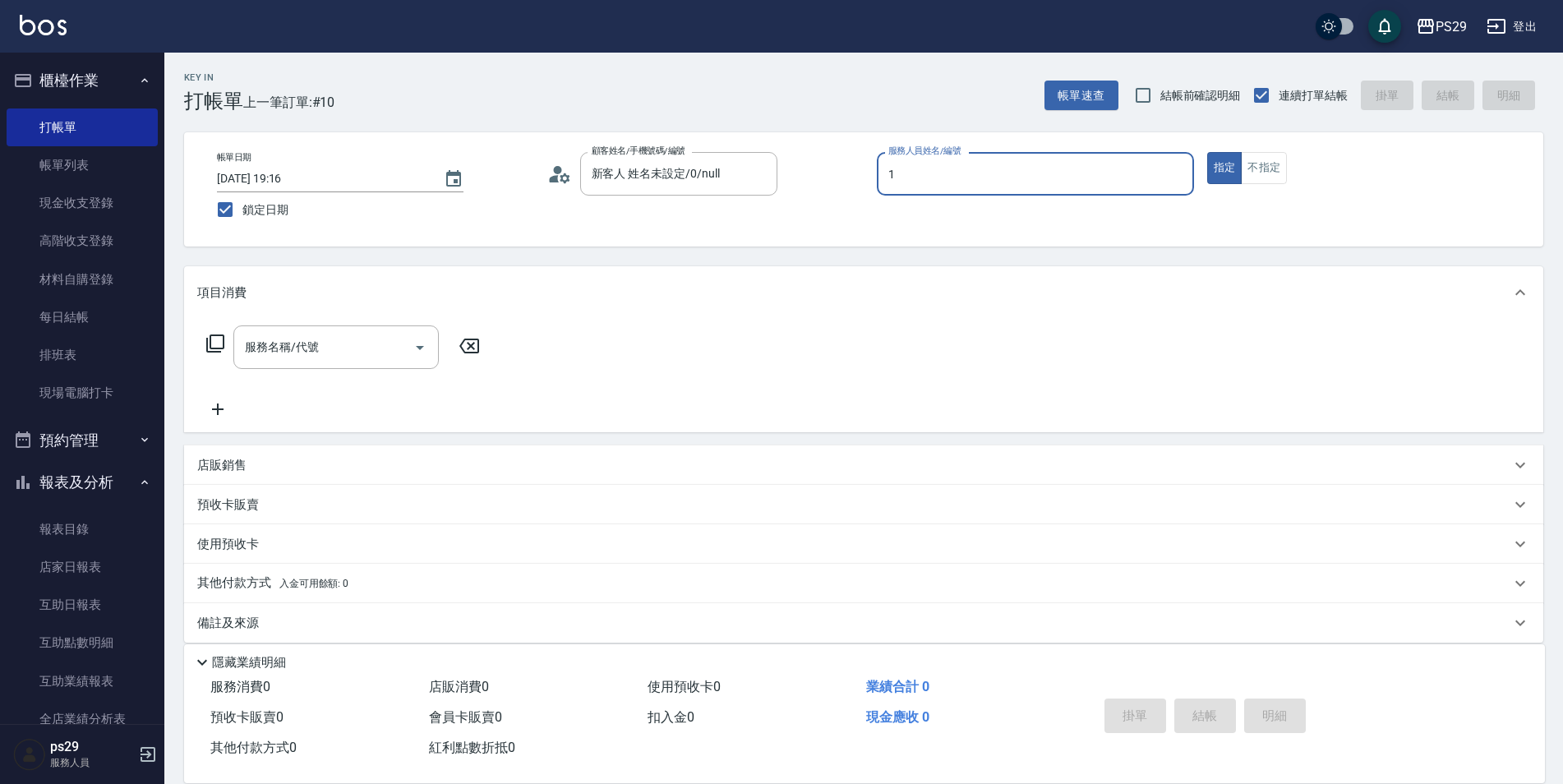
type input "[PERSON_NAME]-1"
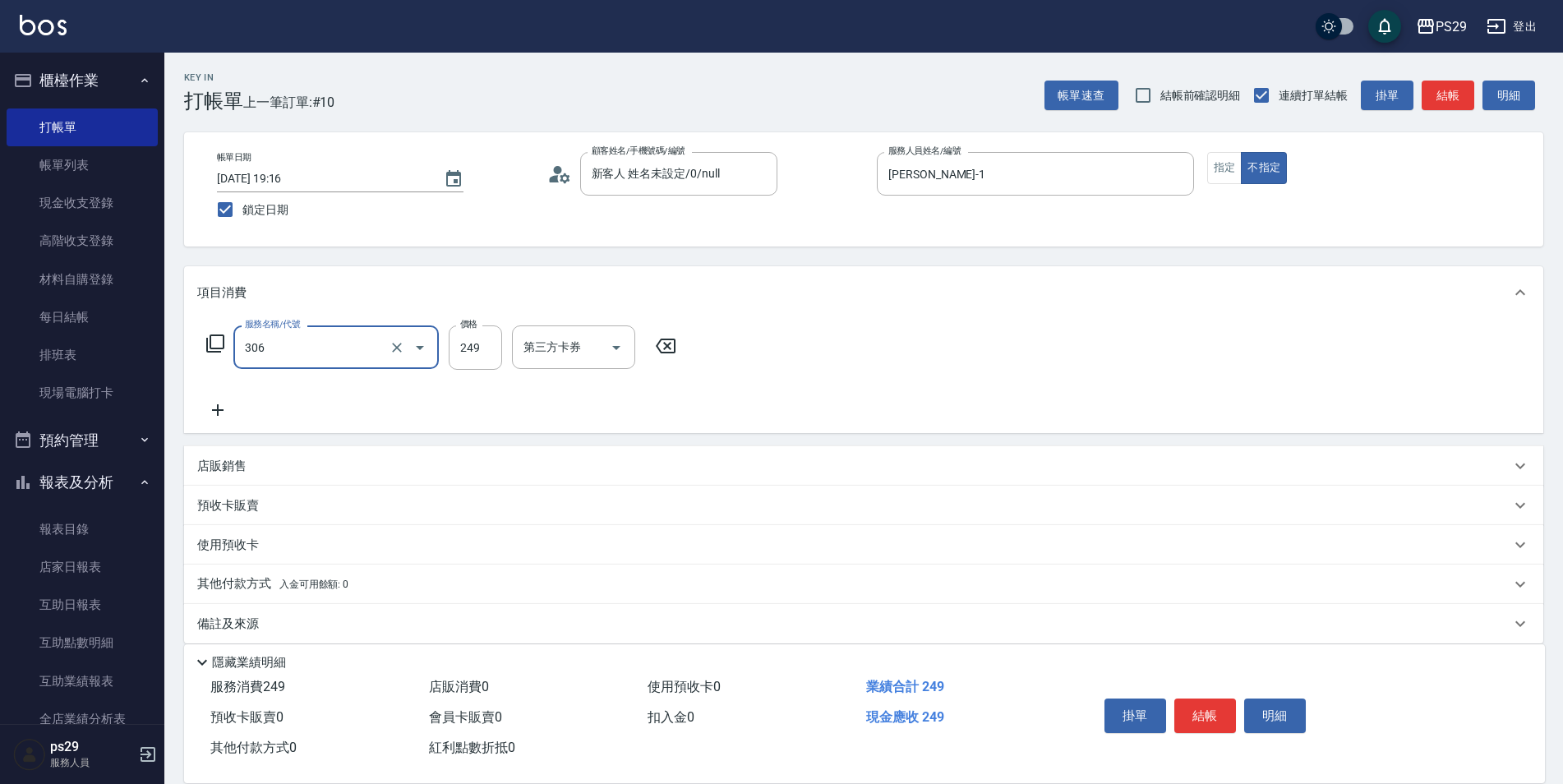
type input "剪髮(306)"
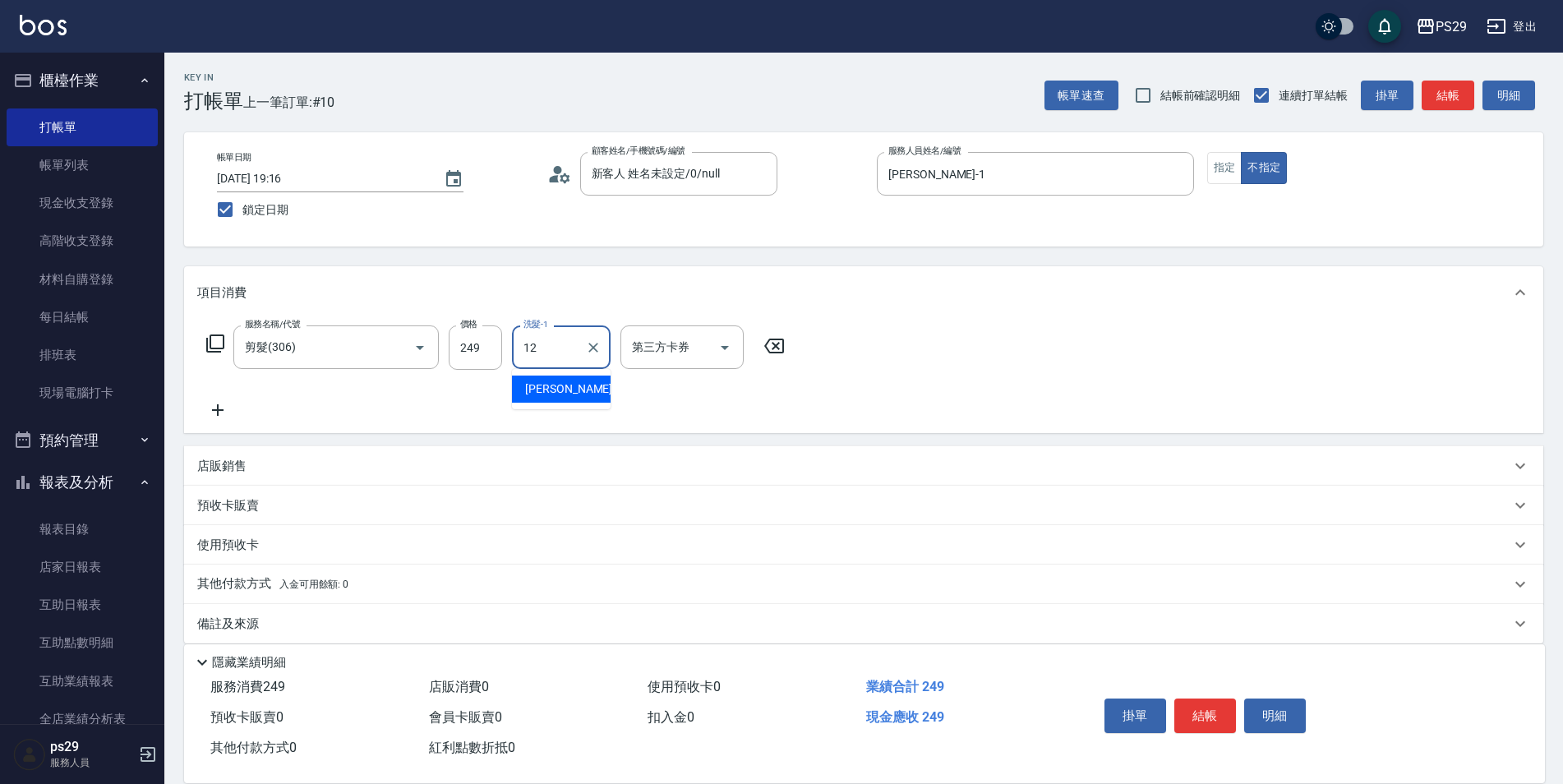
type input "[PERSON_NAME]-12"
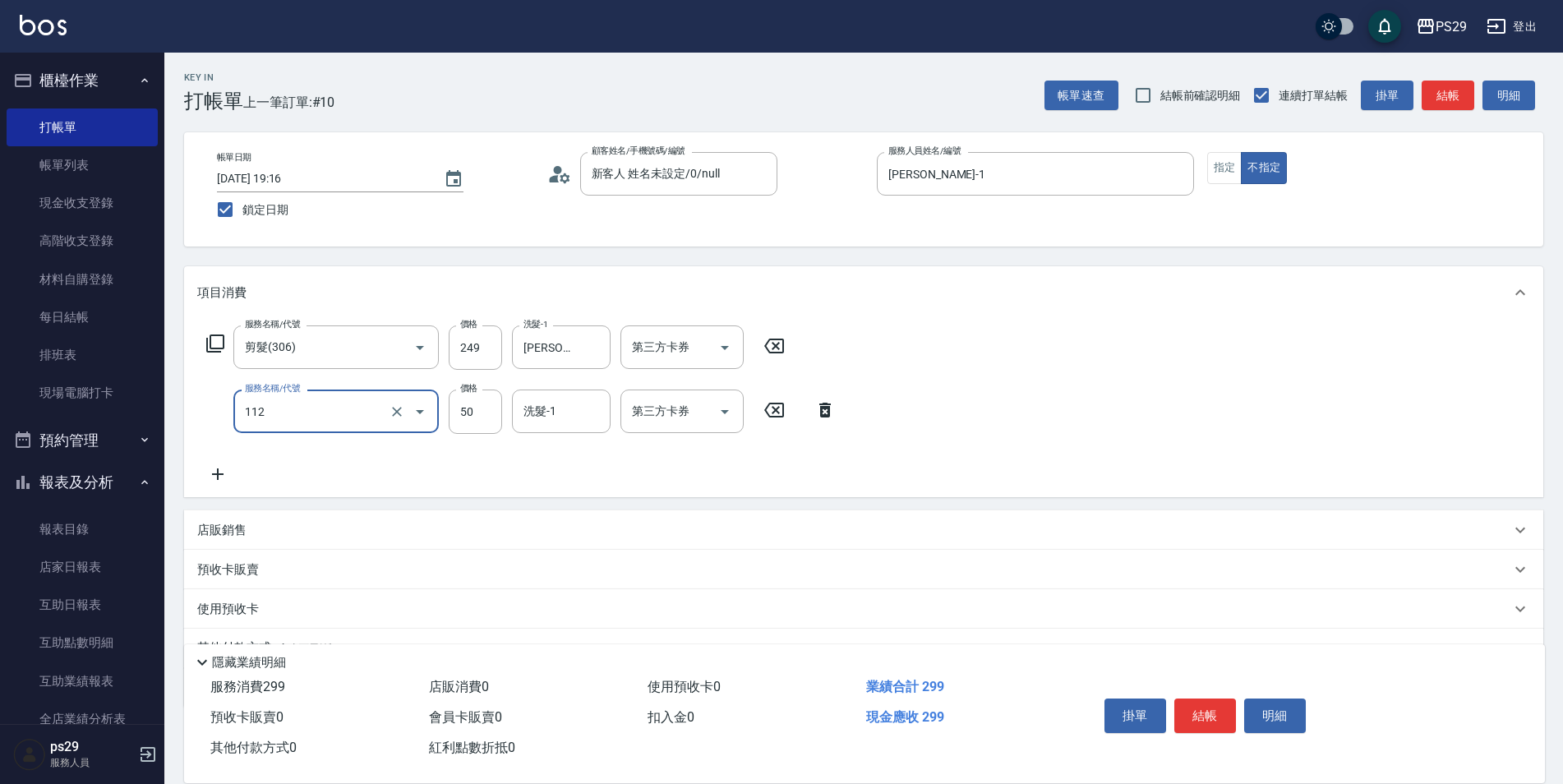
type input "精油50(112)"
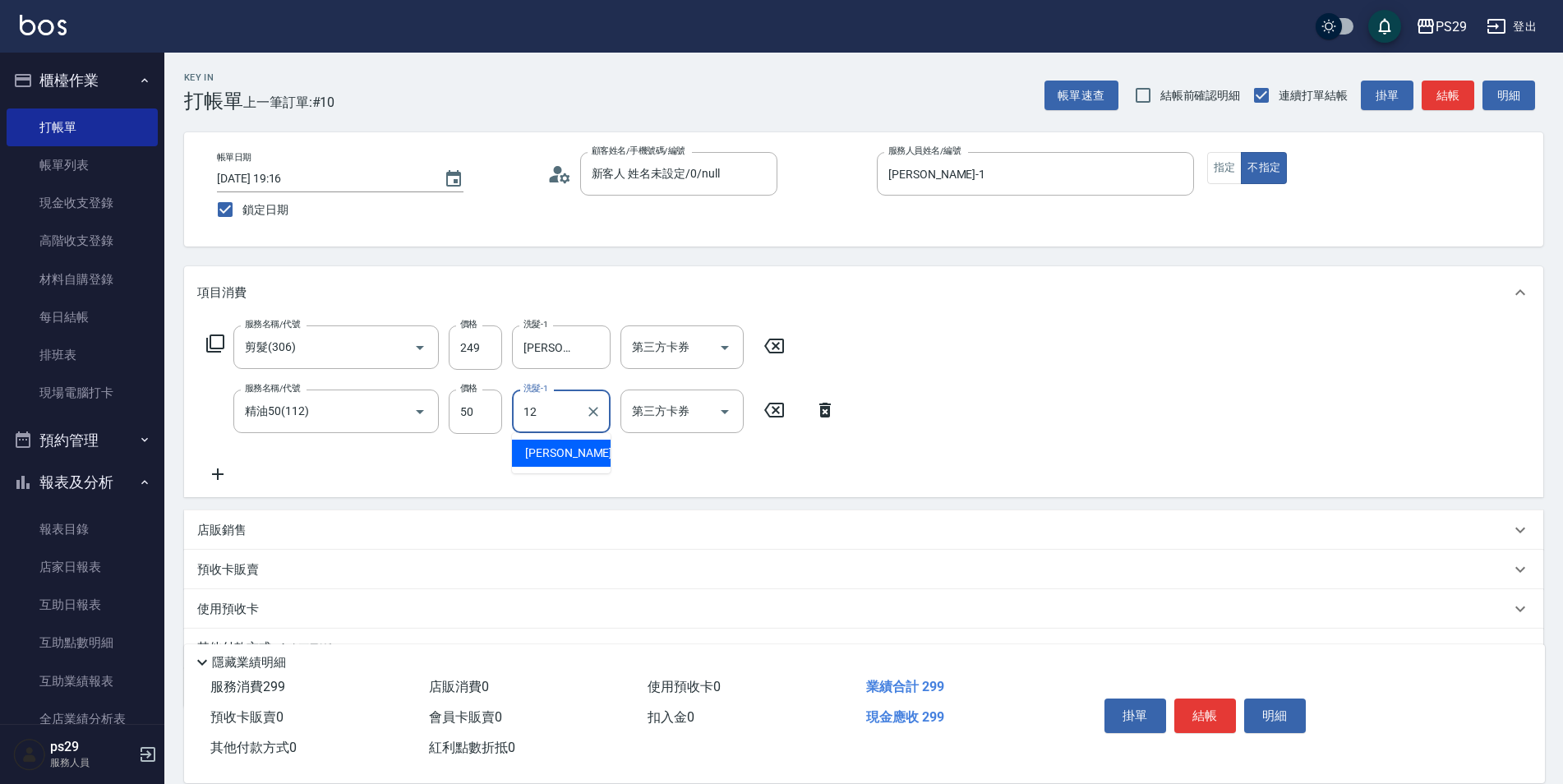
type input "[PERSON_NAME]-12"
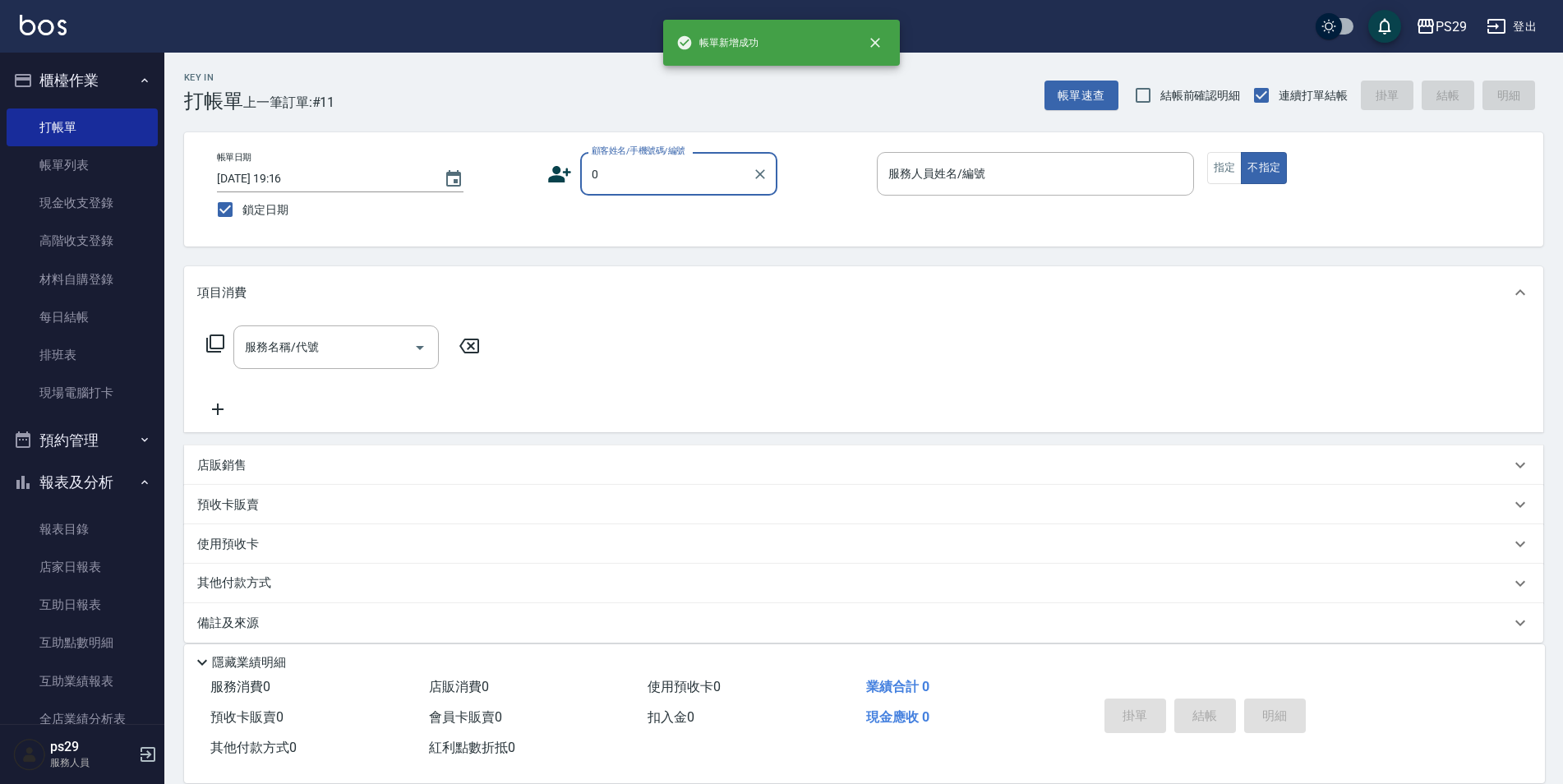
type input "新客人 姓名未設定/0/null"
type input "[PERSON_NAME]-3"
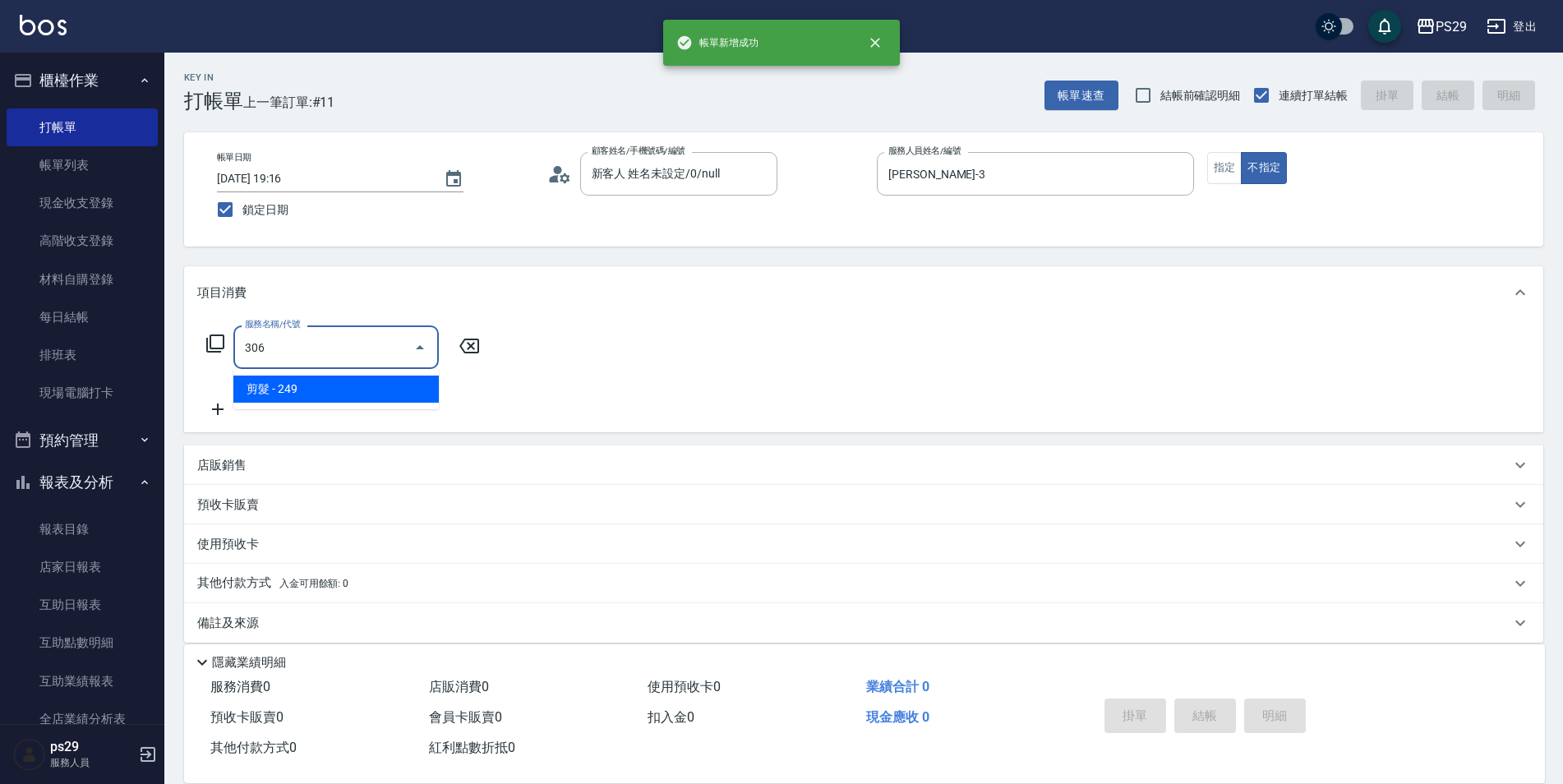
type input "剪髮(306)"
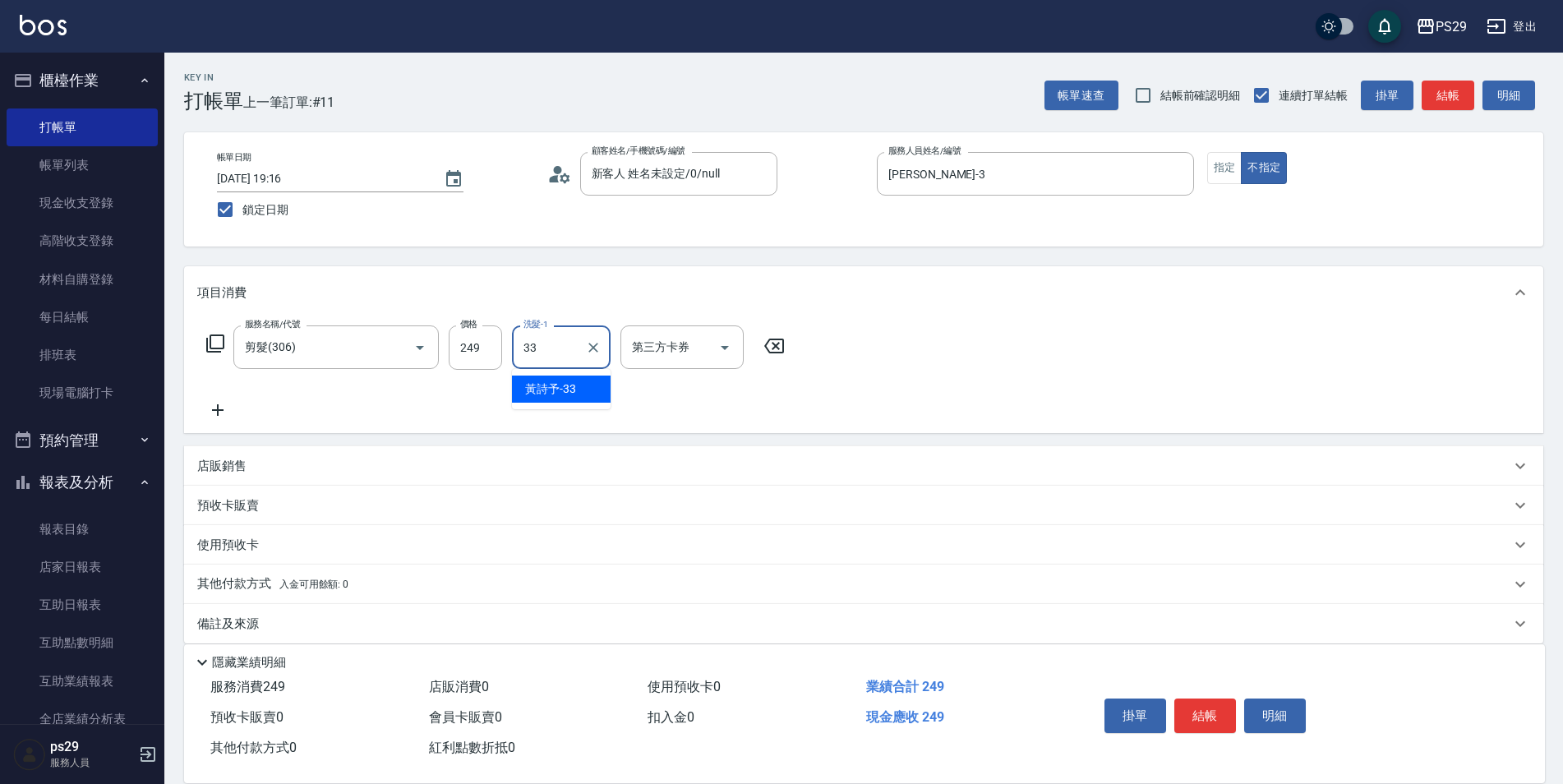
type input "黃詩予-33"
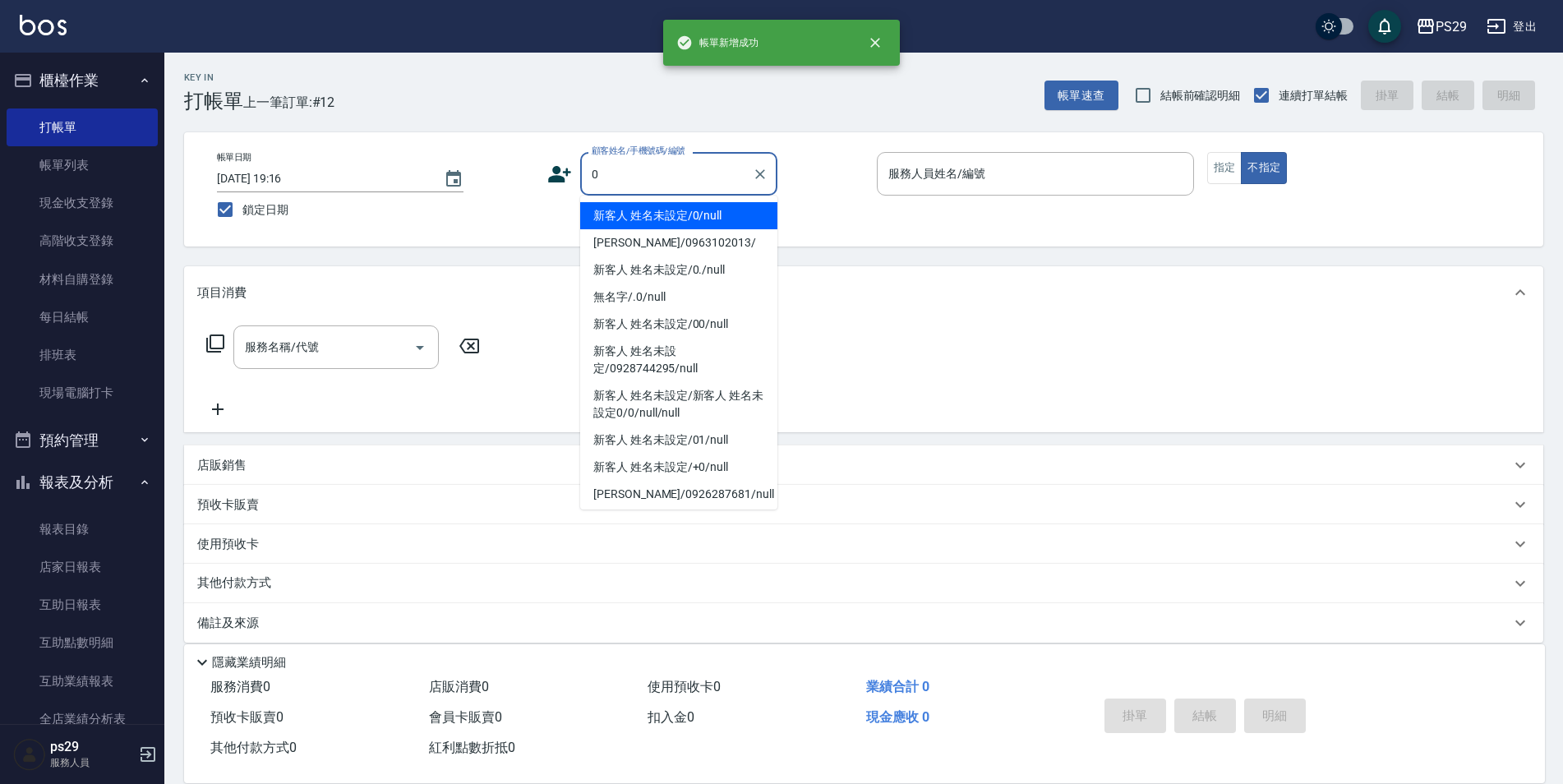
type input "新客人 姓名未設定/0/null"
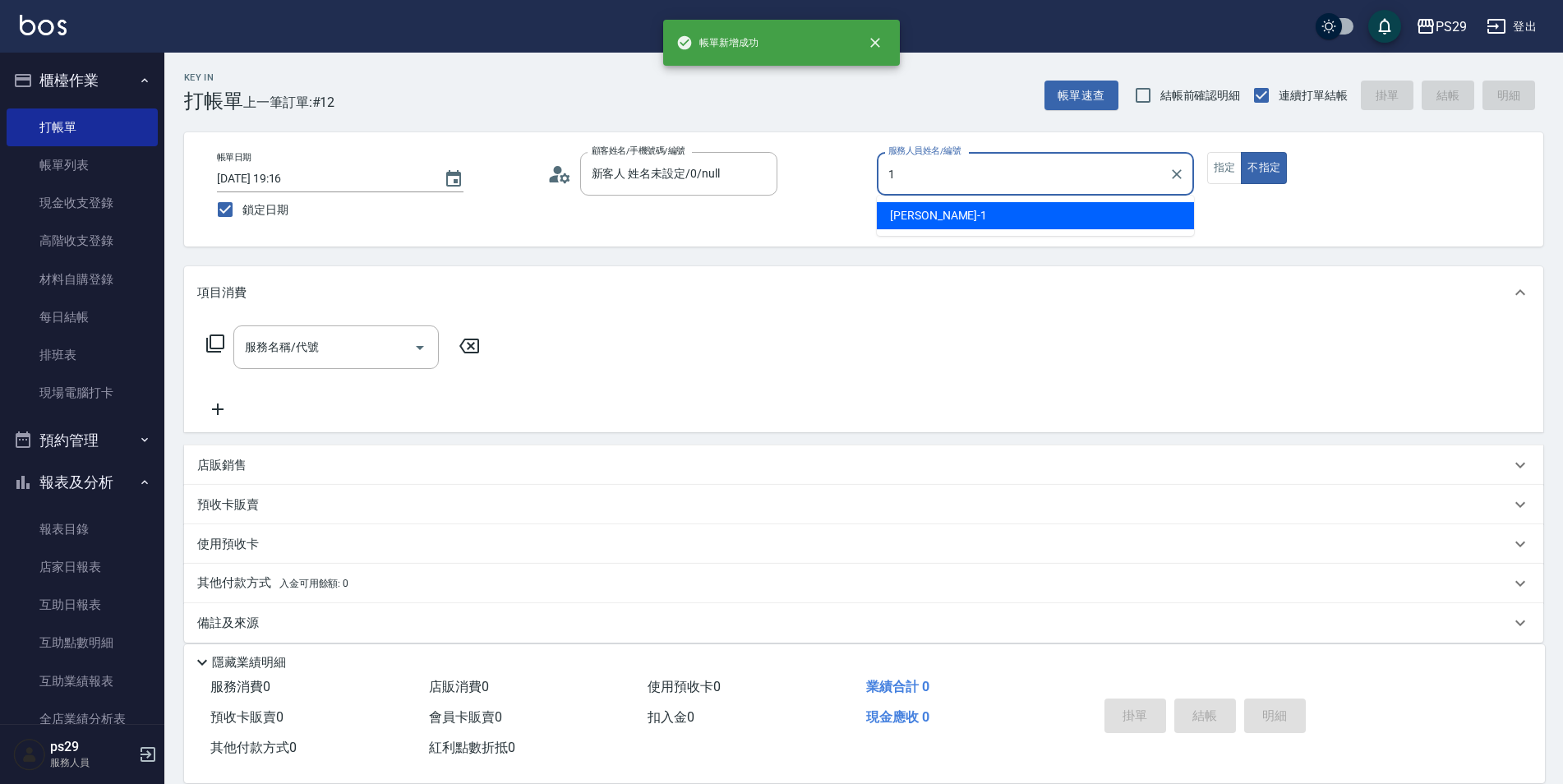
type input "[PERSON_NAME]-1"
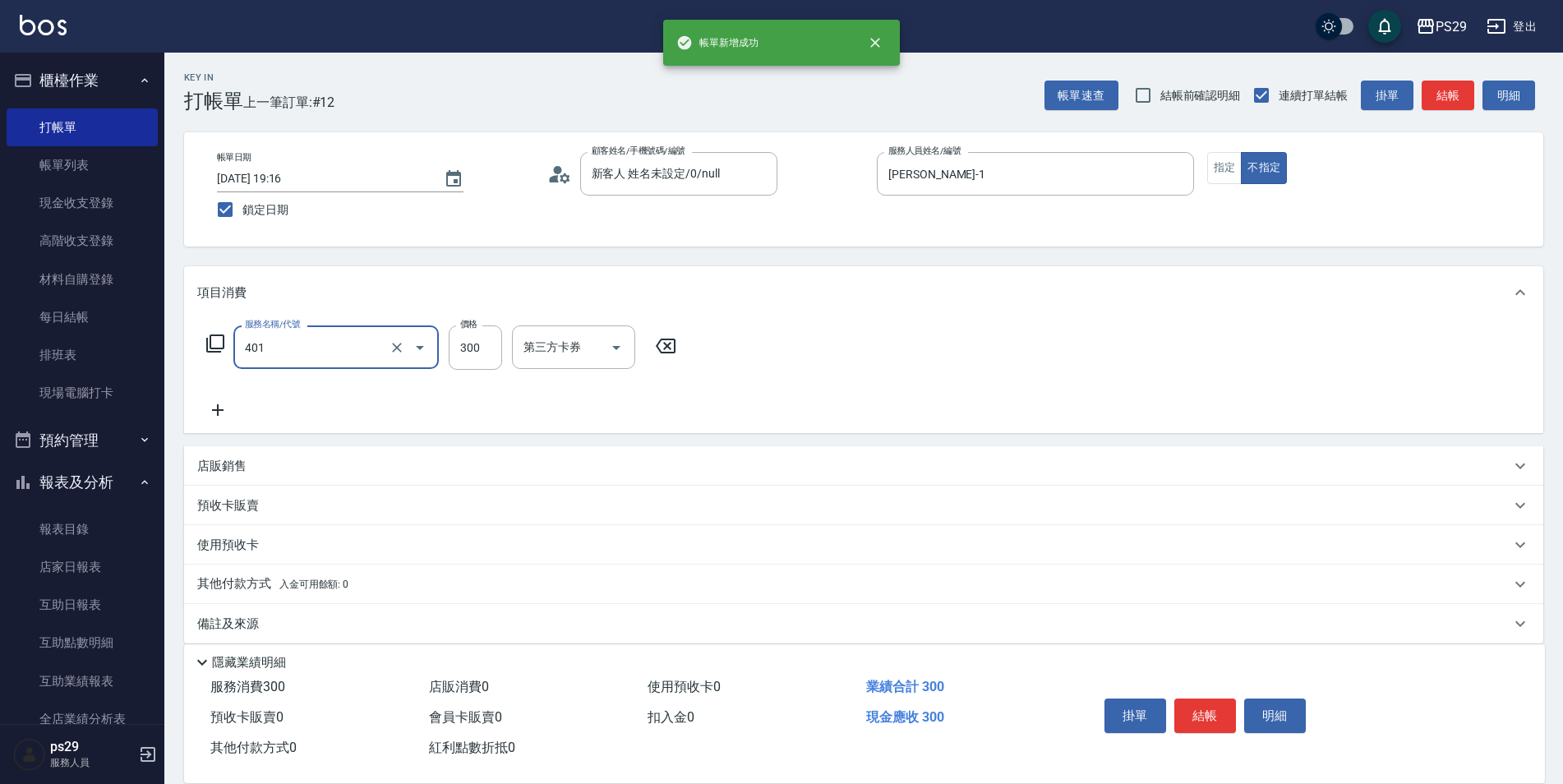
type input "300護(401)"
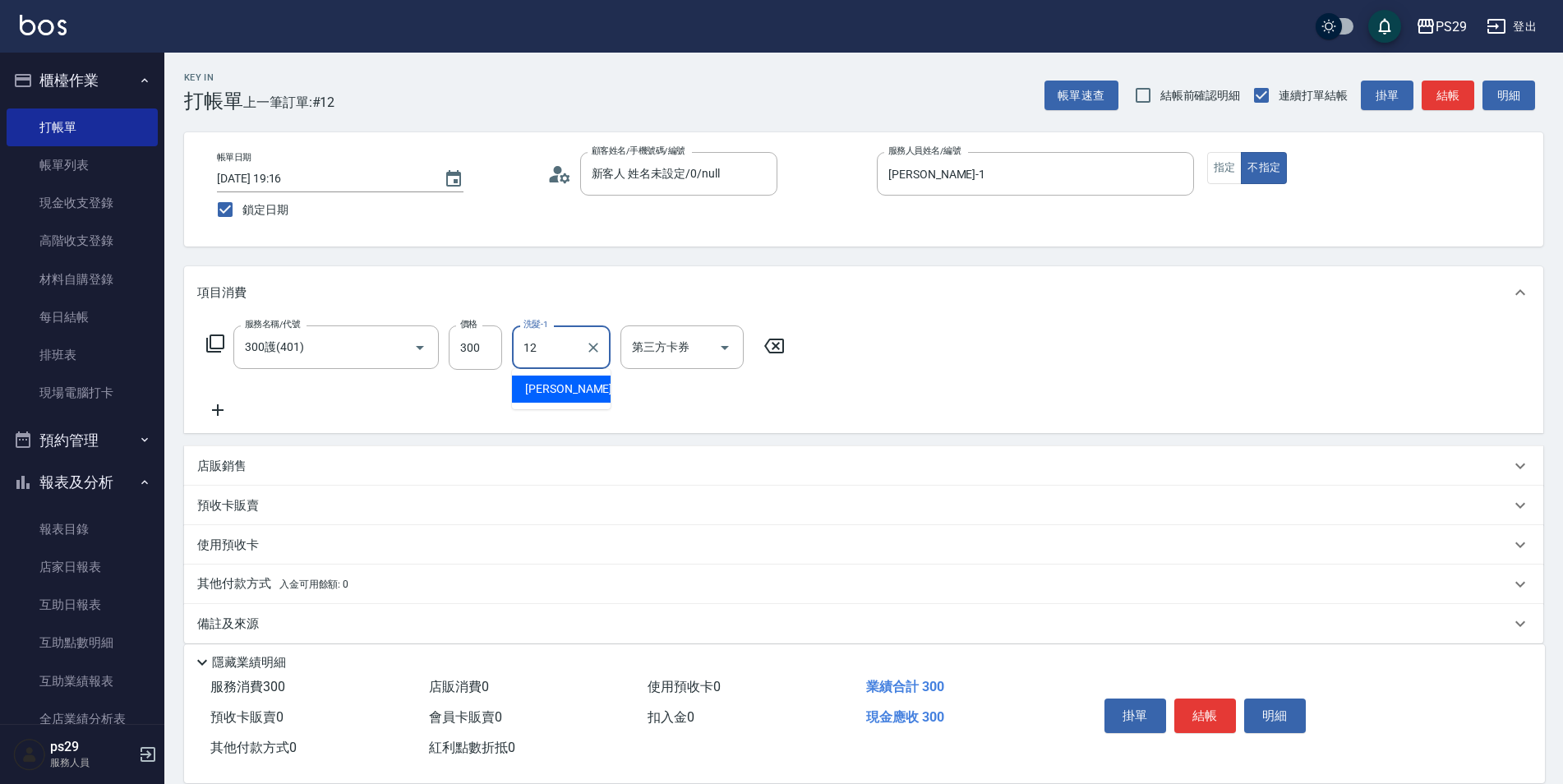
type input "[PERSON_NAME]-12"
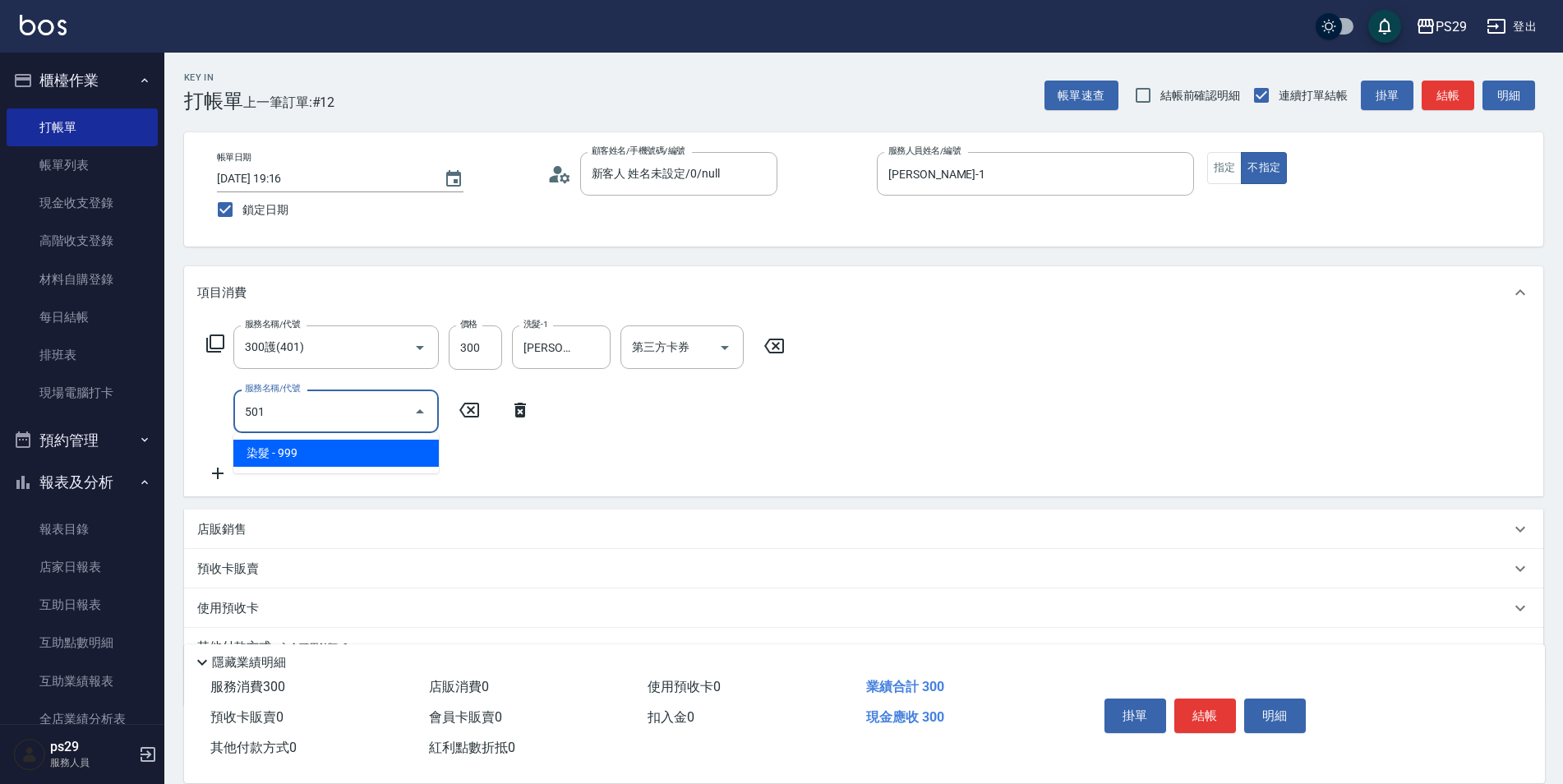
type input "染髮(501)"
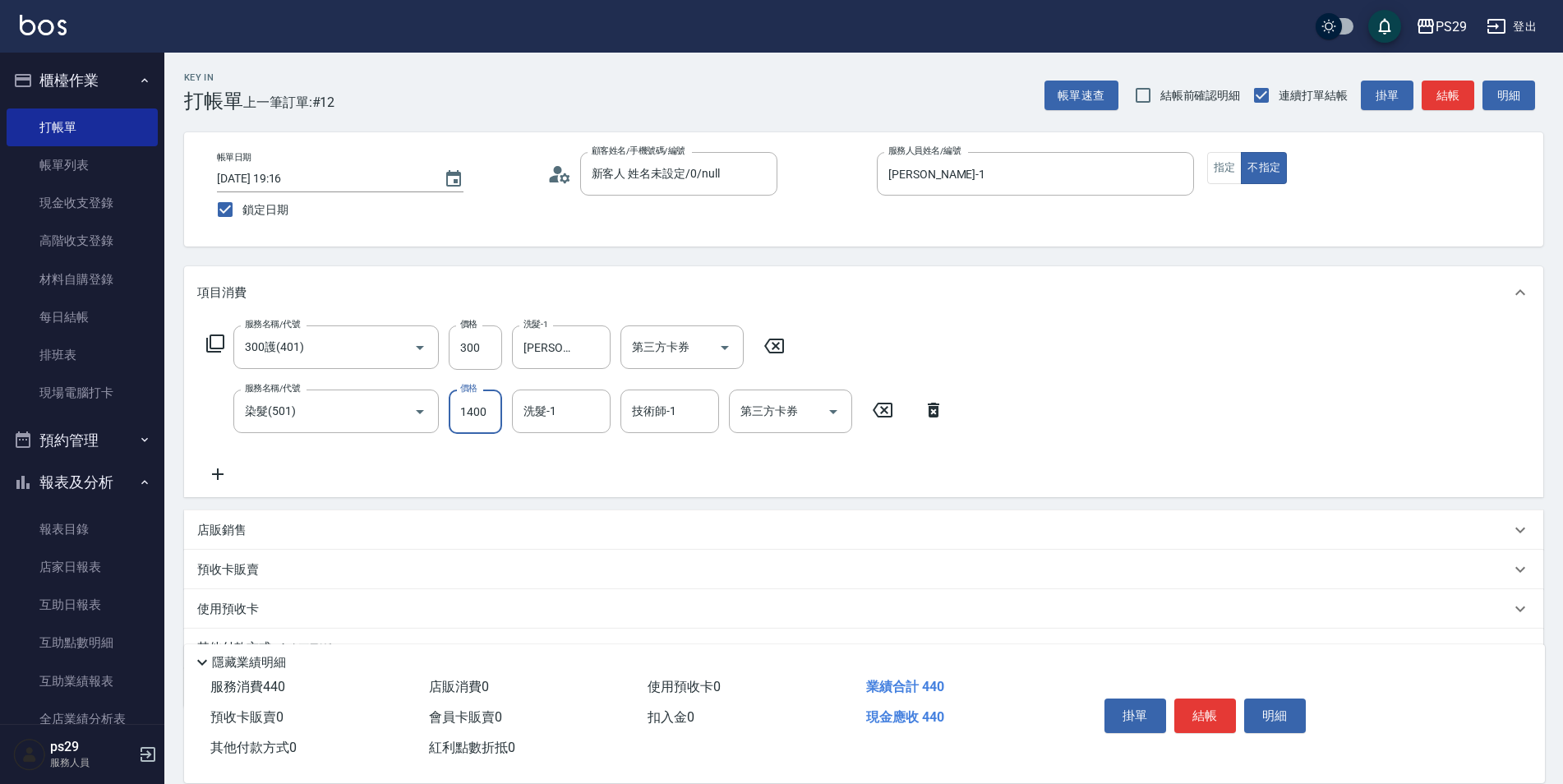
type input "1400"
type input "[PERSON_NAME]-12"
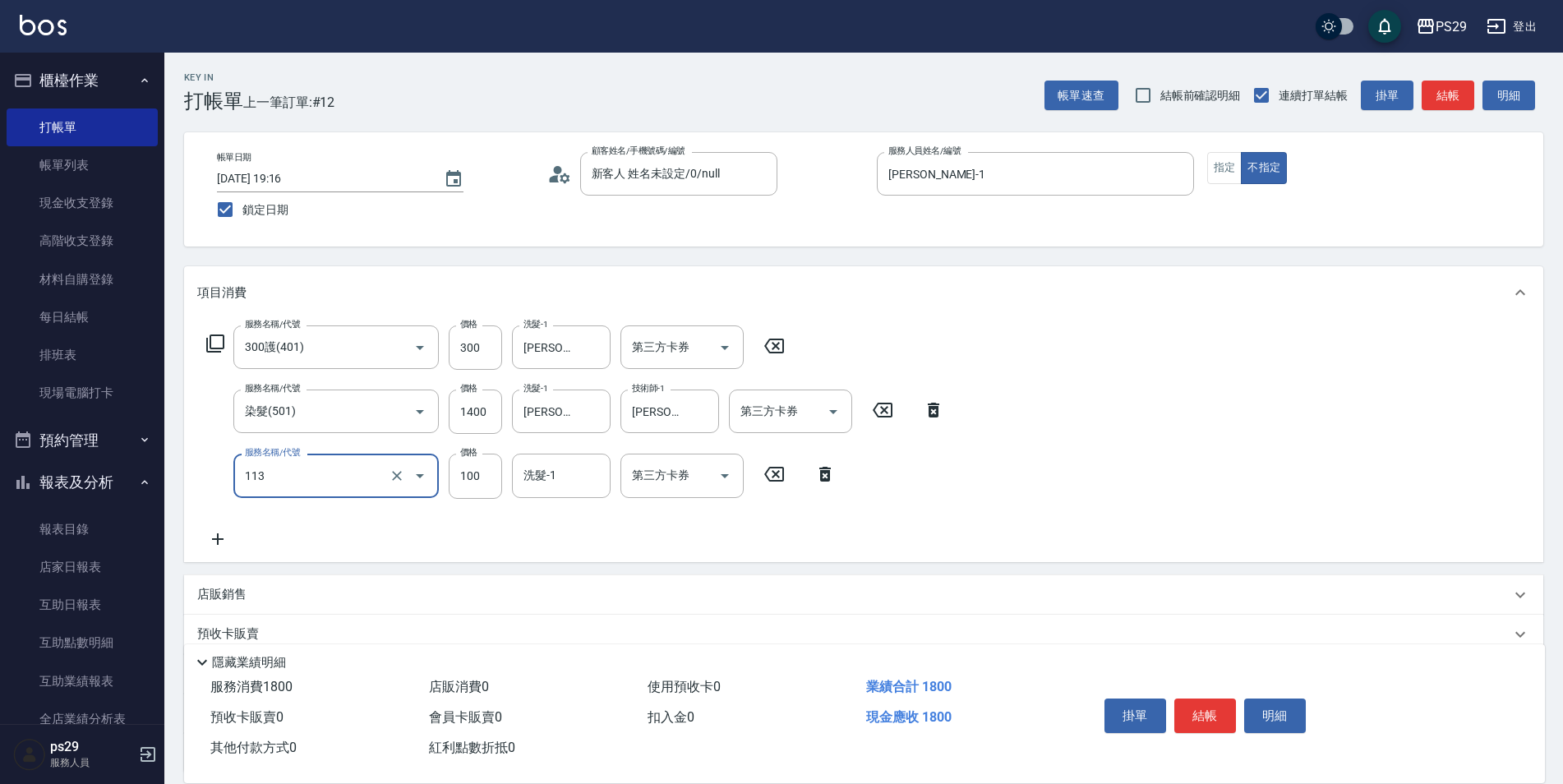
type input "瞬護100(113)"
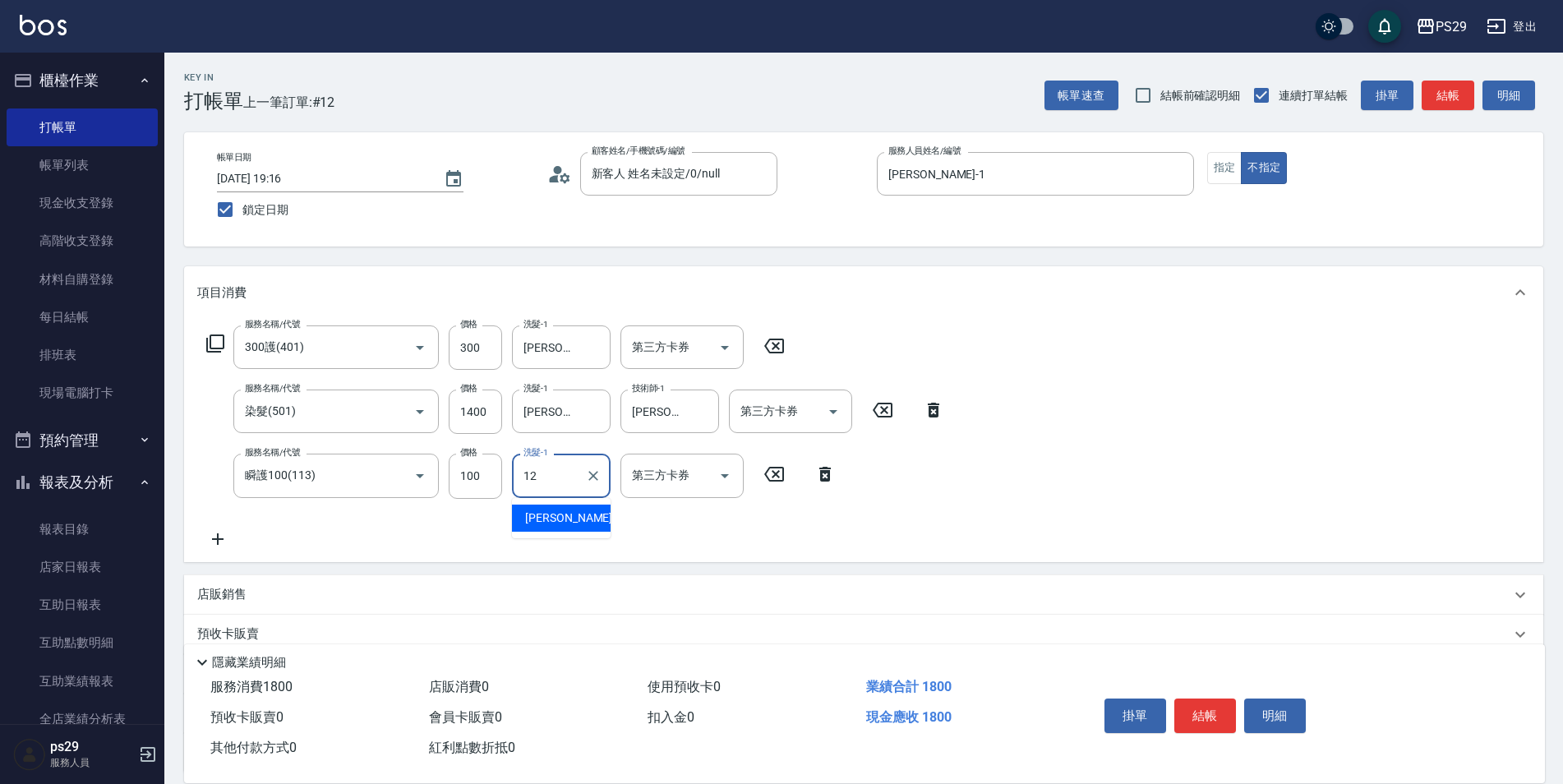
type input "[PERSON_NAME]-12"
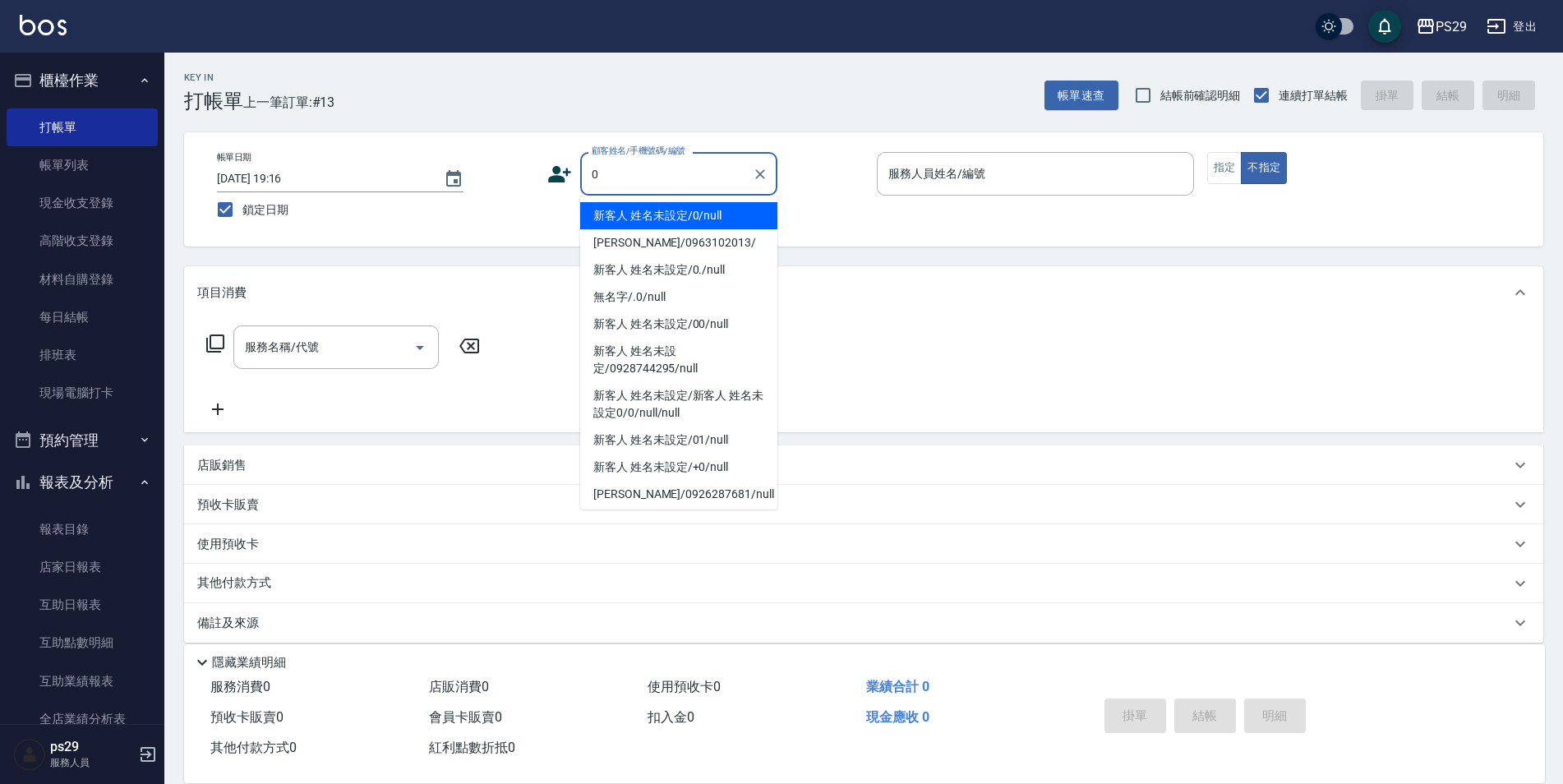
type input "新客人 姓名未設定/0/null"
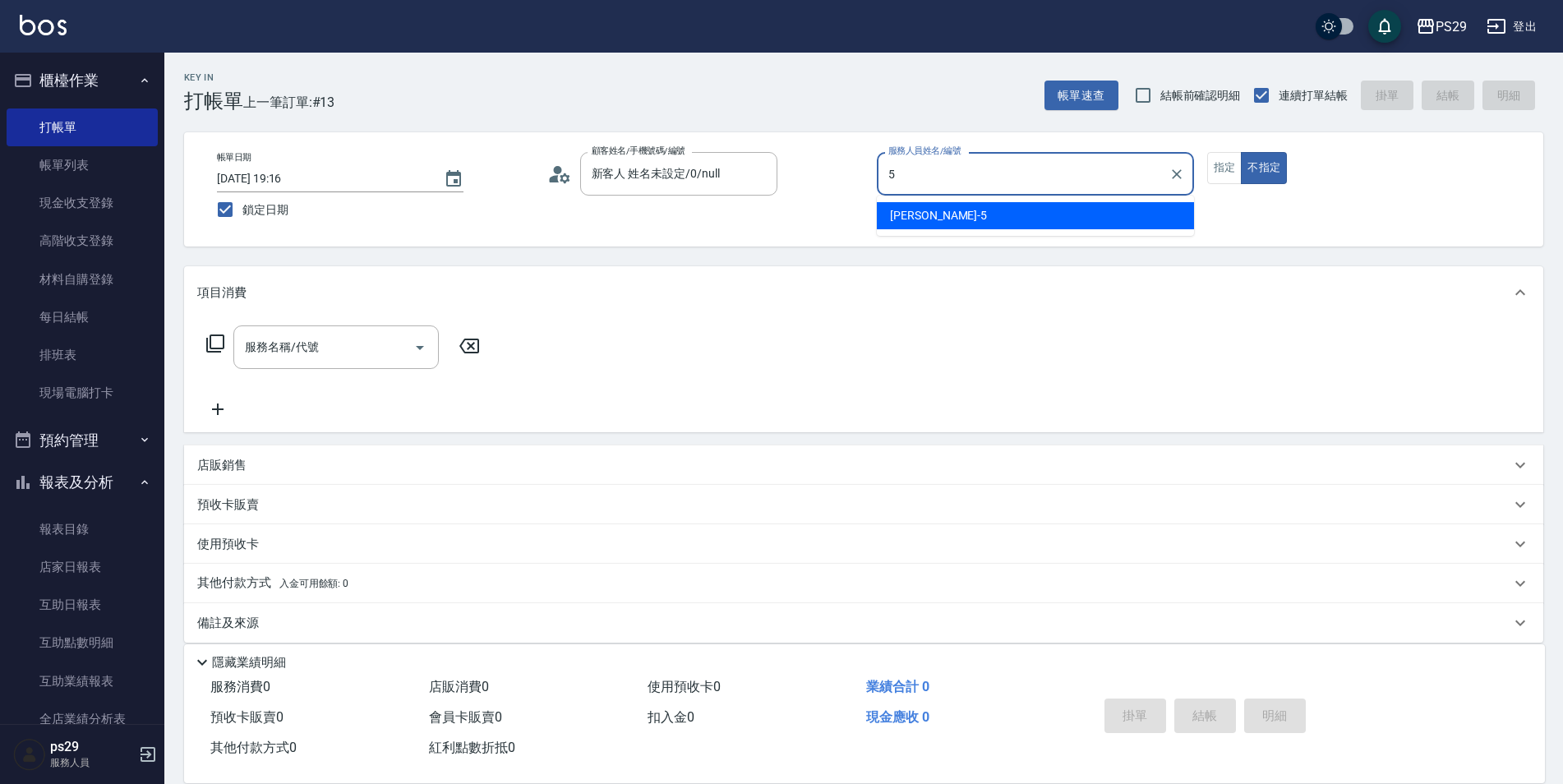
type input "[PERSON_NAME]維-5"
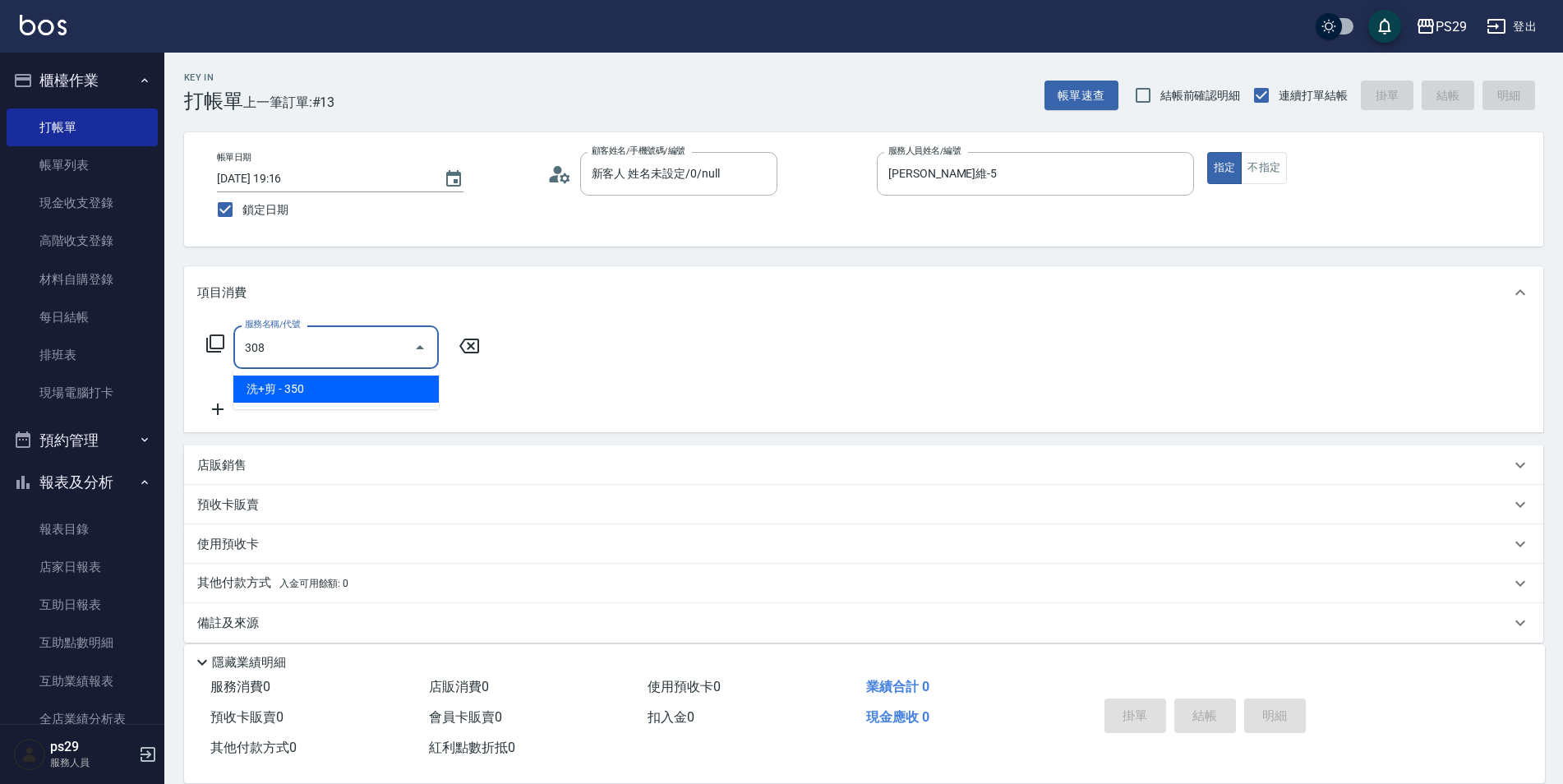
type input "洗+剪(308)"
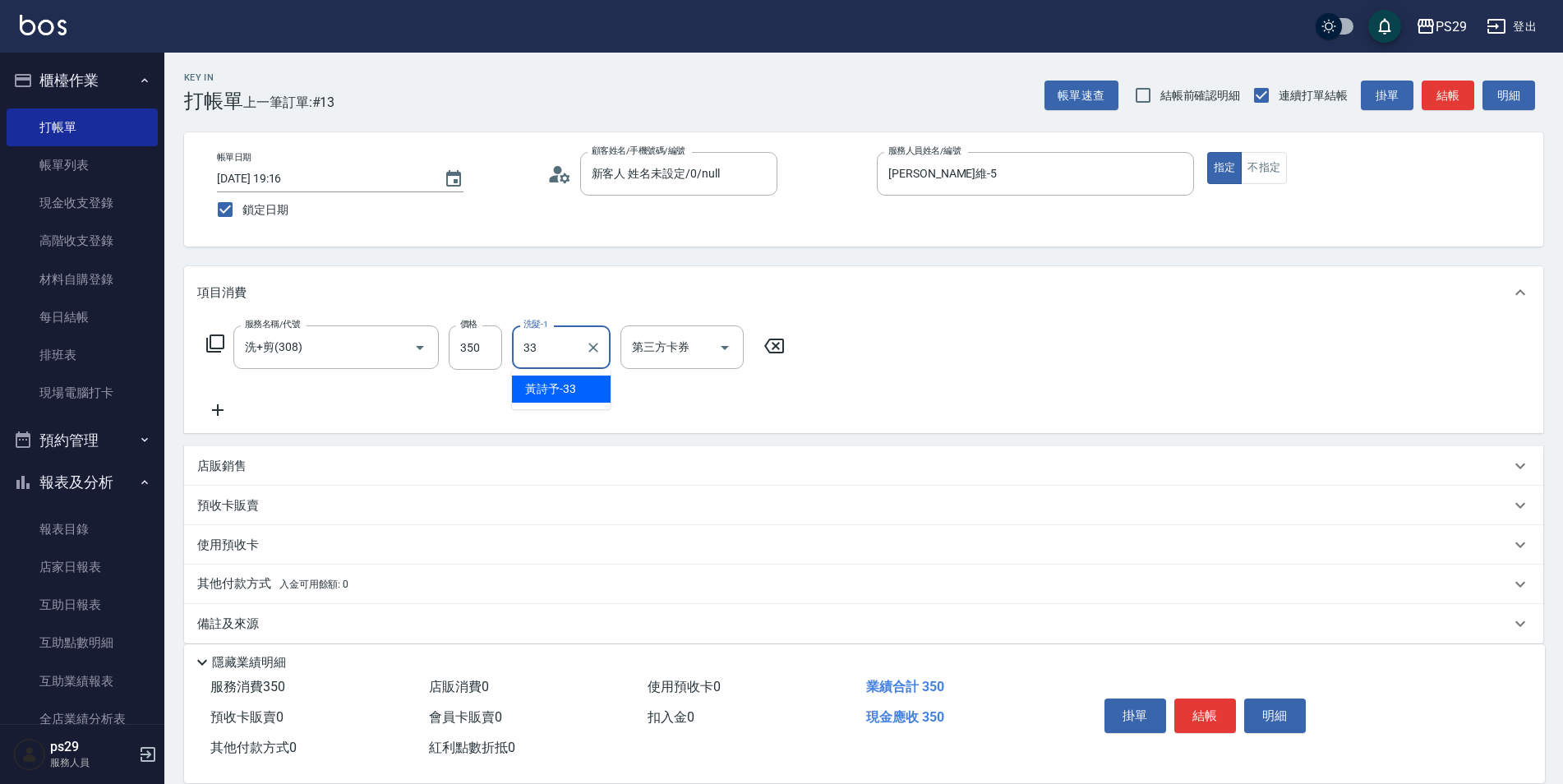
type input "黃詩予-33"
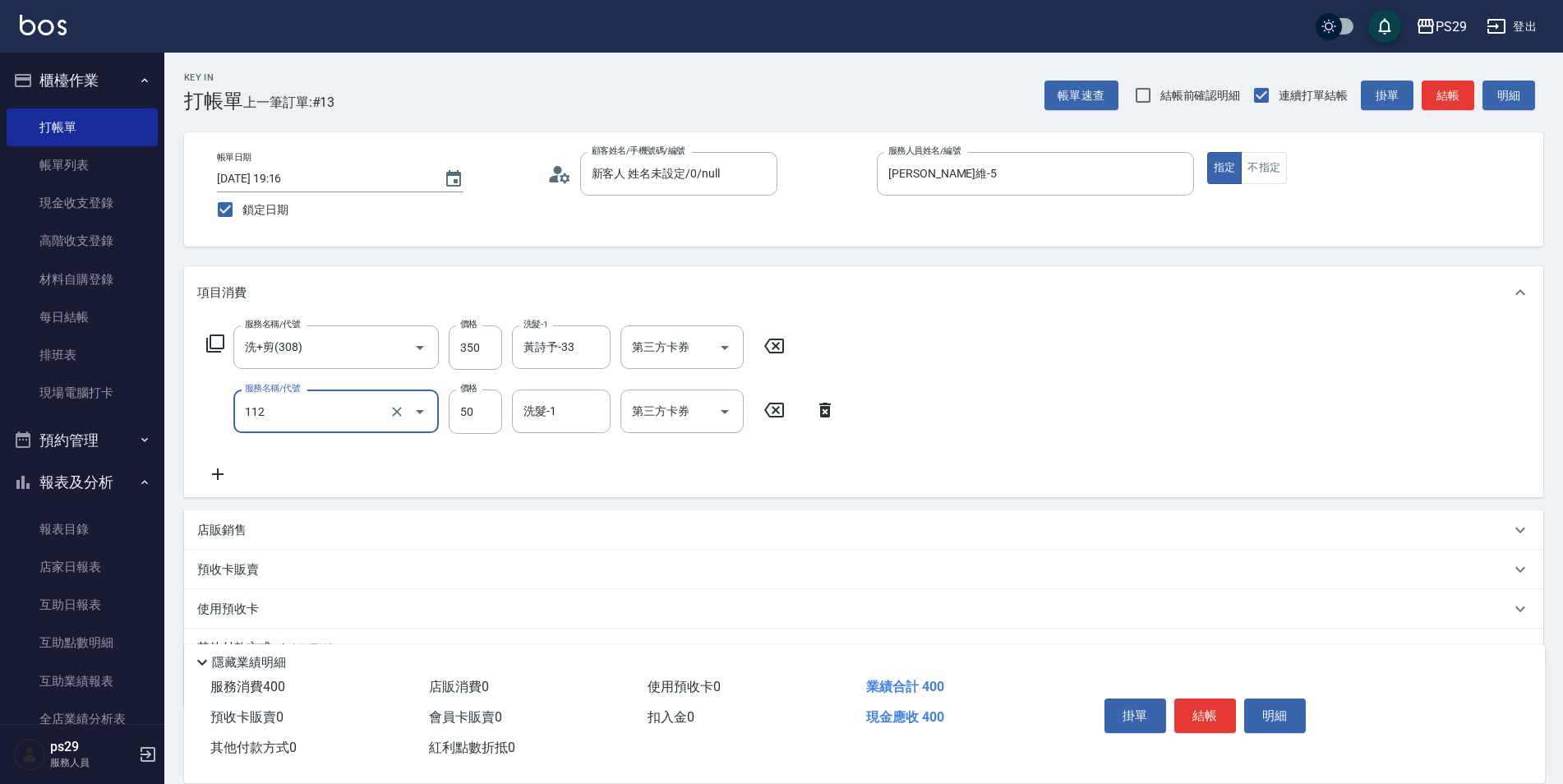
type input "精油50(112)"
type input "黃詩予-33"
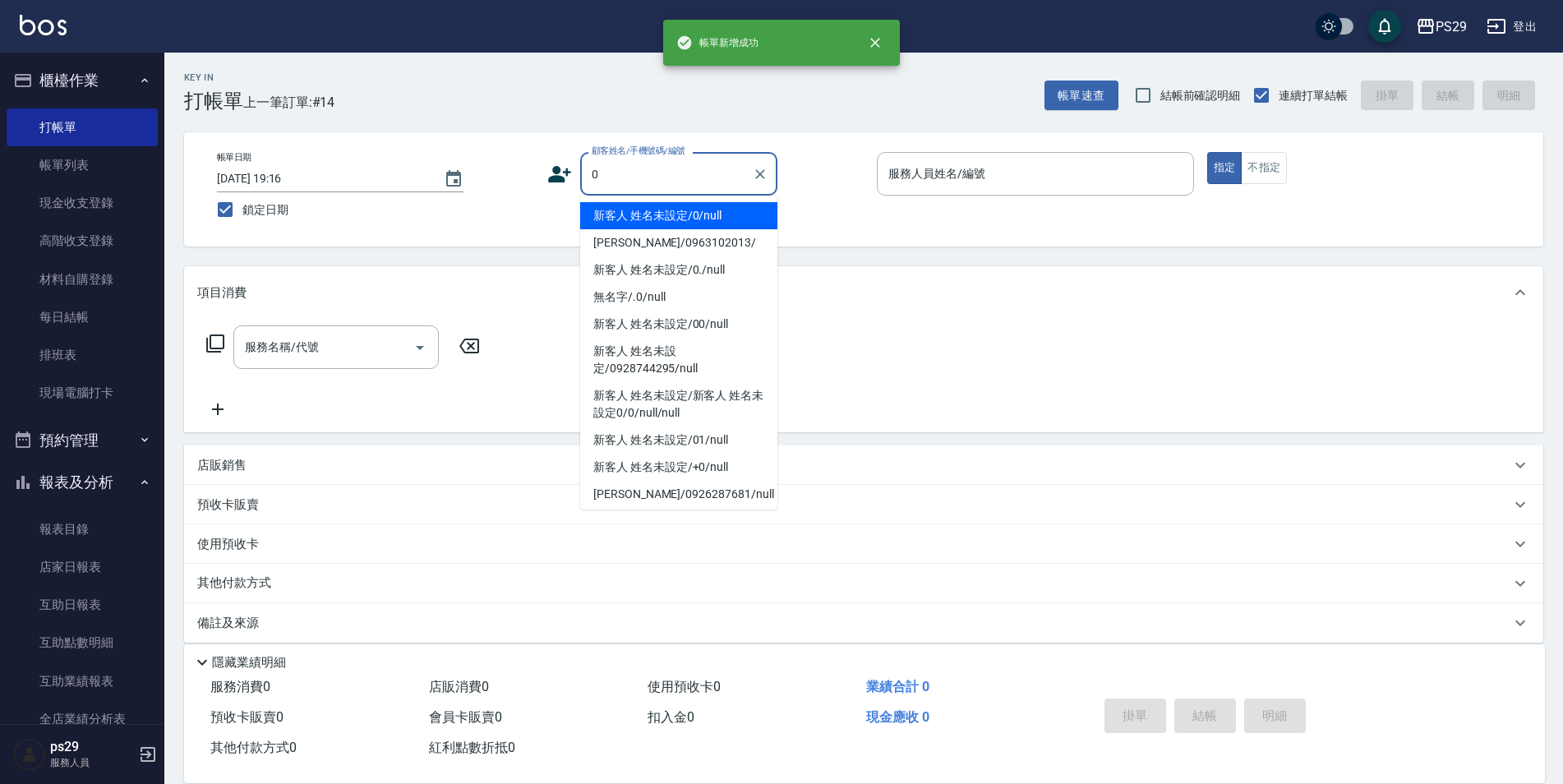
type input "新客人 姓名未設定/0/null"
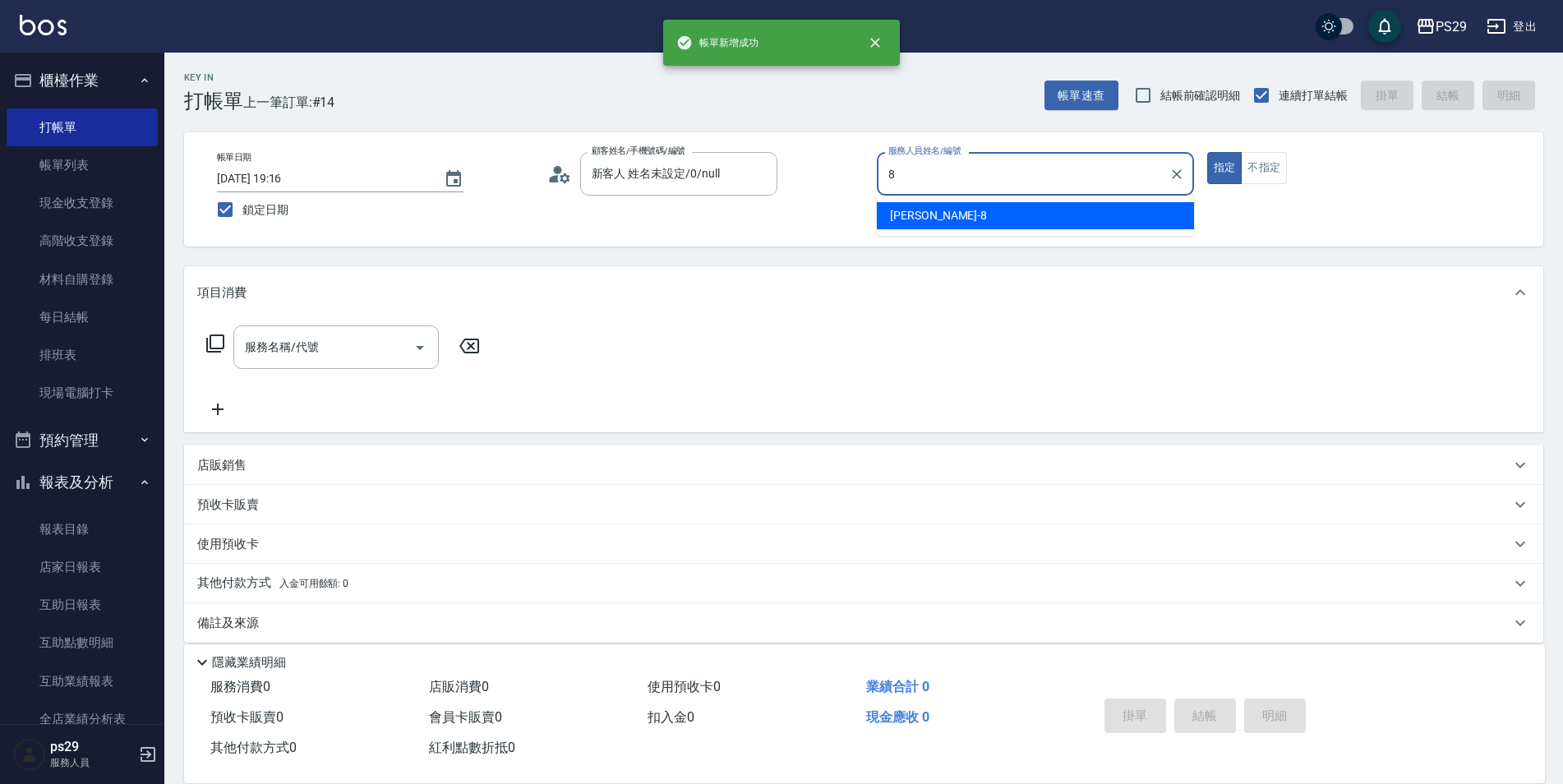
type input "[PERSON_NAME]-8"
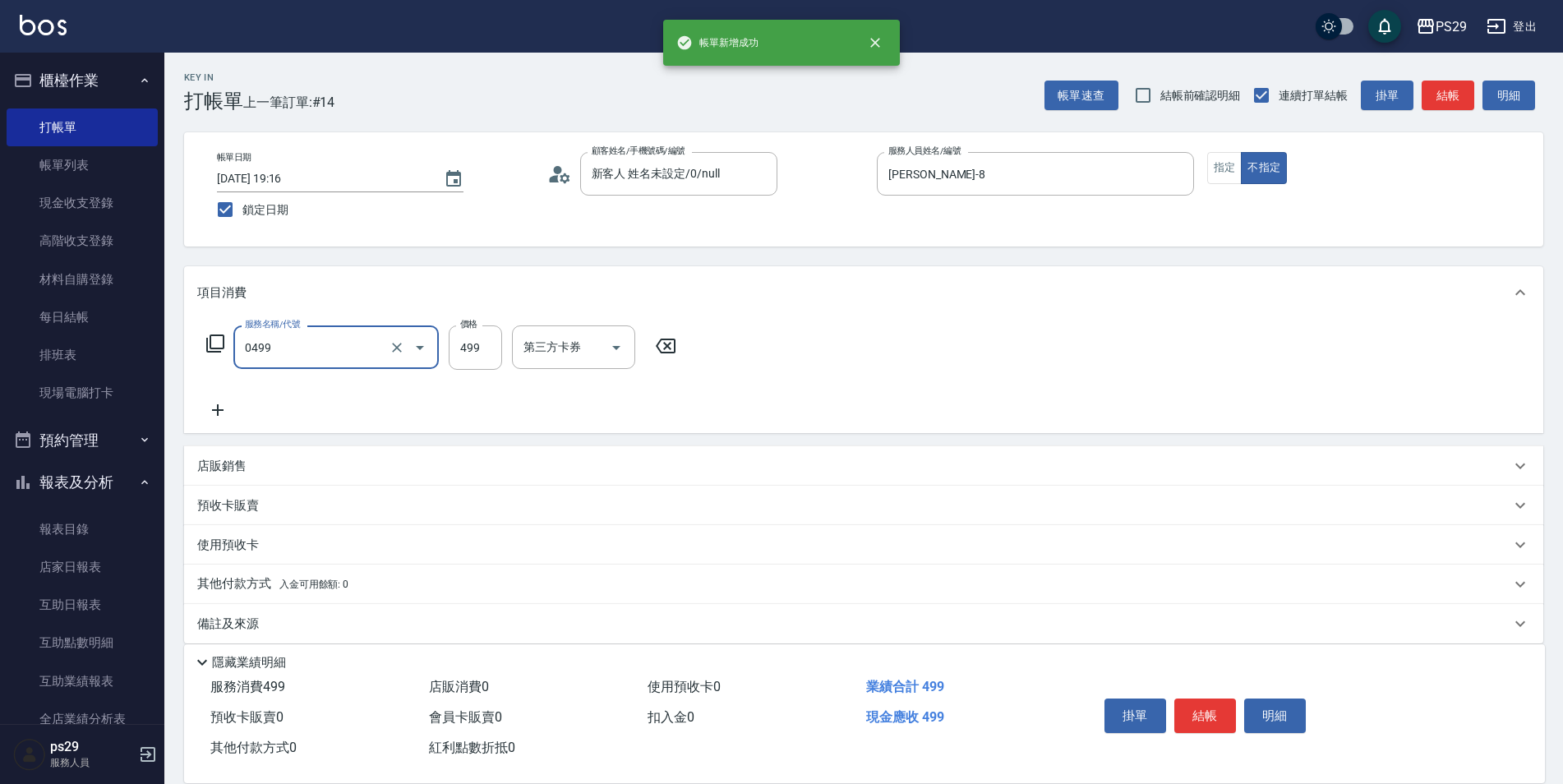
type input "[PERSON_NAME]499(0499)"
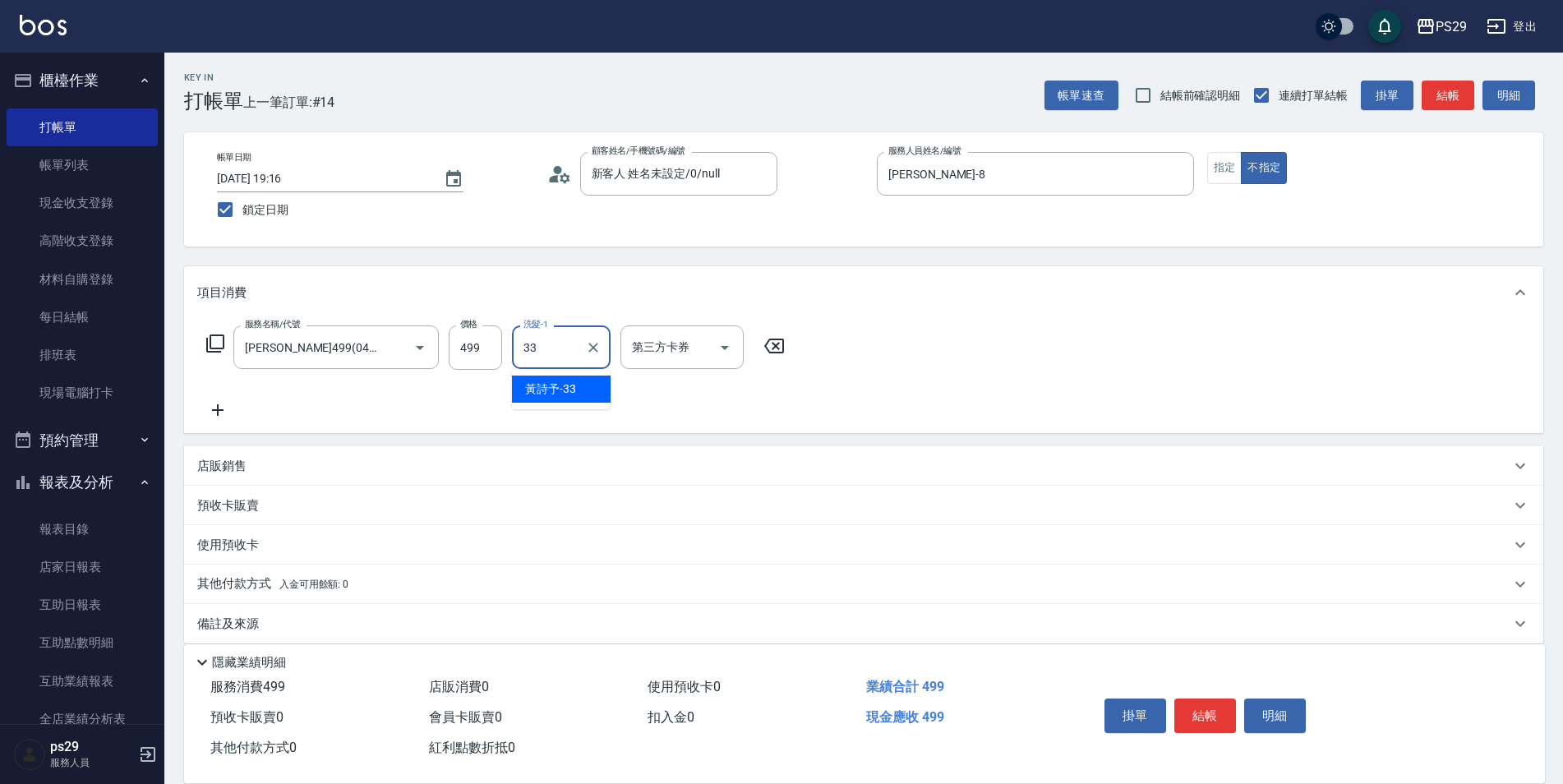
type input "黃詩予-33"
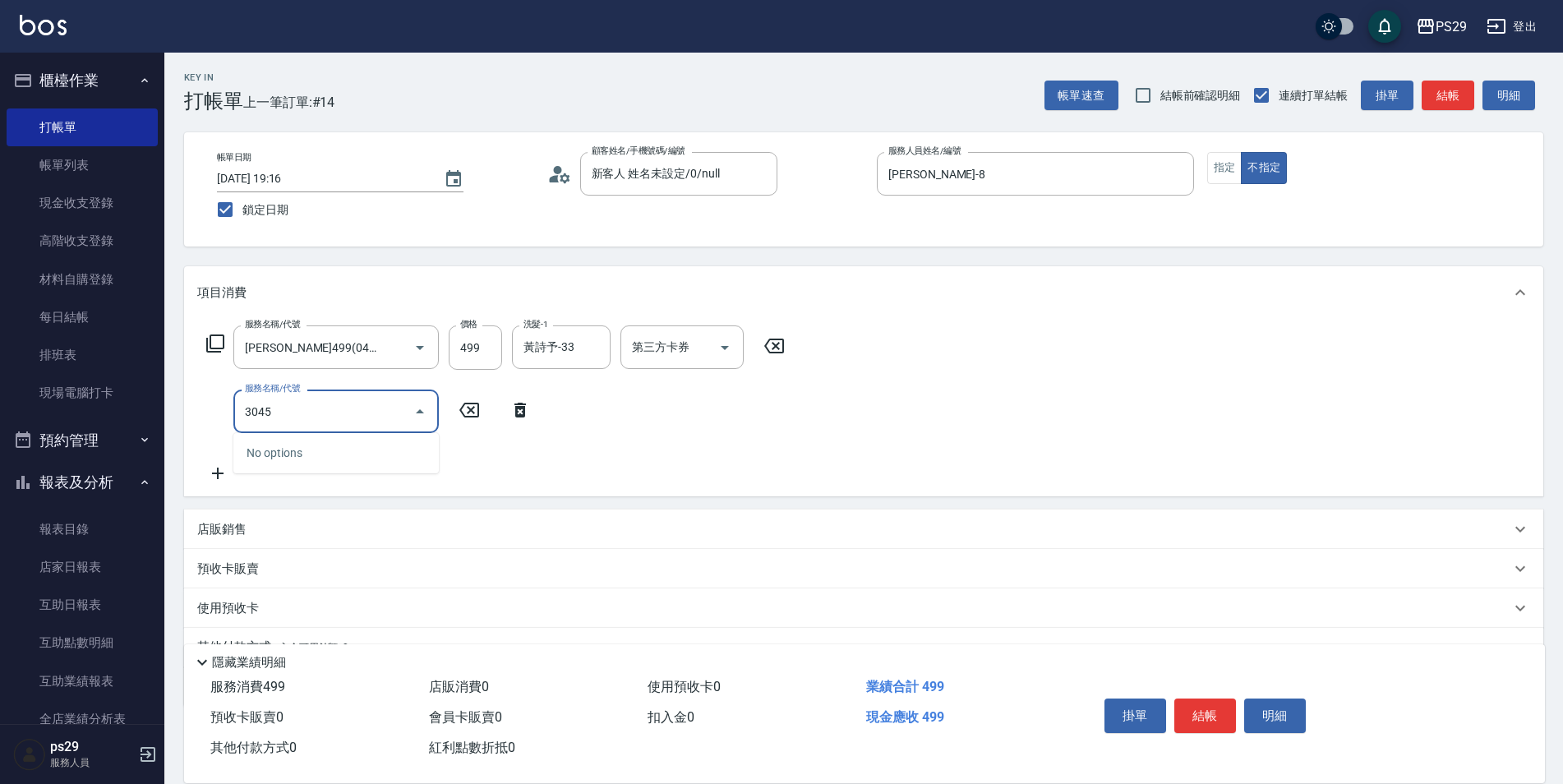
type input "304"
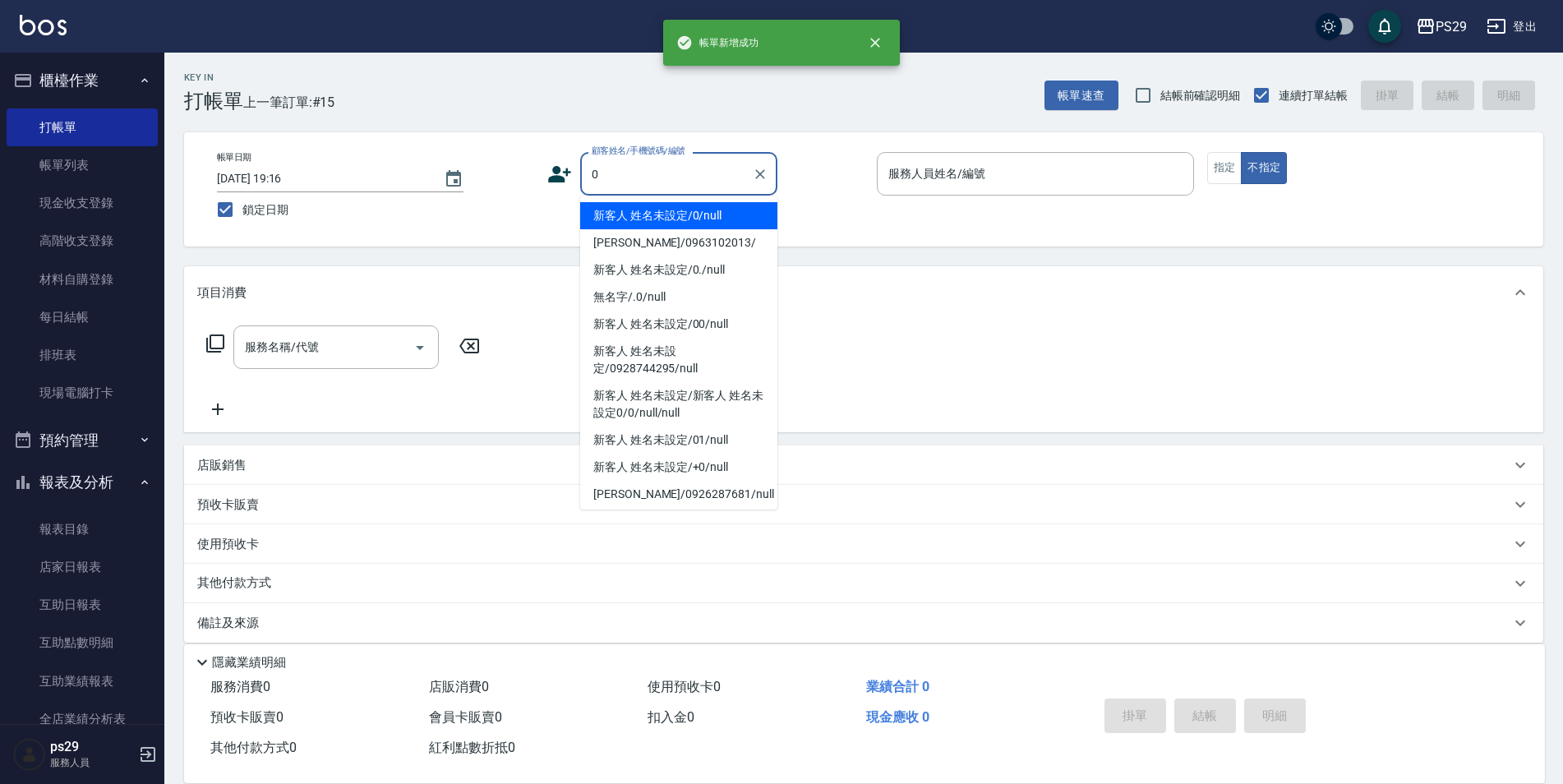
type input "新客人 姓名未設定/0/null"
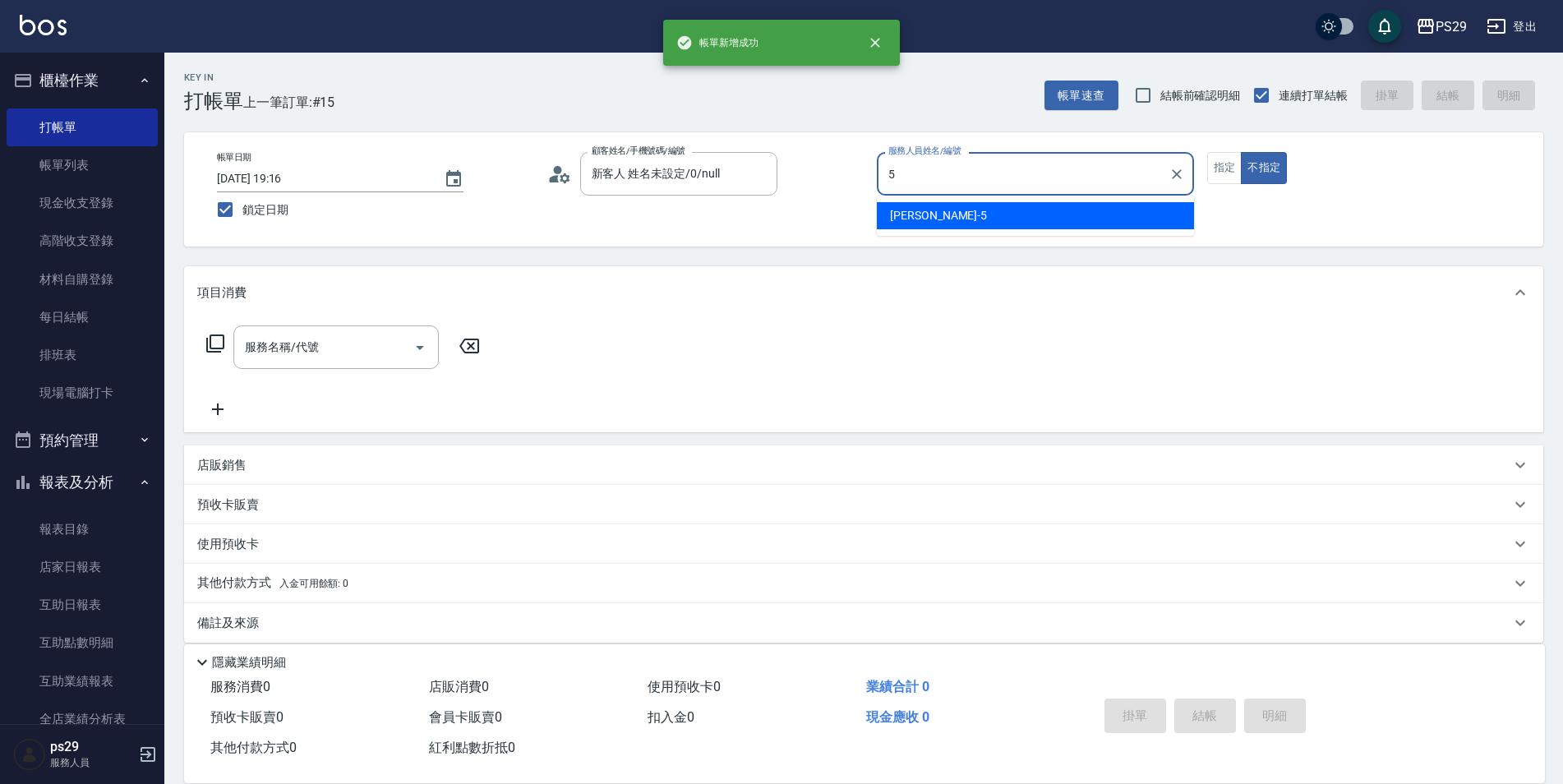
type input "[PERSON_NAME]維-5"
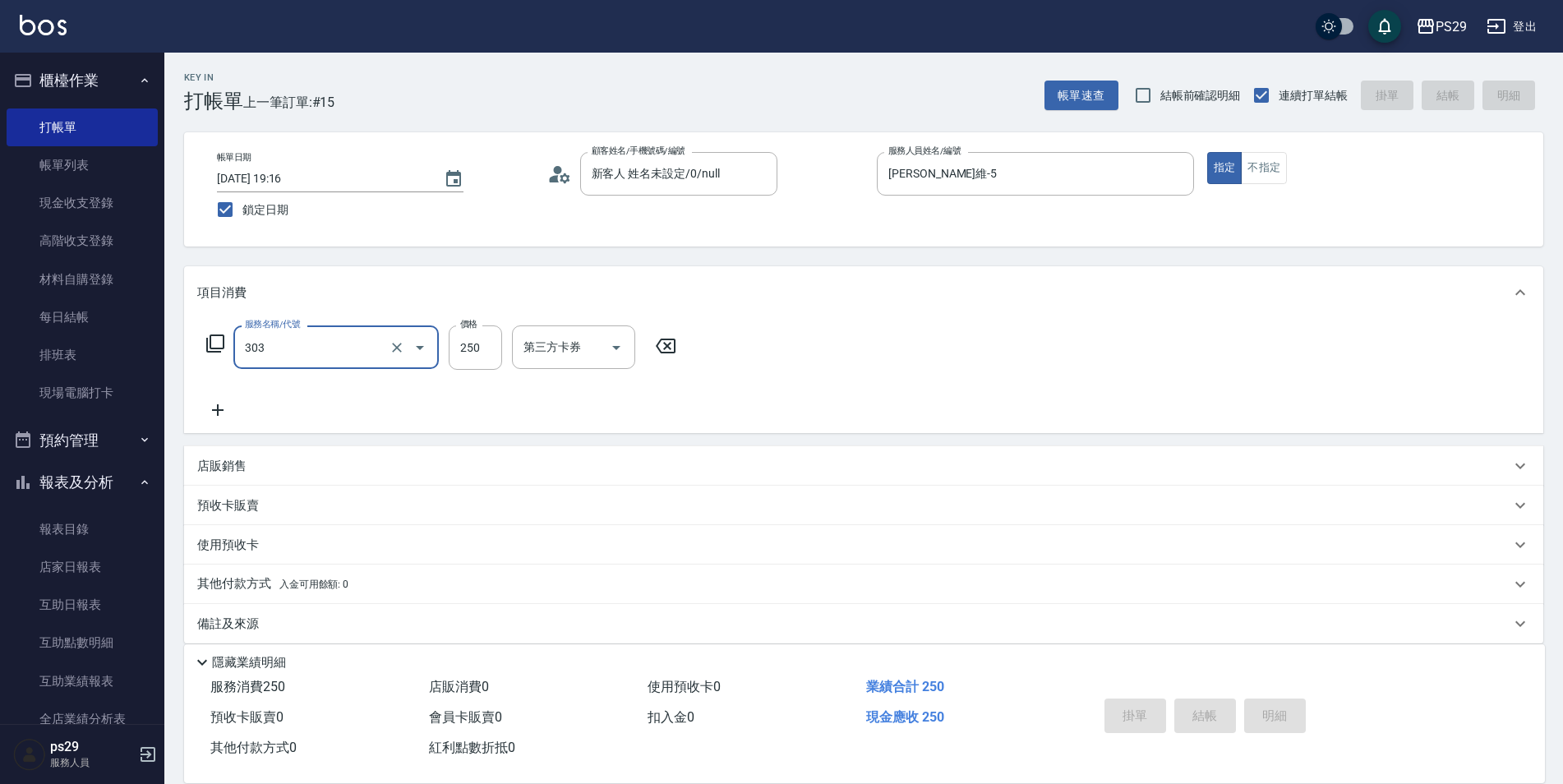
type input "303"
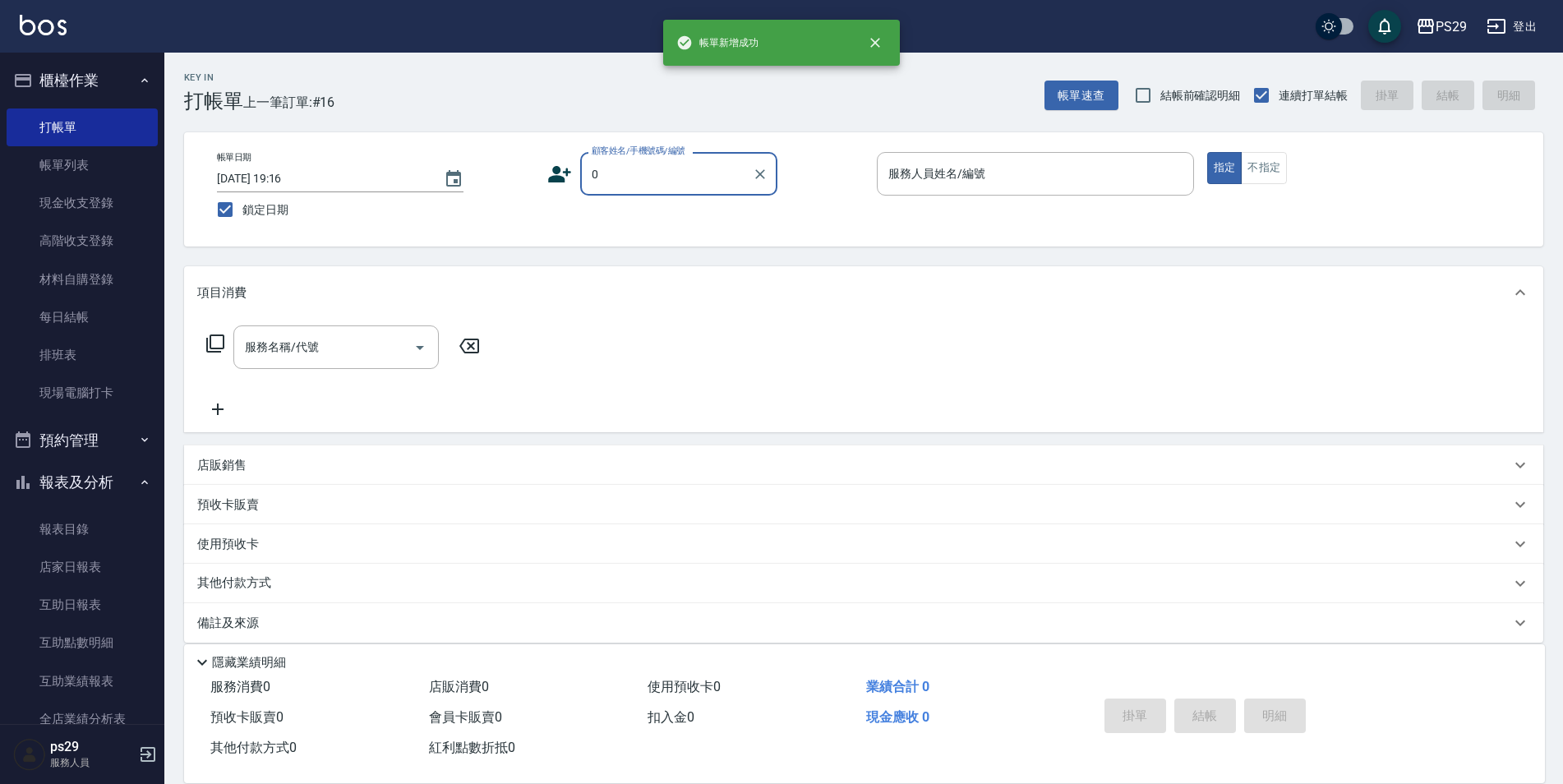
type input "新客人 姓名未設定/0/null"
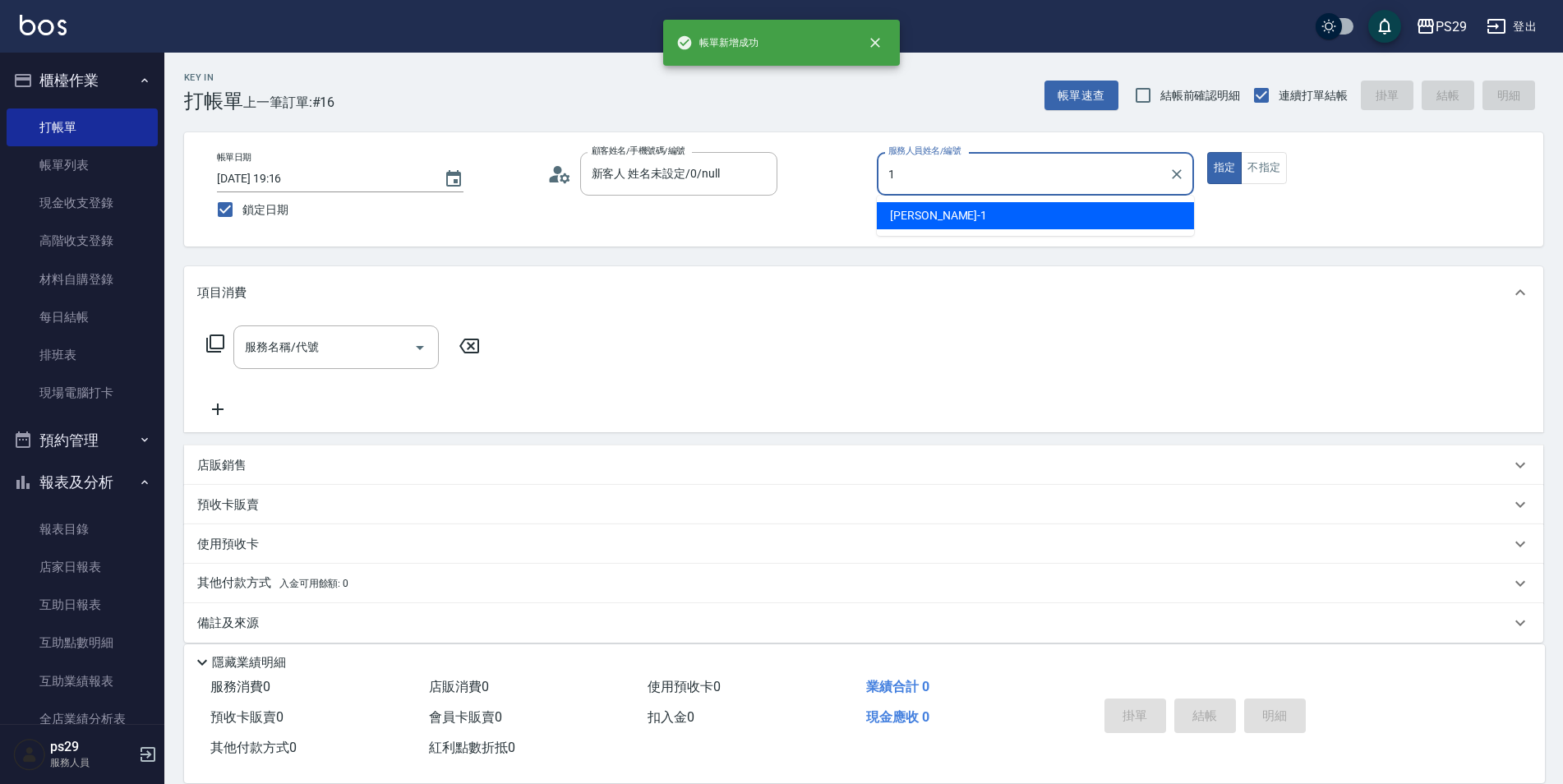
type input "[PERSON_NAME]-1"
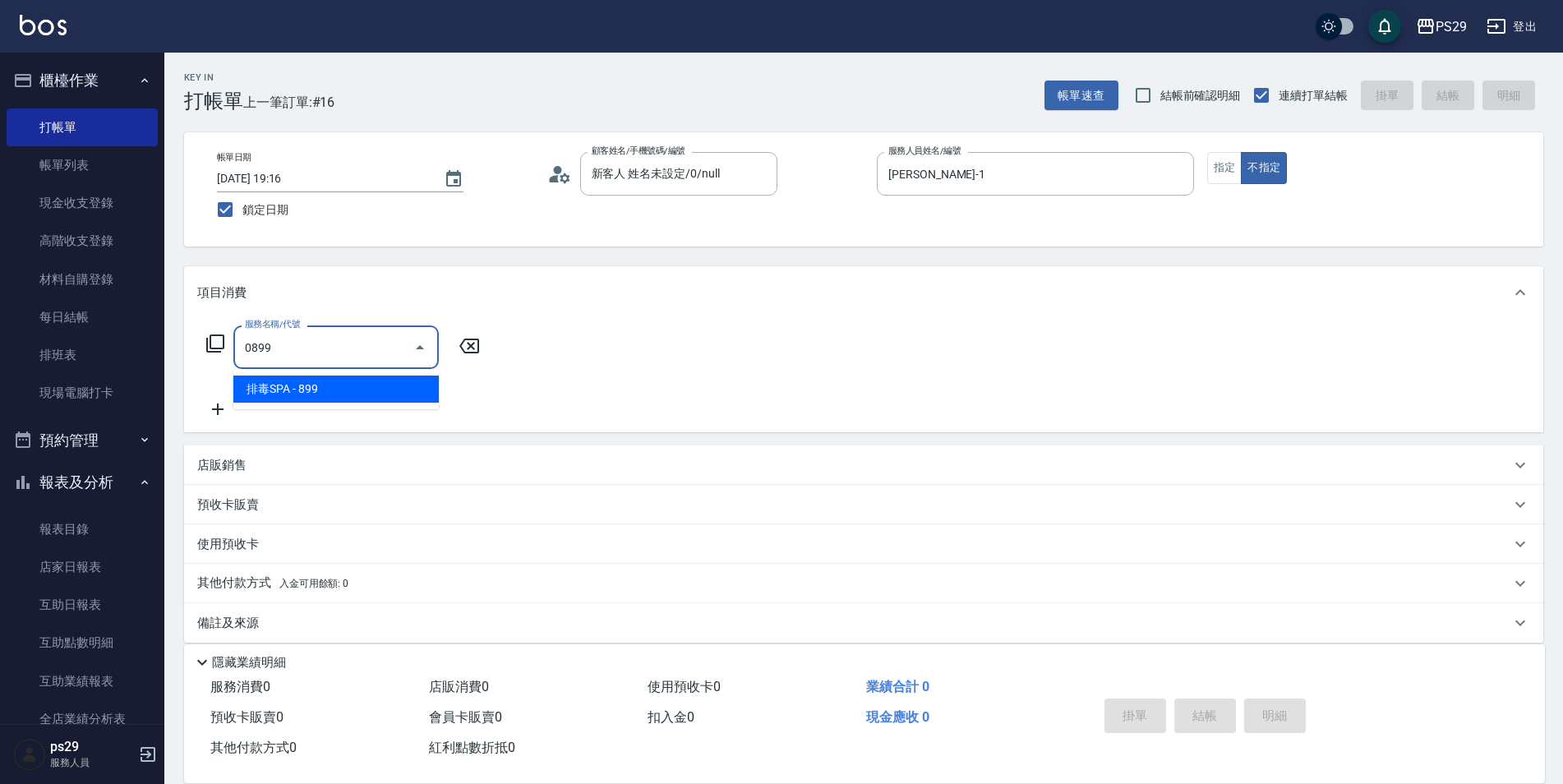
type input "排毒SPA(0899)"
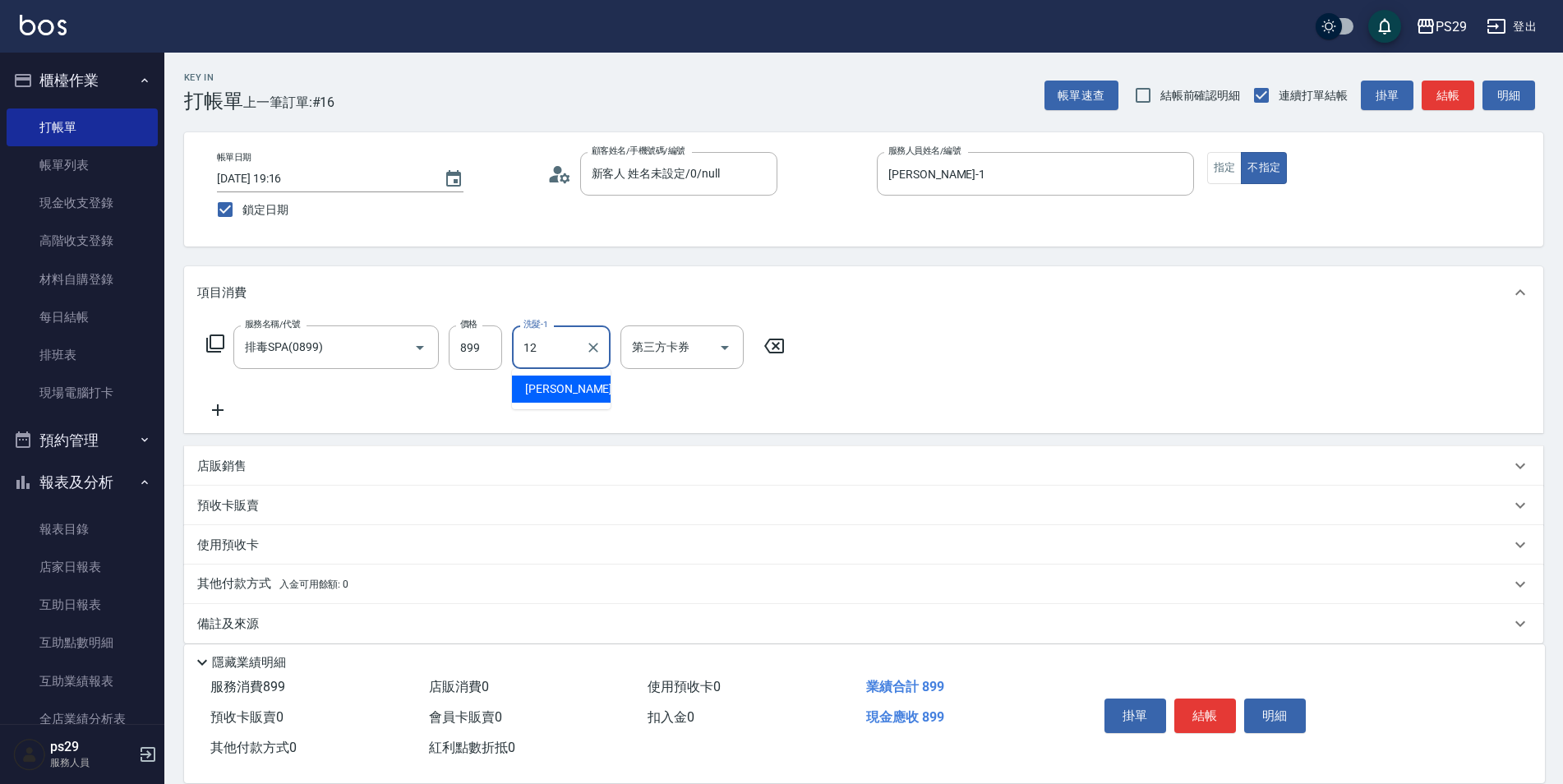
type input "[PERSON_NAME]-12"
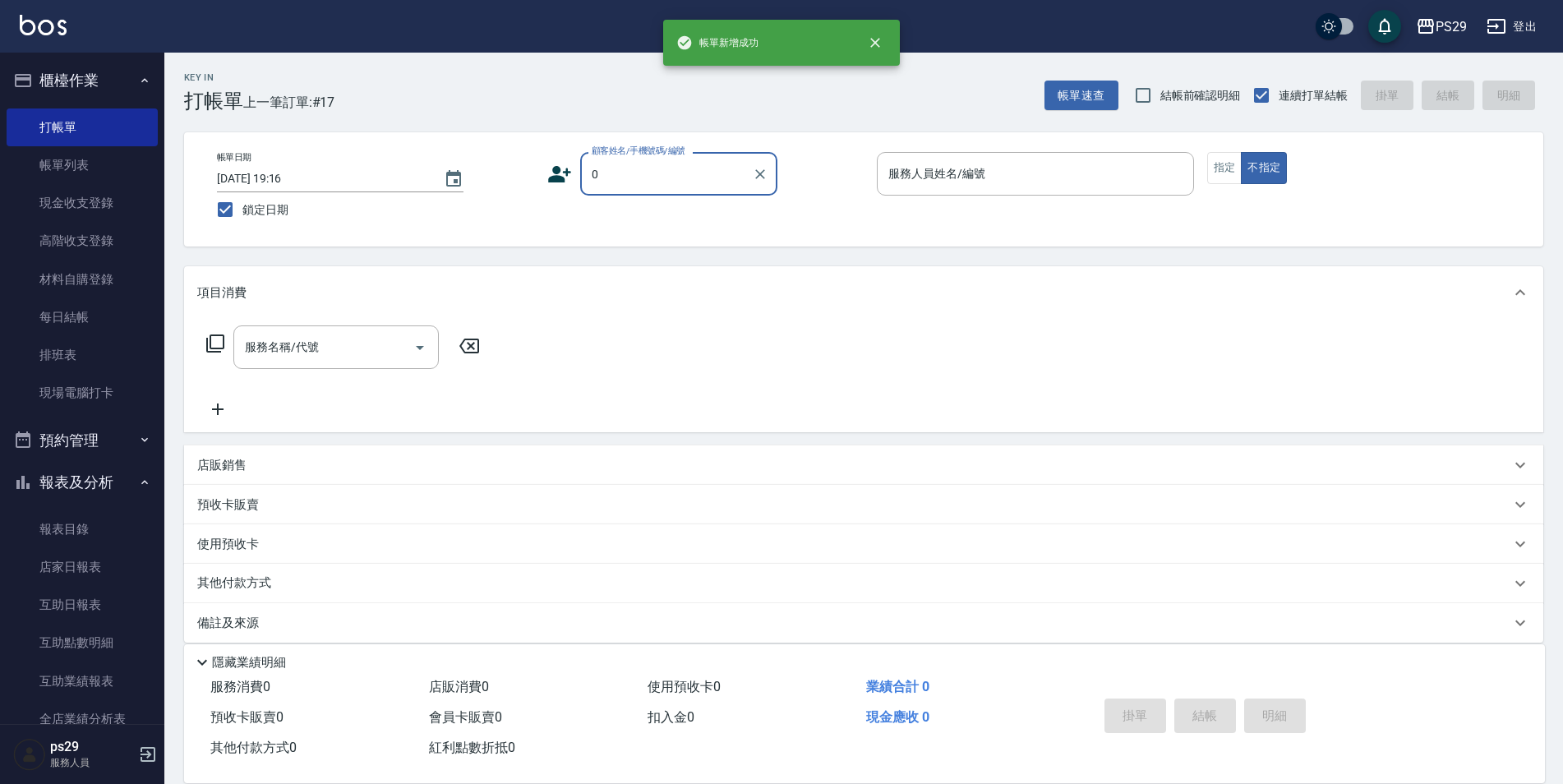
type input "新客人 姓名未設定/0/null"
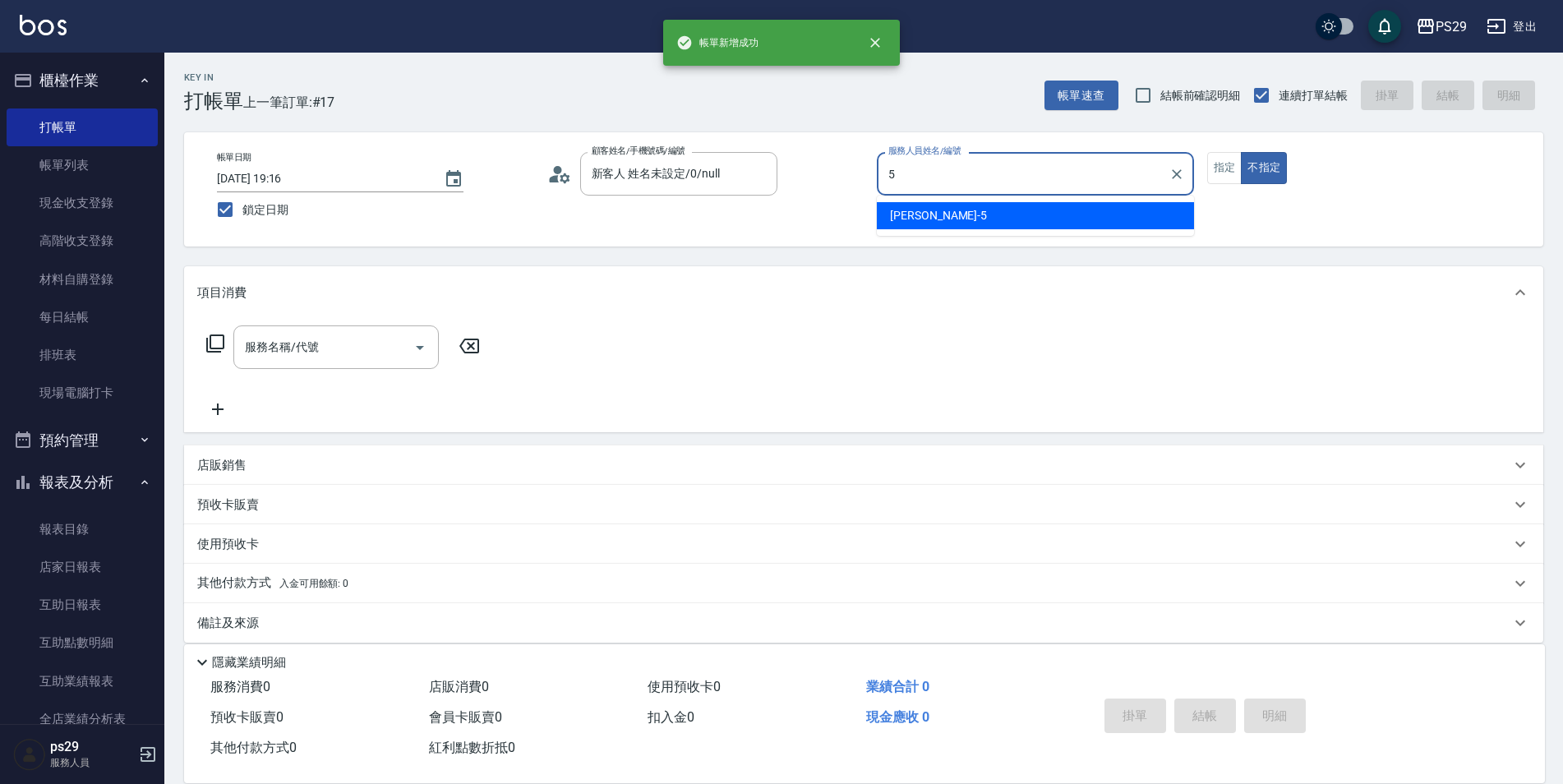
type input "[PERSON_NAME]維-5"
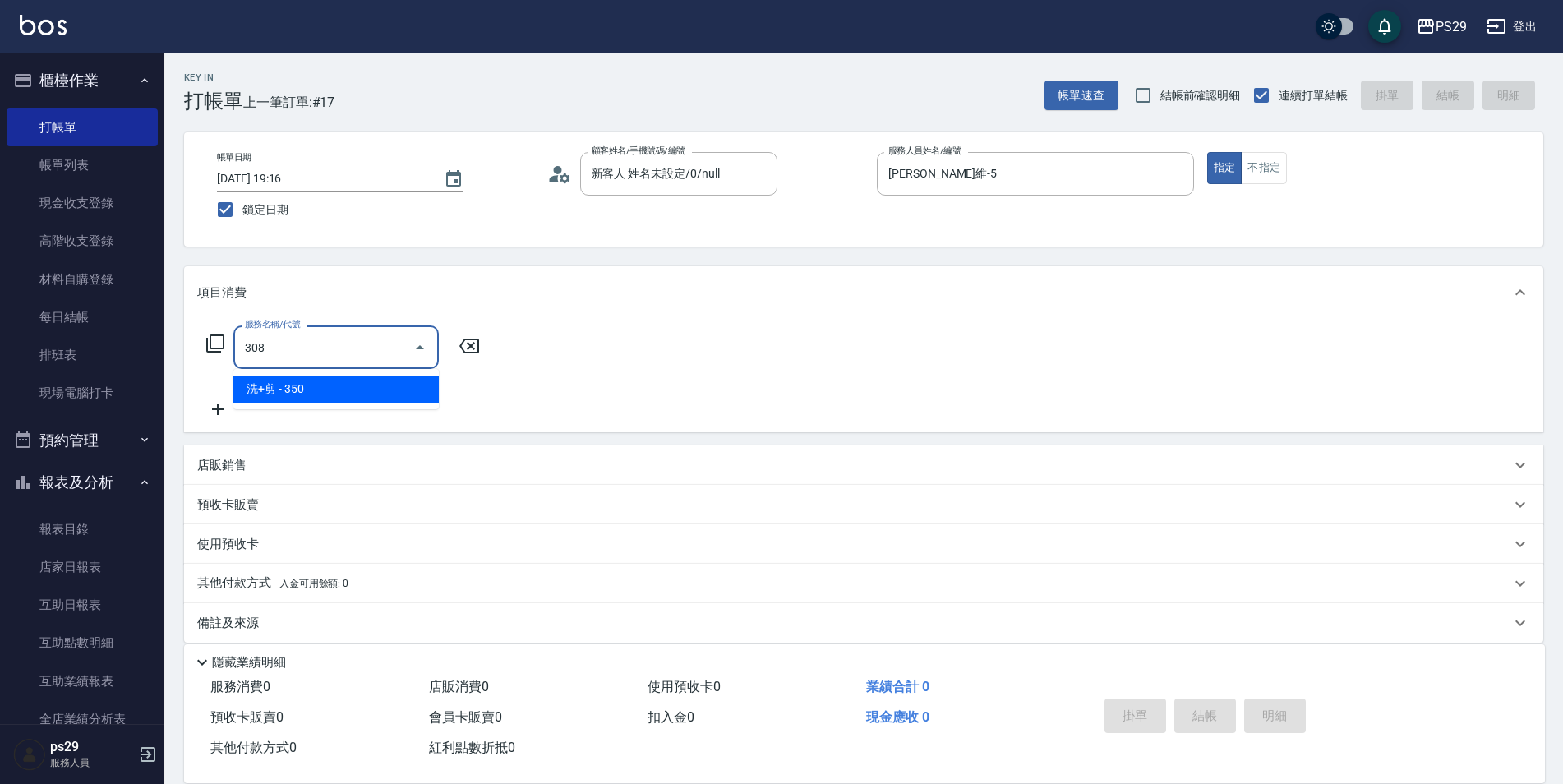
type input "洗+剪(308)"
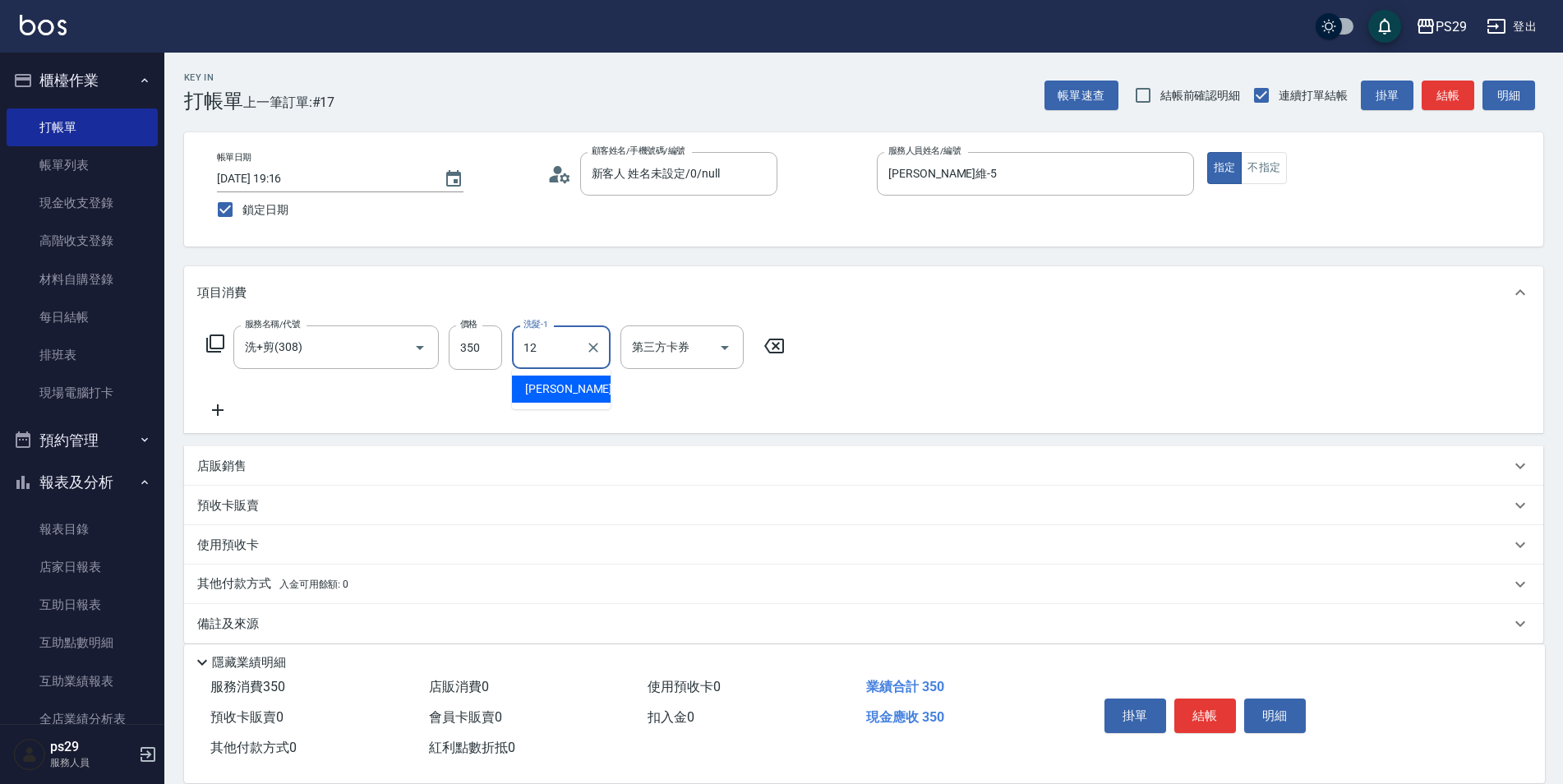
type input "[PERSON_NAME]-12"
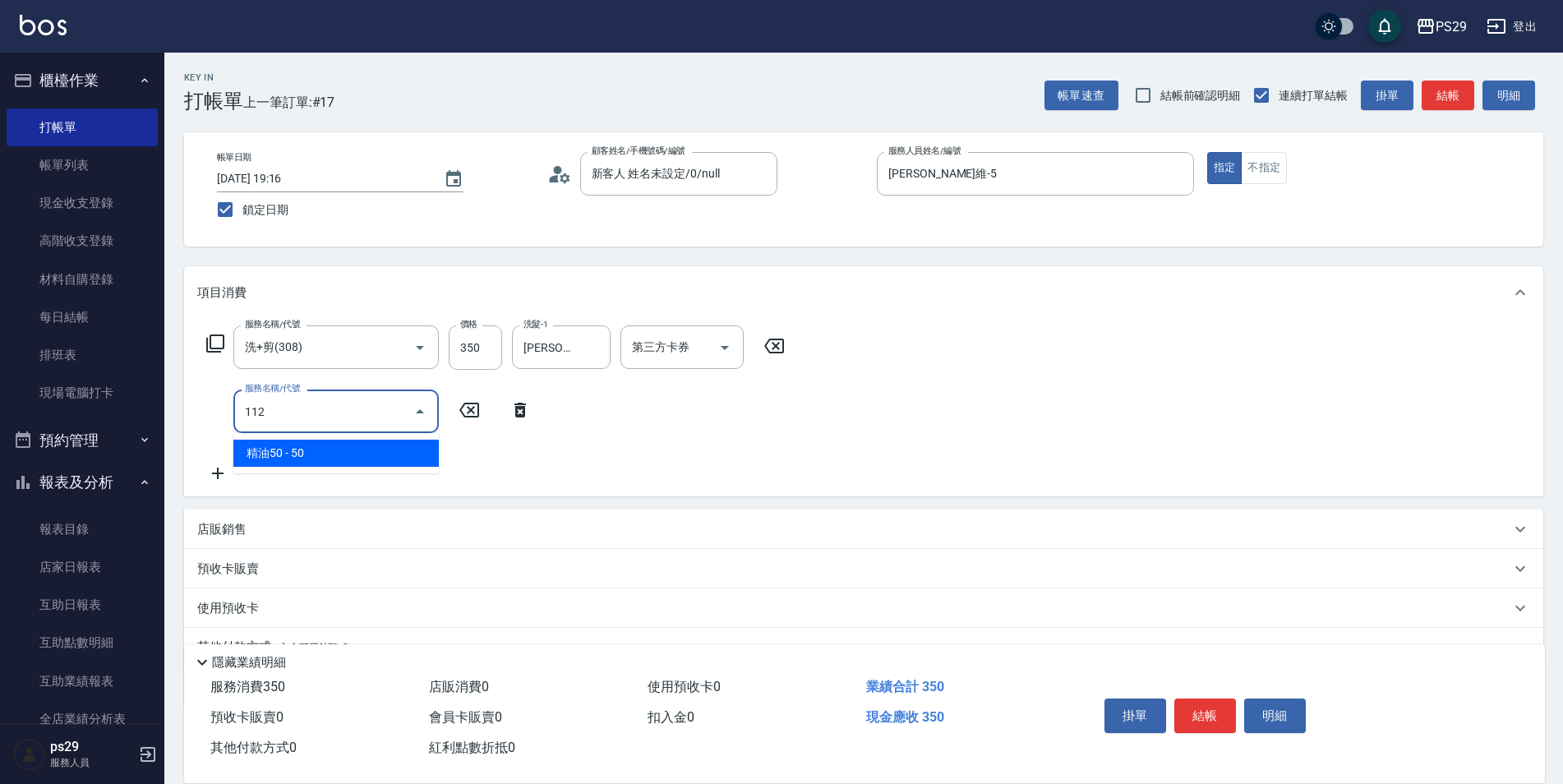
type input "精油50(112)"
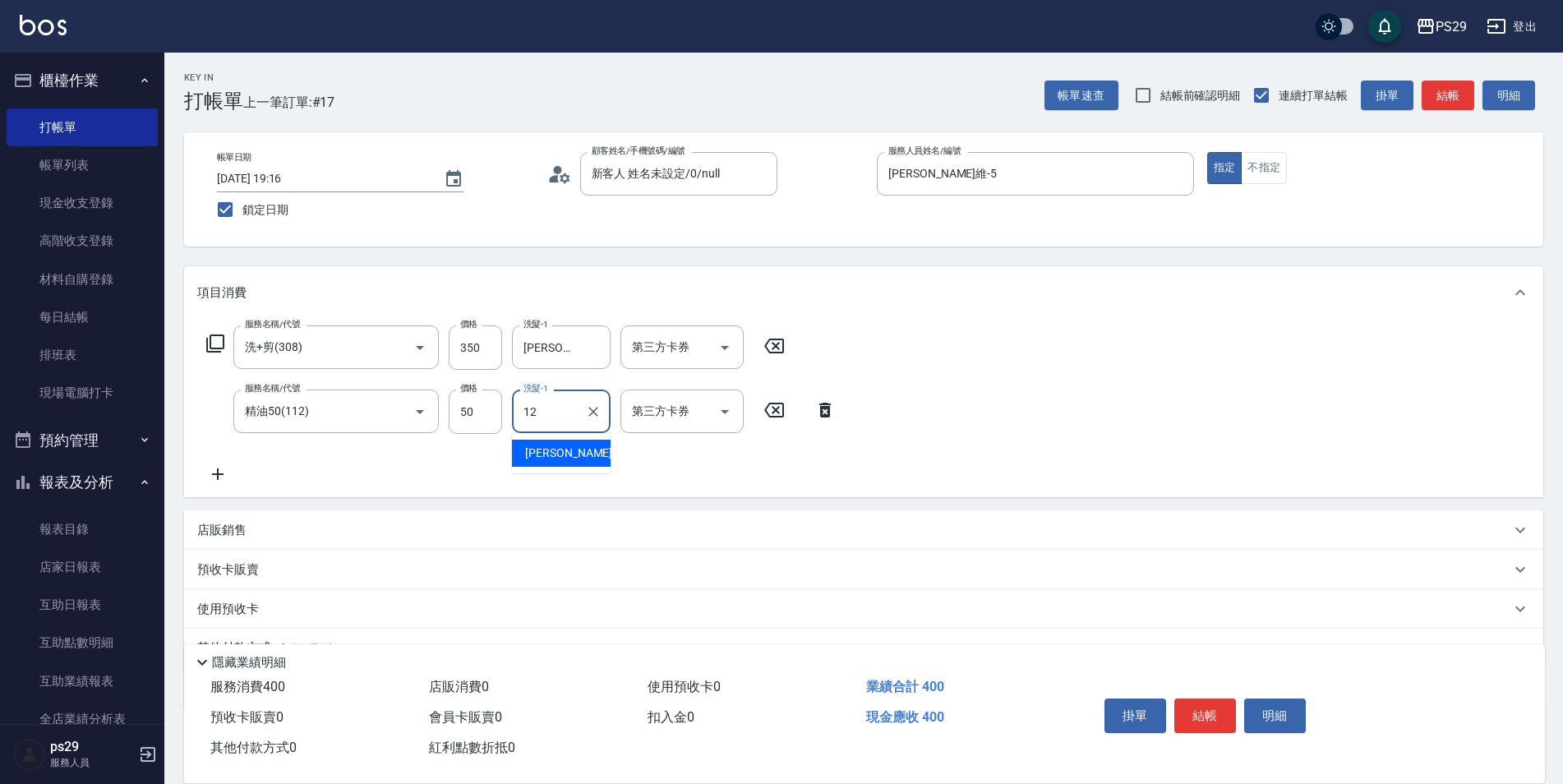
type input "[PERSON_NAME]-12"
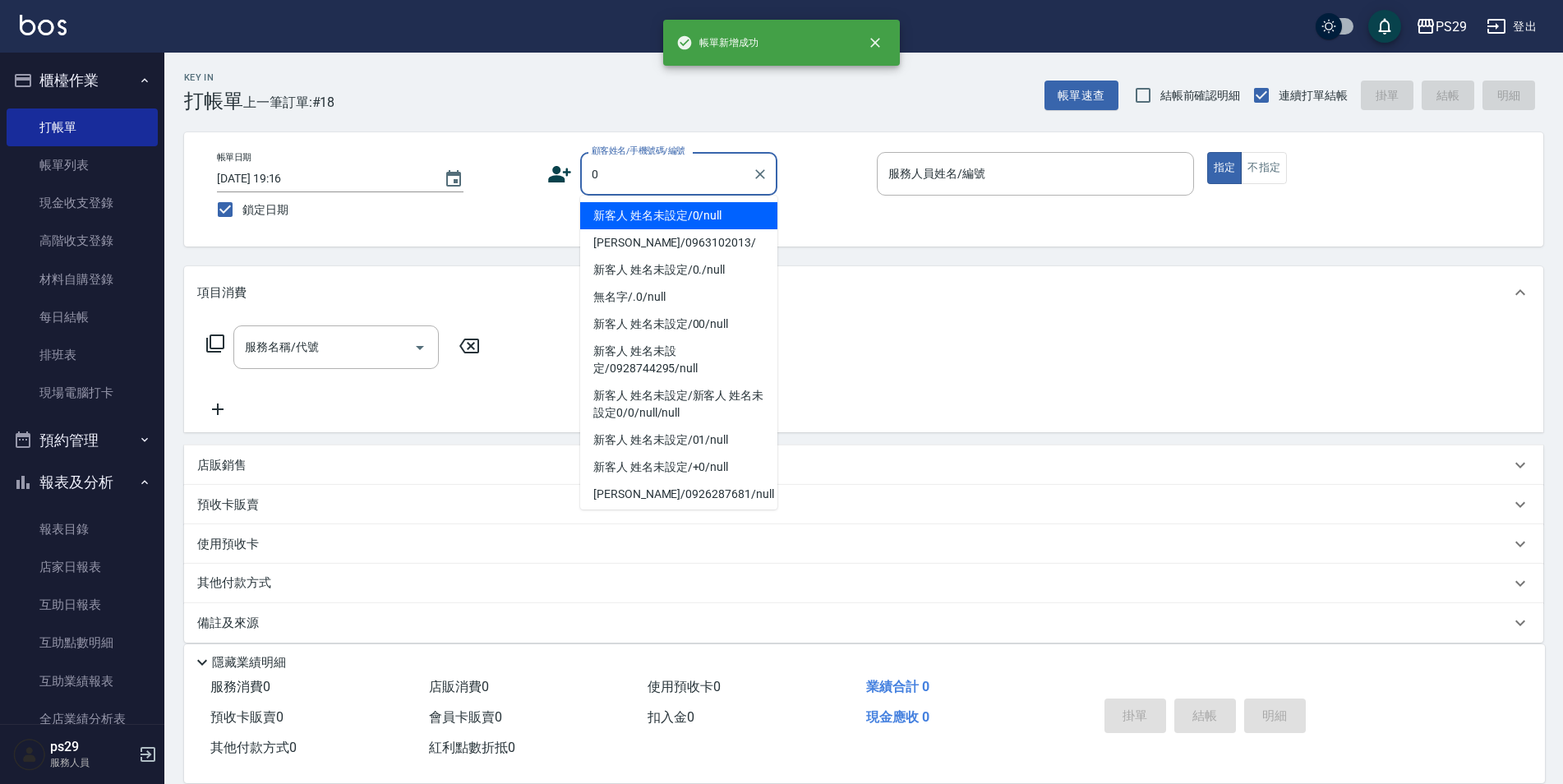
type input "新客人 姓名未設定/0/null"
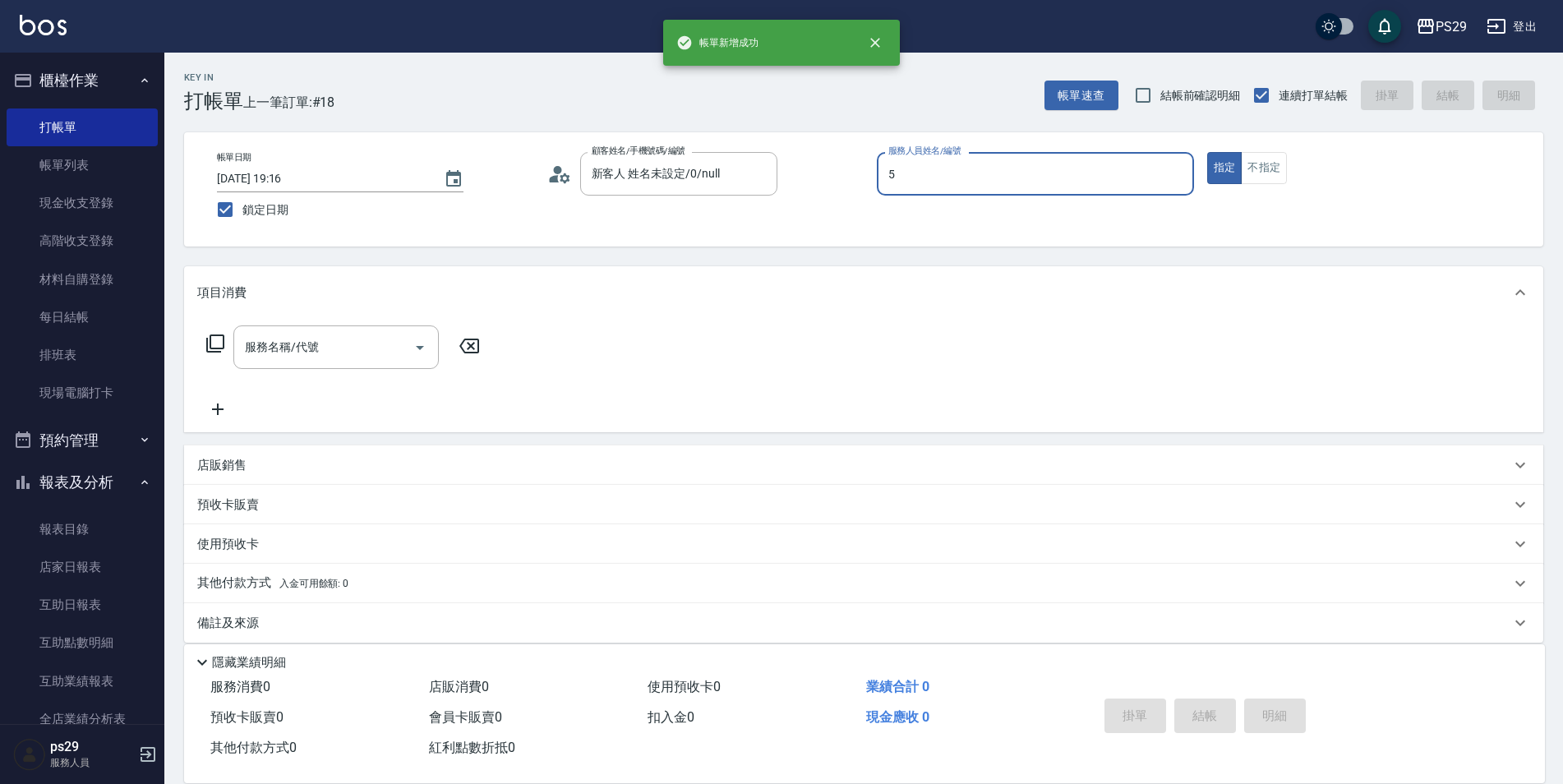
type input "[PERSON_NAME]維-5"
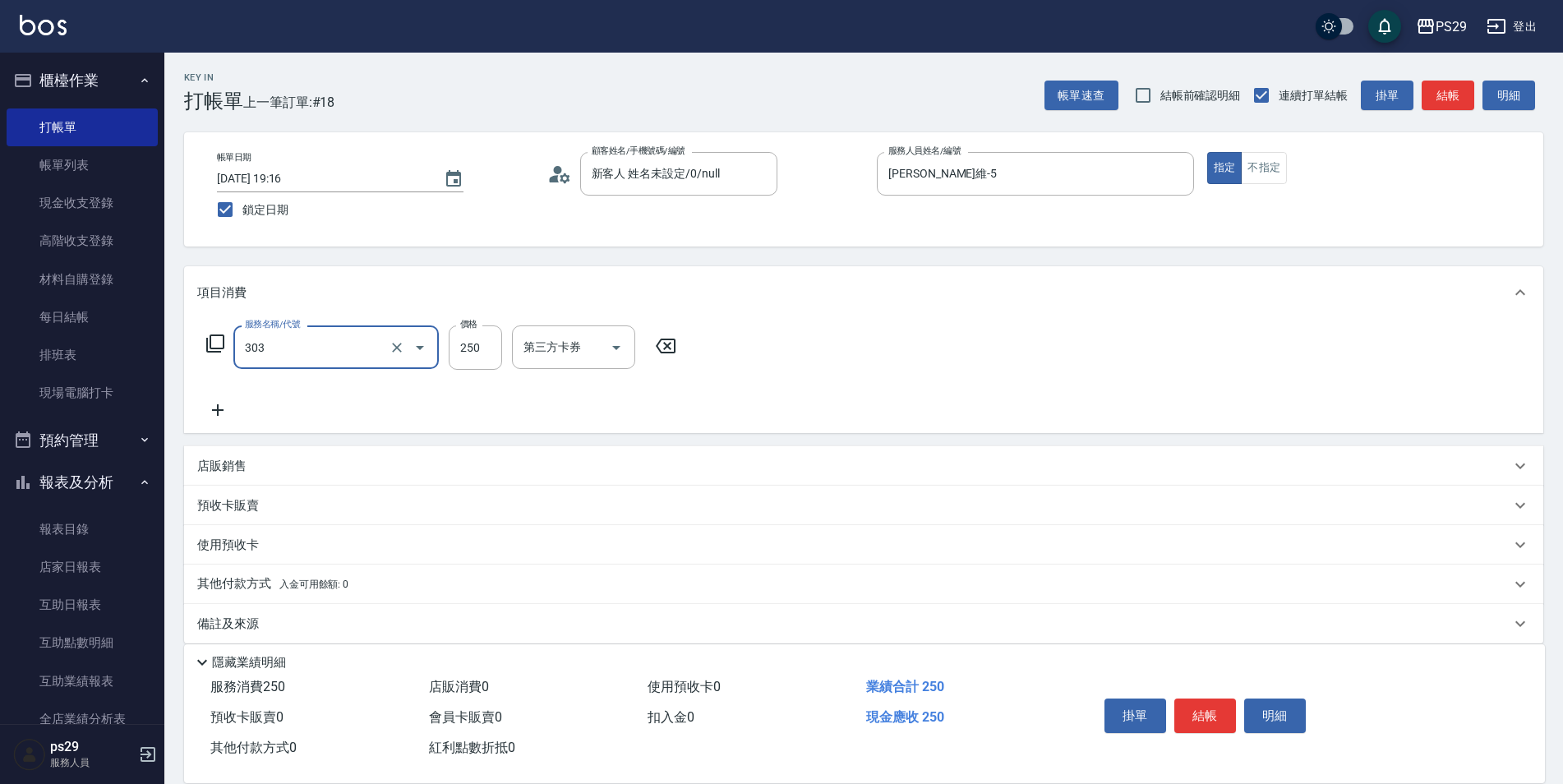
type input "303"
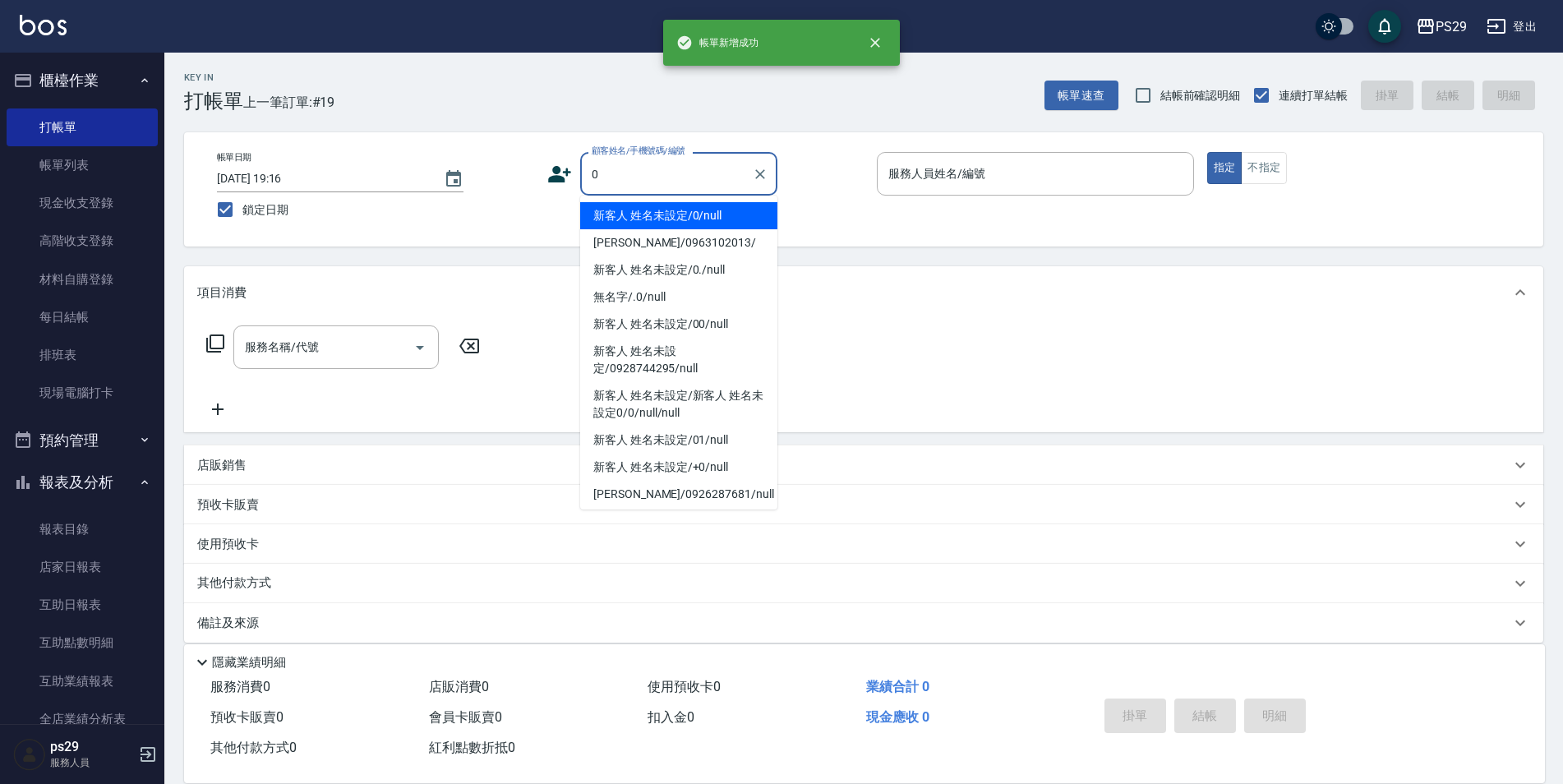
type input "新客人 姓名未設定/0/null"
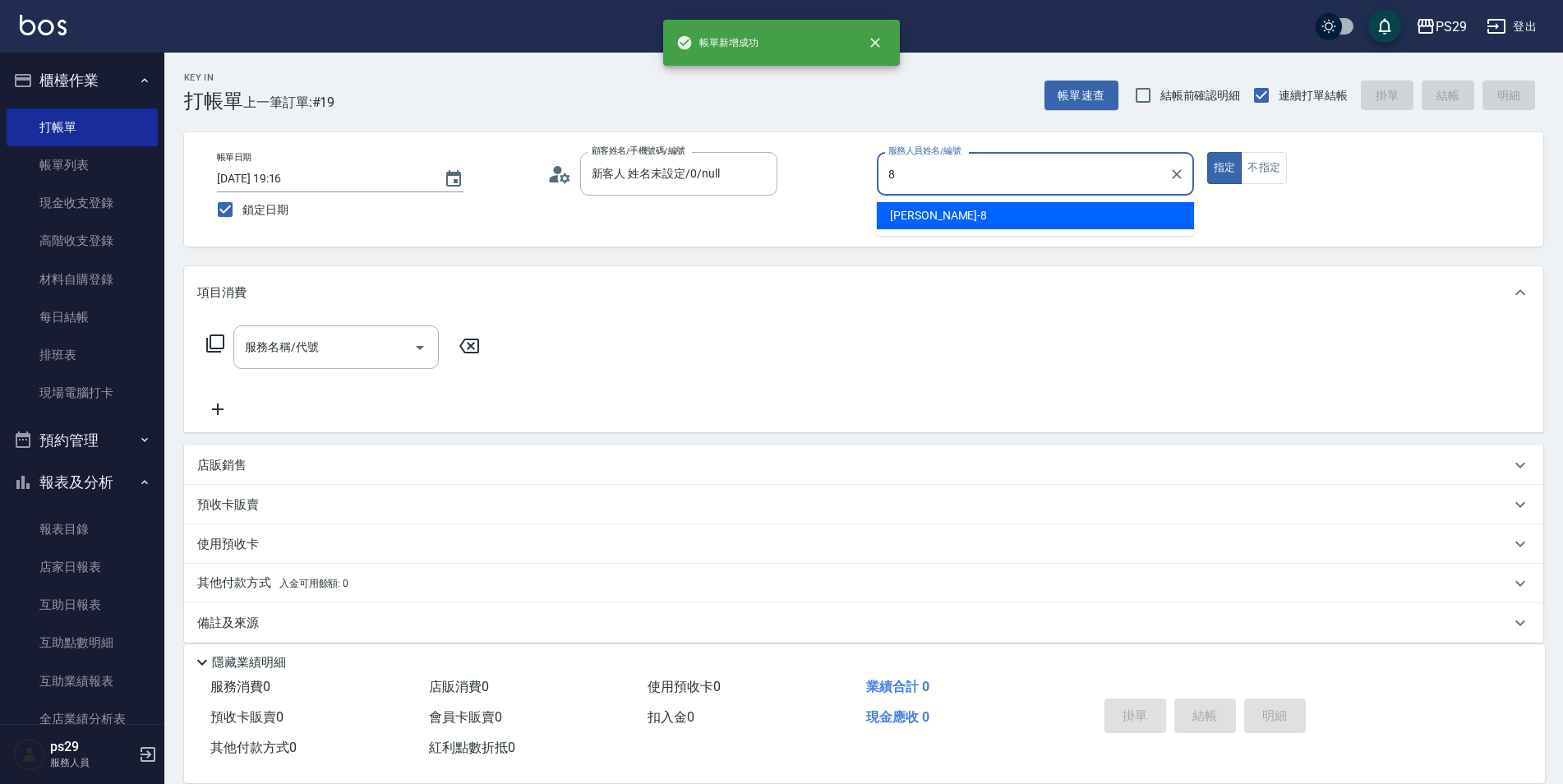
type input "[PERSON_NAME]-8"
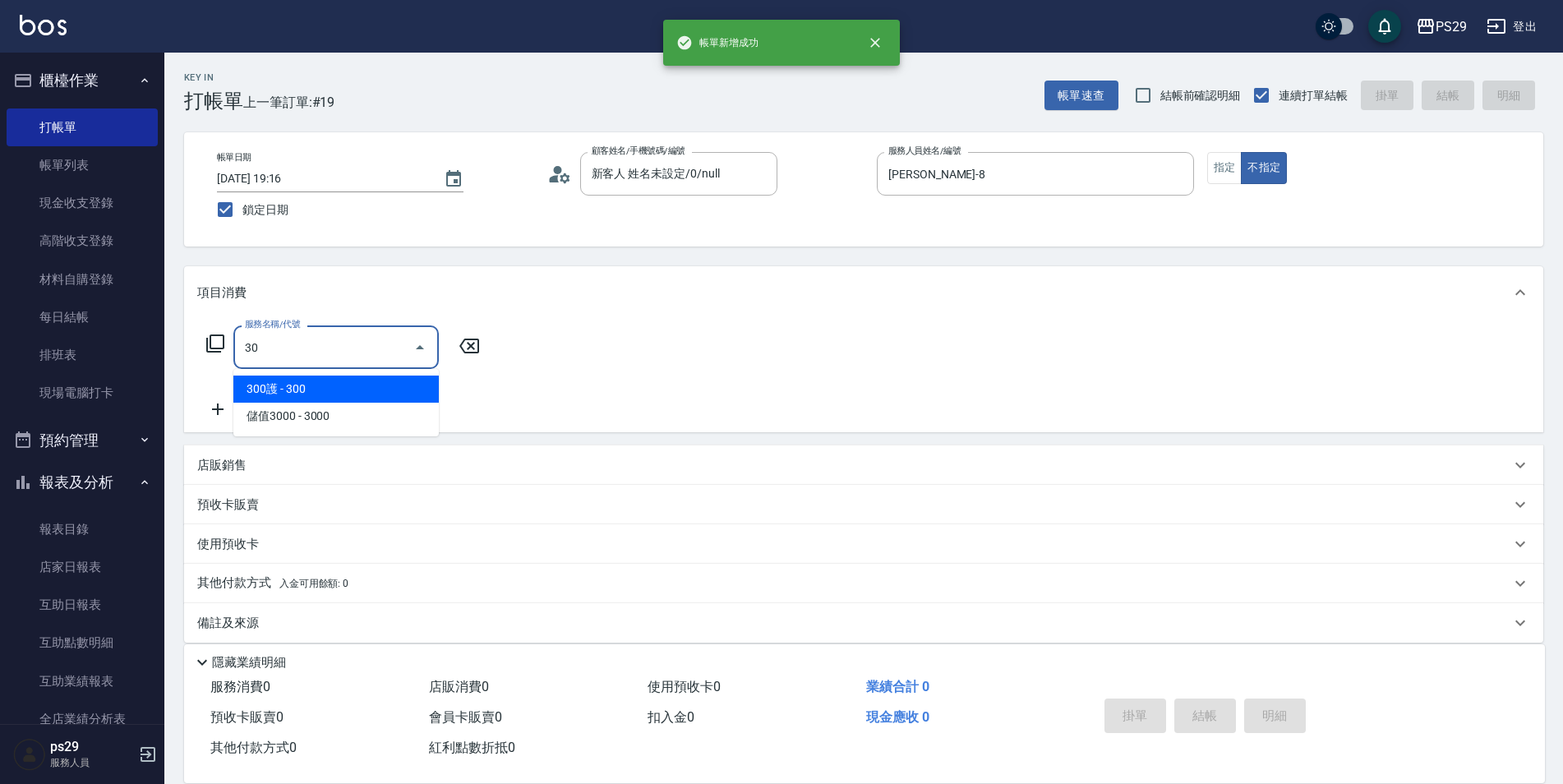
type input "304"
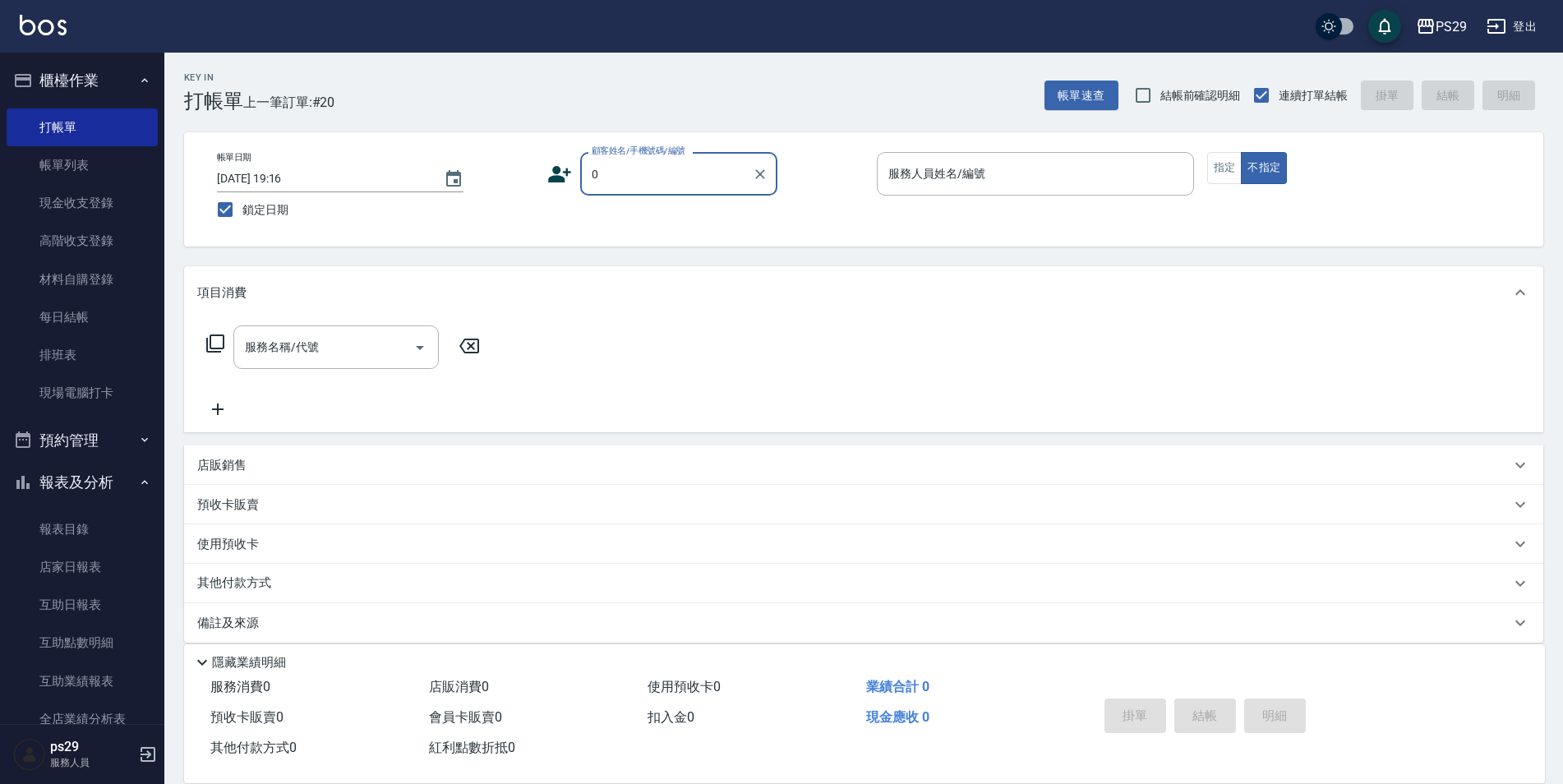
type input "新客人 姓名未設定/0/null"
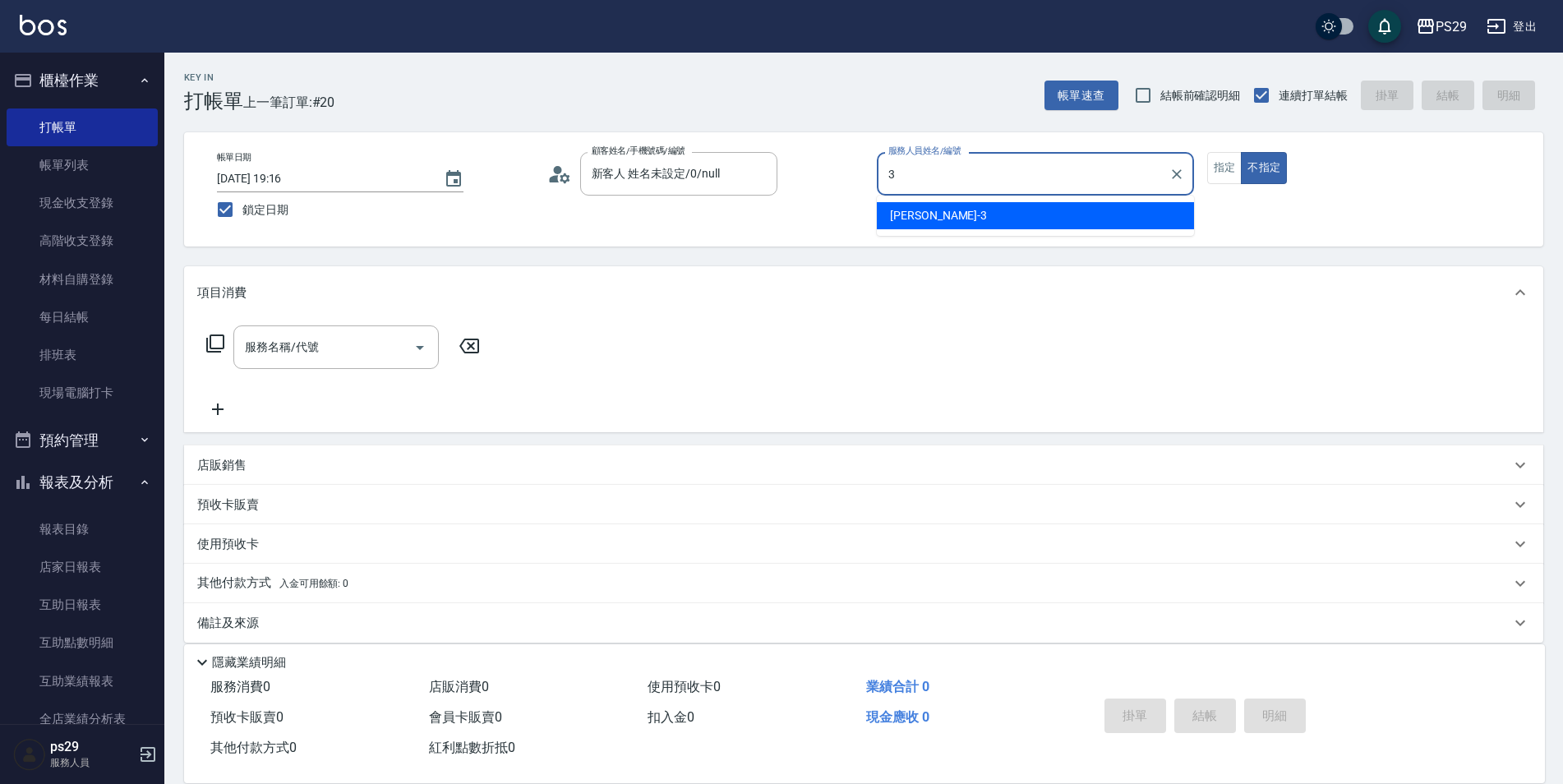
type input "[PERSON_NAME]-3"
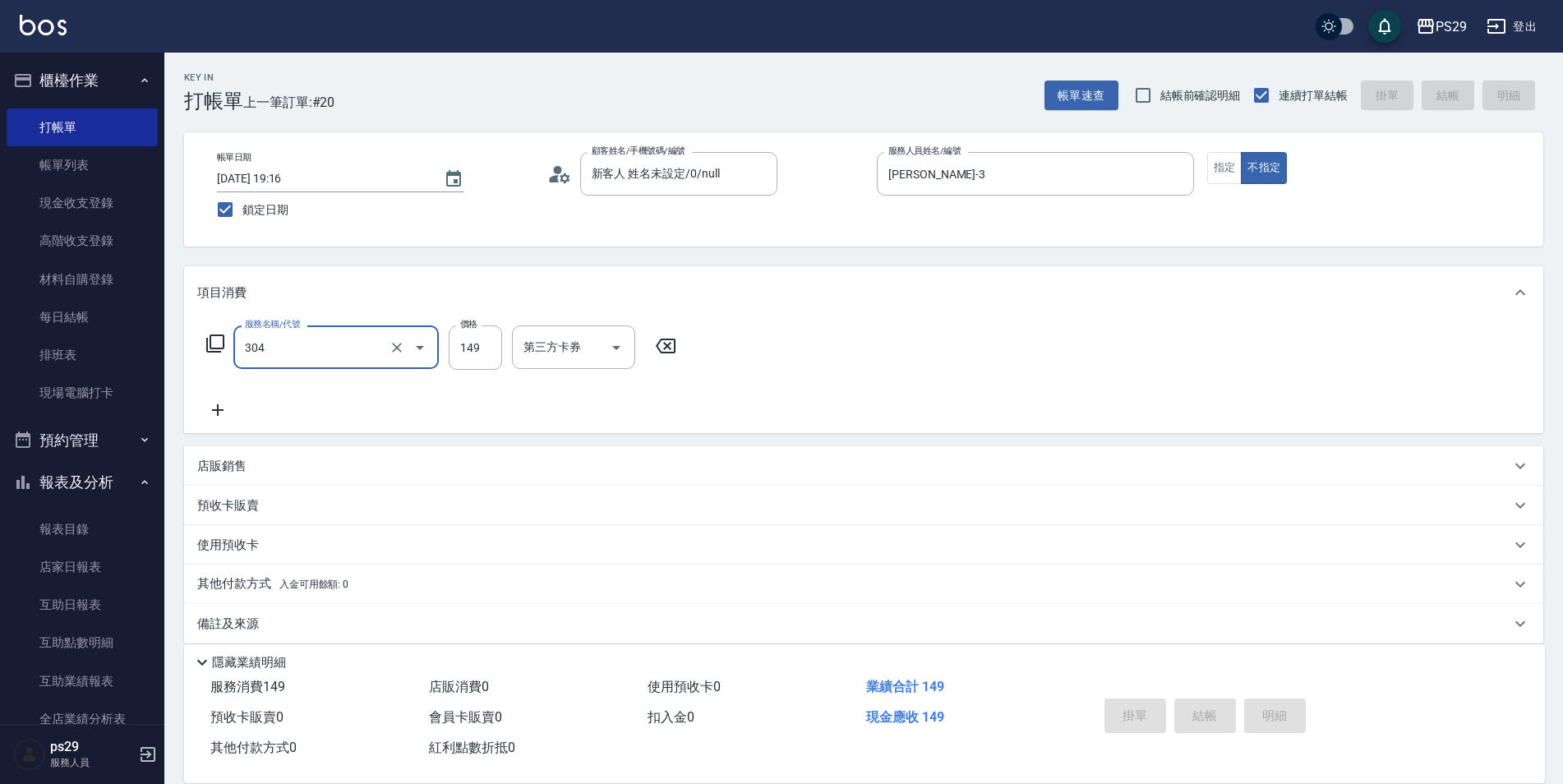
type input "304"
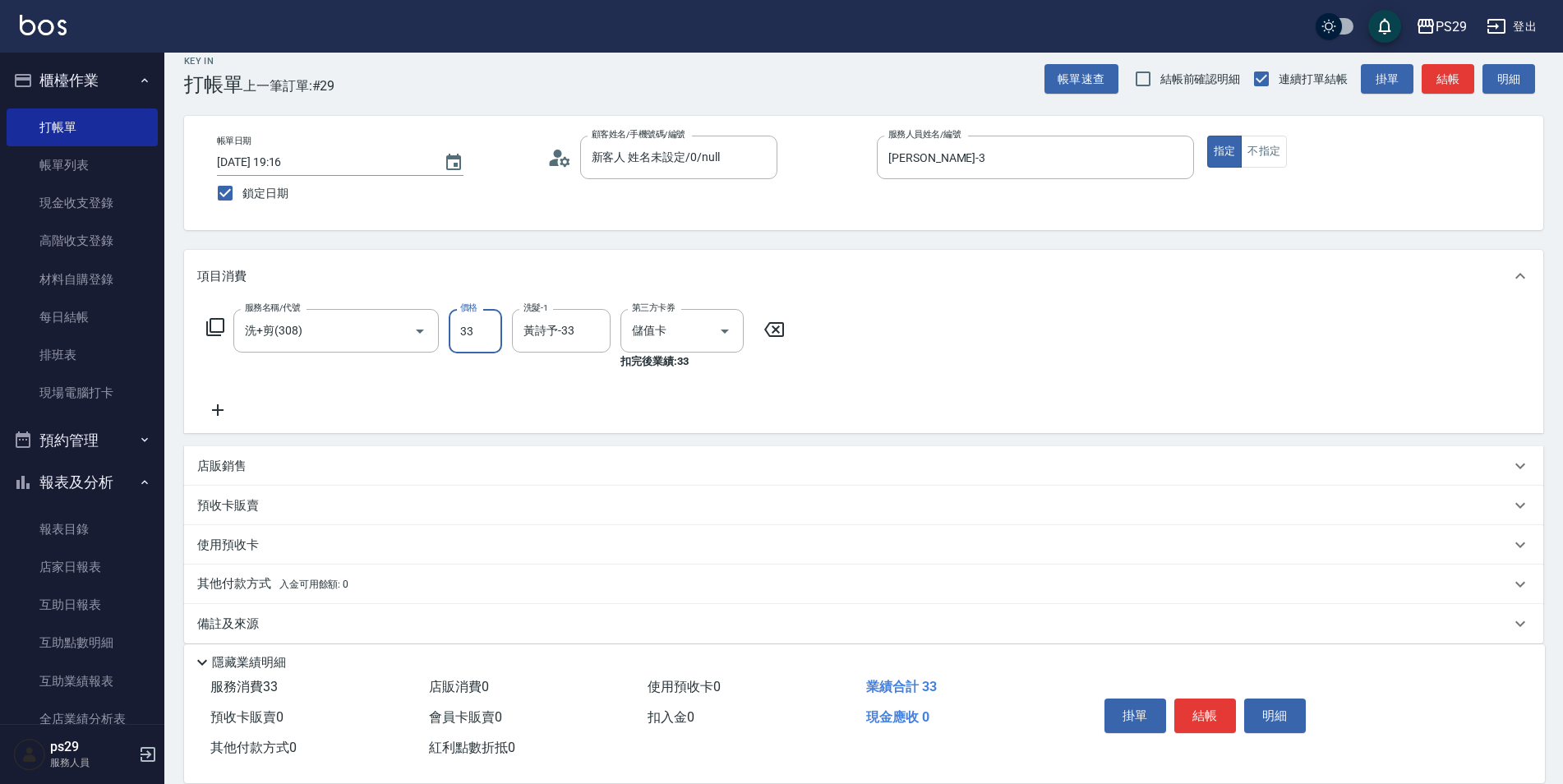
click at [477, 325] on input "33" at bounding box center [475, 331] width 53 height 45
click at [477, 325] on input "250" at bounding box center [475, 331] width 53 height 45
click at [477, 325] on input "380" at bounding box center [475, 331] width 53 height 45
click at [554, 325] on input "洗髮-1" at bounding box center [562, 330] width 84 height 28
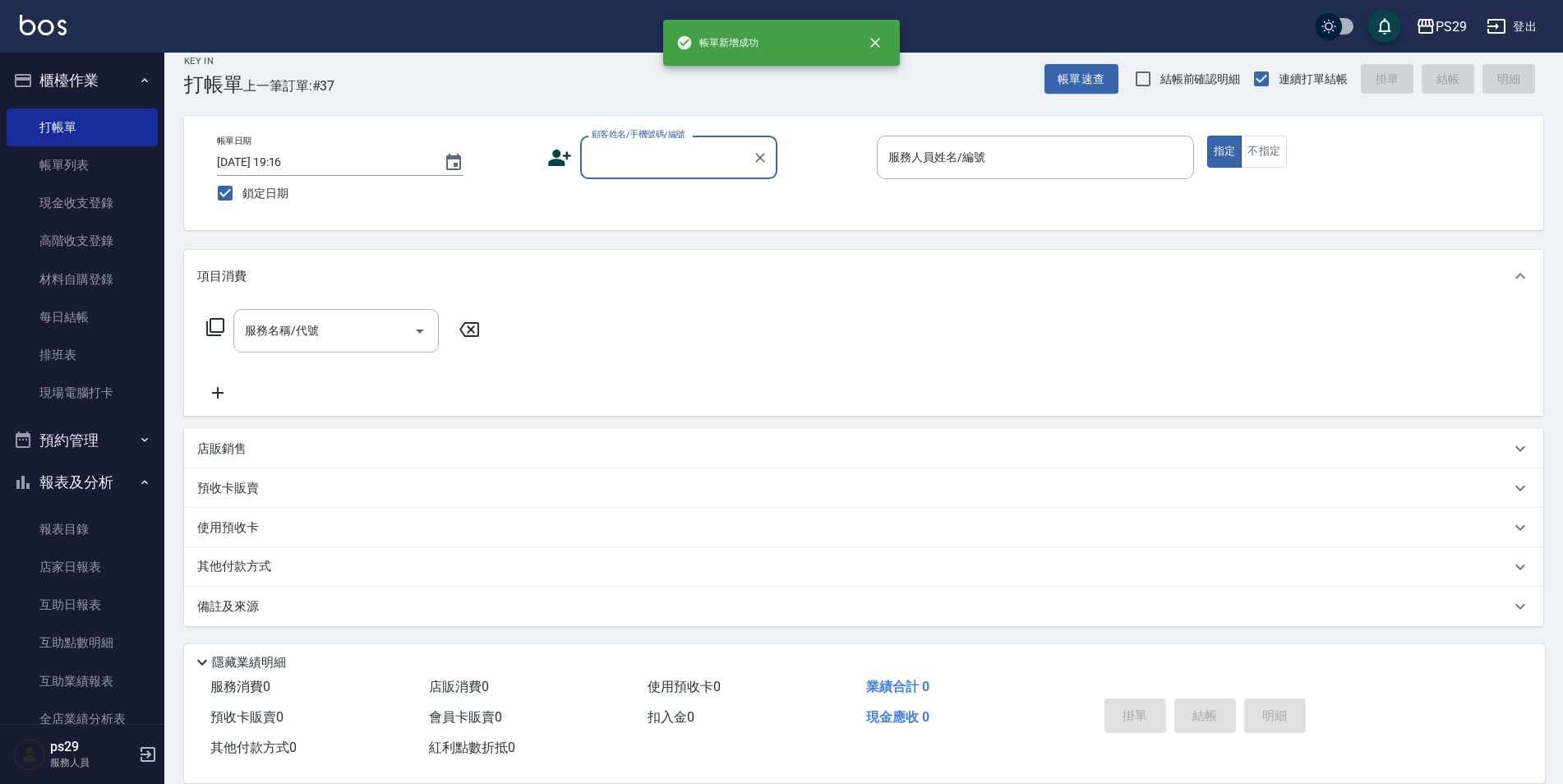
click at [103, 97] on button "櫃檯作業" at bounding box center [82, 81] width 151 height 43
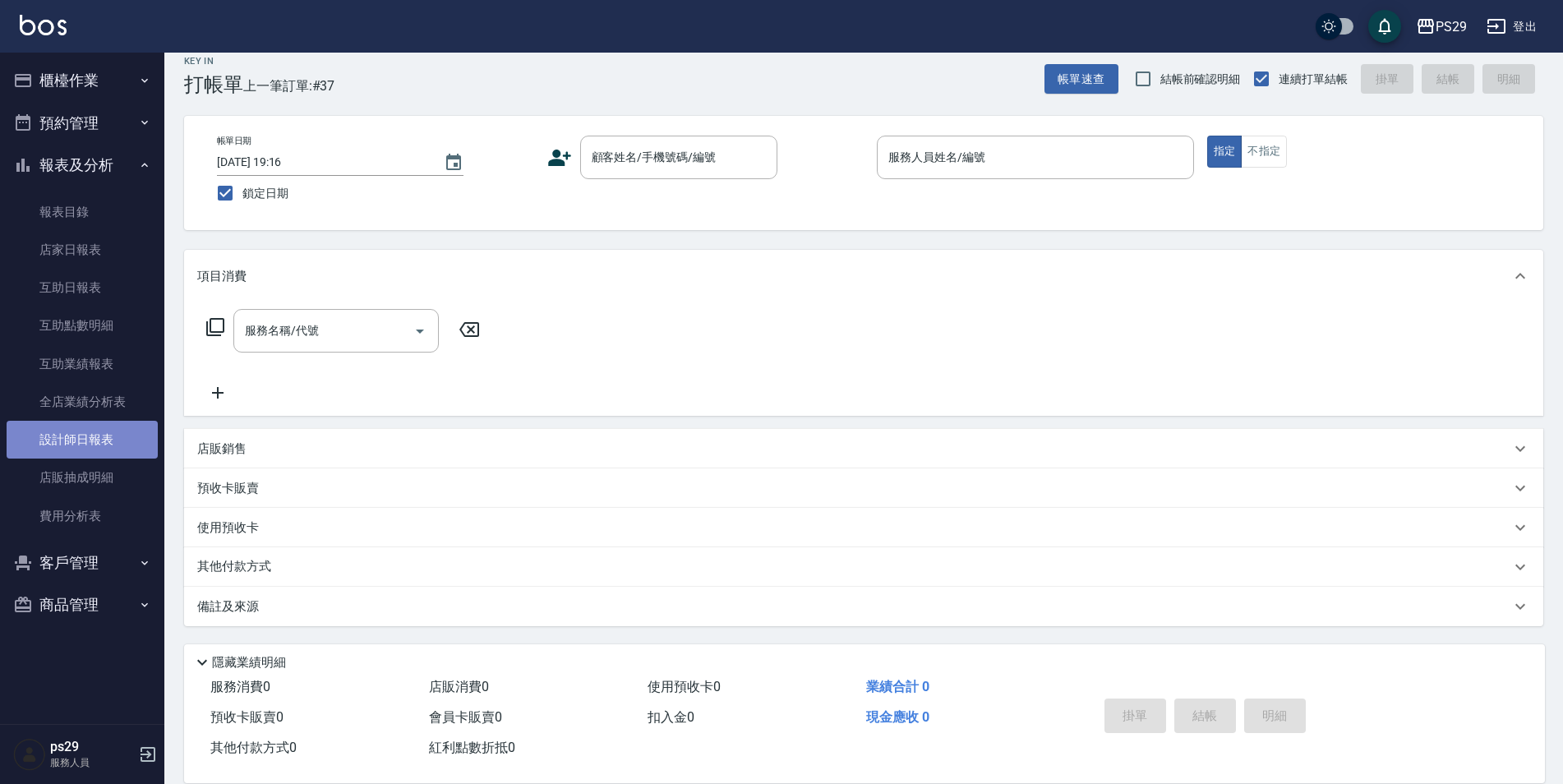
click at [99, 440] on link "設計師日報表" at bounding box center [82, 440] width 151 height 38
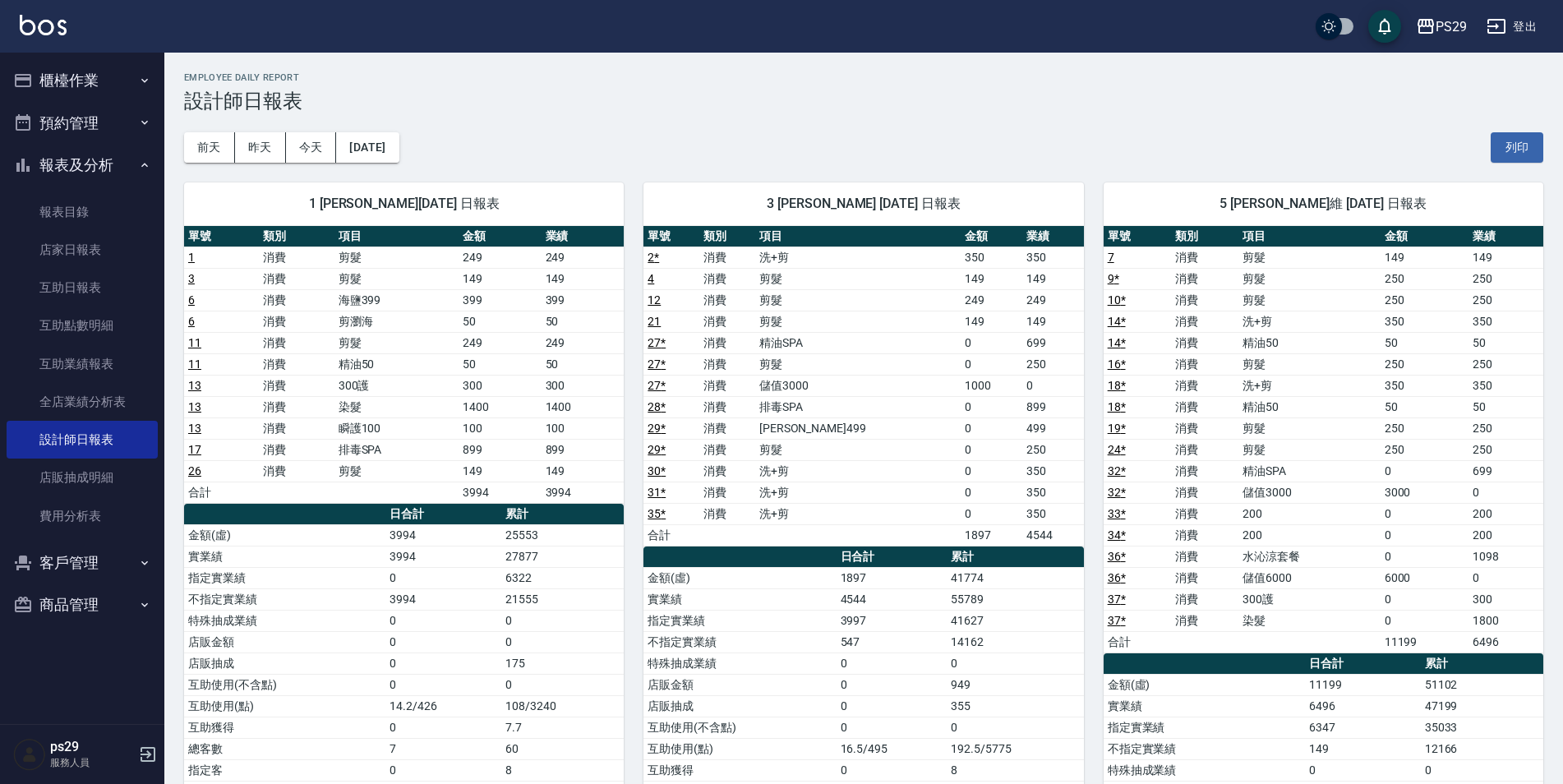
scroll to position [82, 0]
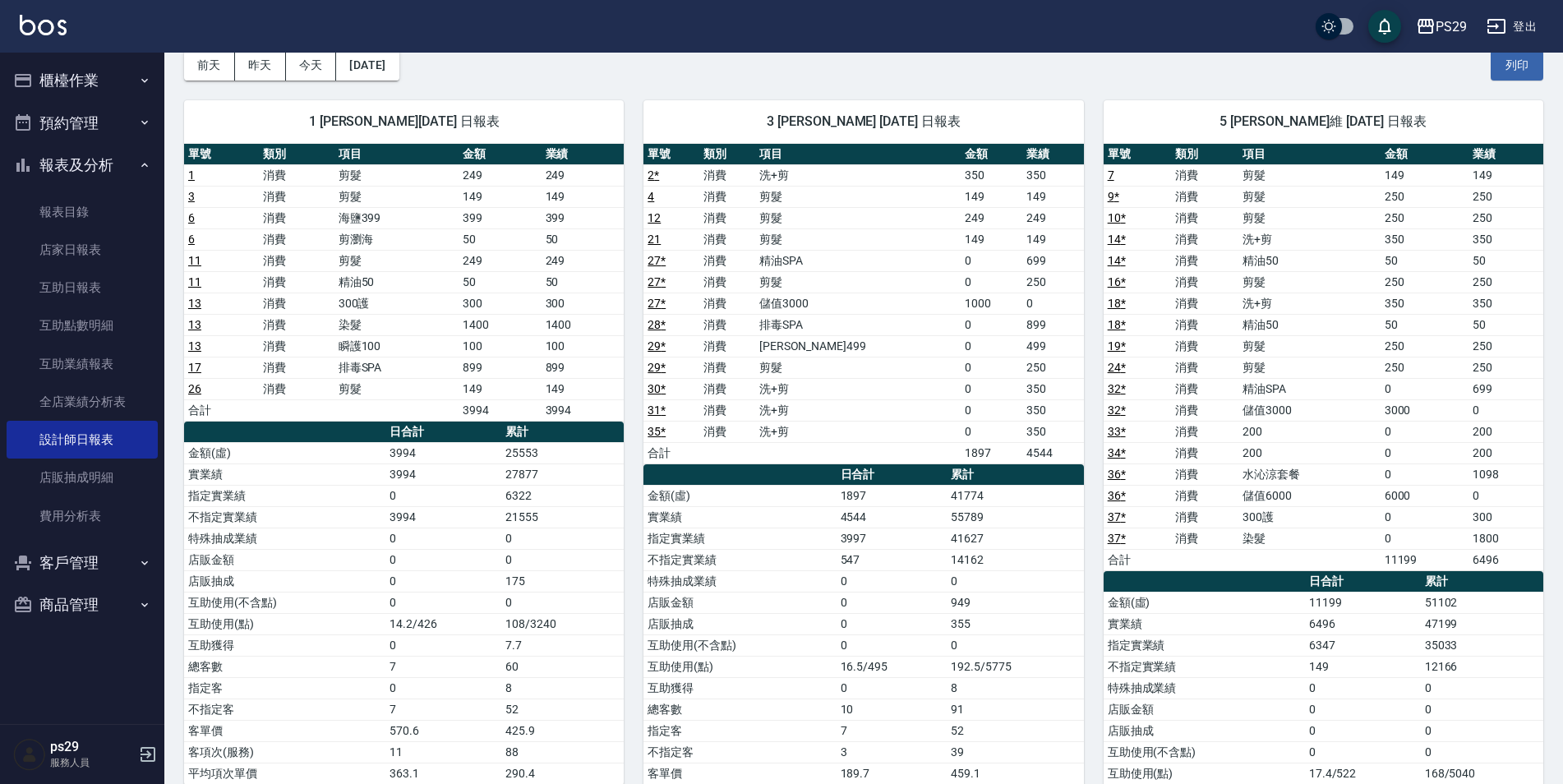
click at [106, 158] on button "報表及分析" at bounding box center [82, 165] width 151 height 43
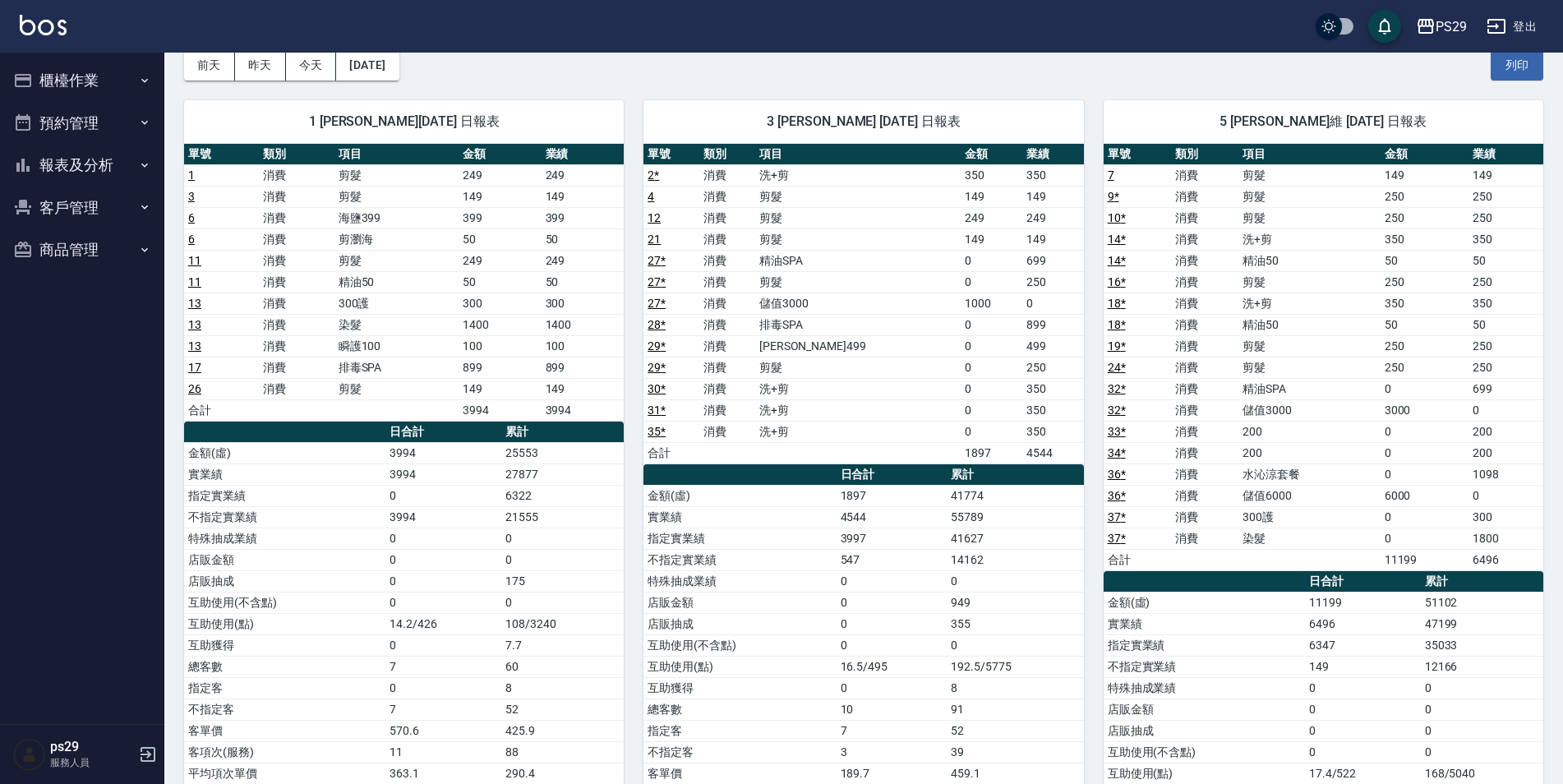
click at [108, 161] on button "報表及分析" at bounding box center [82, 165] width 151 height 43
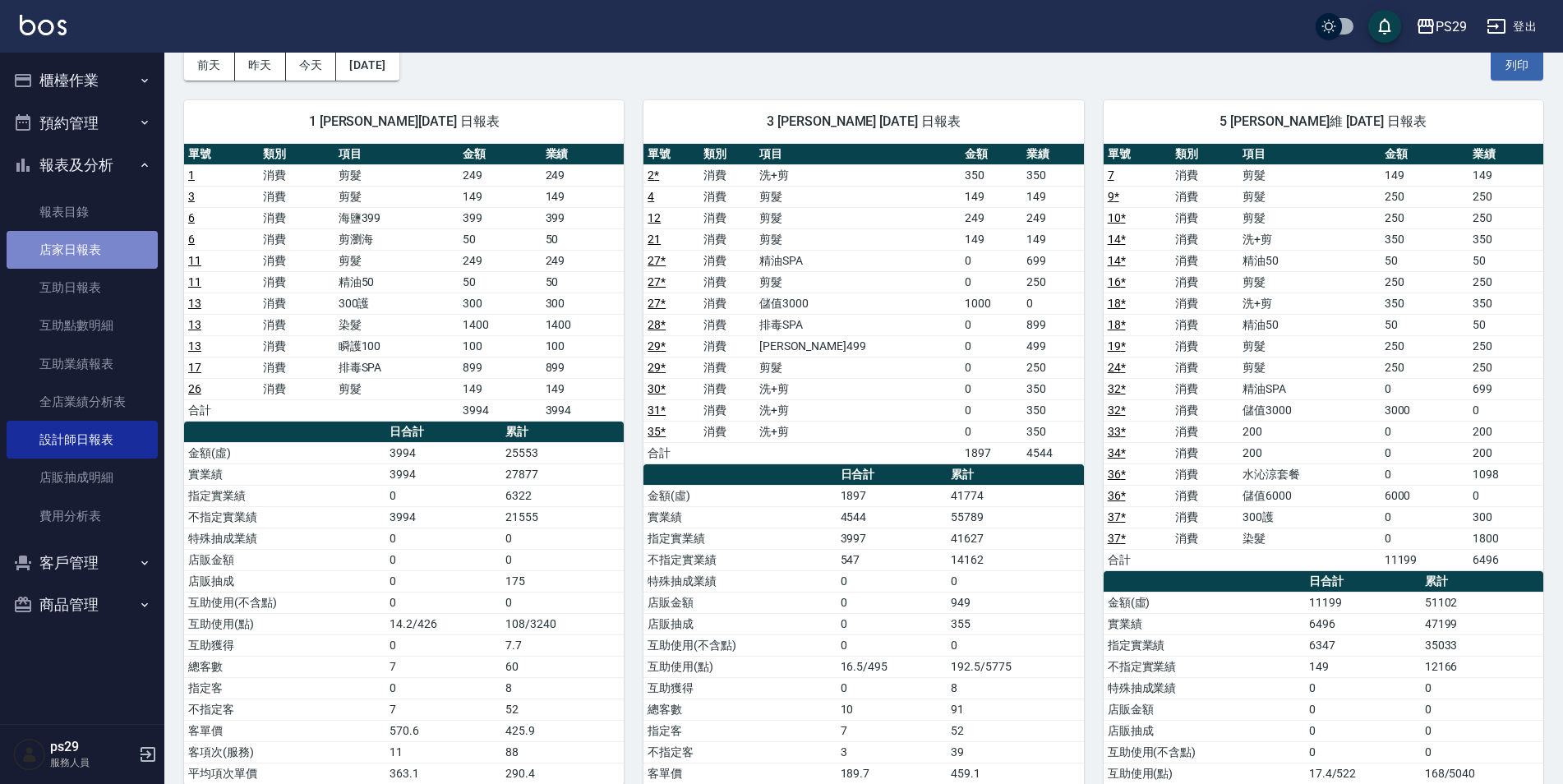
click at [88, 251] on link "店家日報表" at bounding box center [82, 250] width 151 height 38
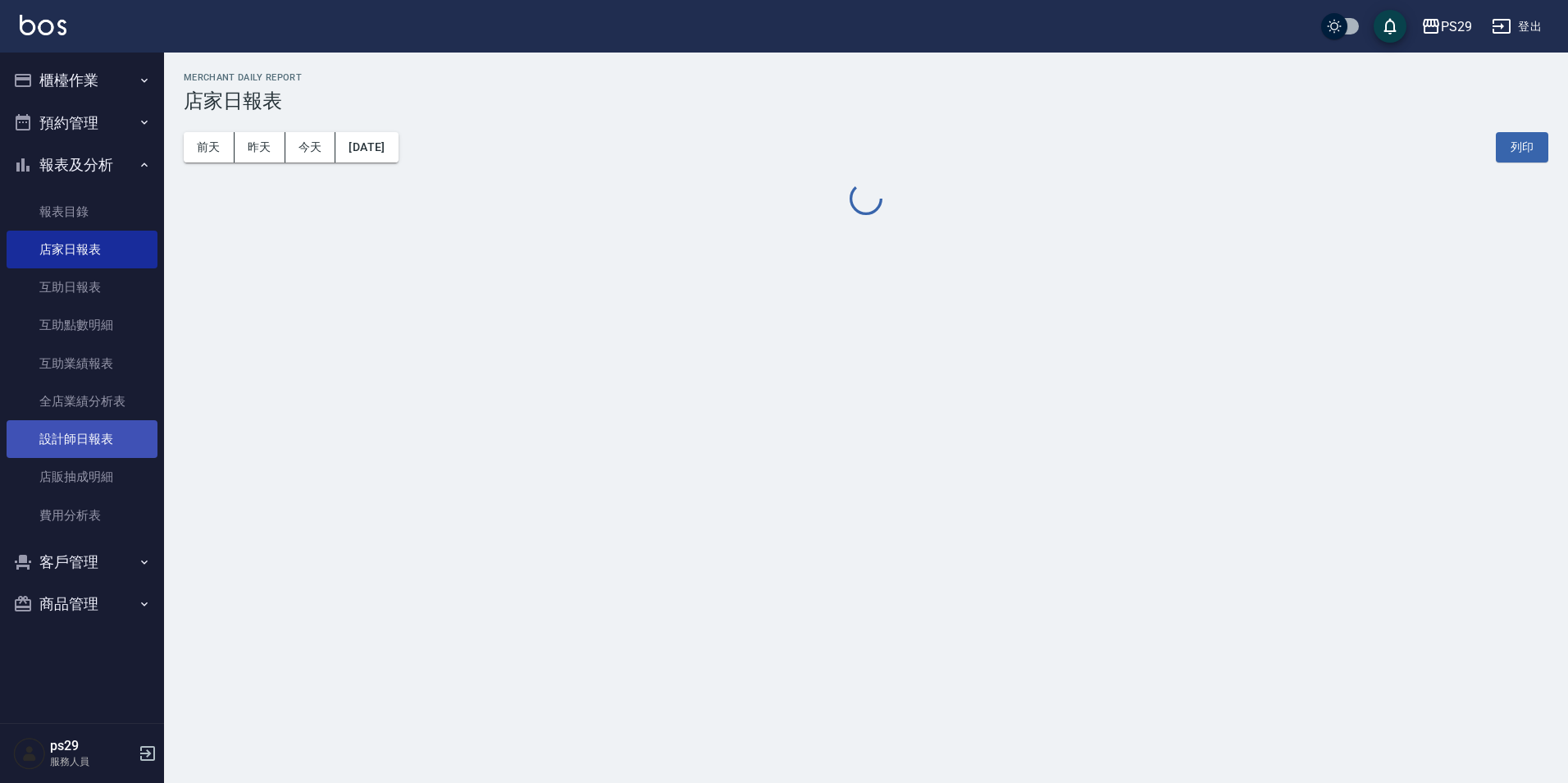
click at [98, 427] on link "設計師日報表" at bounding box center [82, 439] width 151 height 38
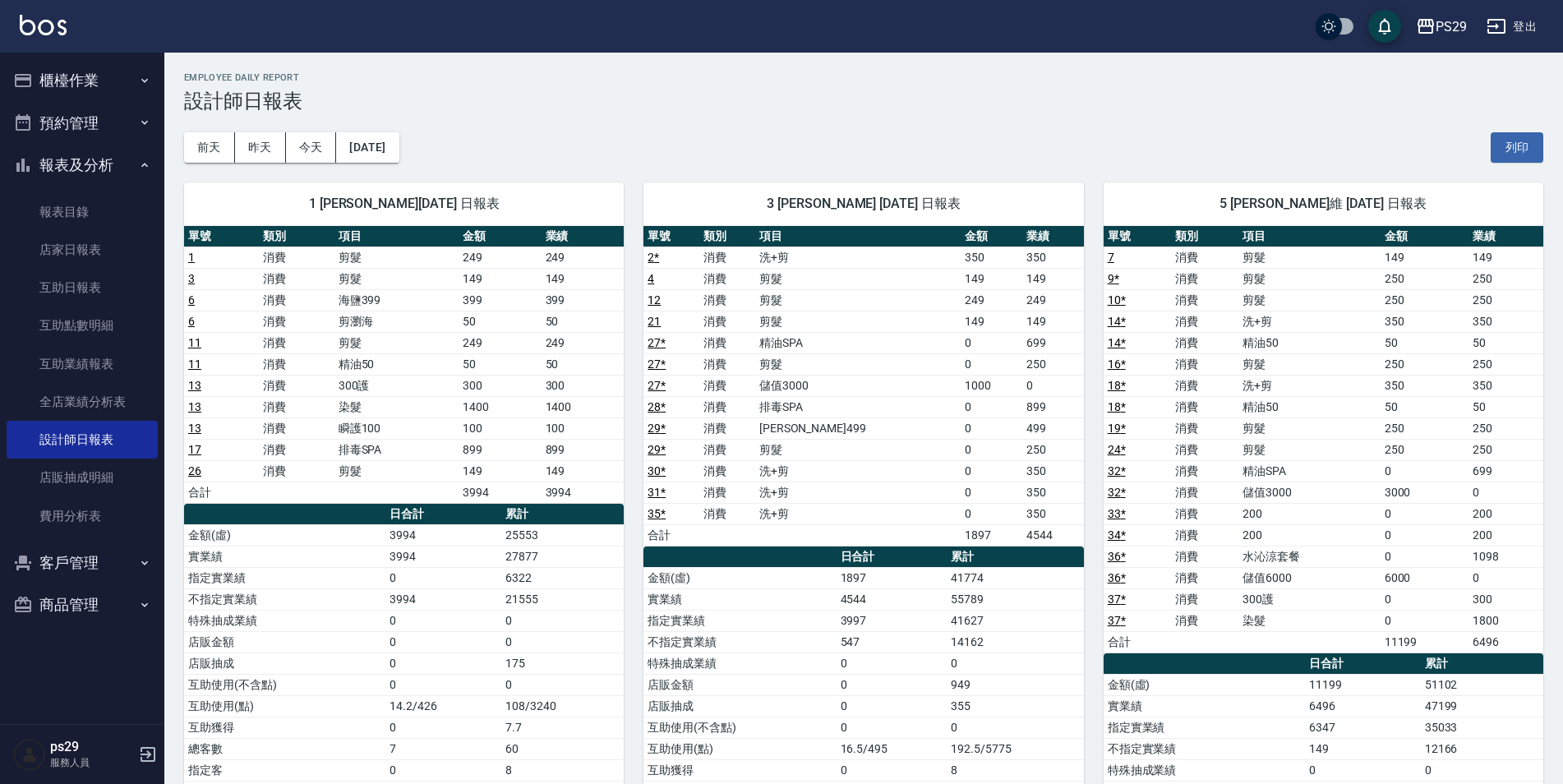
click at [80, 71] on button "櫃檯作業" at bounding box center [82, 81] width 151 height 43
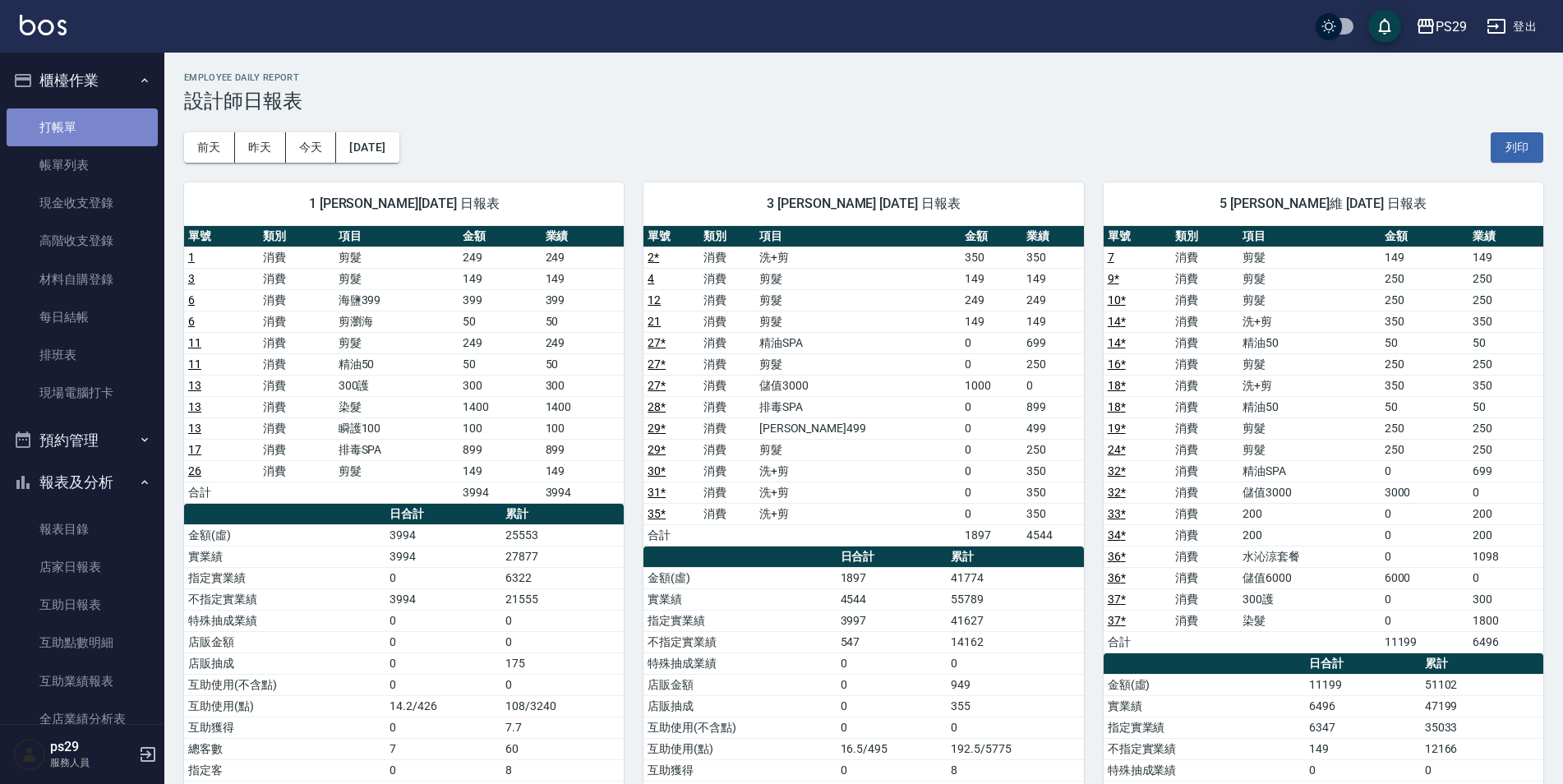
click at [87, 138] on link "打帳單" at bounding box center [82, 127] width 151 height 38
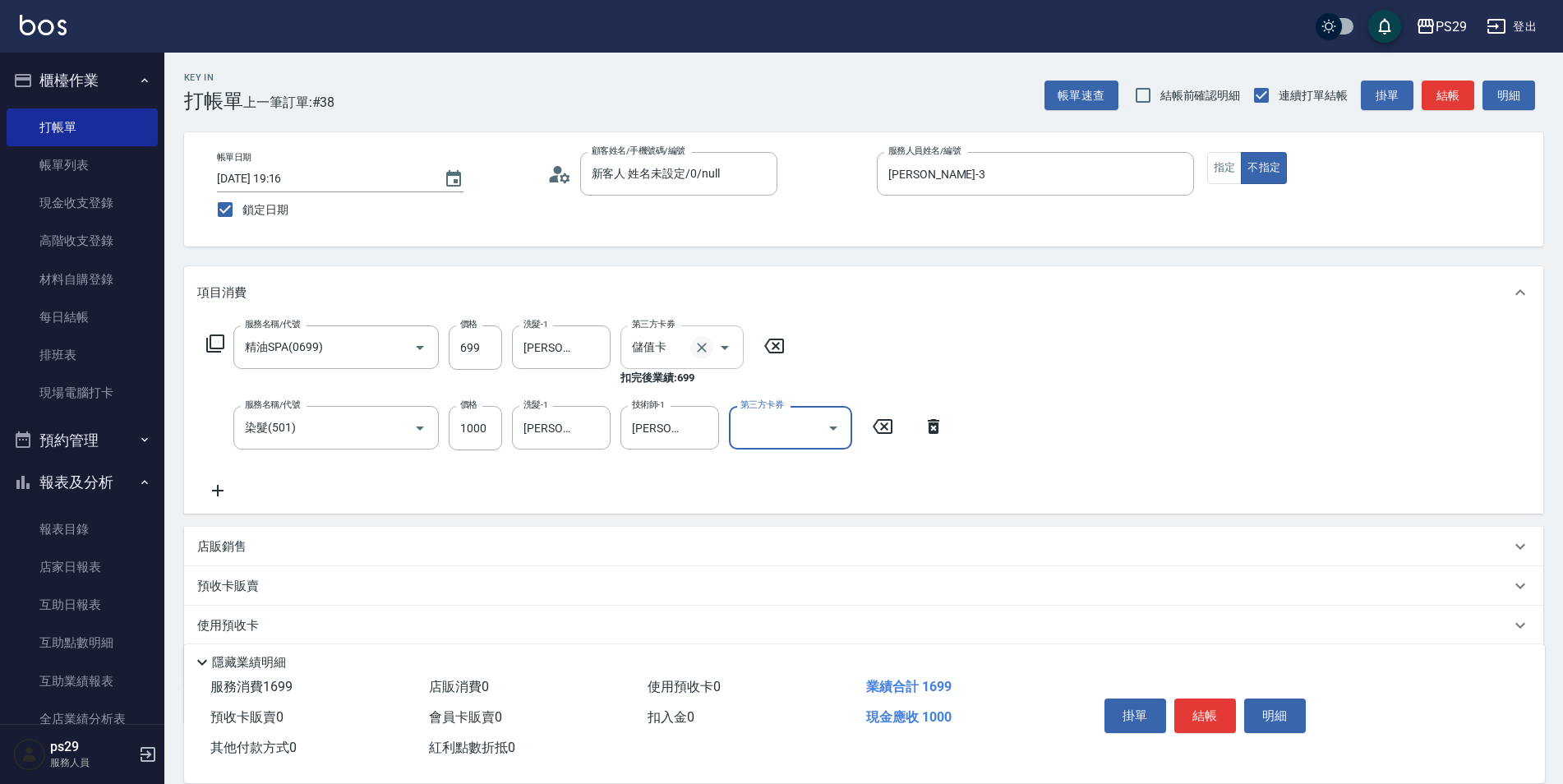
click at [709, 349] on icon "Clear" at bounding box center [701, 347] width 16 height 16
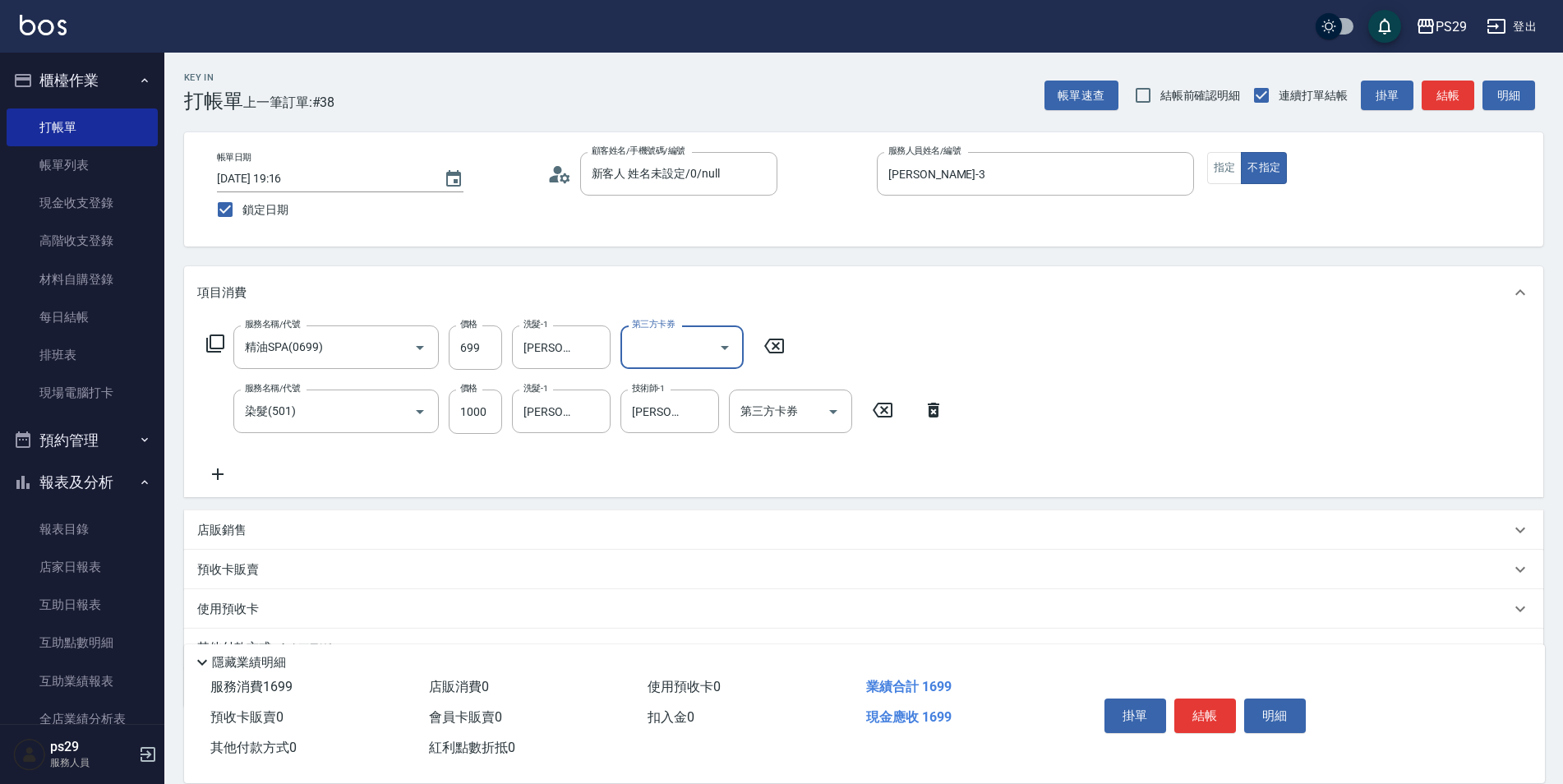
click at [1335, 395] on div "服務名稱/代號 精油SPA(0699) 服務名稱/代號 價格 699 價格 洗髮-1 [PERSON_NAME]-12 洗髮-1 第三方卡券 第三方卡券 服務…" at bounding box center [863, 408] width 1359 height 179
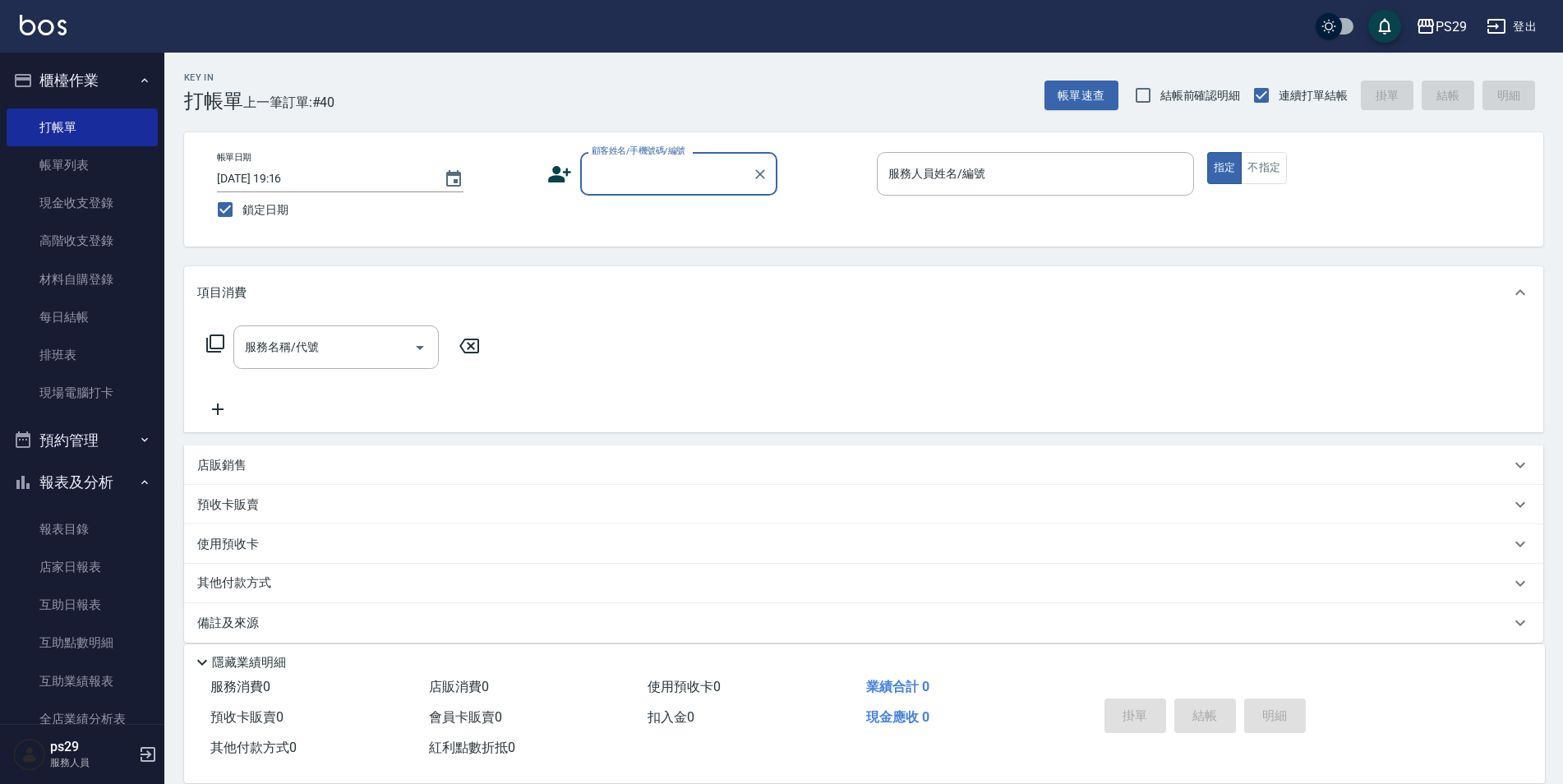
click at [102, 66] on button "櫃檯作業" at bounding box center [82, 81] width 151 height 43
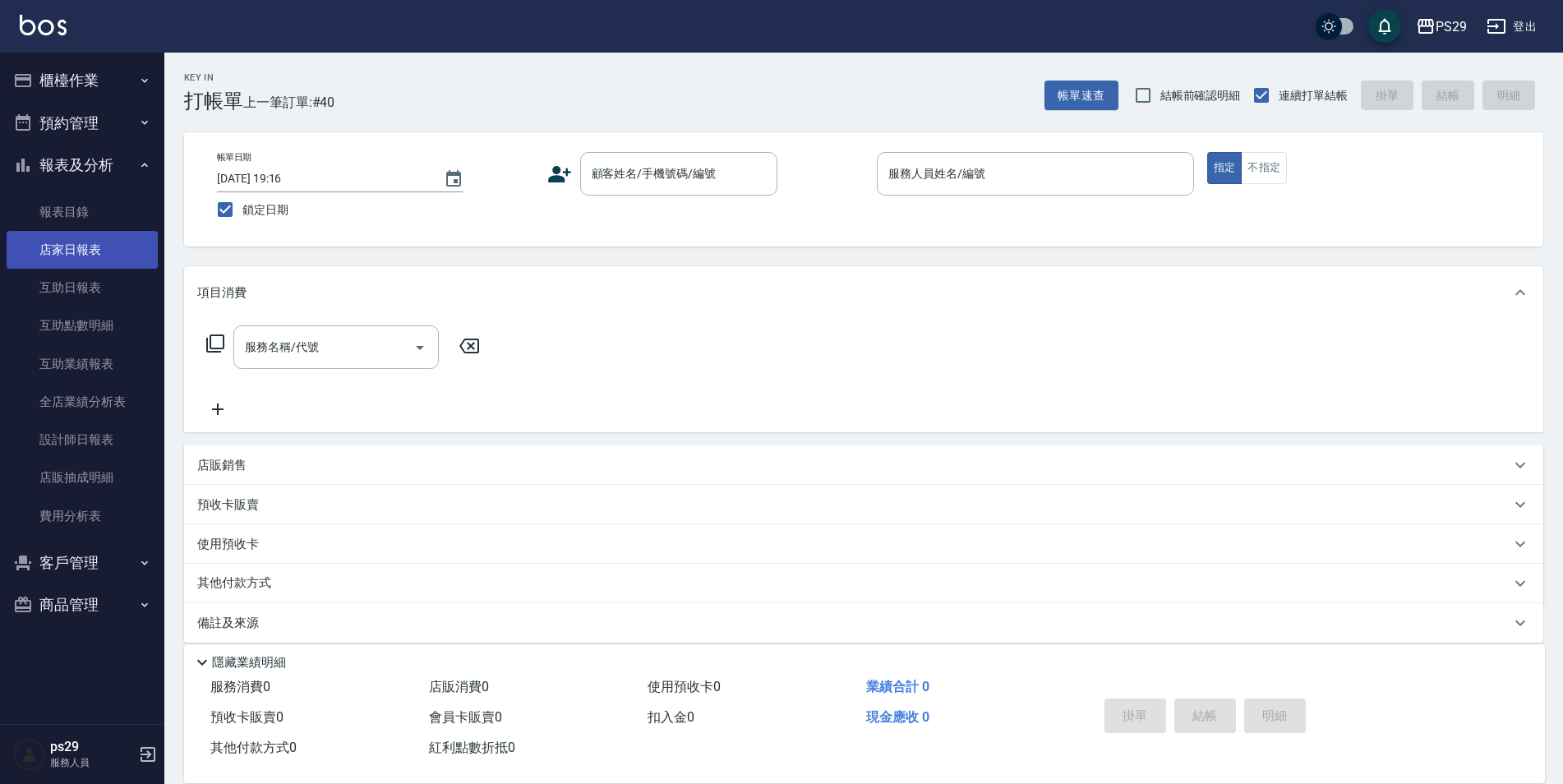
click at [105, 242] on link "店家日報表" at bounding box center [82, 250] width 151 height 38
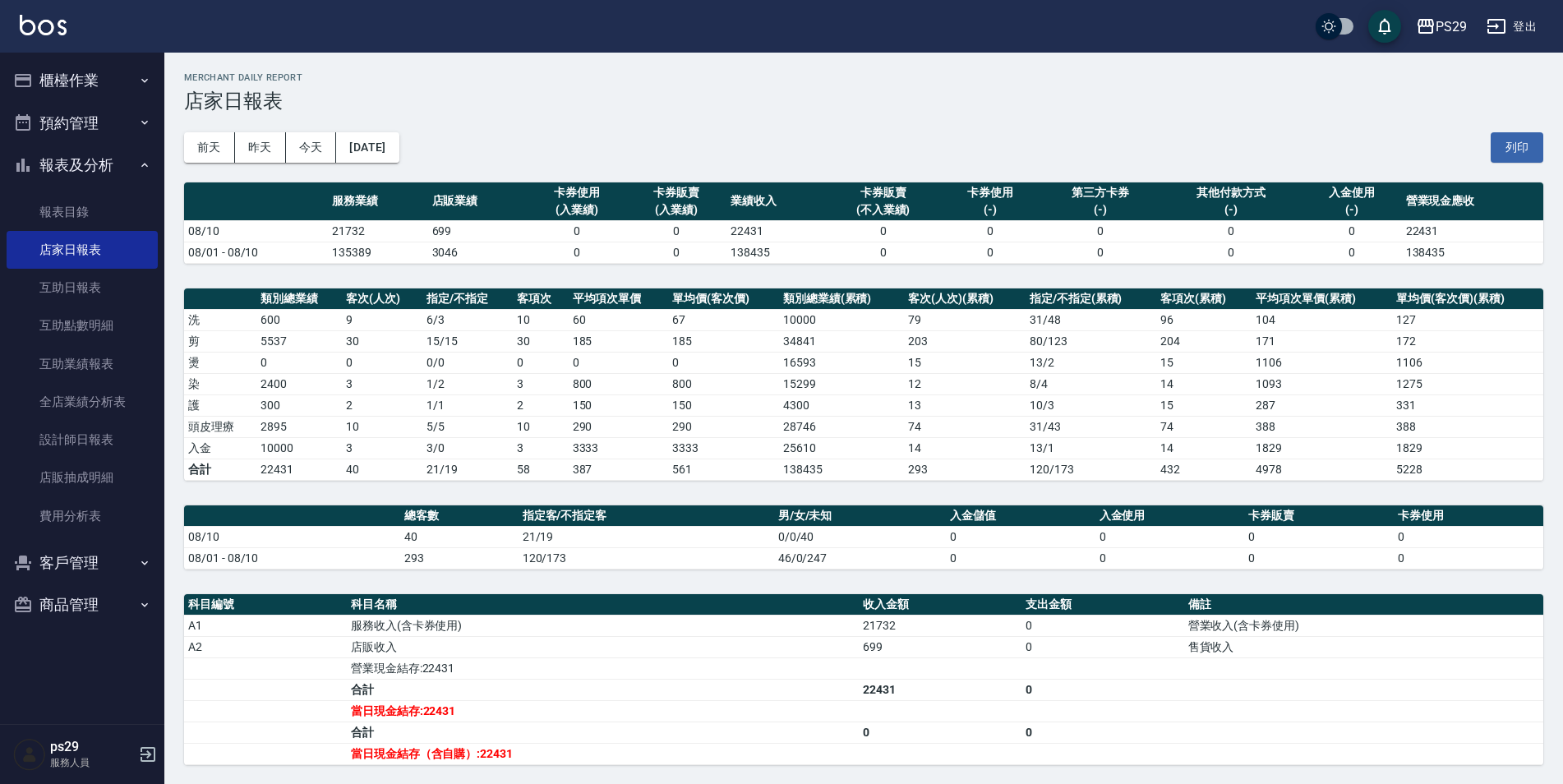
scroll to position [82, 0]
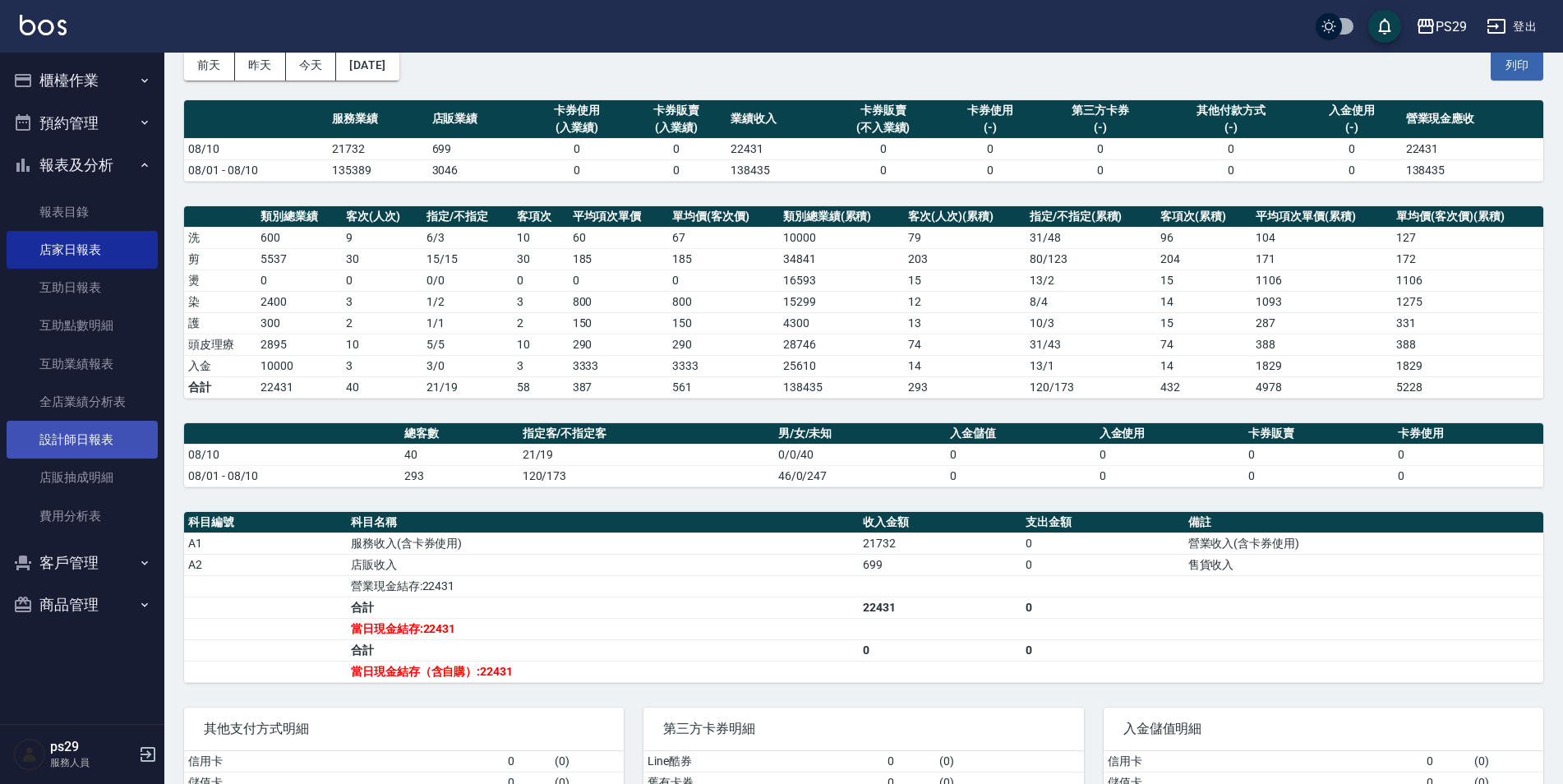
click at [80, 454] on link "設計師日報表" at bounding box center [82, 440] width 151 height 38
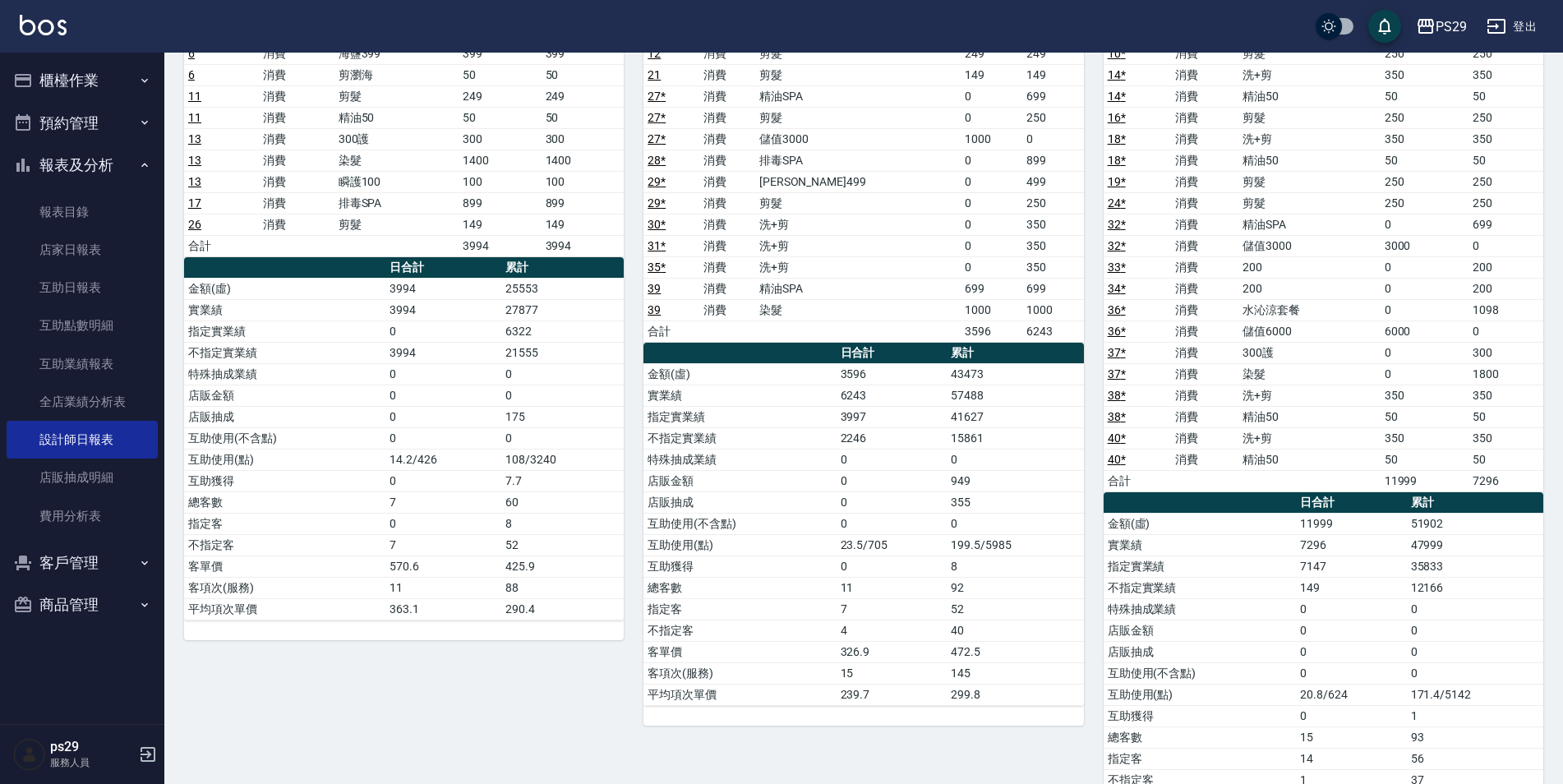
scroll to position [82, 0]
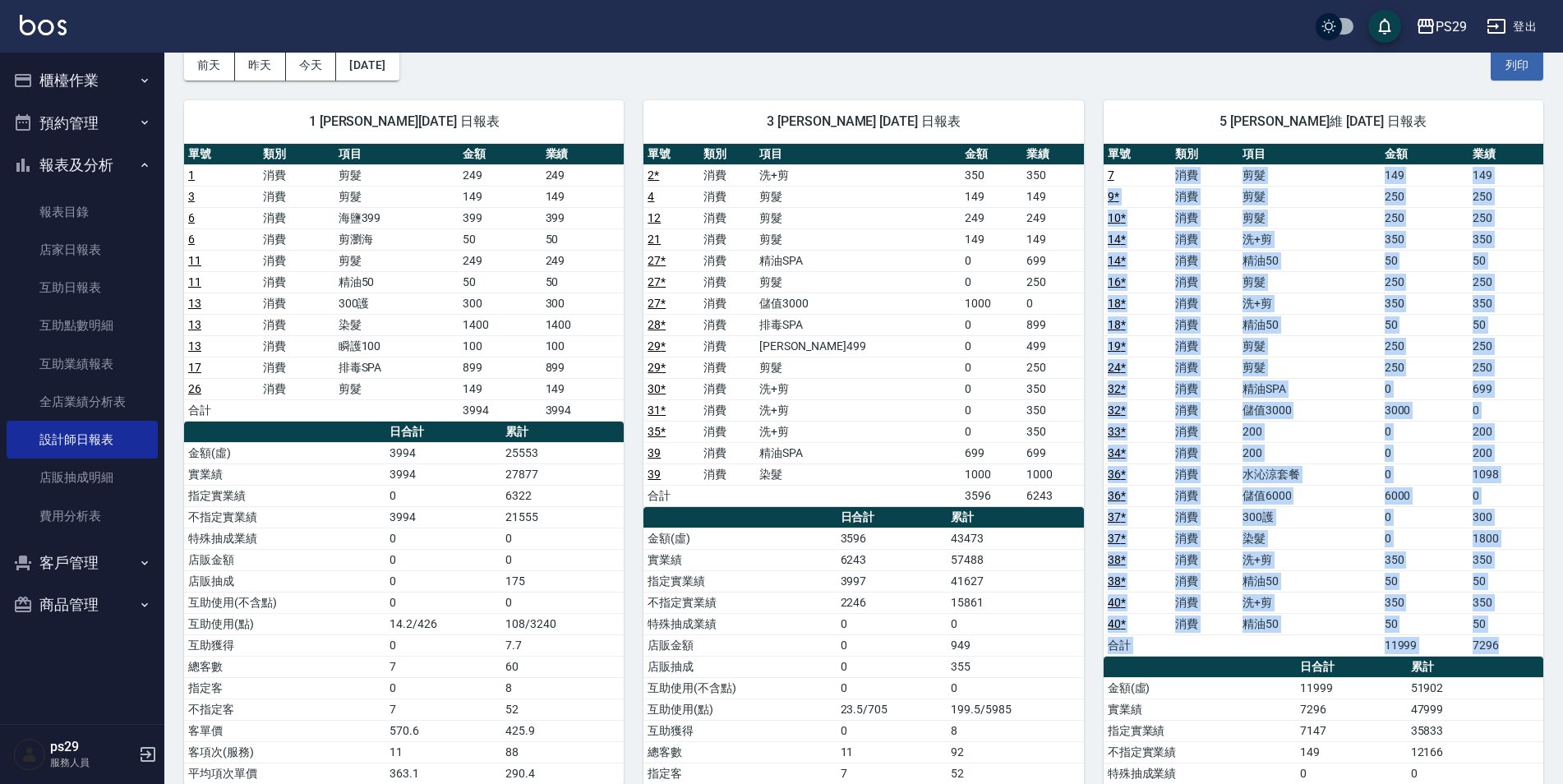
drag, startPoint x: 1120, startPoint y: 184, endPoint x: 1171, endPoint y: 659, distance: 477.7
click at [1171, 659] on div "單號 類別 項目 金額 業績 7 消費 剪髮 149 149 9 * 消費 剪髮 250 250 10 * 消費 剪髮 250 250 14 * 消費 洗+剪…" at bounding box center [1323, 581] width 440 height 876
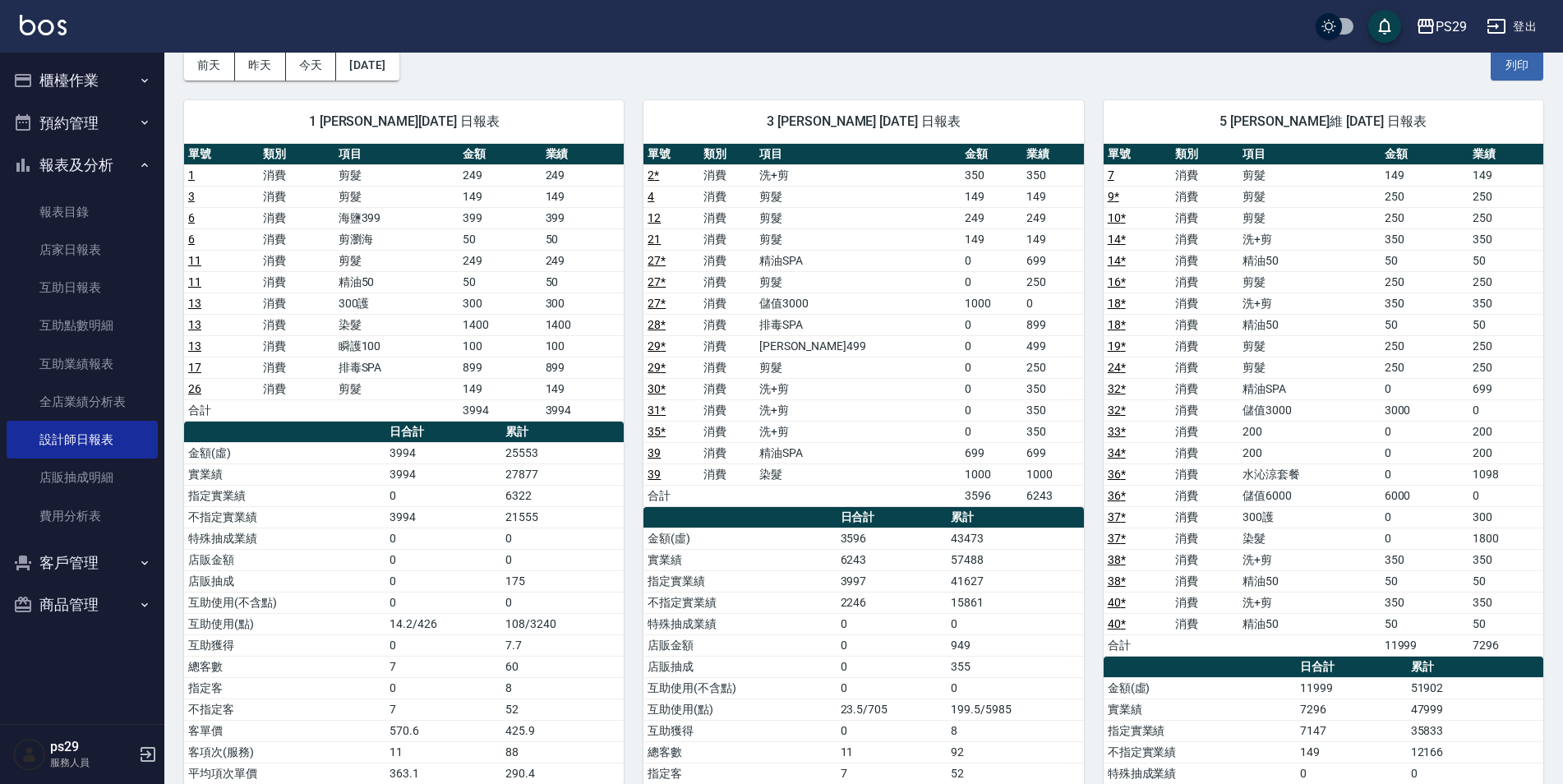
drag, startPoint x: 1171, startPoint y: 659, endPoint x: 1248, endPoint y: 723, distance: 100.1
click at [1248, 723] on td "指定實業績" at bounding box center [1200, 730] width 192 height 21
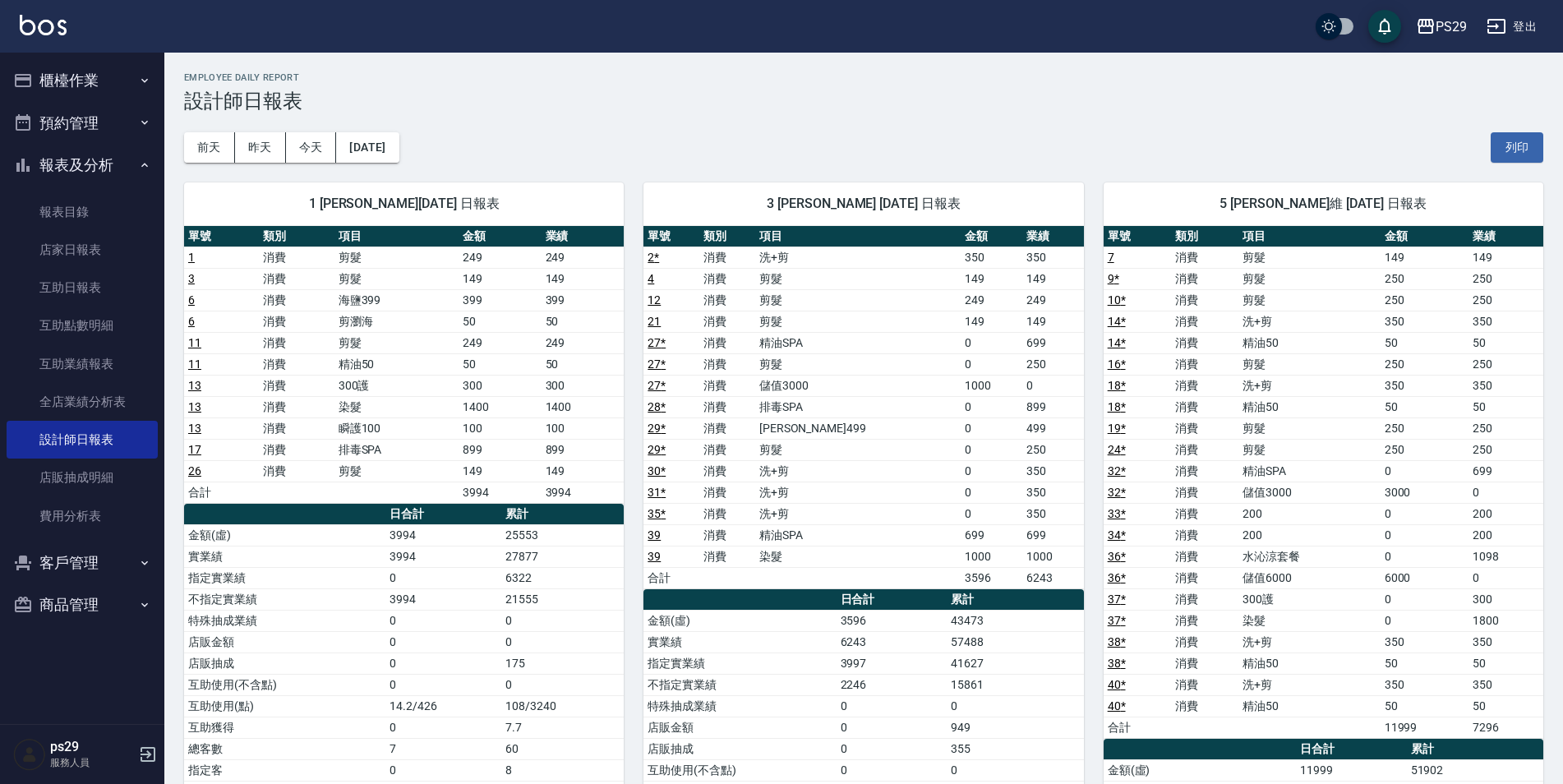
click at [1142, 257] on td "7" at bounding box center [1137, 257] width 67 height 21
click at [1165, 259] on td "7" at bounding box center [1137, 257] width 67 height 21
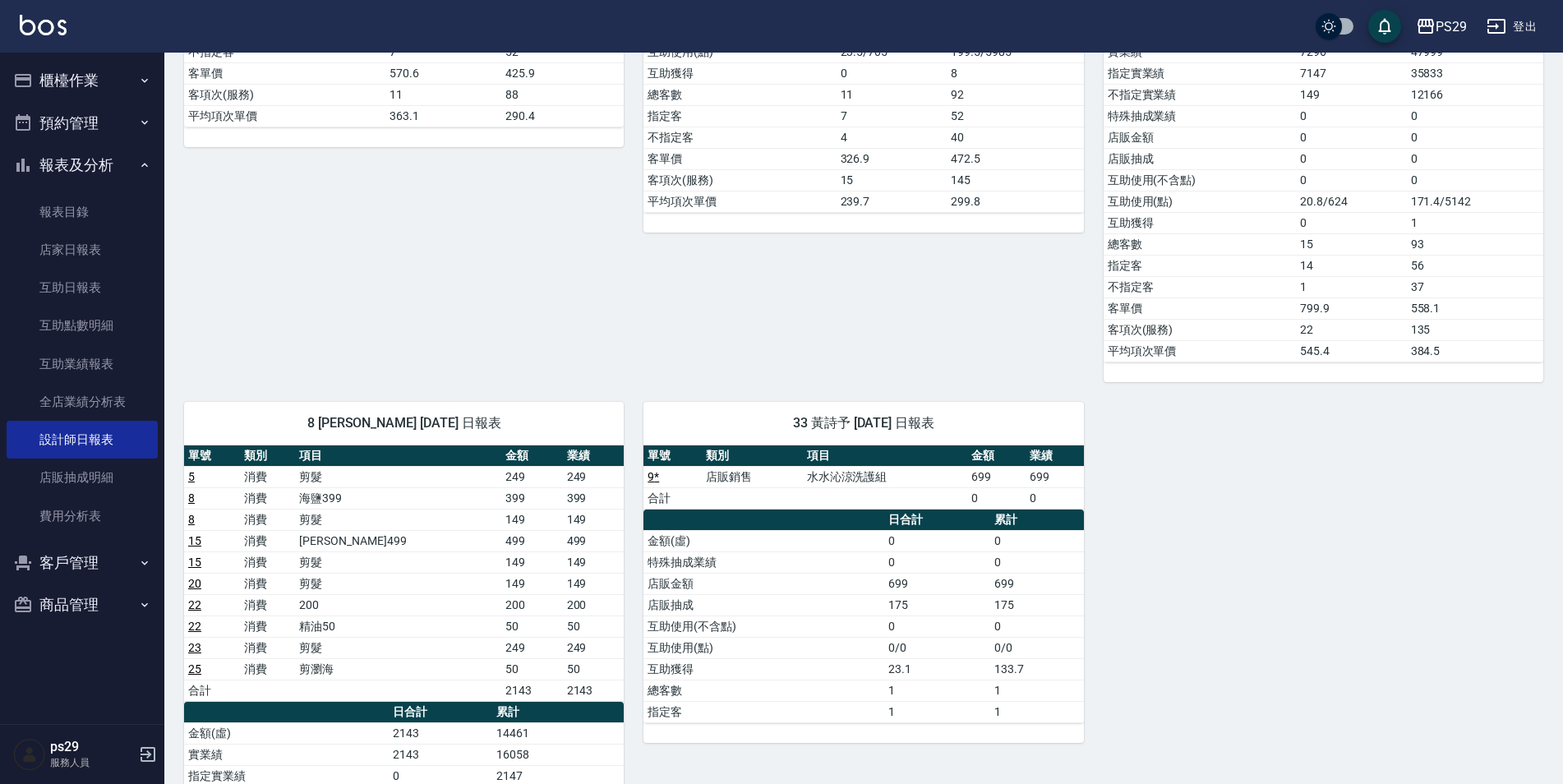
scroll to position [822, 0]
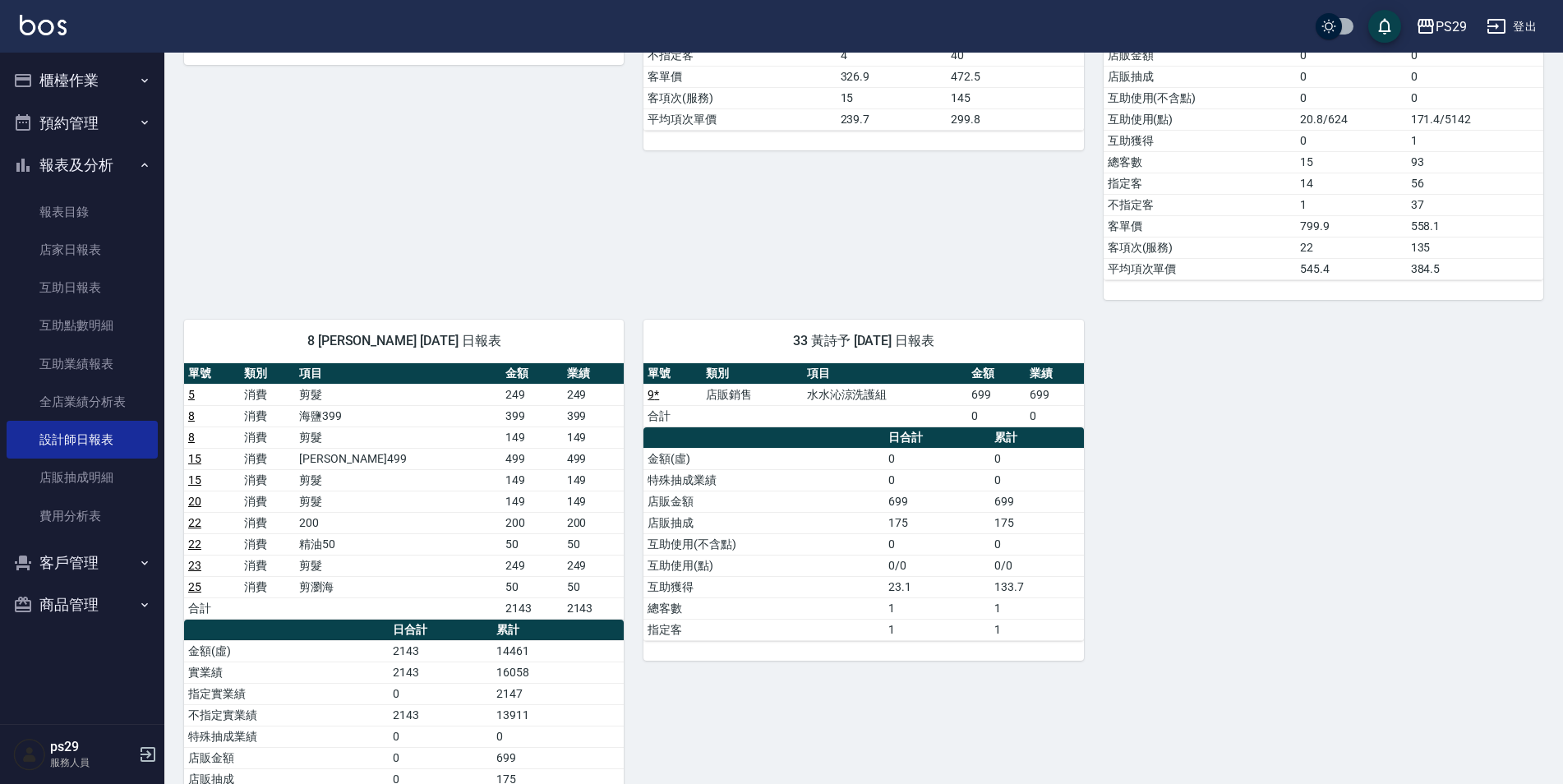
drag, startPoint x: 550, startPoint y: 603, endPoint x: 575, endPoint y: 603, distance: 25.0
click at [575, 603] on td "2143" at bounding box center [593, 607] width 62 height 21
drag, startPoint x: 575, startPoint y: 603, endPoint x: 595, endPoint y: 603, distance: 20.0
click at [595, 603] on td "2143" at bounding box center [593, 607] width 62 height 21
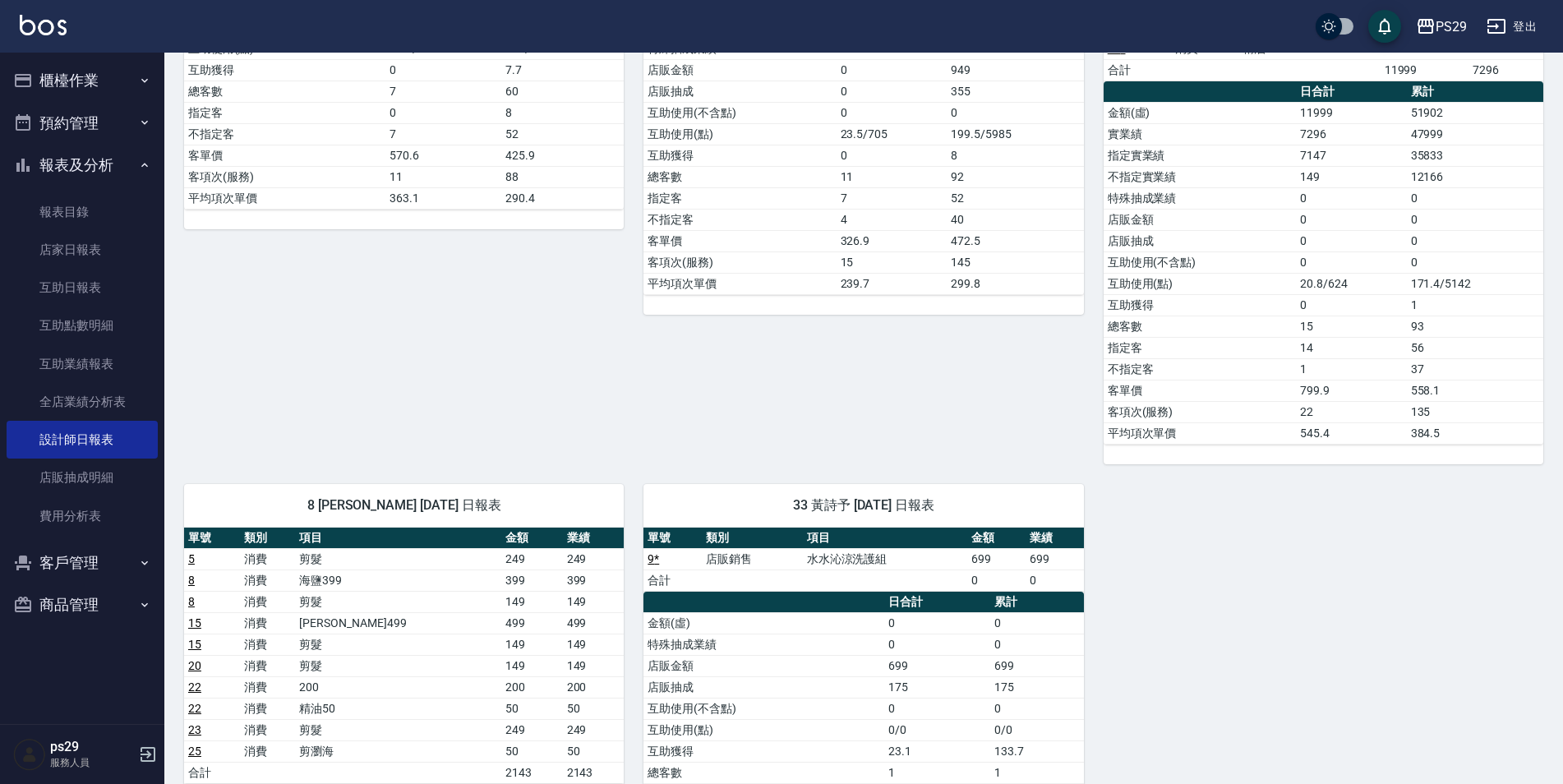
scroll to position [739, 0]
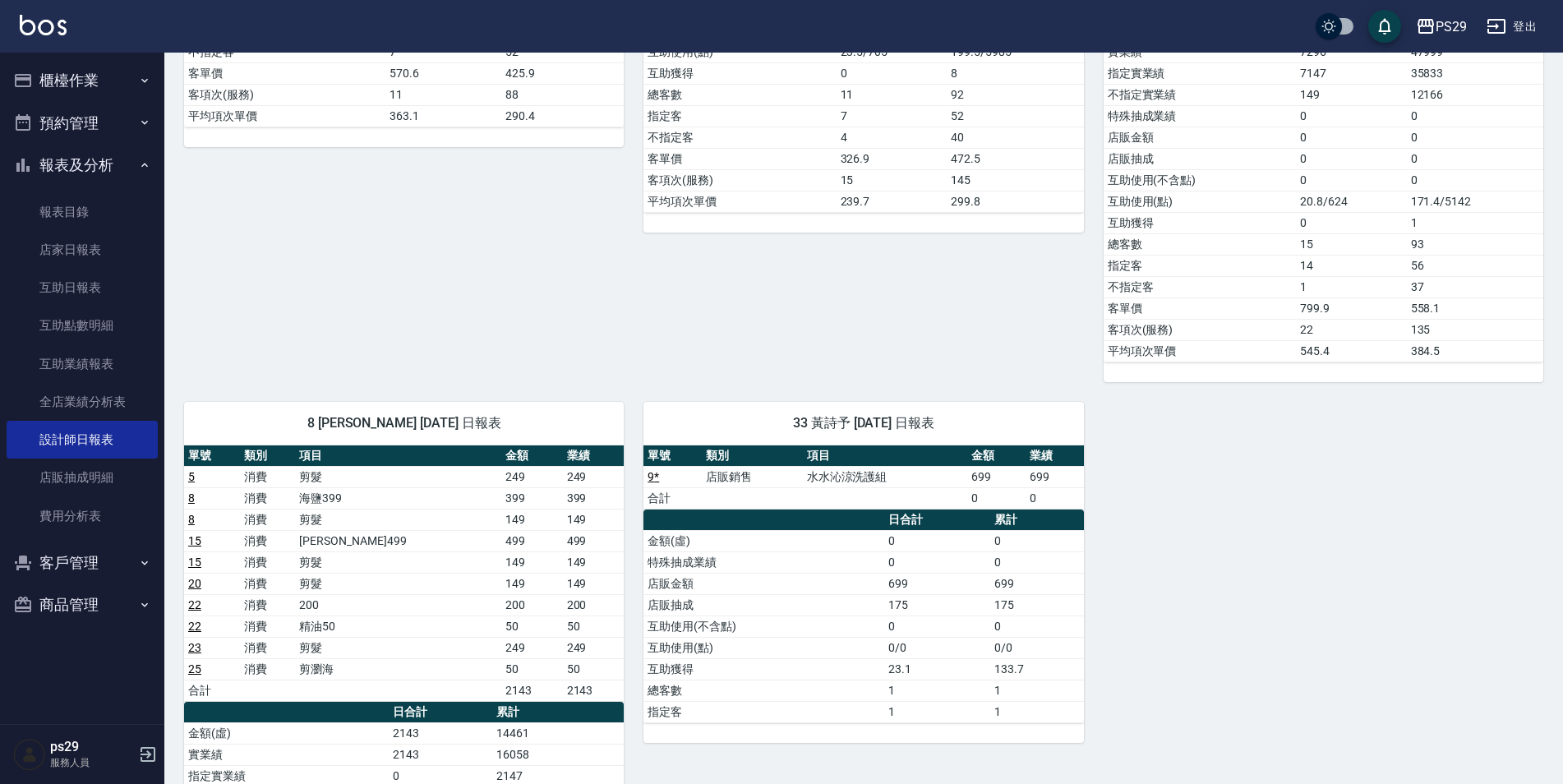
click at [28, 161] on icon "button" at bounding box center [22, 165] width 20 height 20
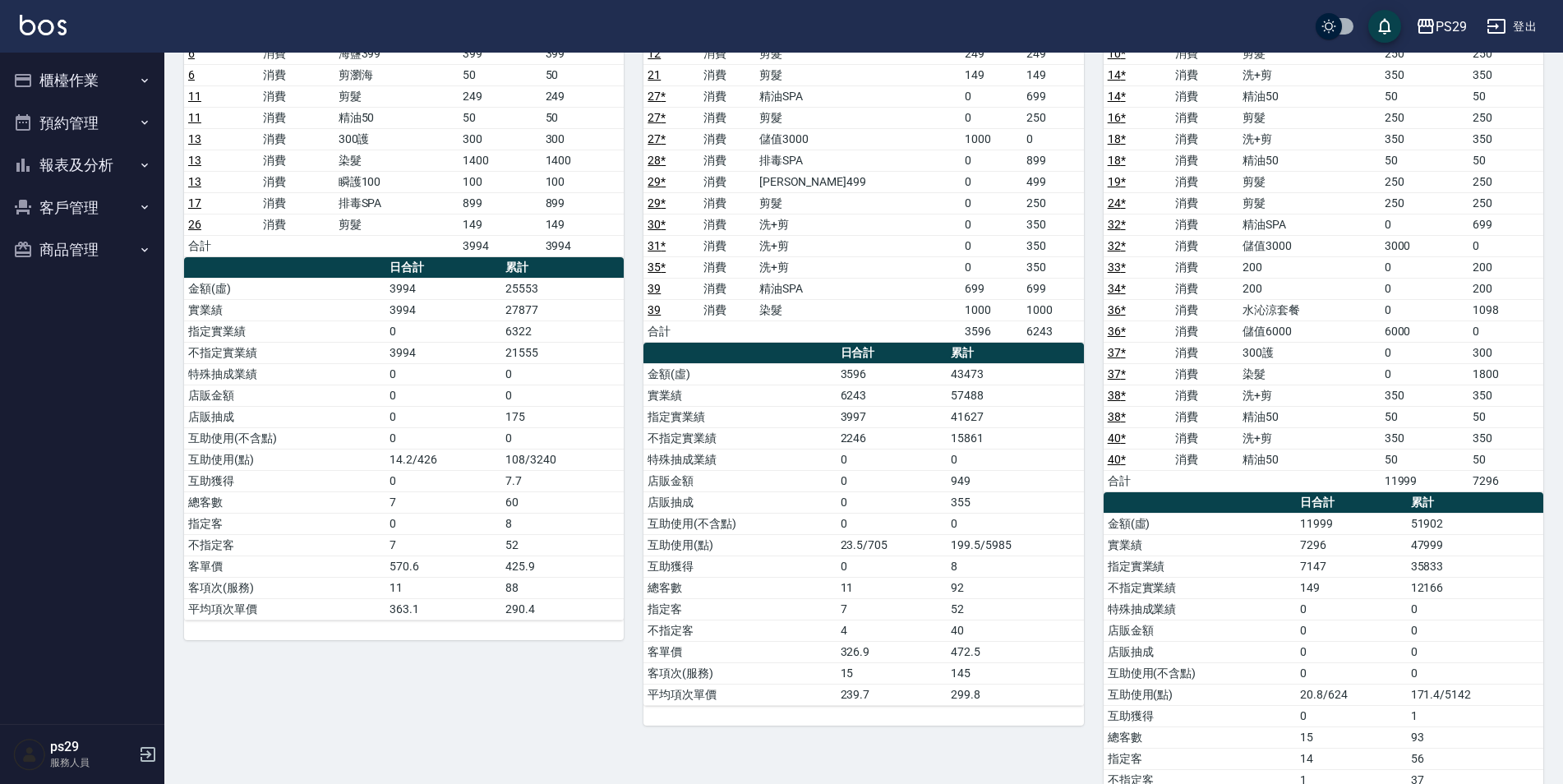
scroll to position [0, 0]
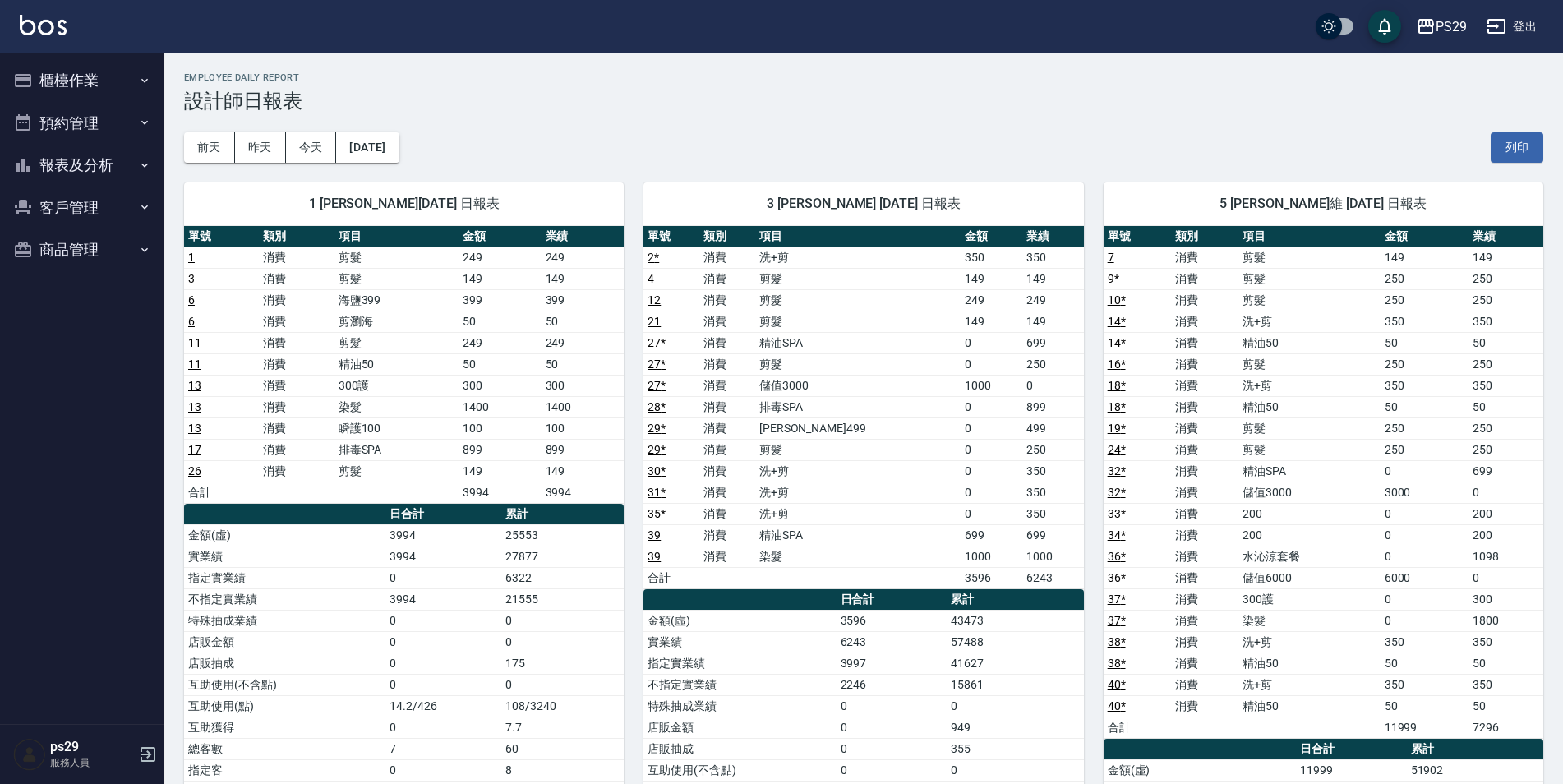
click at [76, 30] on div "PS29 登出" at bounding box center [782, 26] width 1563 height 52
click at [53, 21] on img at bounding box center [43, 25] width 47 height 21
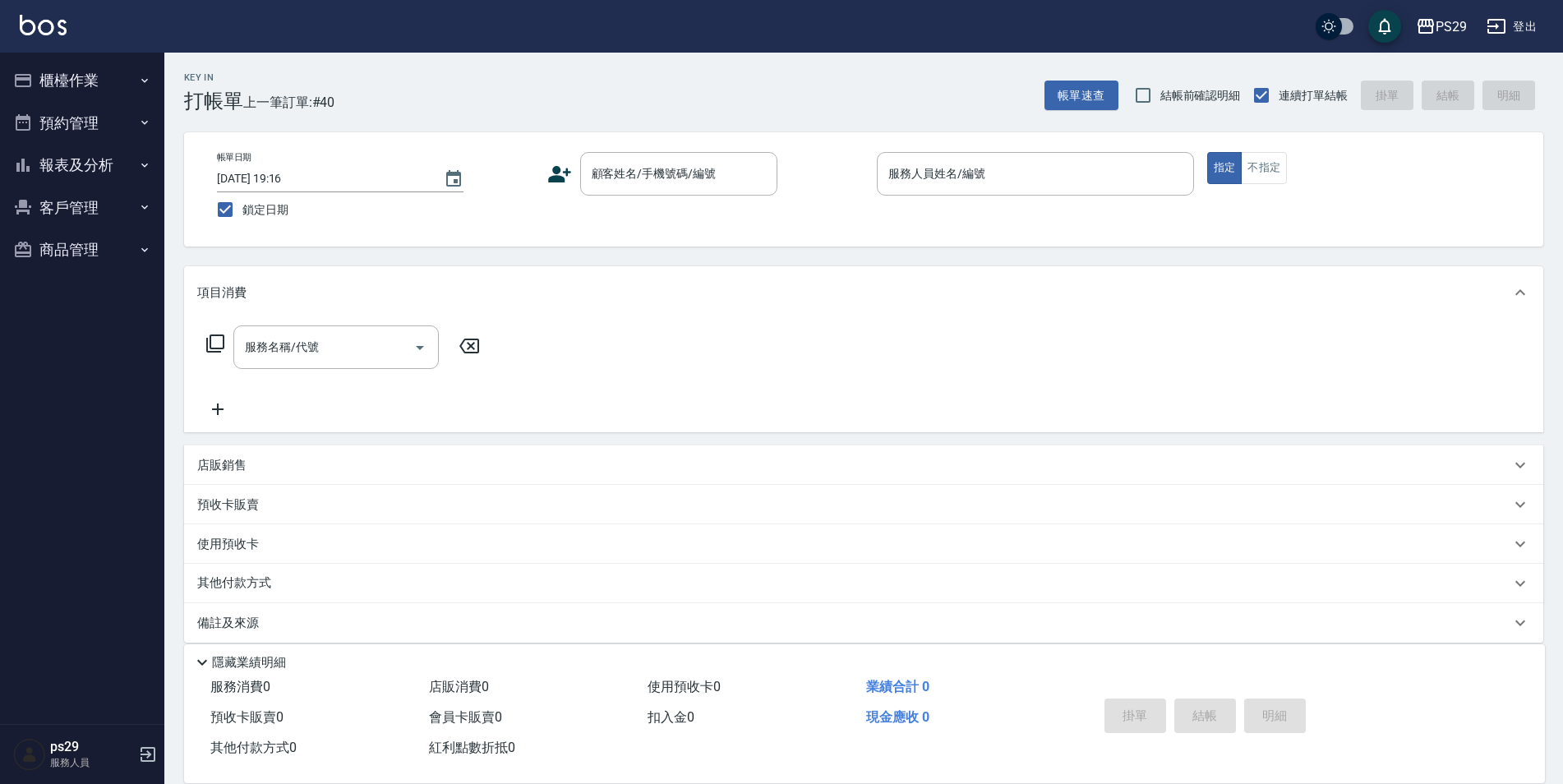
click at [65, 29] on img at bounding box center [43, 25] width 47 height 21
click at [100, 158] on button "報表及分析" at bounding box center [82, 165] width 151 height 43
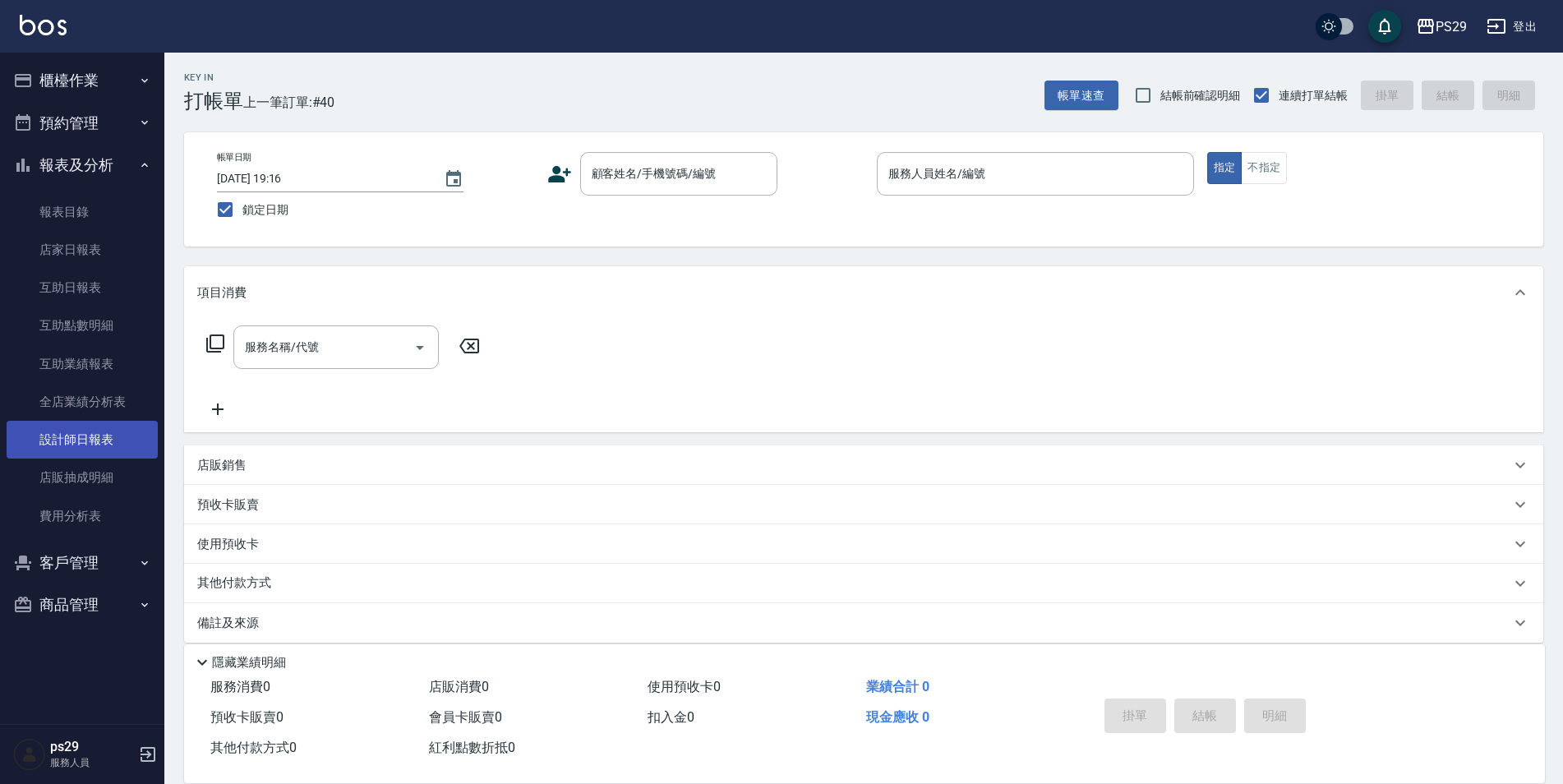
click at [68, 452] on link "設計師日報表" at bounding box center [82, 440] width 151 height 38
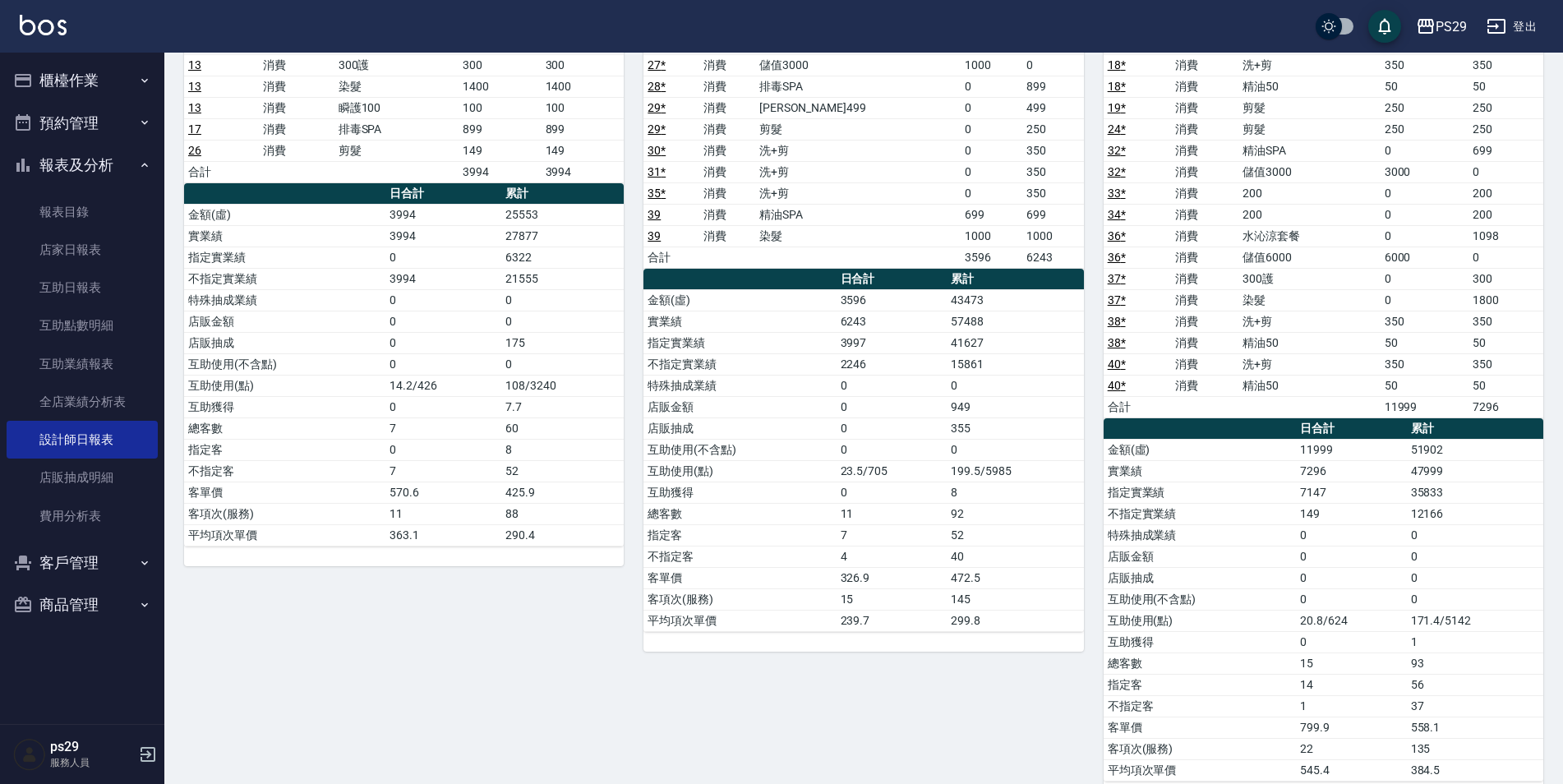
scroll to position [74, 0]
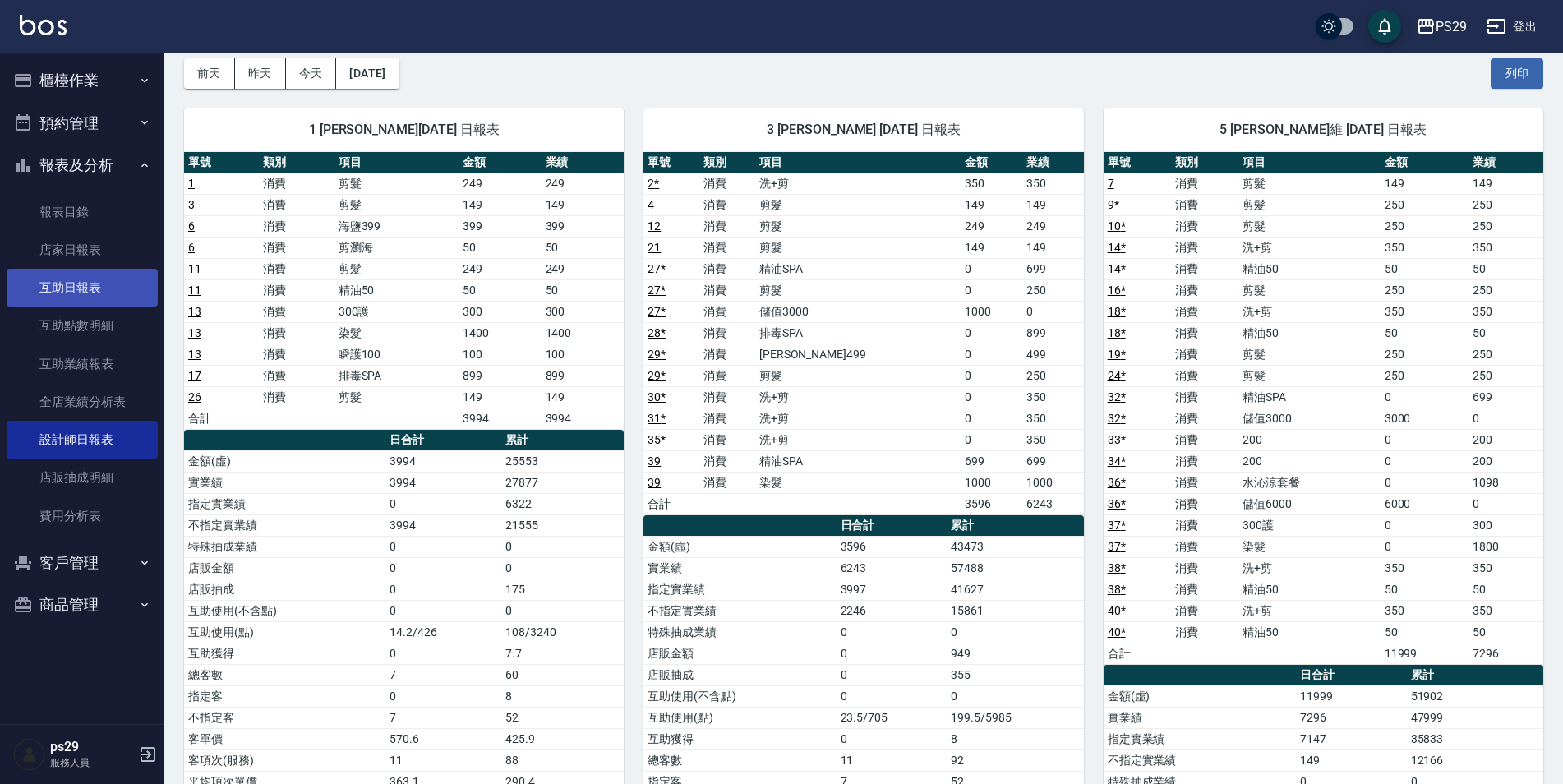
click at [106, 289] on link "互助日報表" at bounding box center [82, 288] width 151 height 38
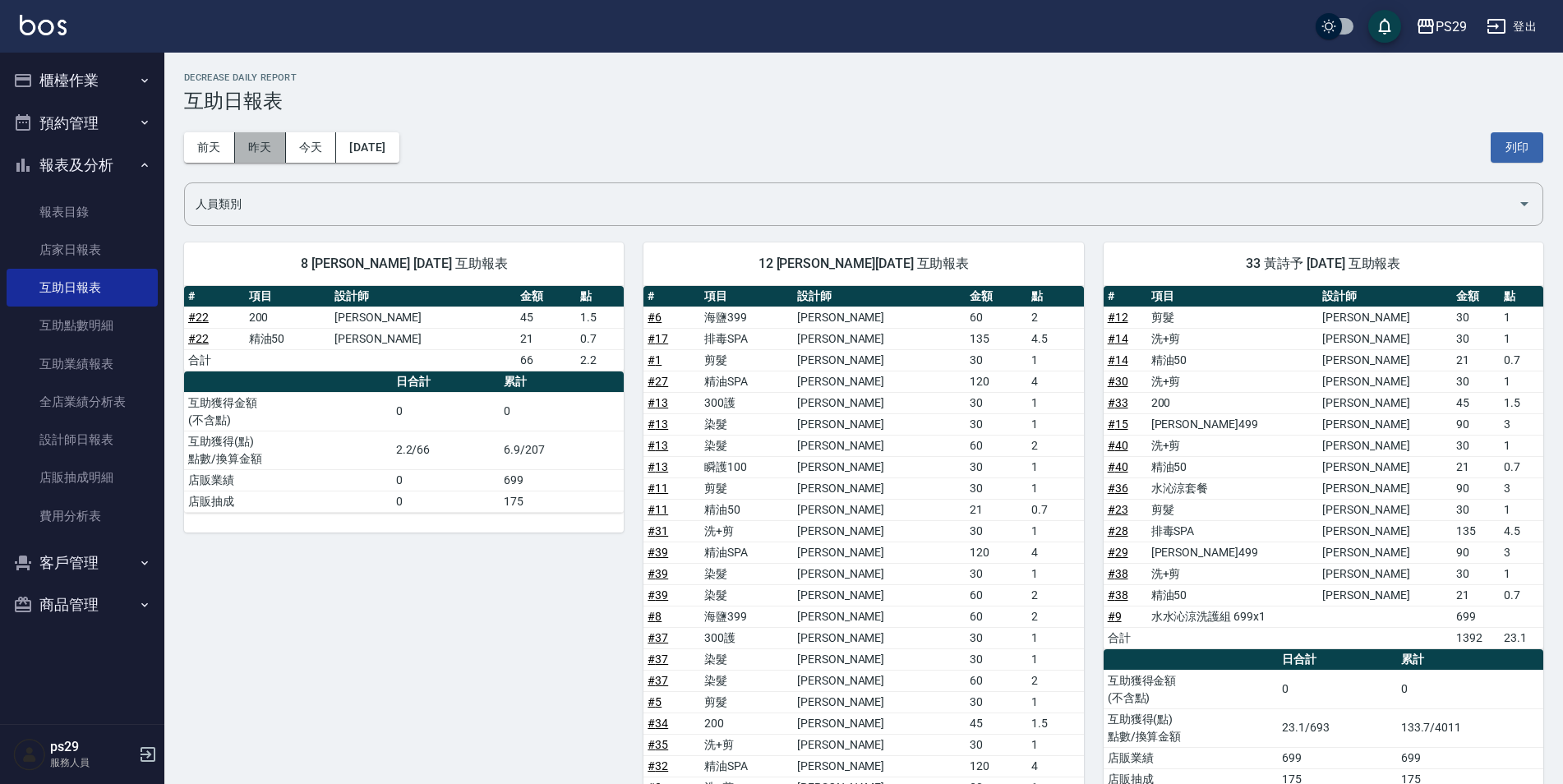
click at [279, 161] on button "昨天" at bounding box center [260, 147] width 51 height 30
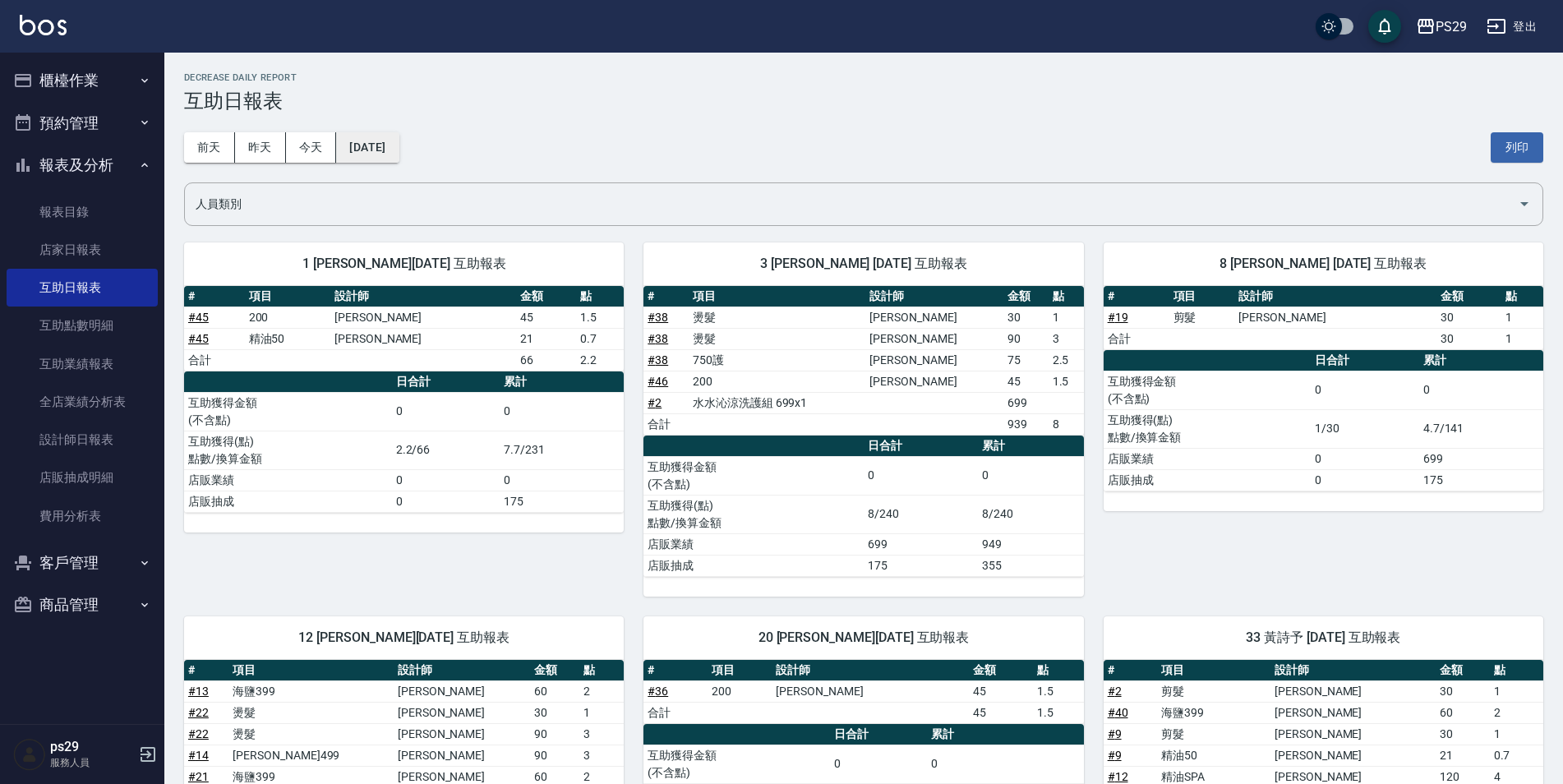
click at [398, 148] on button "[DATE]" at bounding box center [367, 147] width 63 height 30
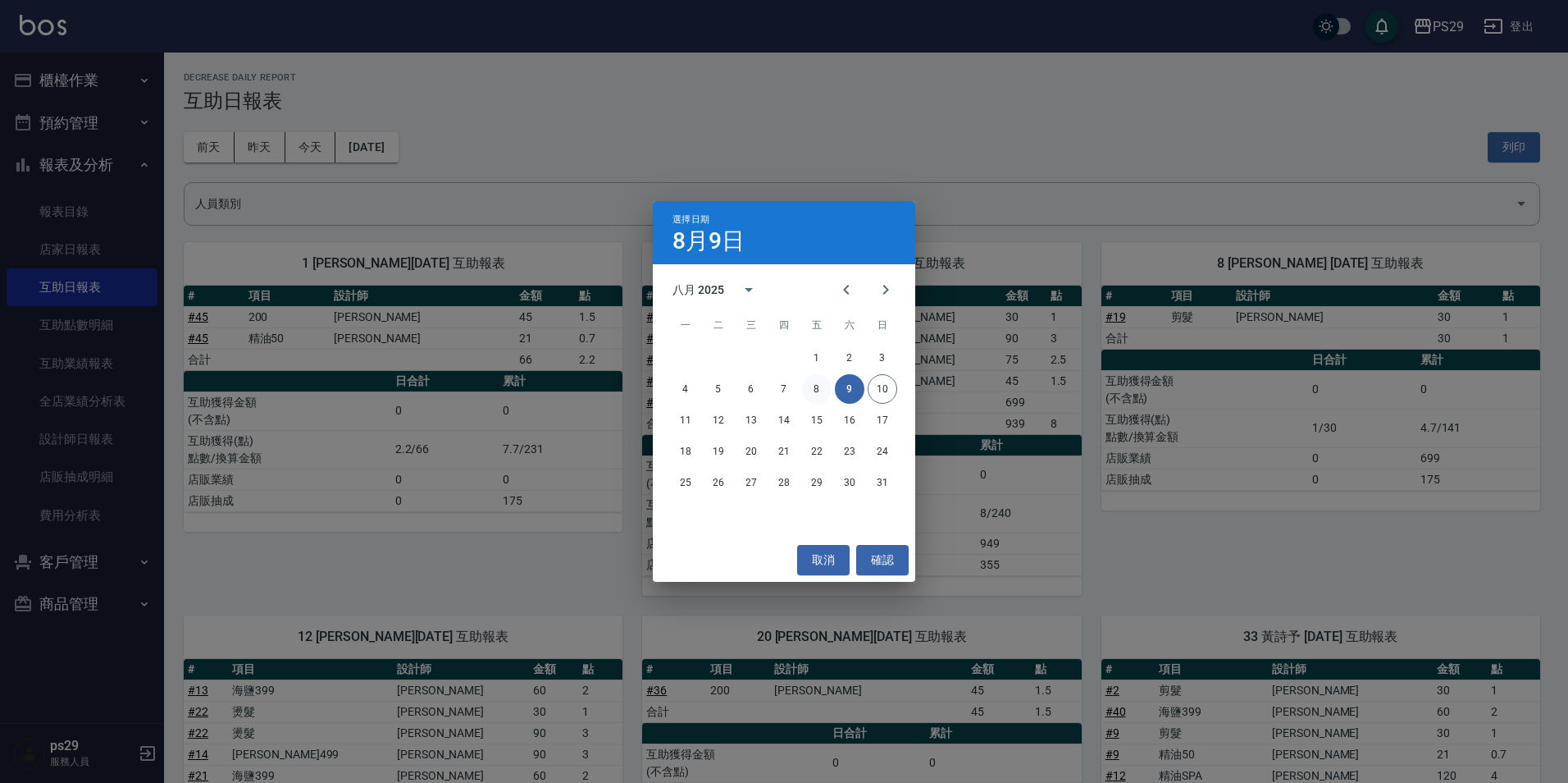
click at [820, 388] on button "8" at bounding box center [817, 388] width 29 height 29
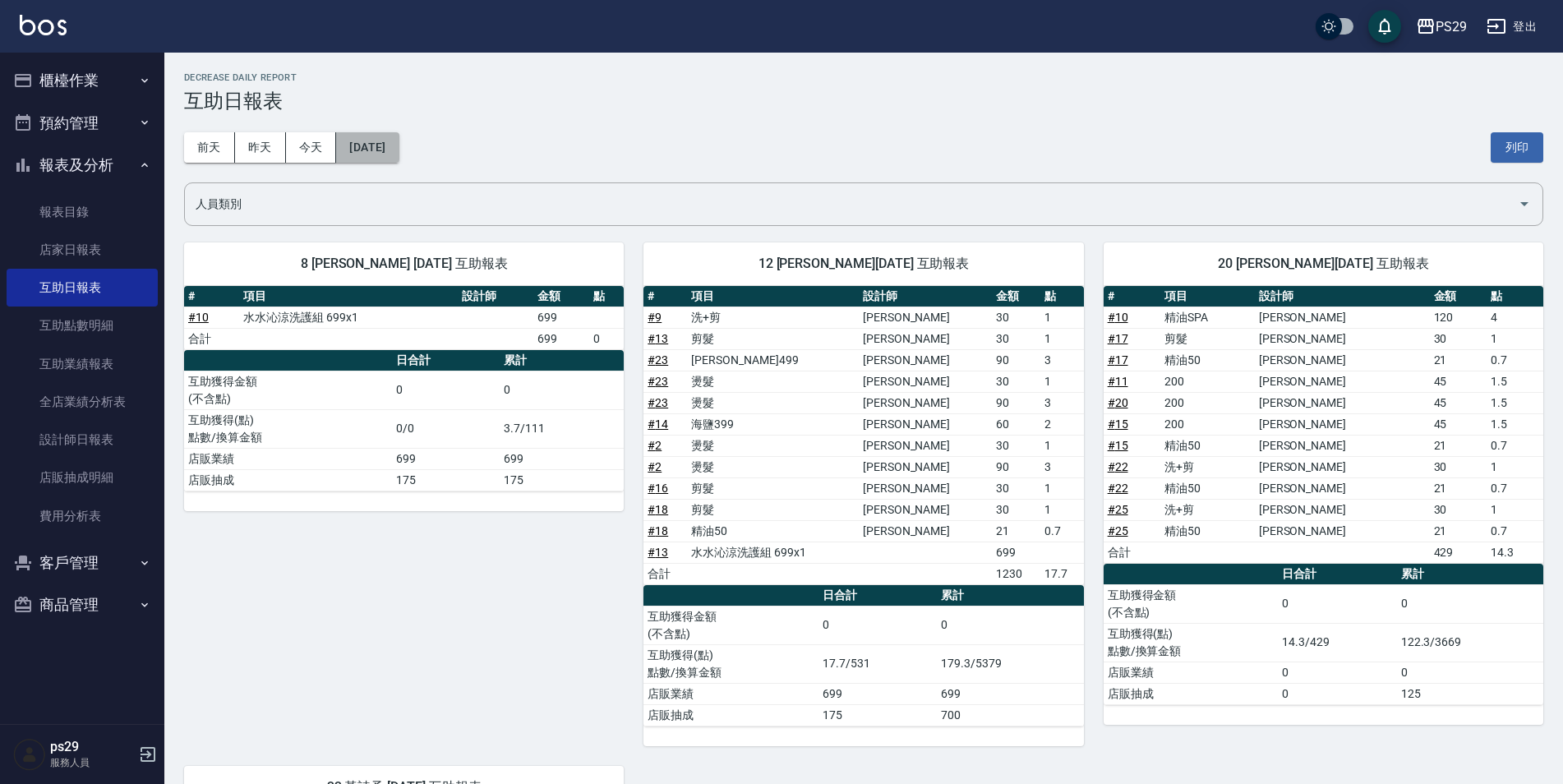
click at [393, 155] on button "[DATE]" at bounding box center [367, 147] width 63 height 30
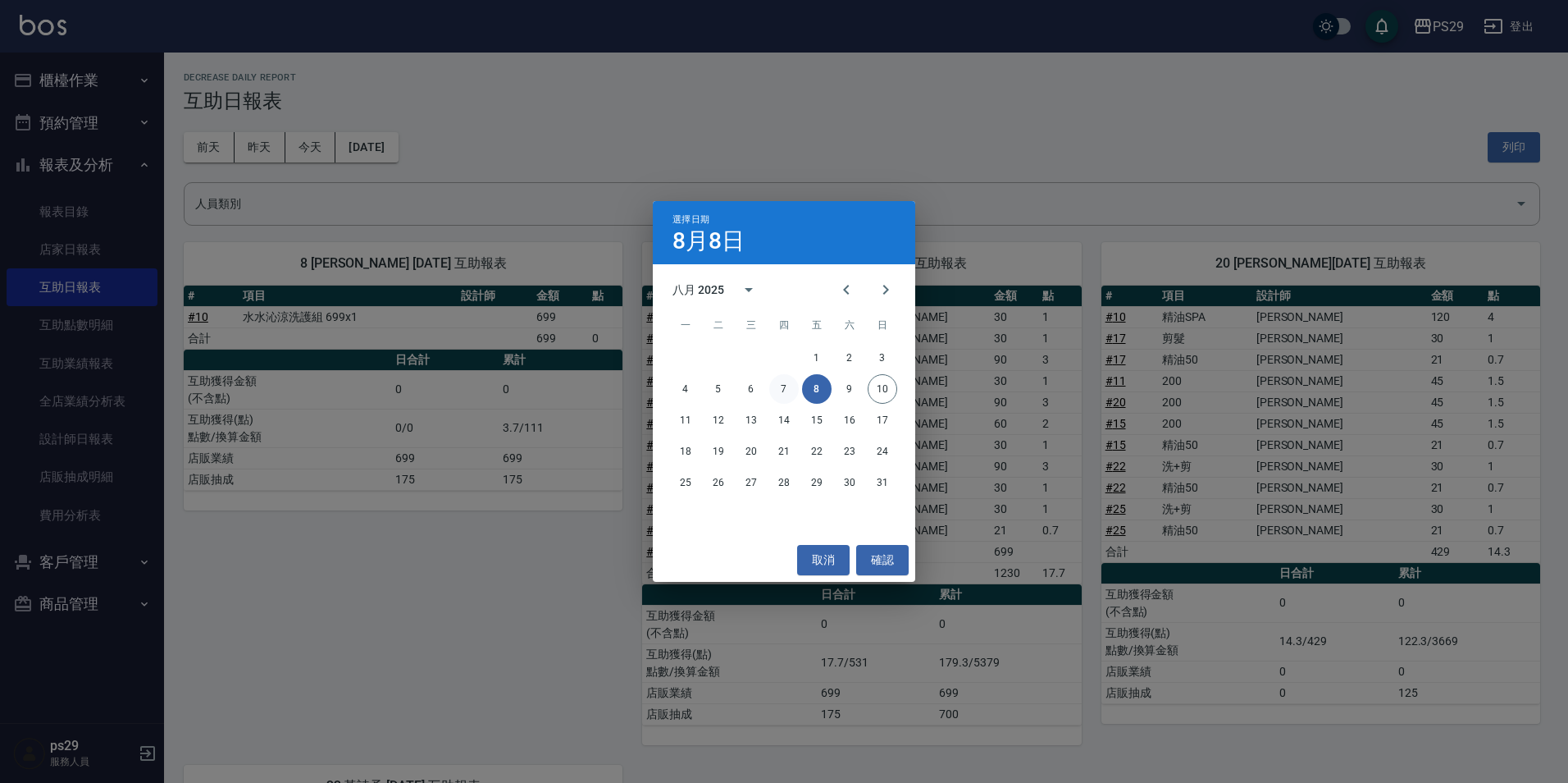
click at [795, 387] on button "7" at bounding box center [784, 388] width 29 height 29
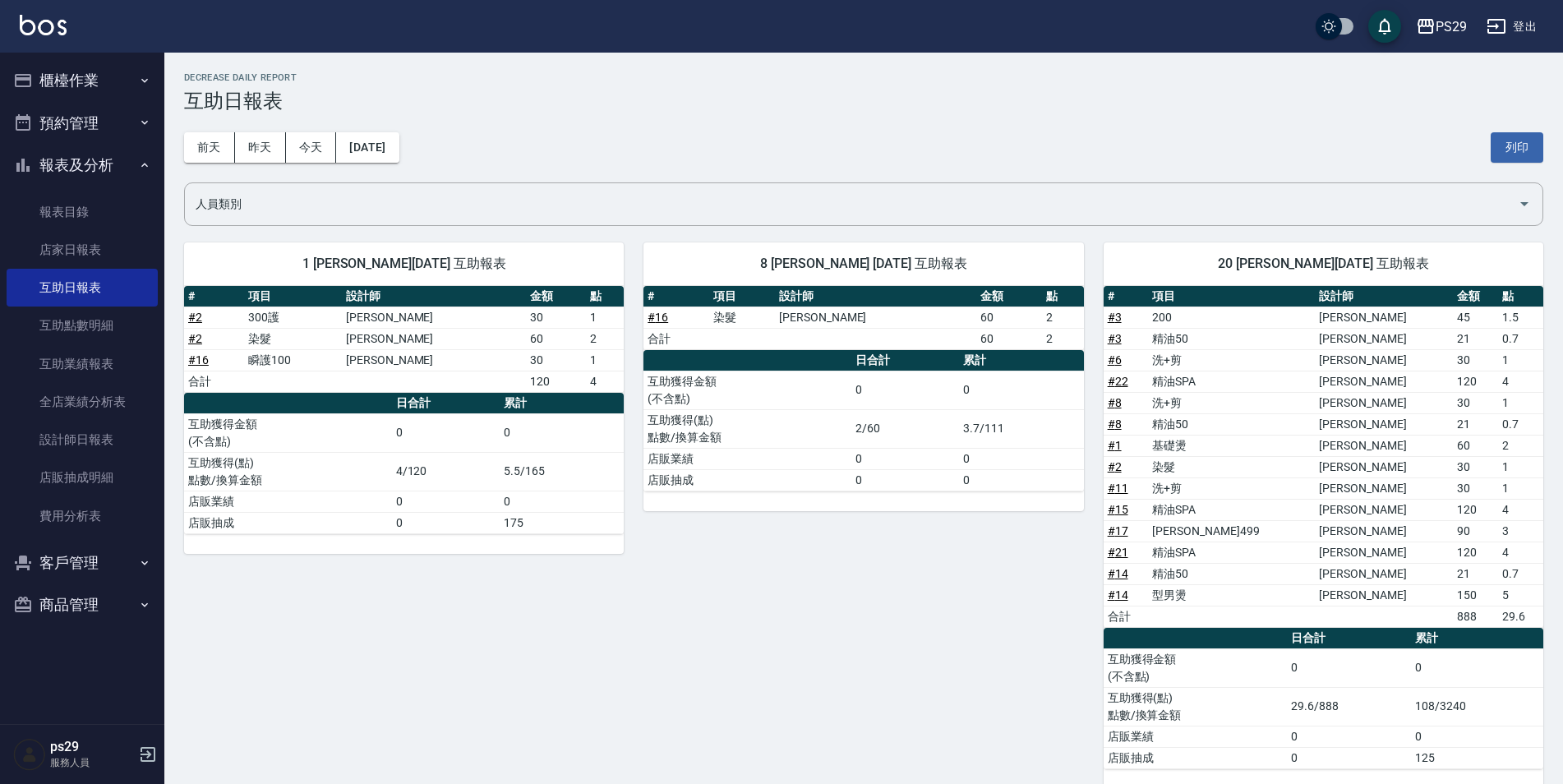
click at [404, 173] on div "[DATE] [DATE] [DATE] [DATE] 列印" at bounding box center [863, 147] width 1359 height 70
click at [398, 159] on button "[DATE]" at bounding box center [367, 147] width 63 height 30
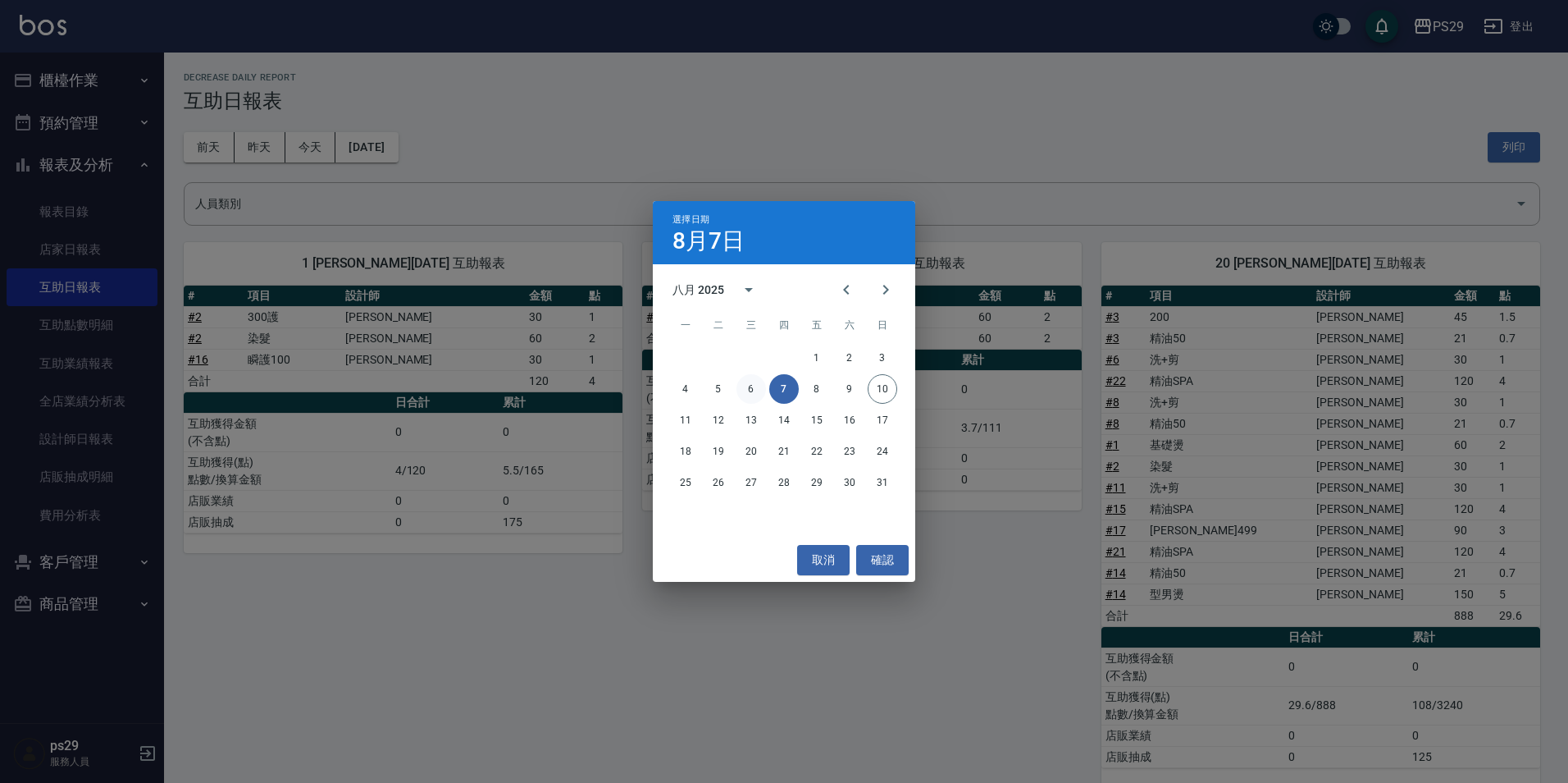
click at [757, 395] on button "6" at bounding box center [751, 388] width 29 height 29
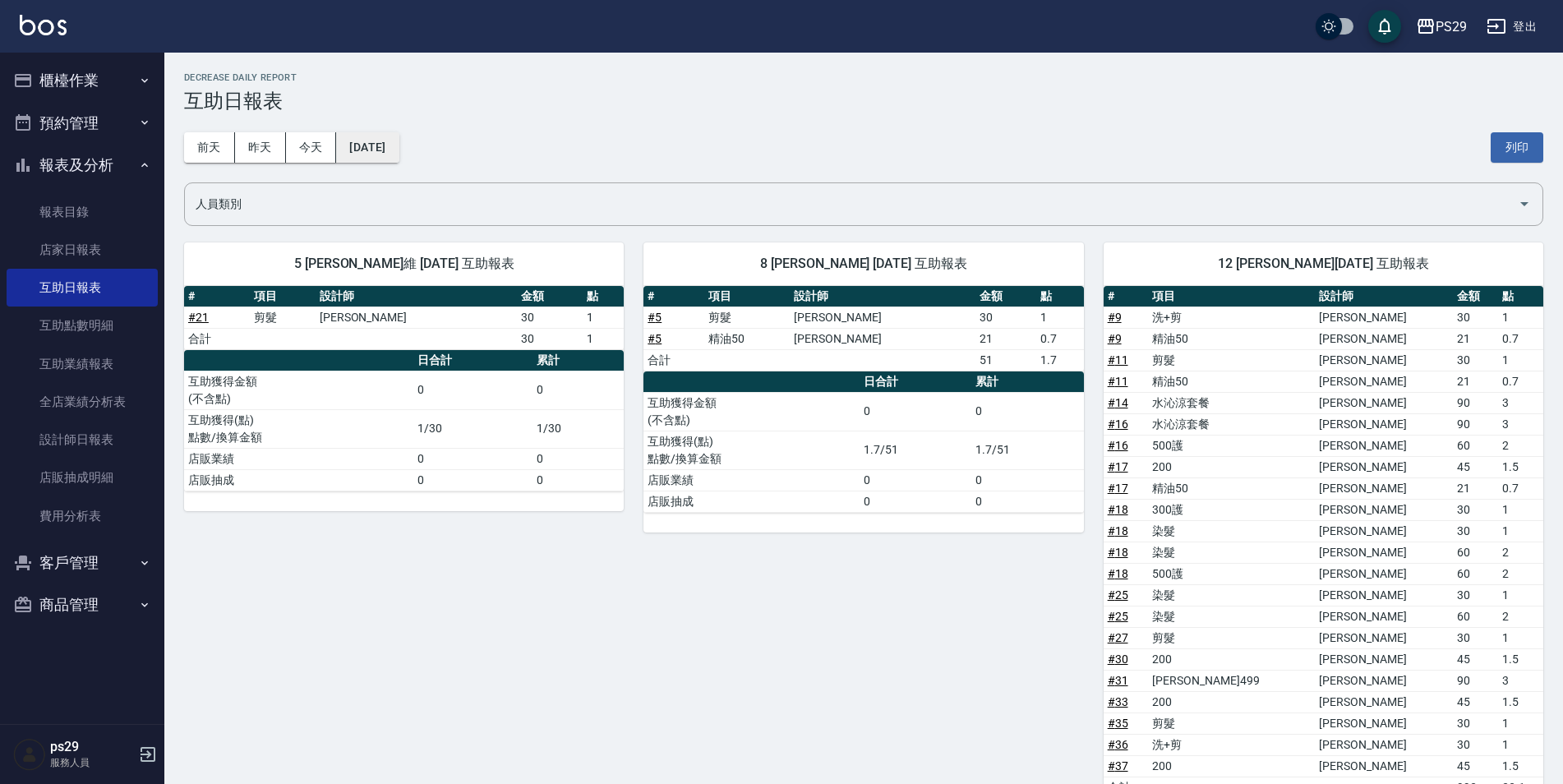
click at [398, 149] on button "[DATE]" at bounding box center [367, 147] width 63 height 30
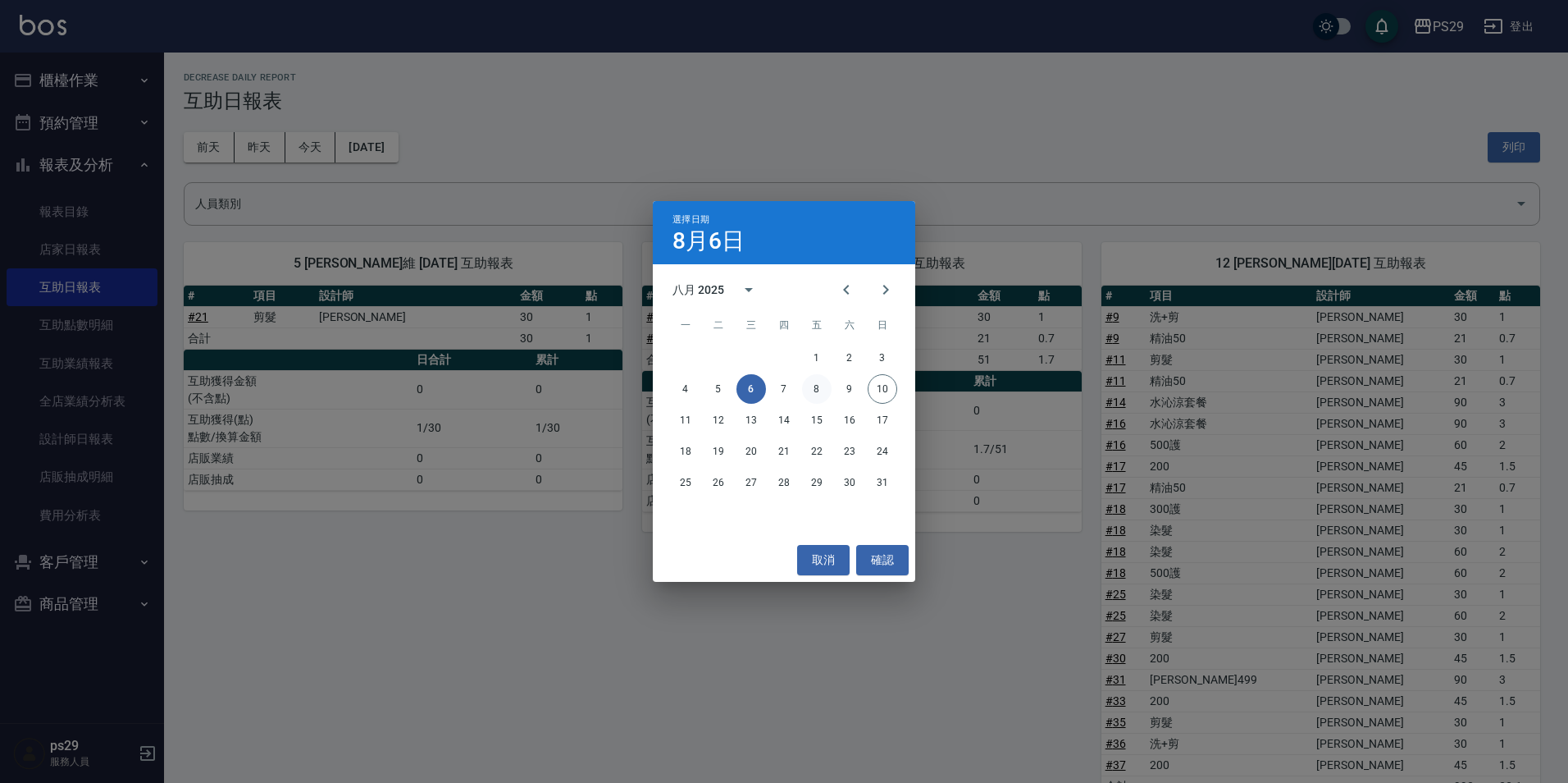
click at [831, 387] on button "8" at bounding box center [817, 388] width 29 height 29
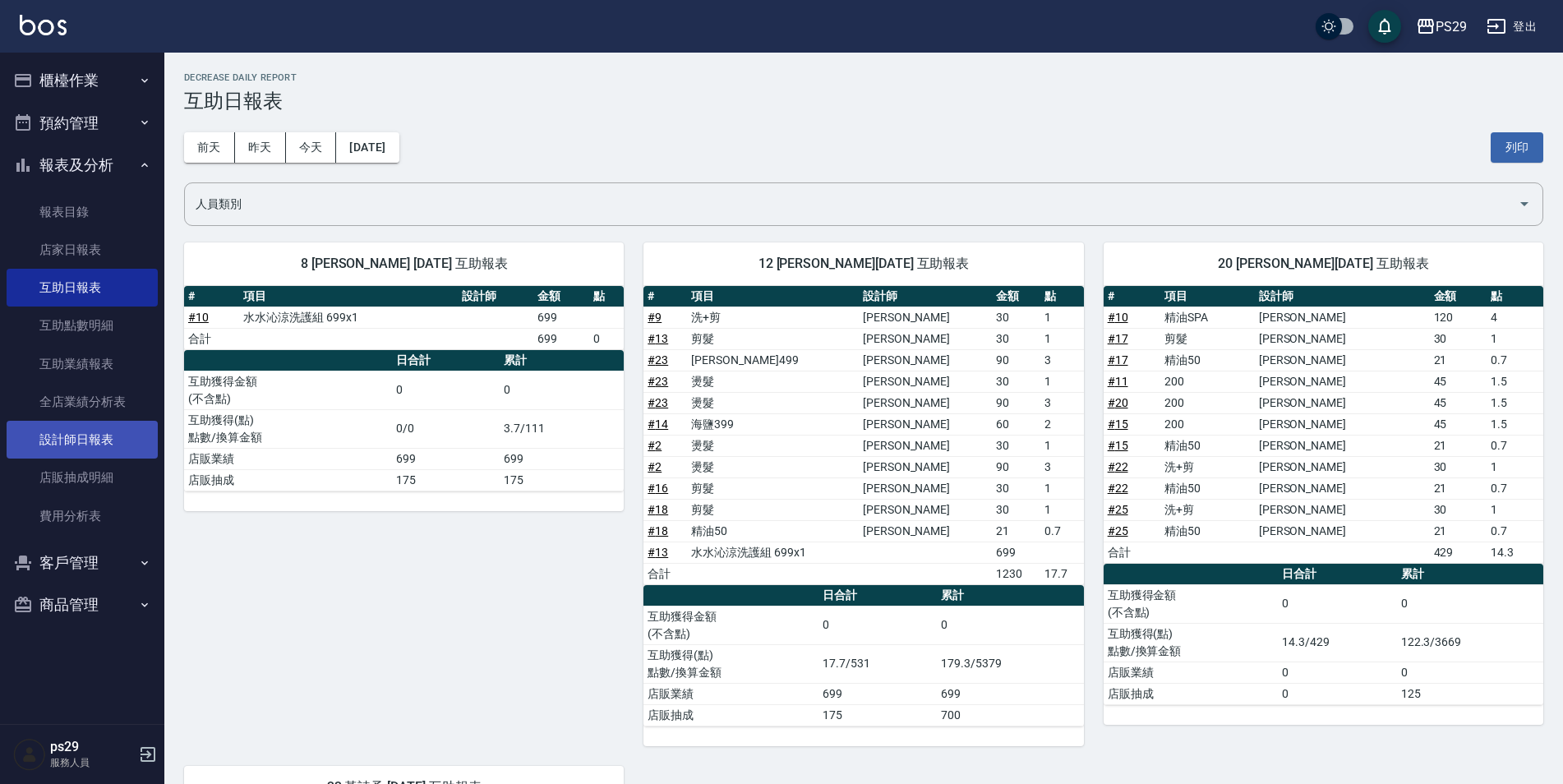
click at [82, 434] on link "設計師日報表" at bounding box center [82, 440] width 151 height 38
